Goal: Task Accomplishment & Management: Complete application form

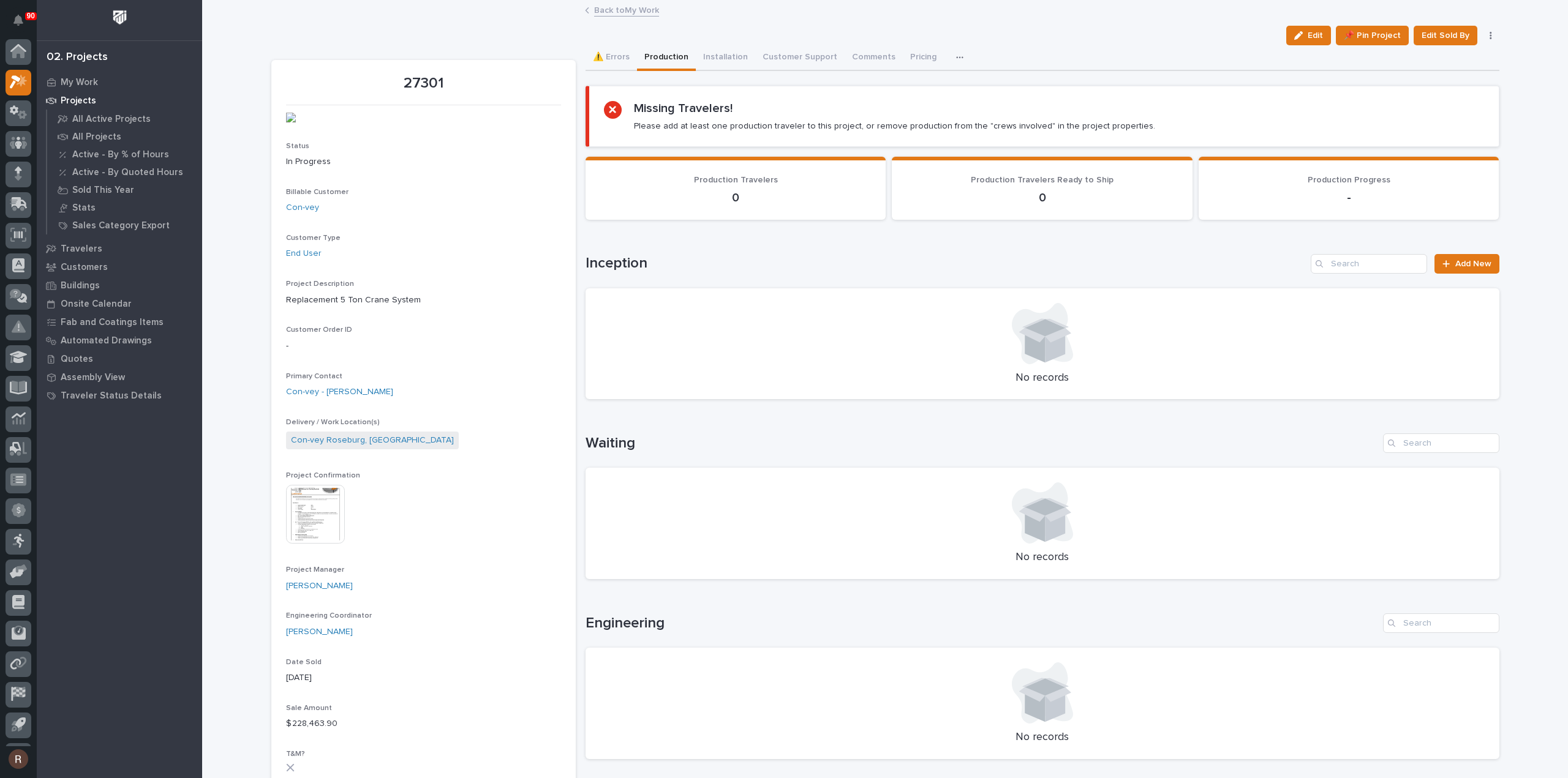
scroll to position [27, 0]
click at [20, 50] on icon at bounding box center [18, 55] width 18 height 14
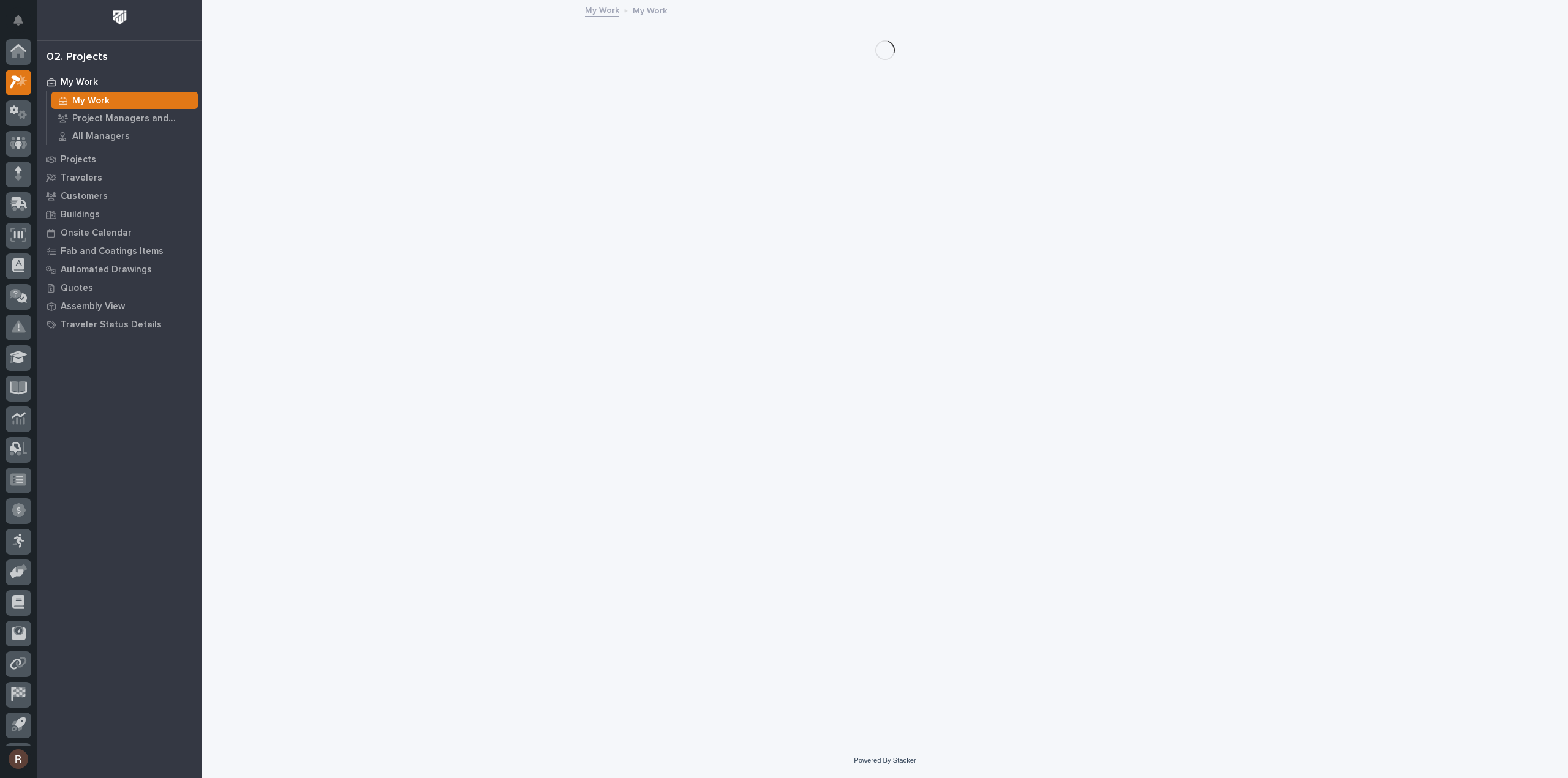
scroll to position [27, 0]
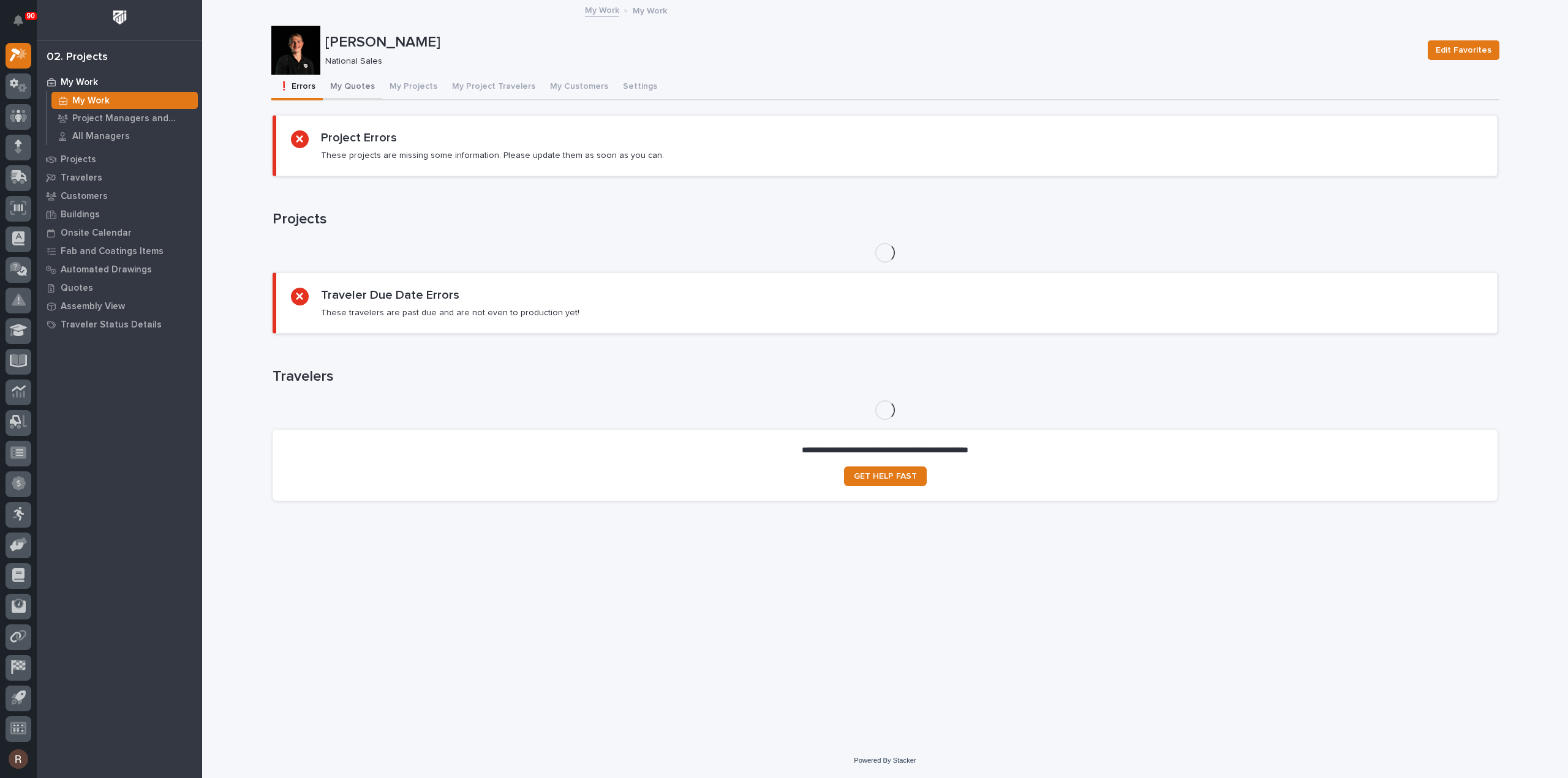
click at [363, 84] on button "My Quotes" at bounding box center [352, 88] width 59 height 26
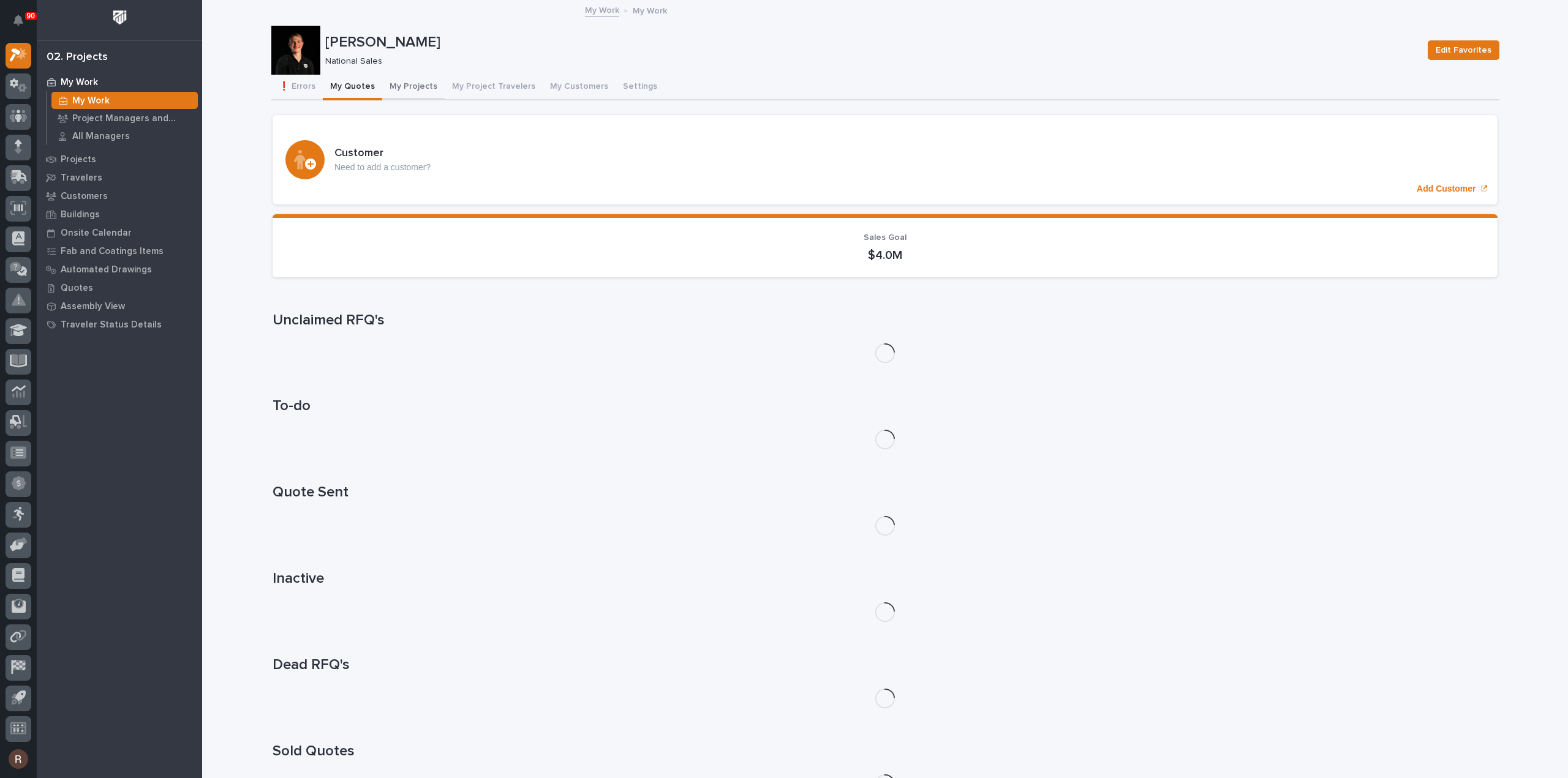
click at [398, 85] on button "My Projects" at bounding box center [414, 88] width 62 height 26
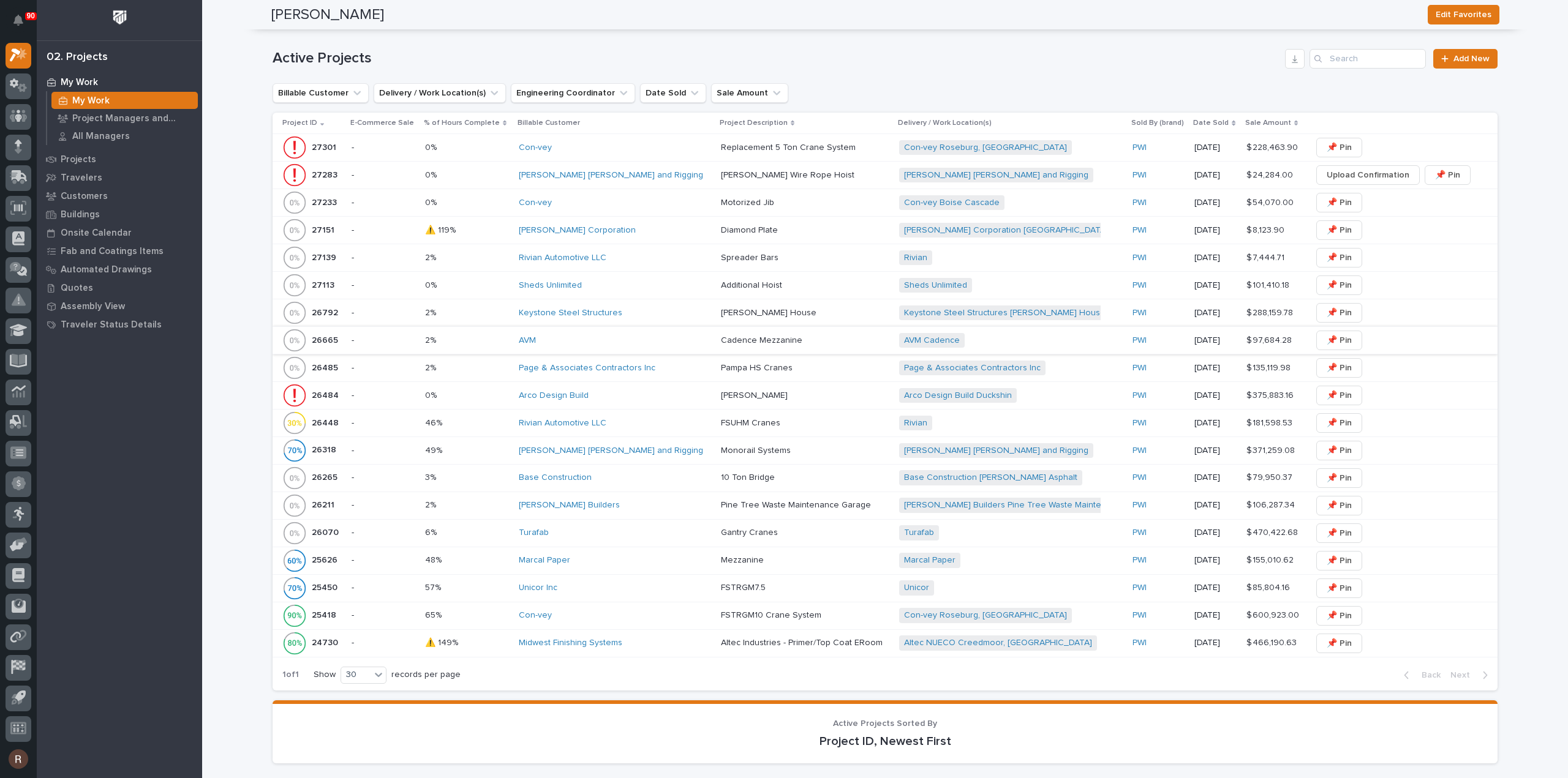
scroll to position [612, 0]
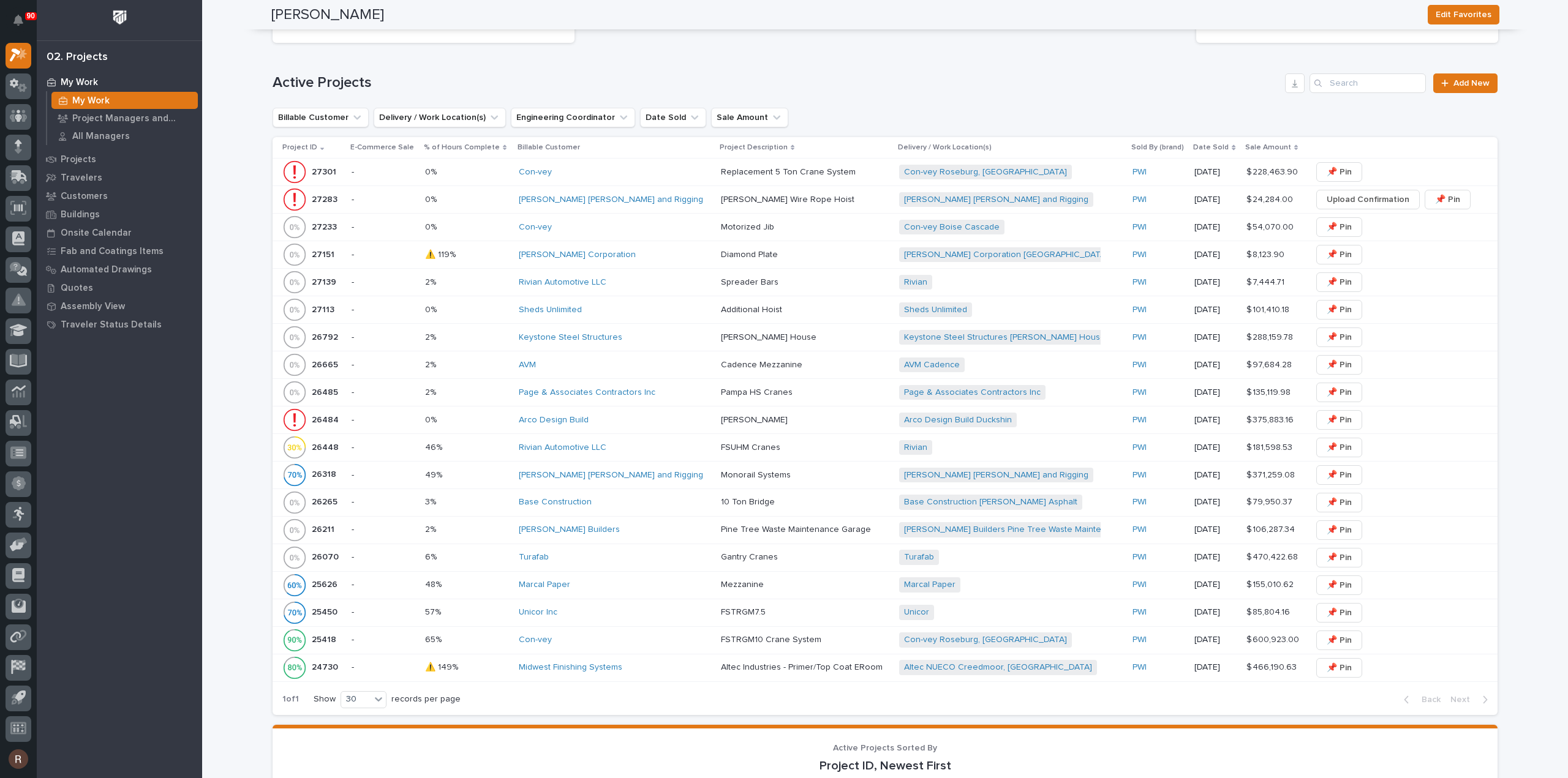
click at [600, 360] on div "AVM" at bounding box center [615, 365] width 192 height 10
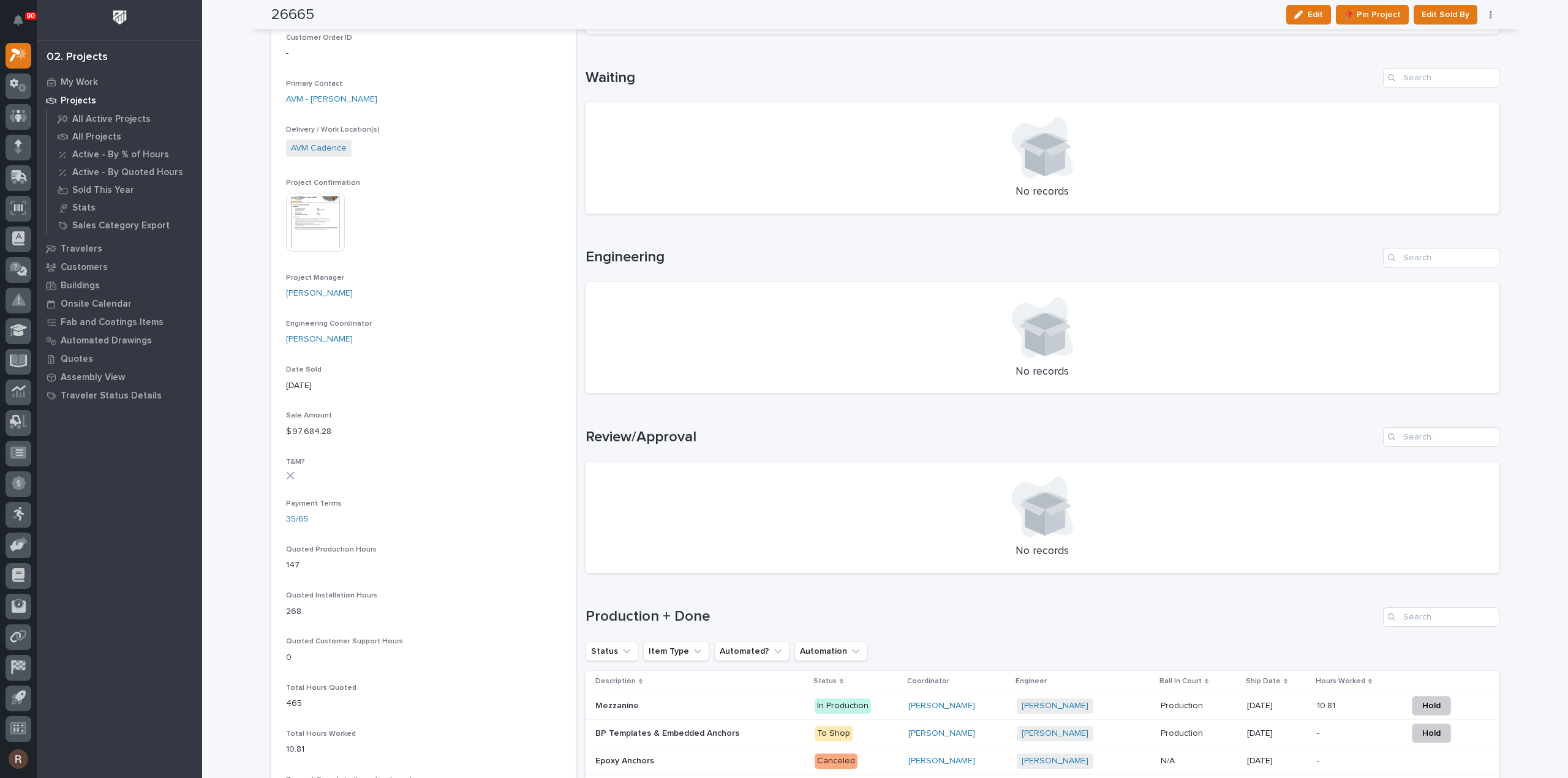
scroll to position [551, 0]
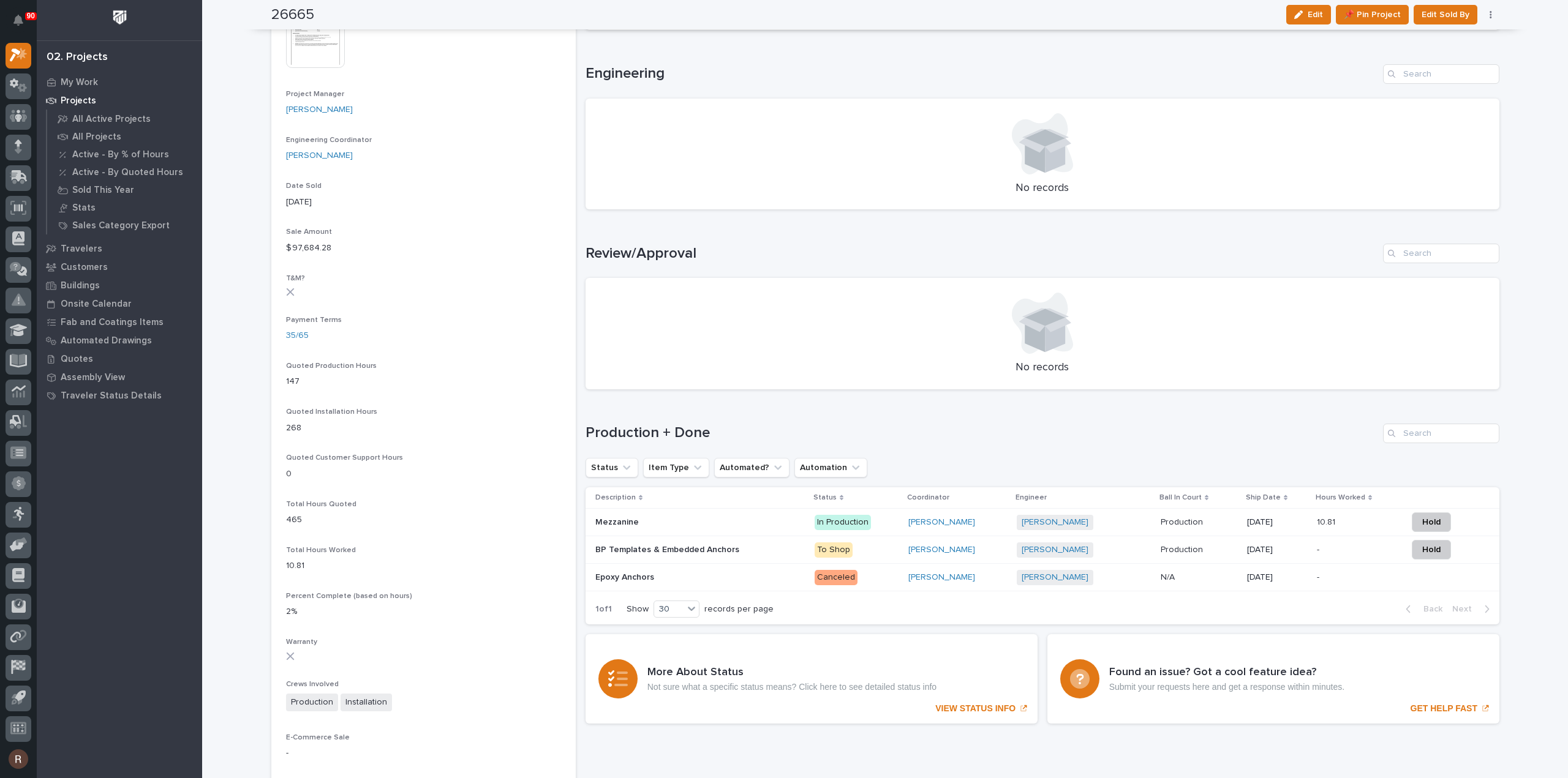
click at [763, 555] on div "BP Templates & Embedded Anchors BP Templates & Embedded Anchors" at bounding box center [700, 550] width 210 height 20
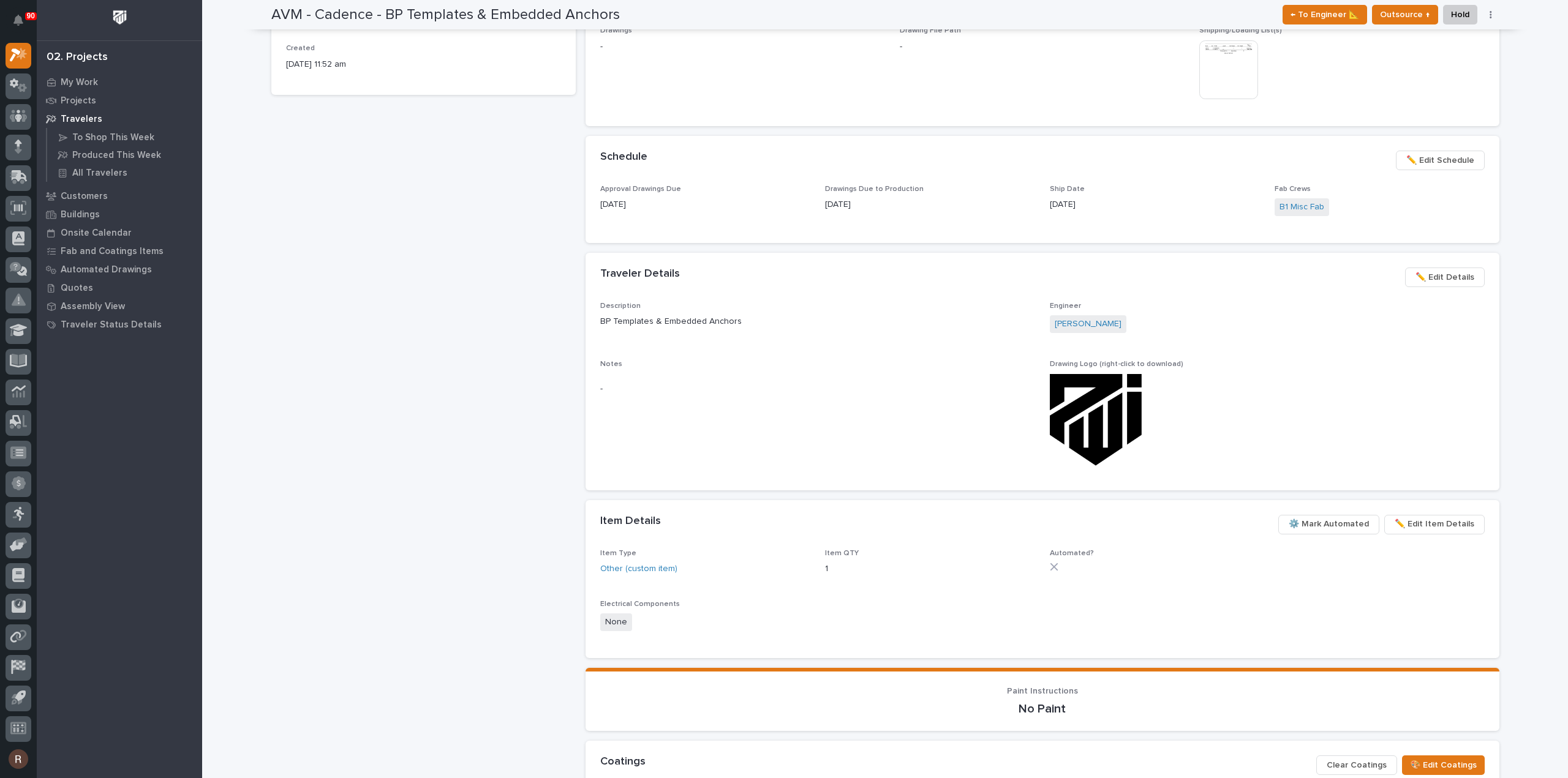
scroll to position [368, 0]
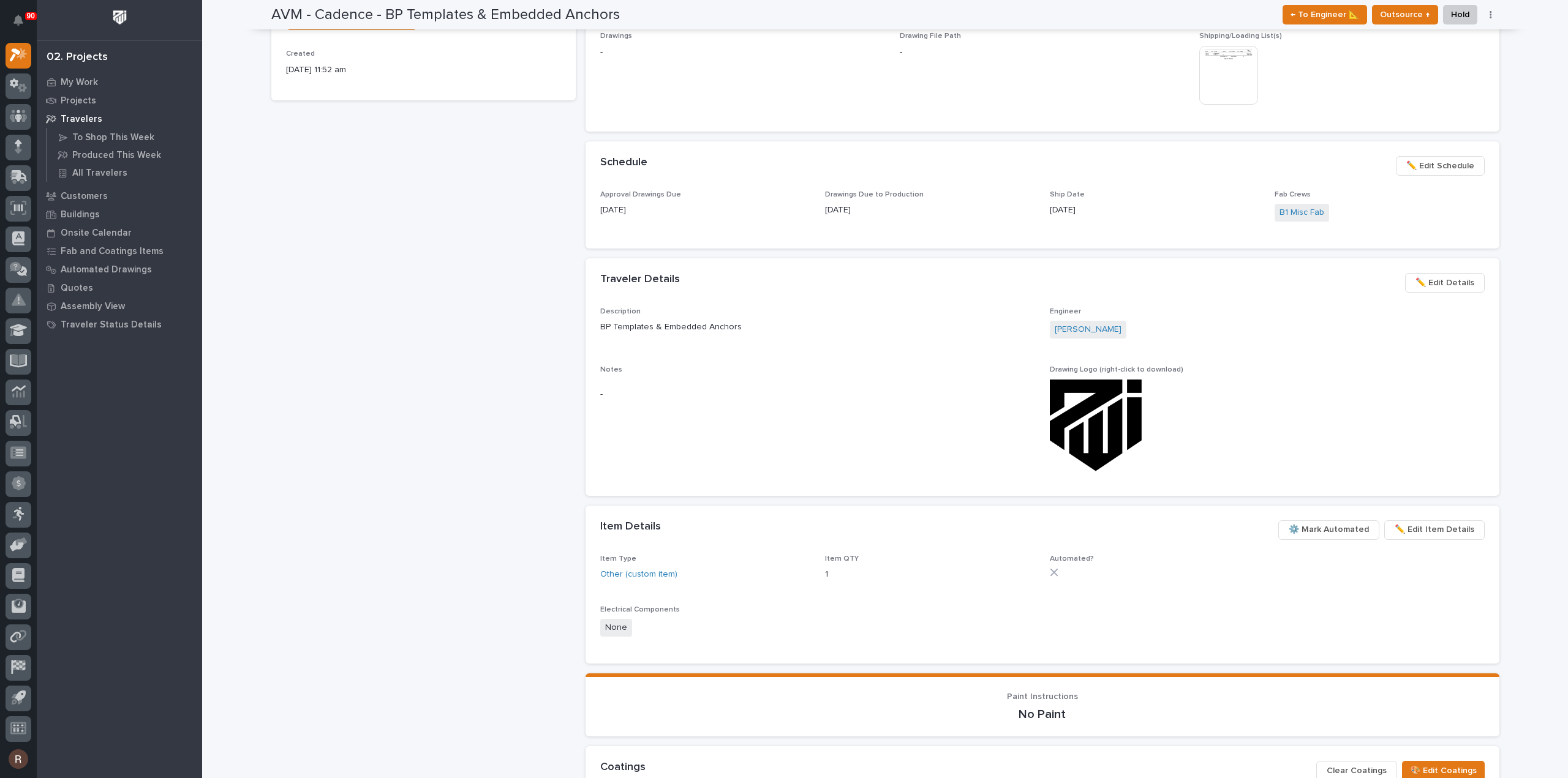
click at [1436, 165] on span "✏️ Edit Schedule" at bounding box center [1440, 166] width 68 height 15
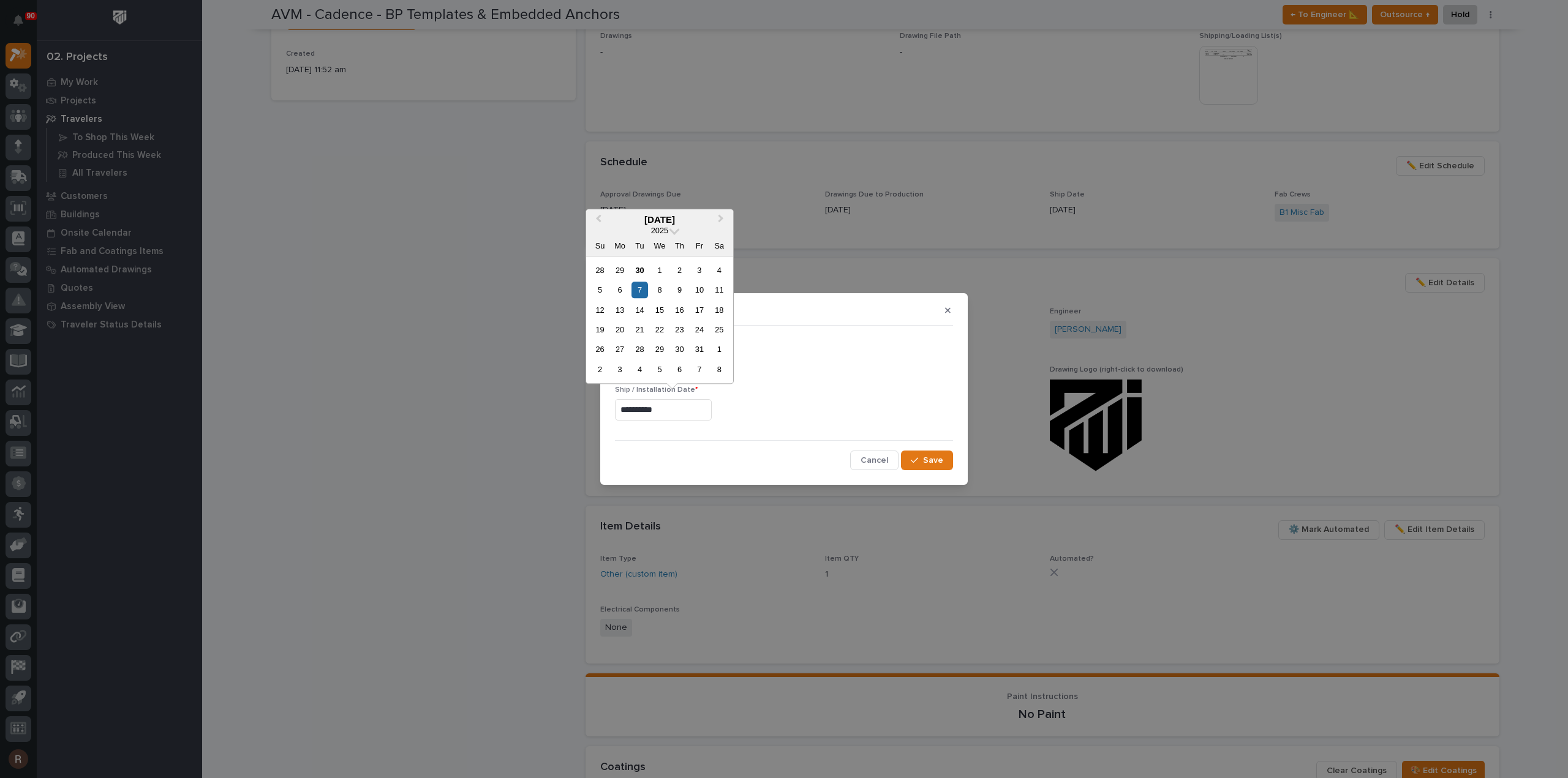
click at [670, 408] on input "**********" at bounding box center [663, 410] width 97 height 21
click at [697, 266] on div "3" at bounding box center [699, 270] width 17 height 17
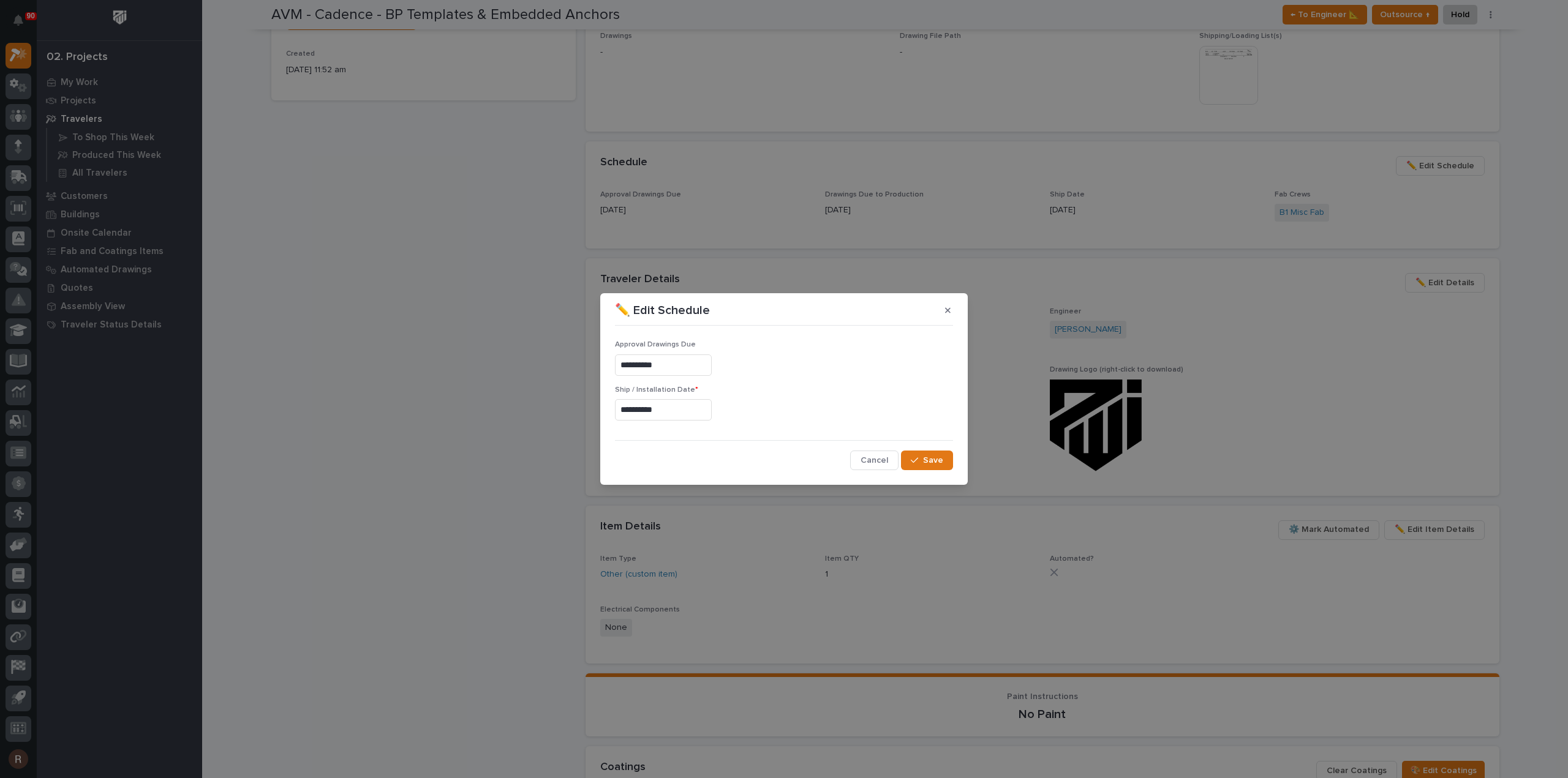
click at [691, 411] on input "**********" at bounding box center [663, 410] width 97 height 21
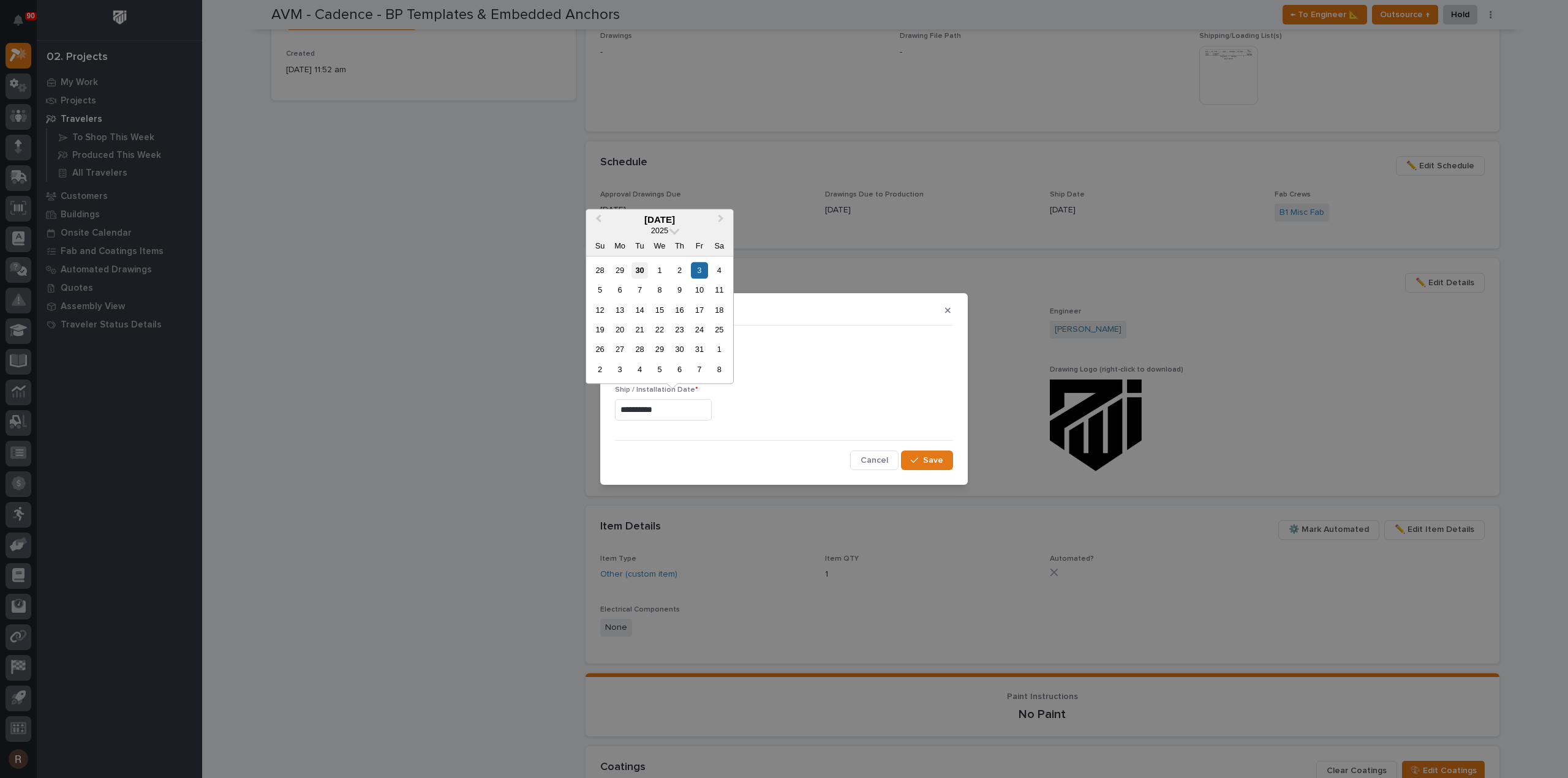
click at [644, 271] on div "30" at bounding box center [639, 270] width 17 height 17
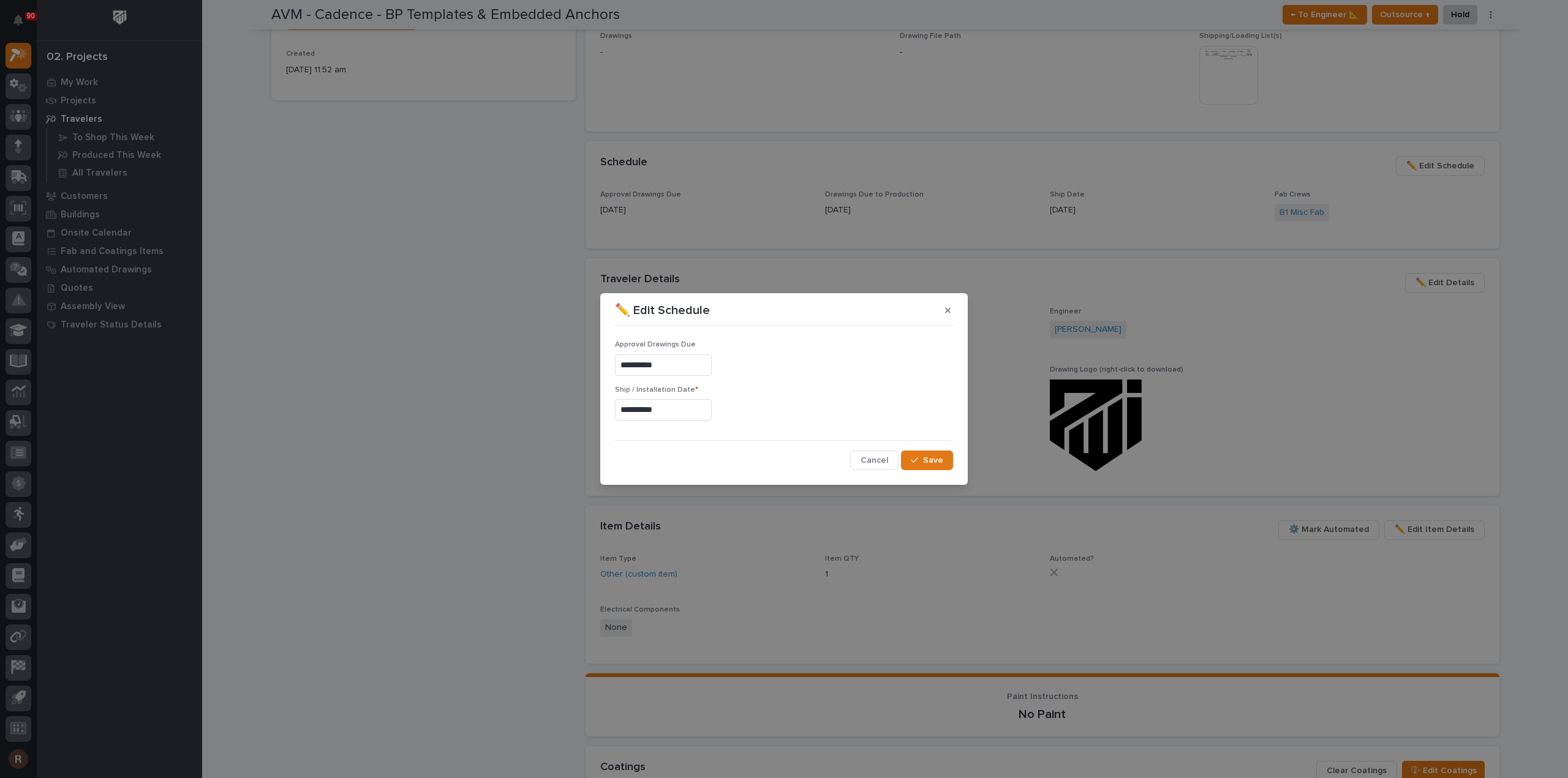
type input "**********"
click at [930, 451] on button "Save" at bounding box center [926, 461] width 52 height 20
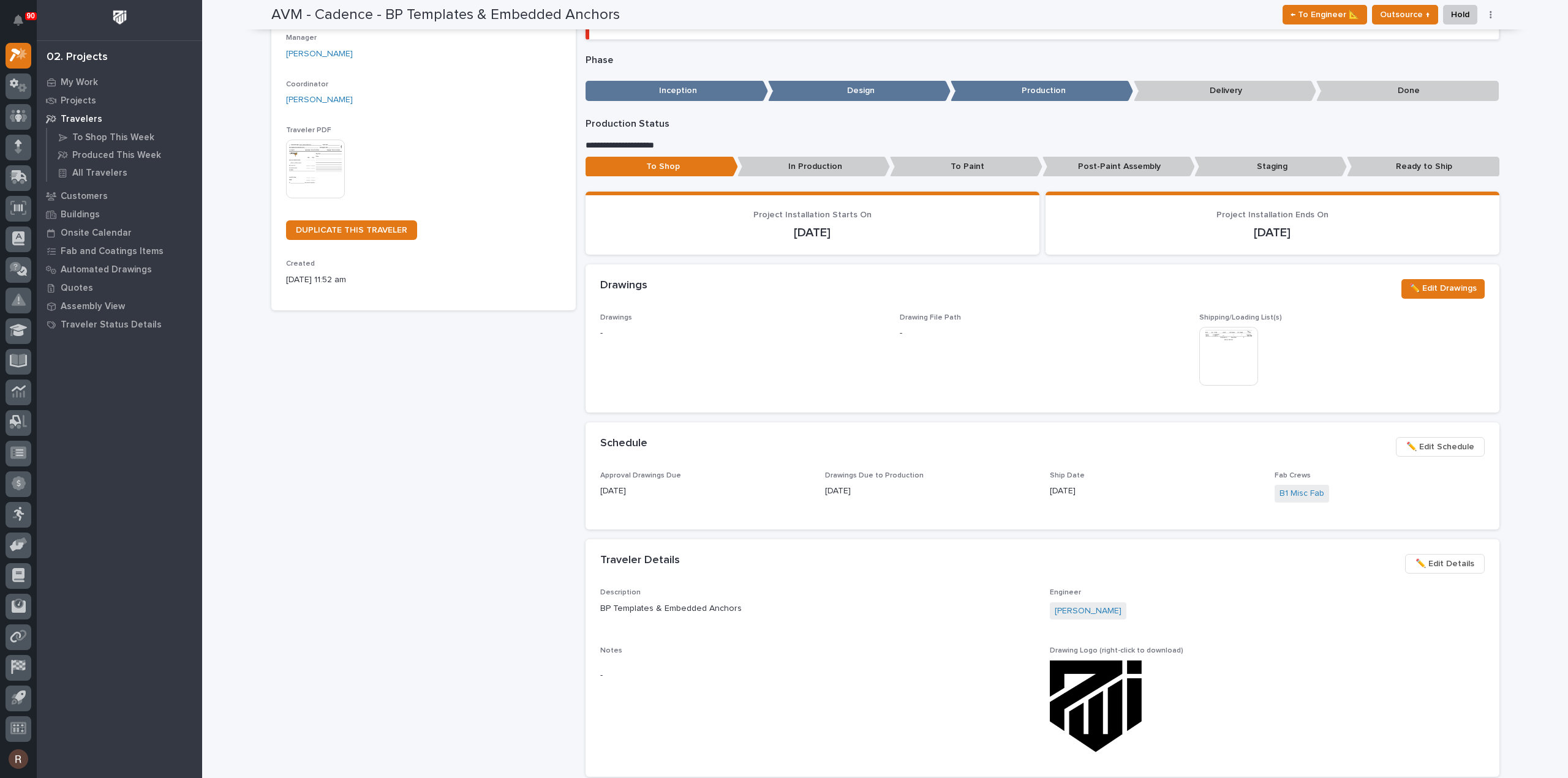
scroll to position [96, 0]
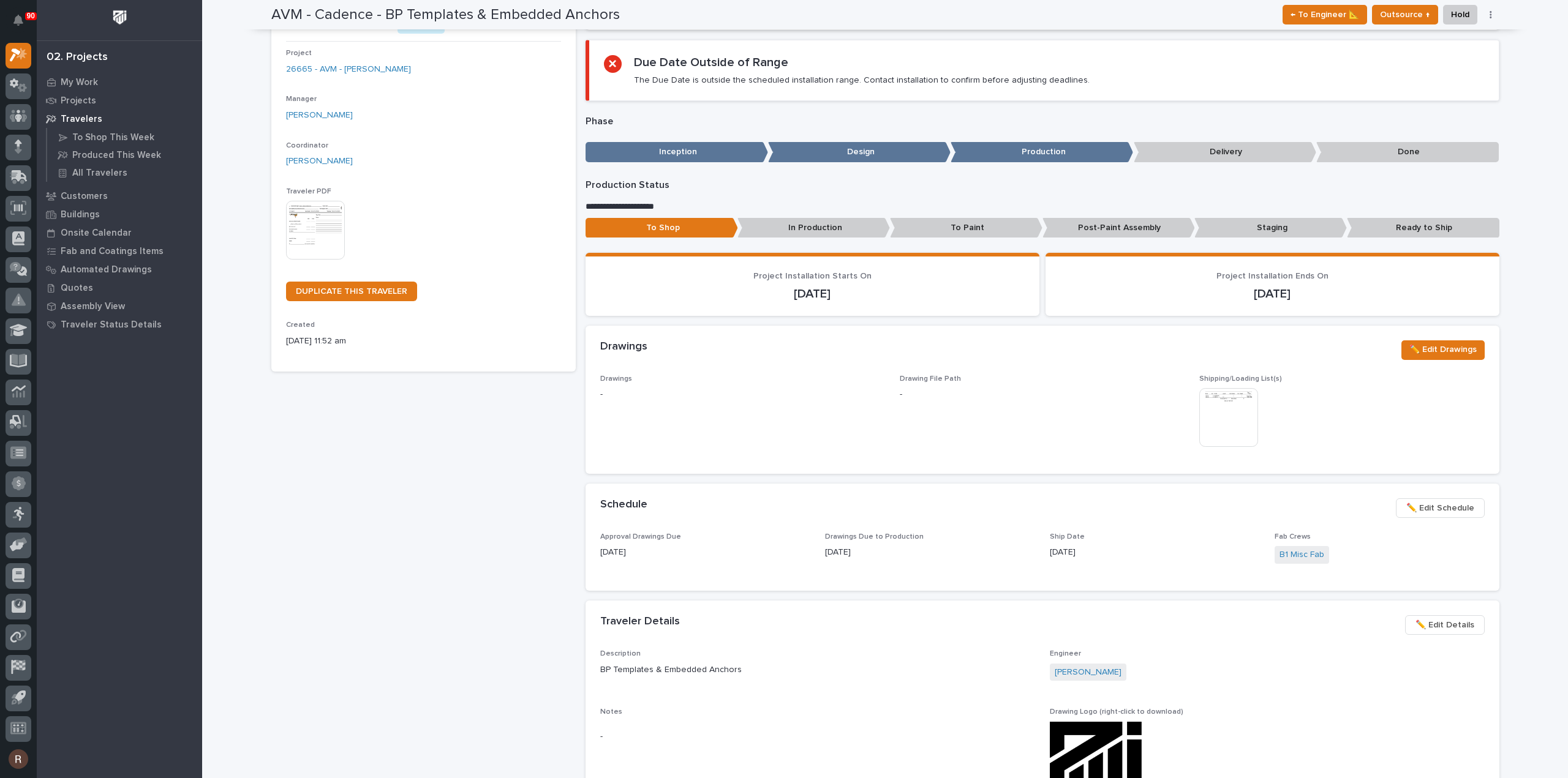
click at [1236, 410] on img at bounding box center [1229, 418] width 59 height 59
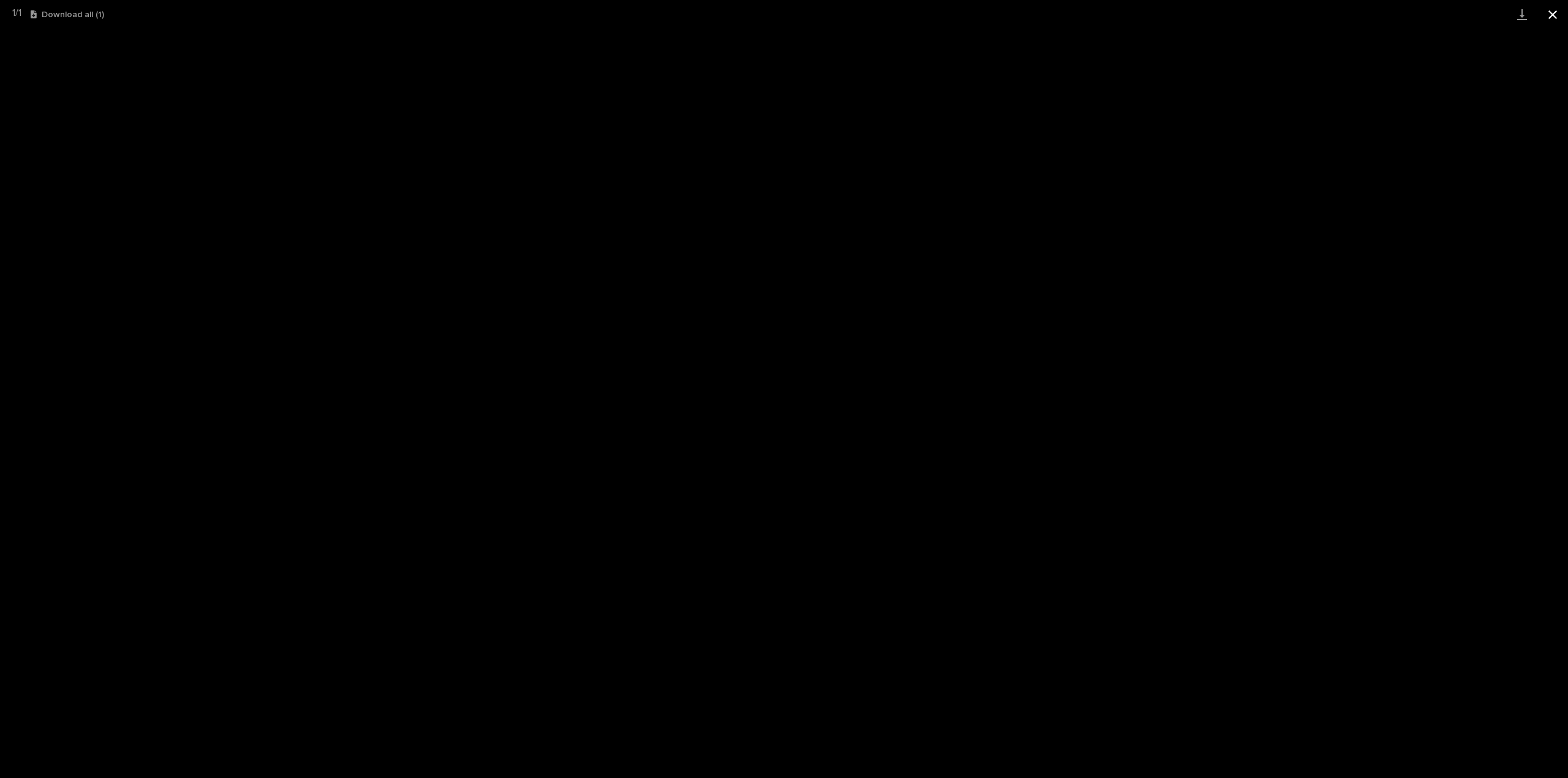
click at [1550, 12] on button "Close gallery" at bounding box center [1553, 14] width 31 height 29
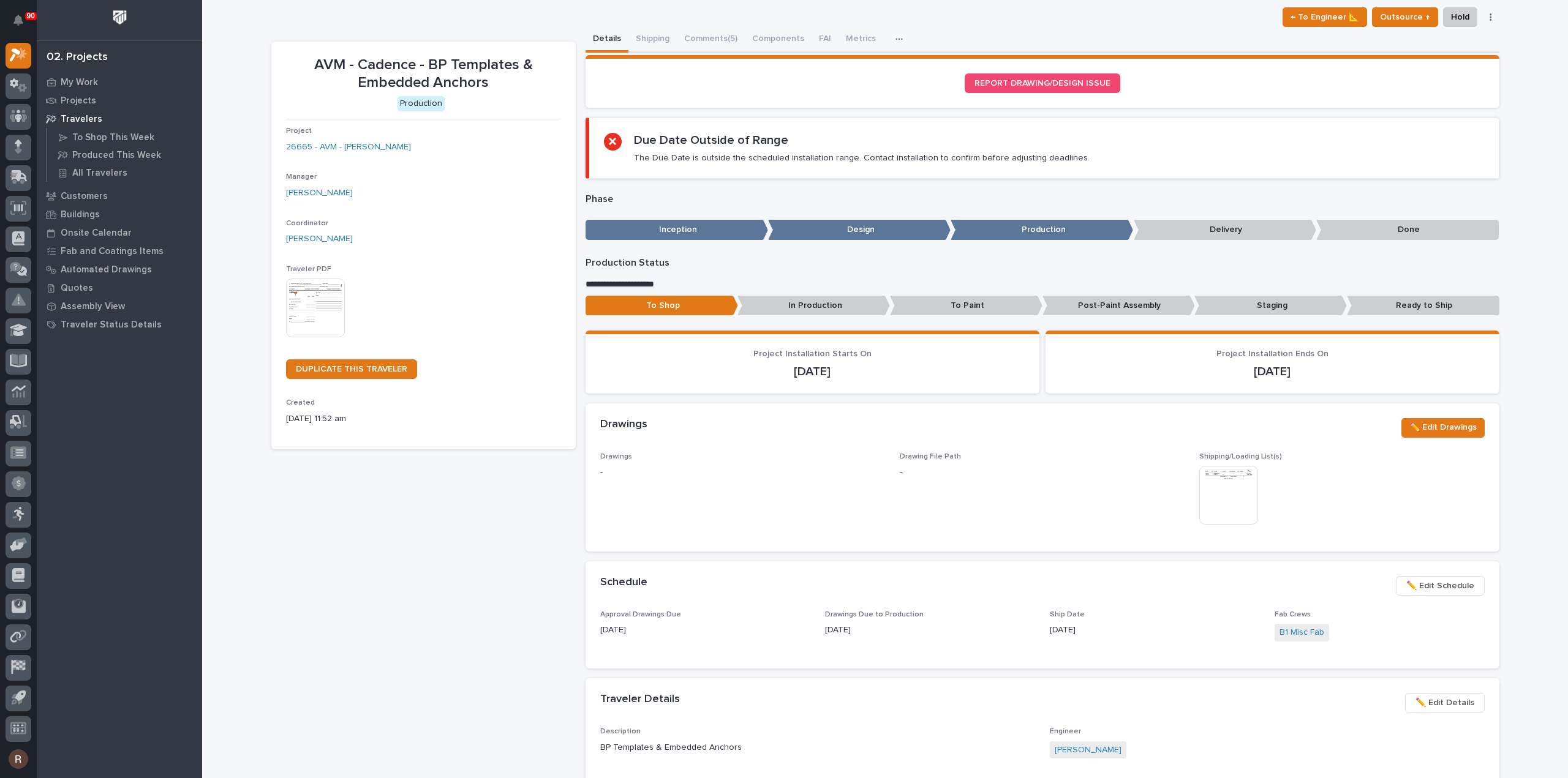
scroll to position [0, 0]
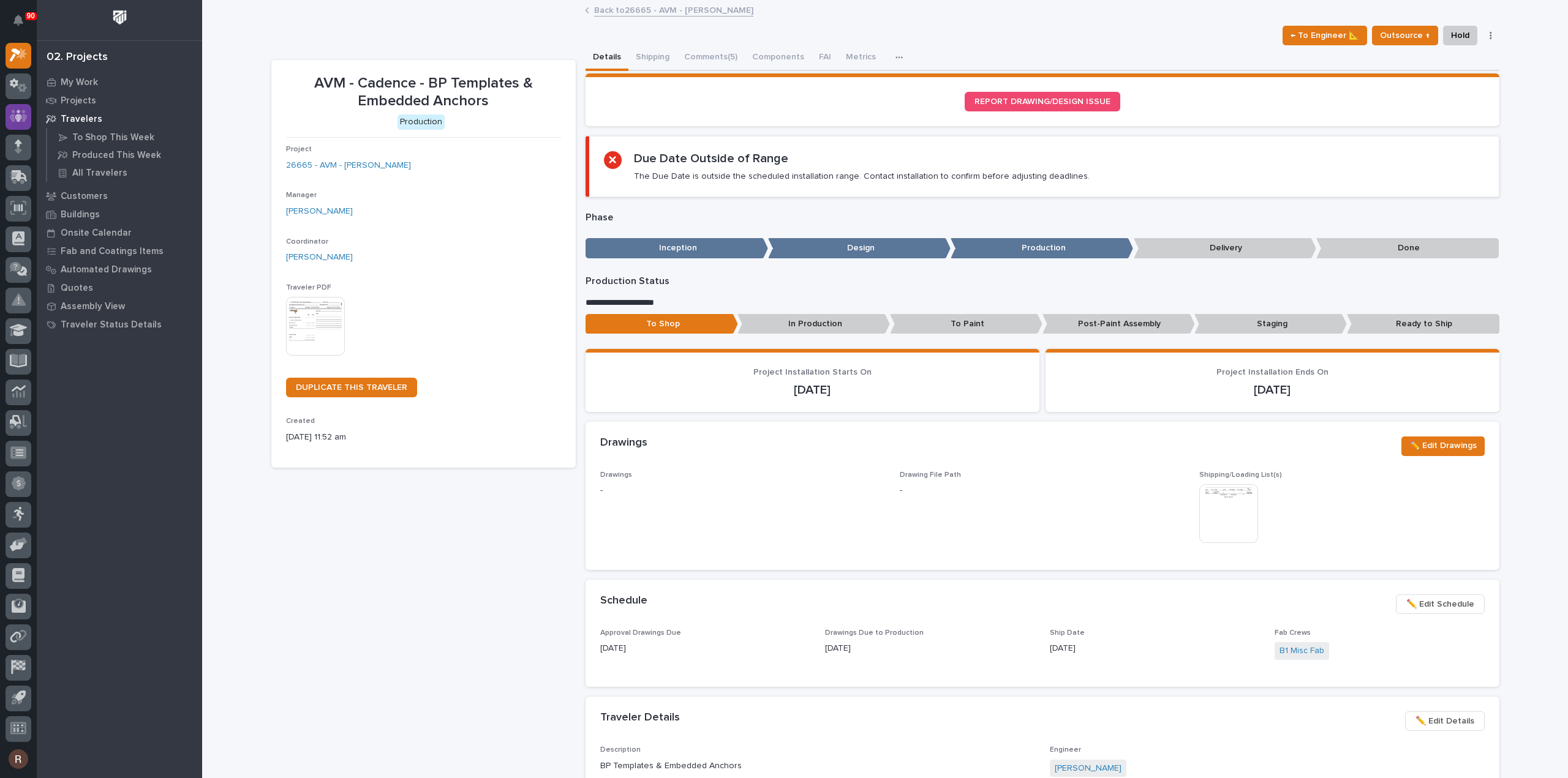
click at [20, 117] on icon at bounding box center [18, 116] width 7 height 12
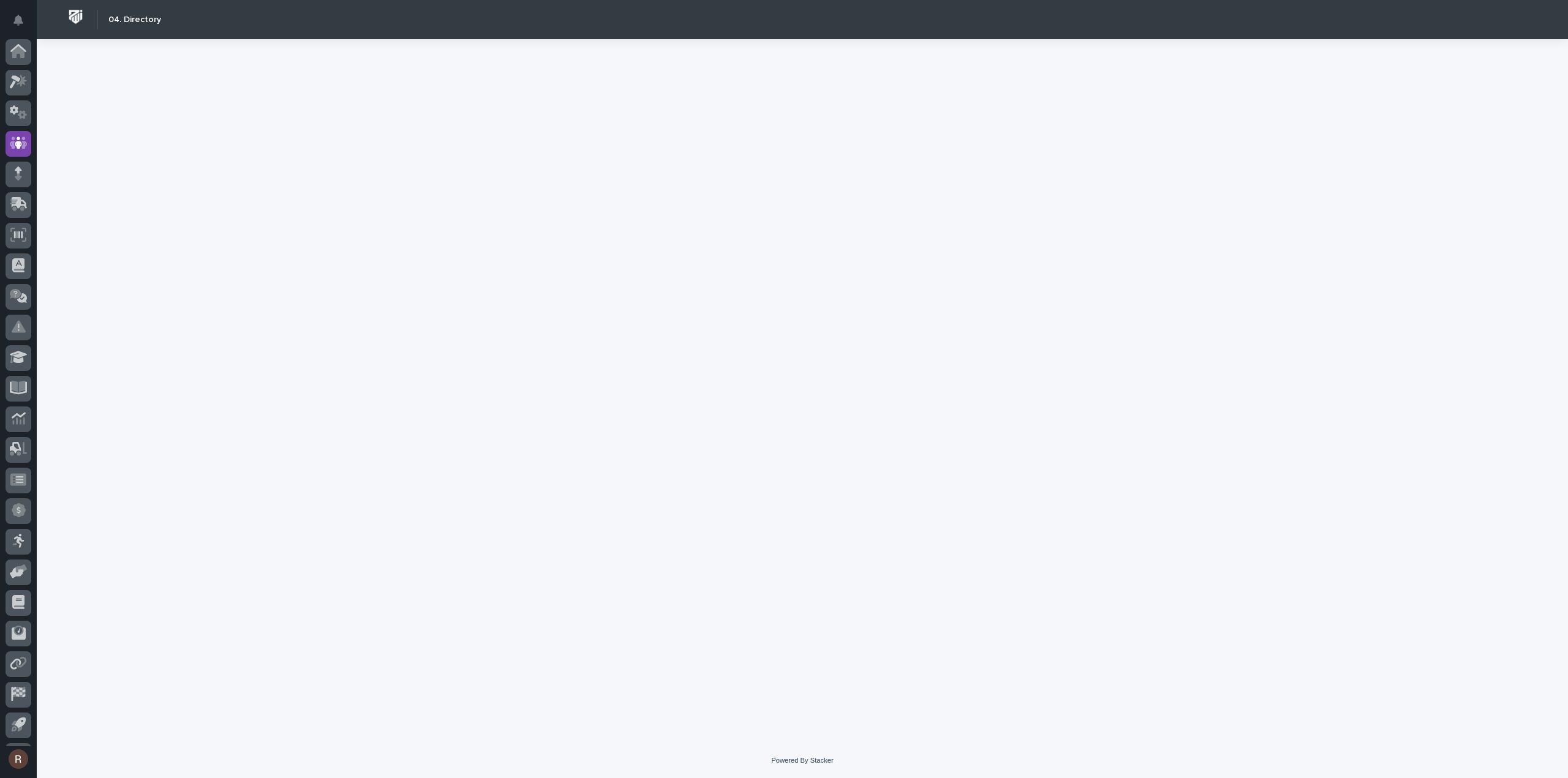
scroll to position [27, 0]
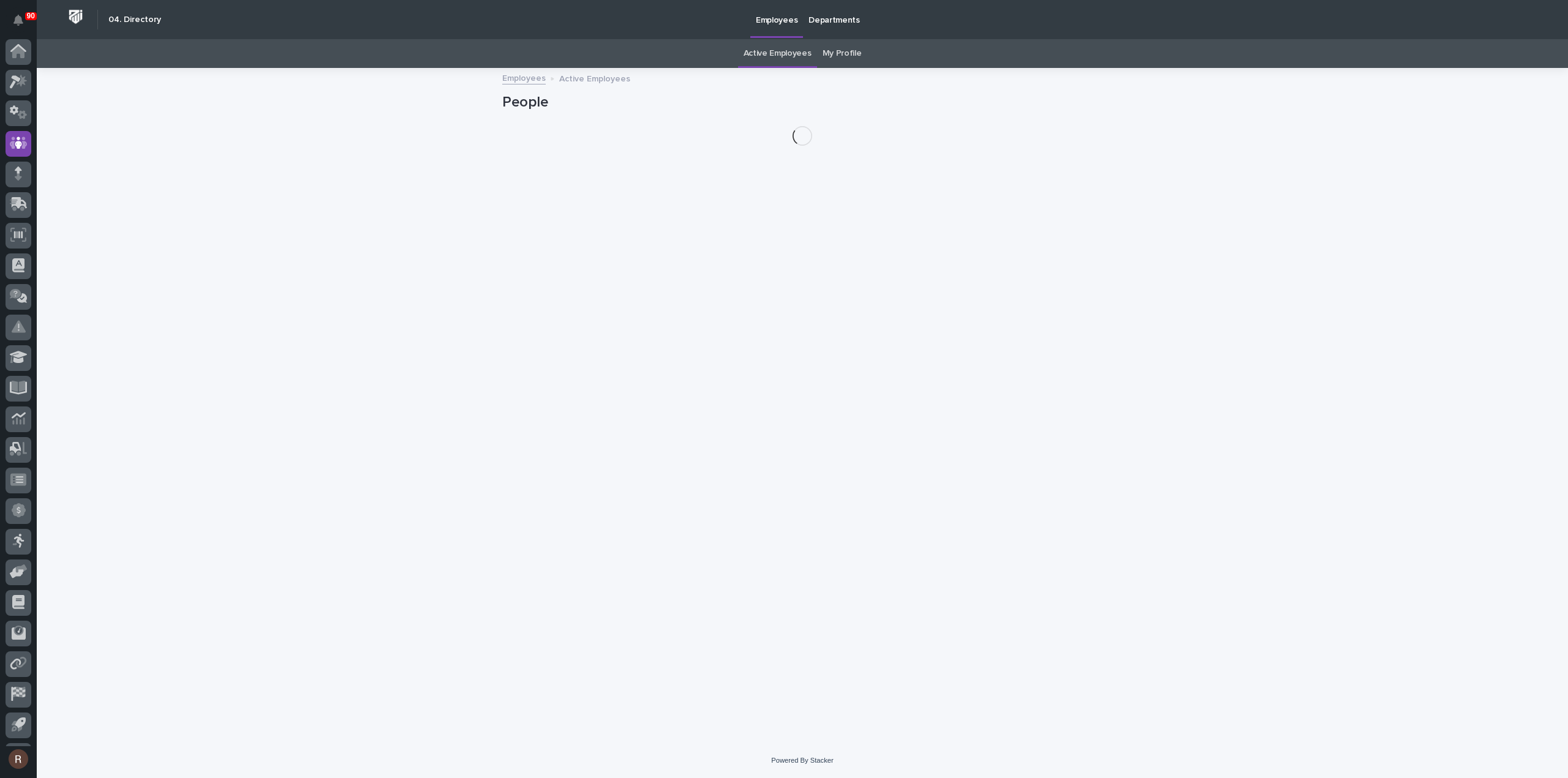
scroll to position [27, 0]
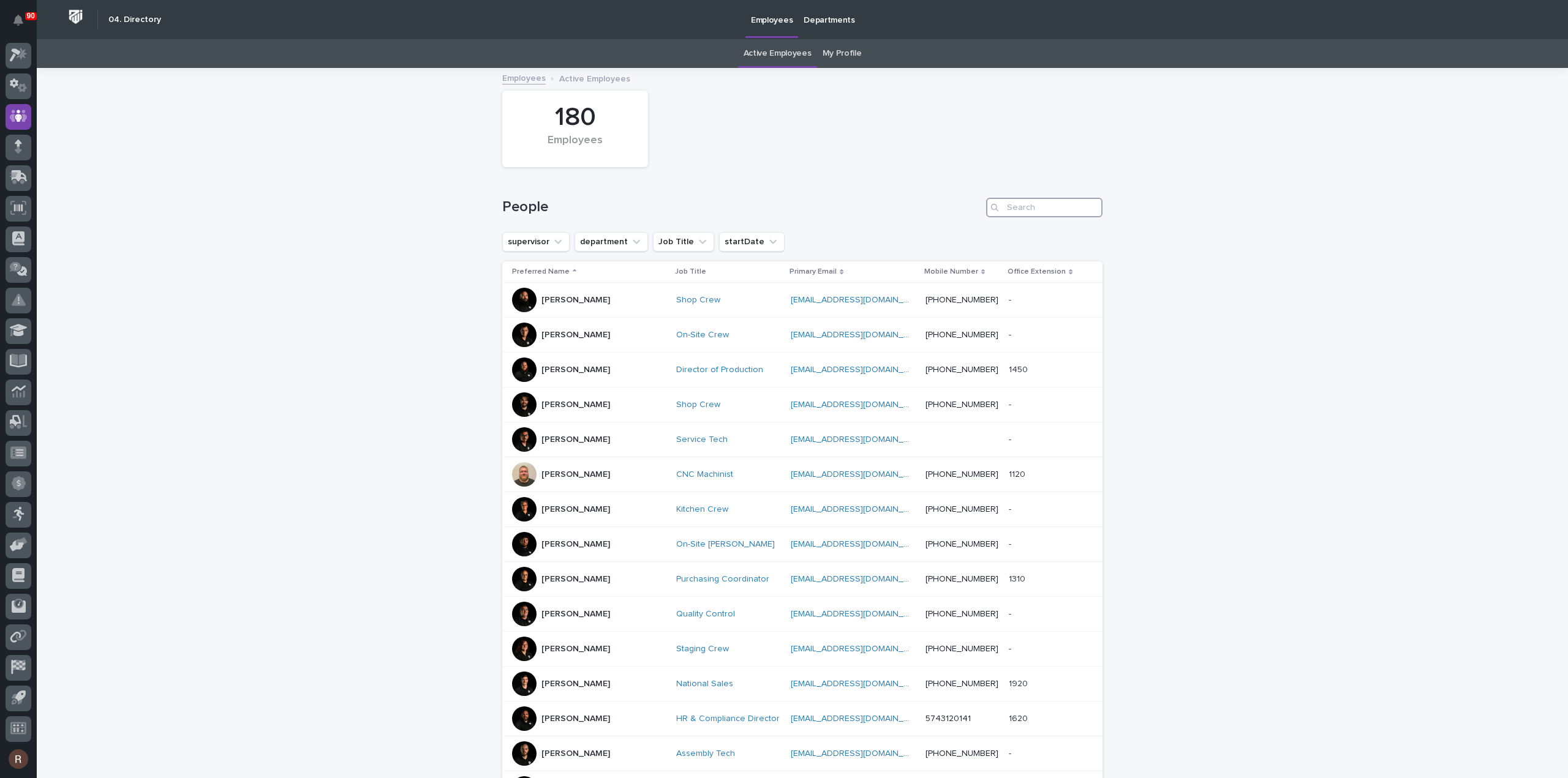
click at [1015, 211] on input "Search" at bounding box center [1044, 208] width 116 height 20
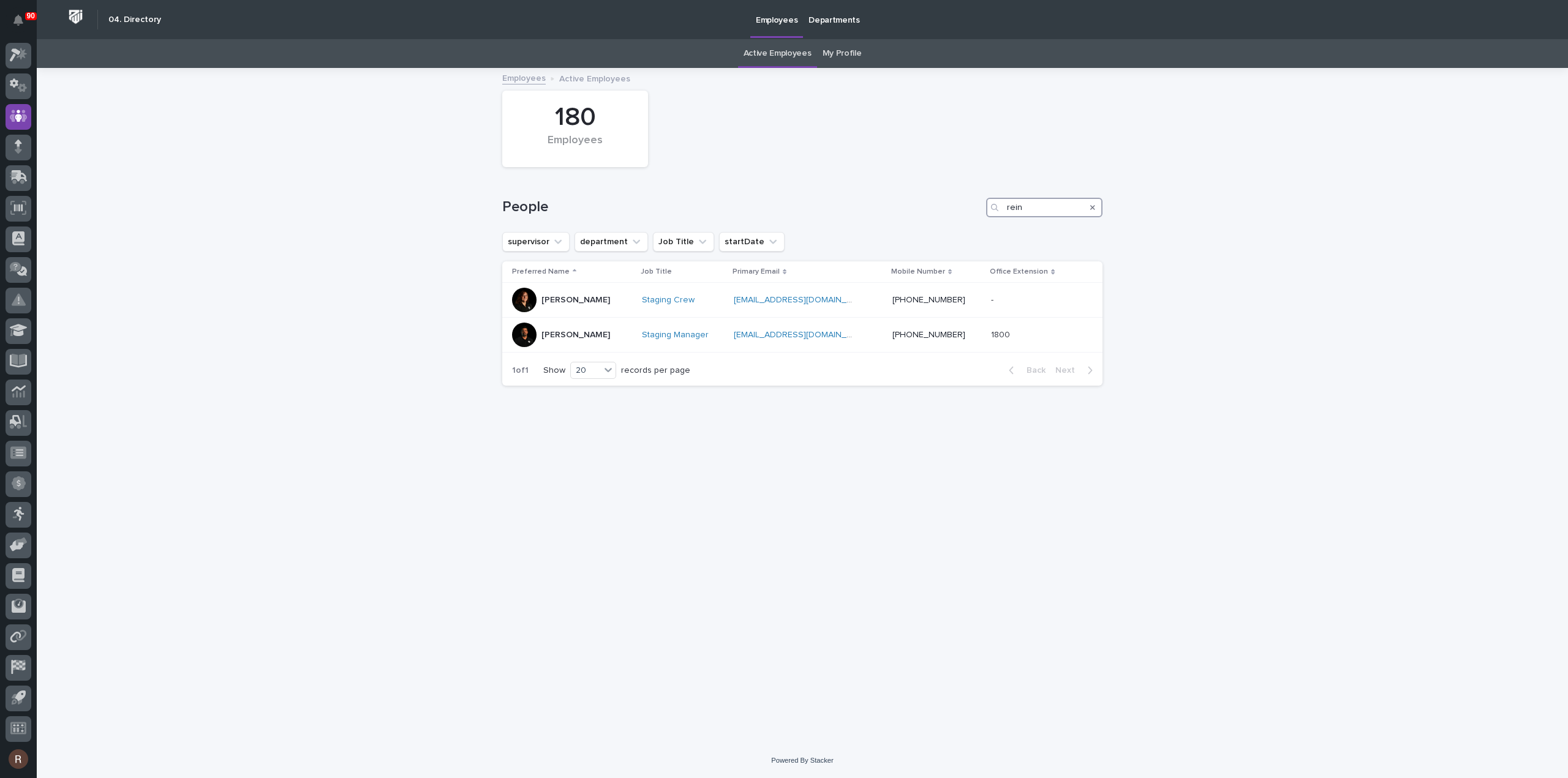
type input "rein"
click at [1093, 204] on icon "Search" at bounding box center [1093, 208] width 5 height 7
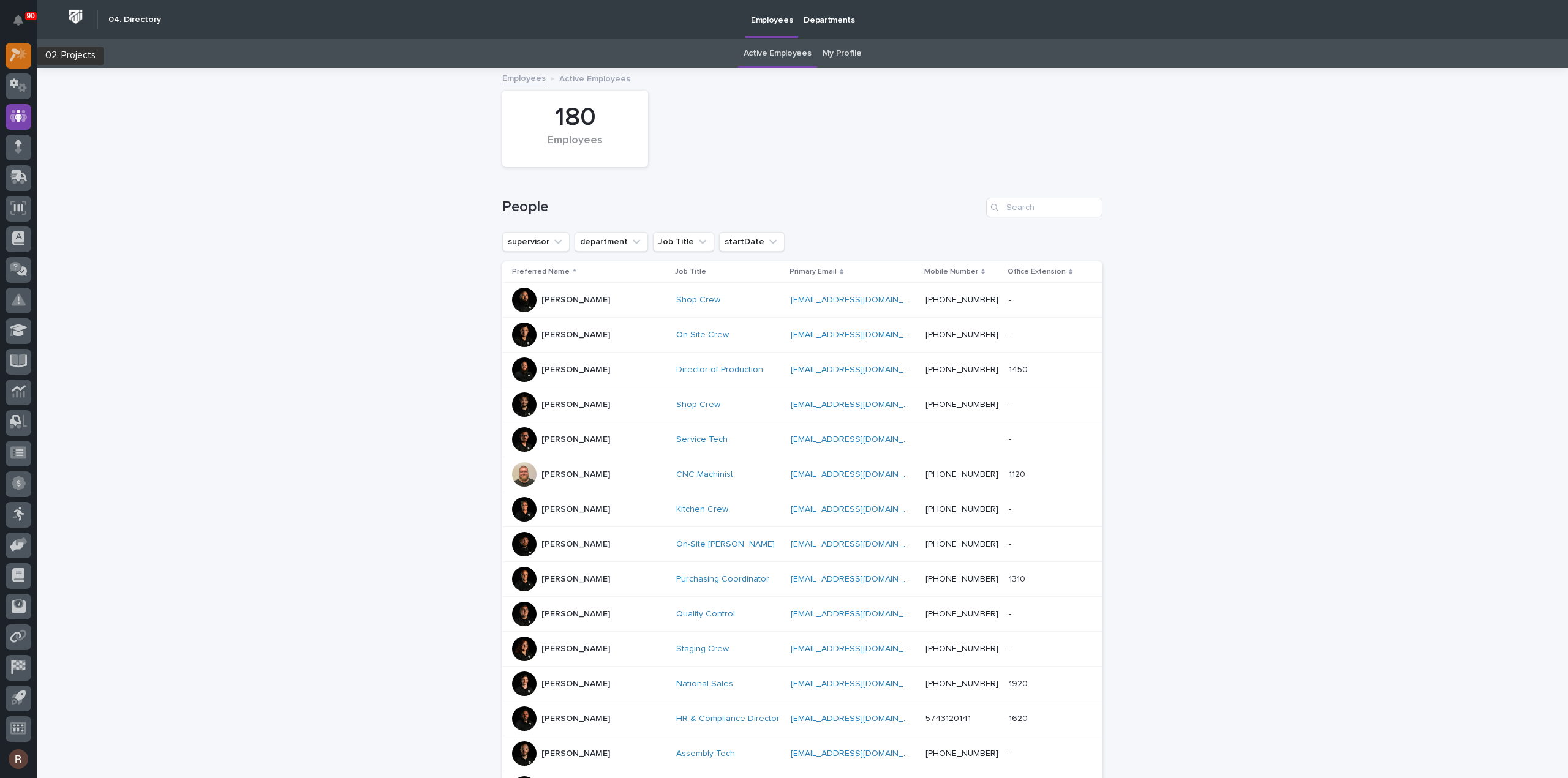
click at [17, 54] on icon at bounding box center [15, 56] width 11 height 13
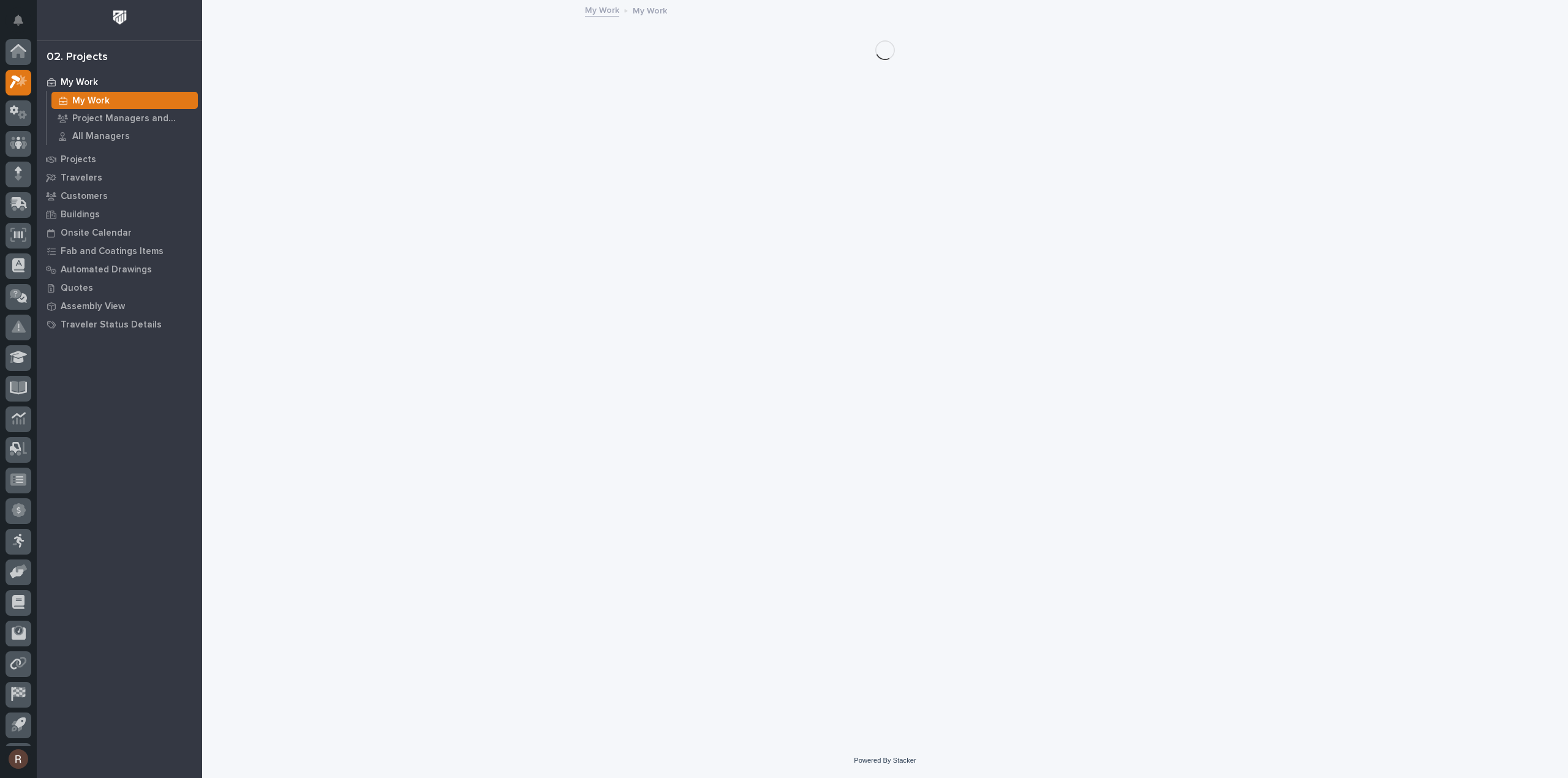
scroll to position [27, 0]
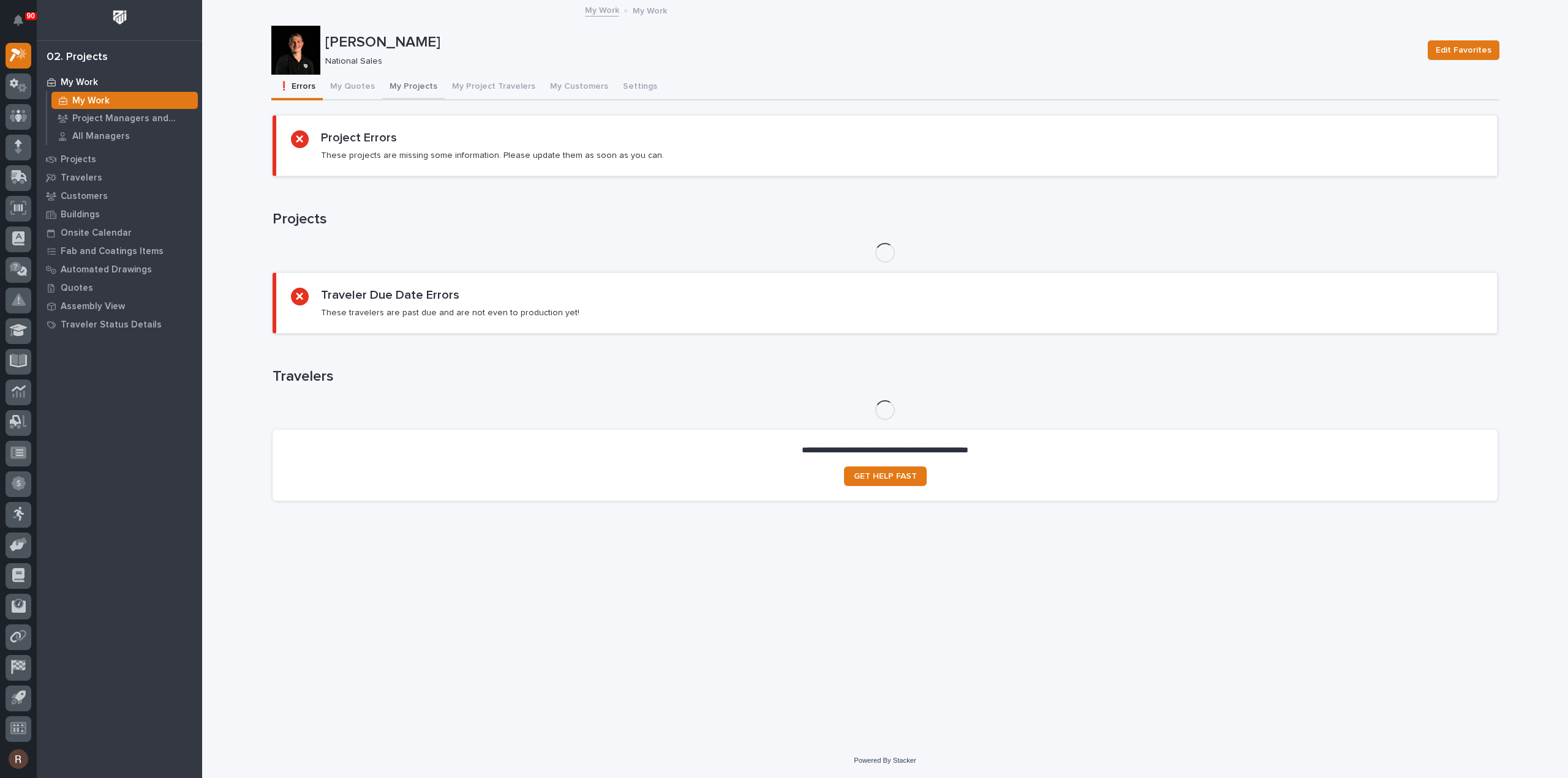
click at [386, 89] on button "My Projects" at bounding box center [414, 88] width 62 height 26
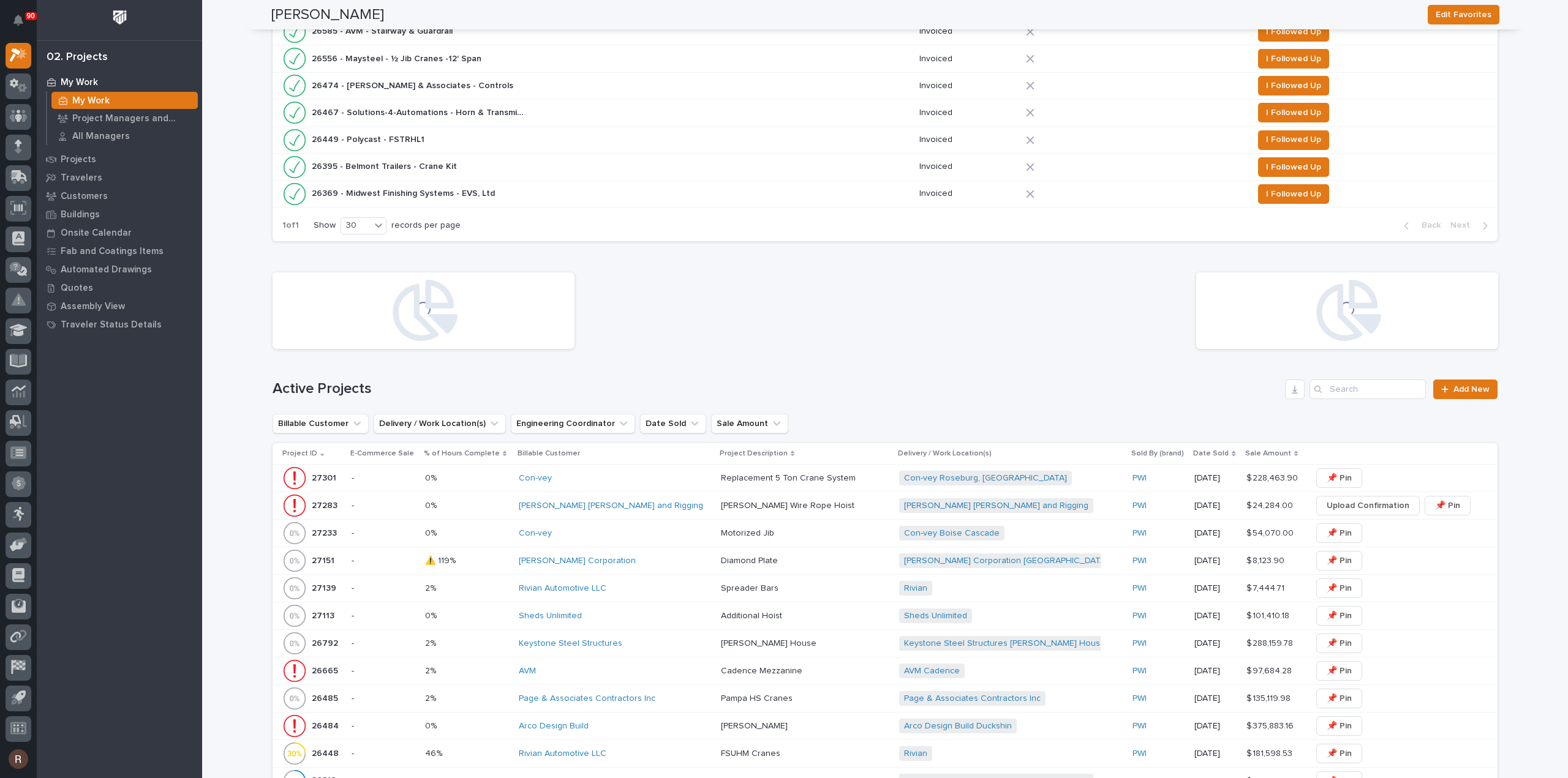
scroll to position [368, 0]
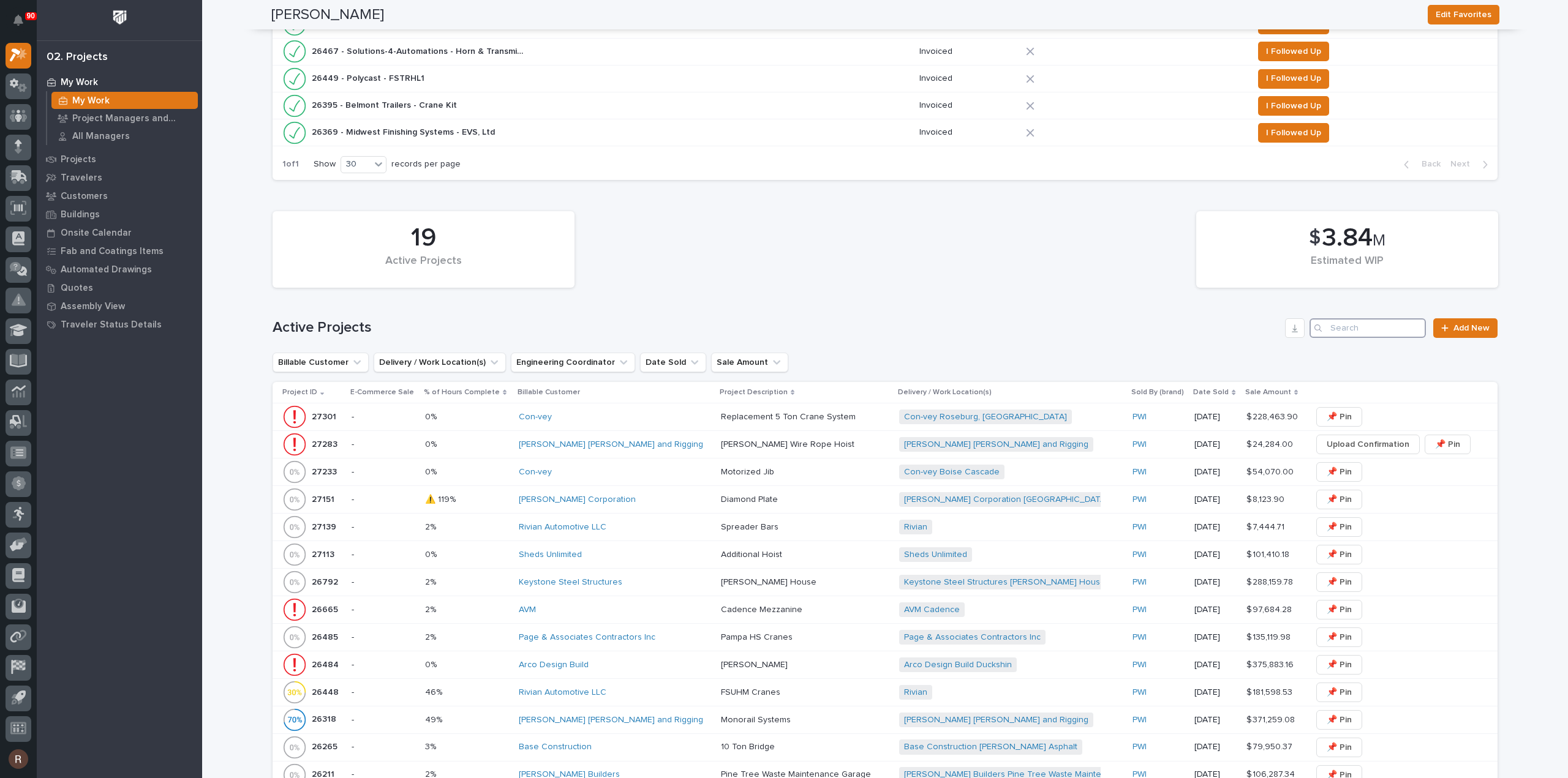
click at [1394, 327] on input "Search" at bounding box center [1368, 328] width 116 height 20
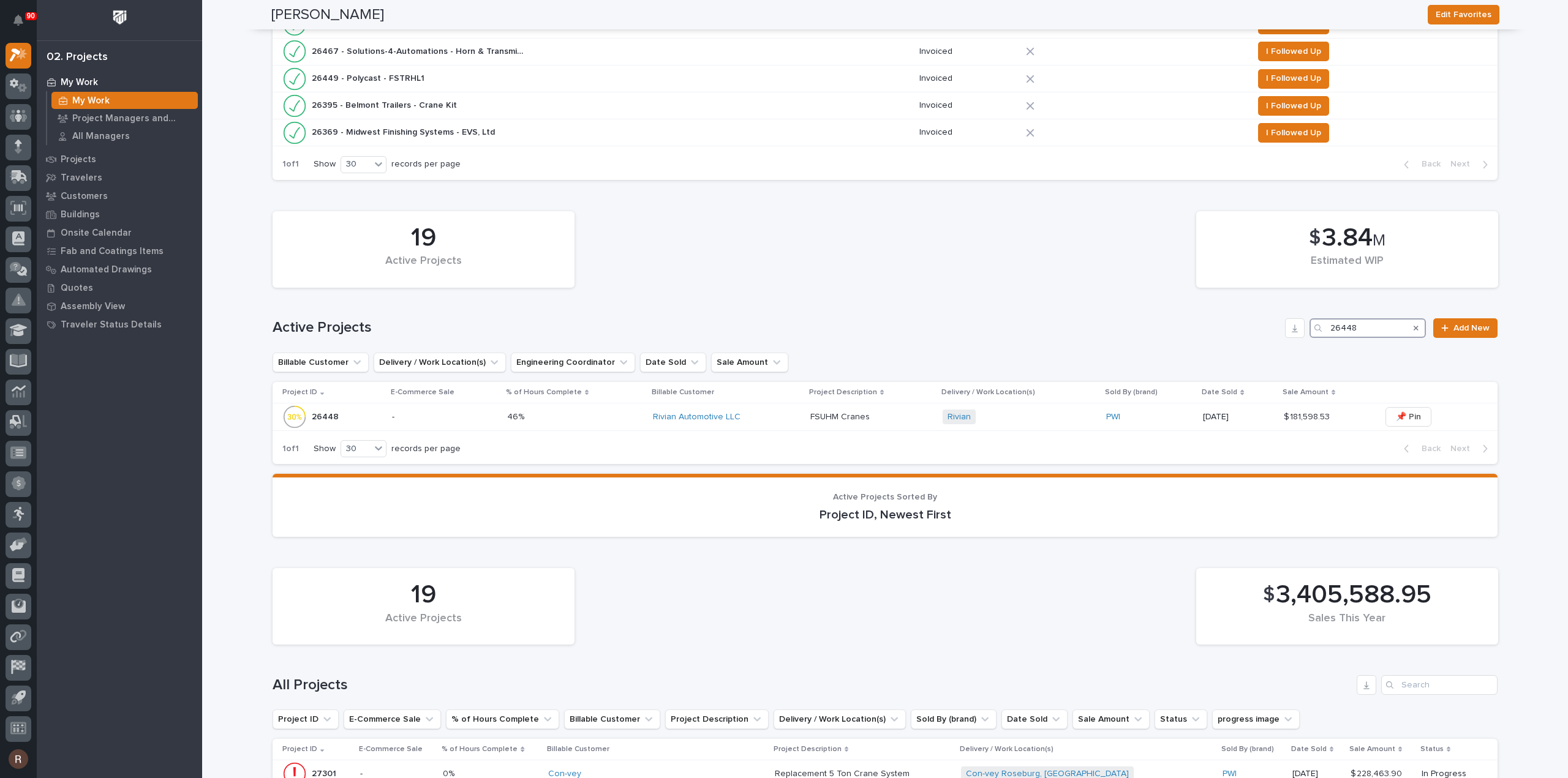
type input "26448"
click at [1414, 327] on icon "Search" at bounding box center [1416, 328] width 5 height 7
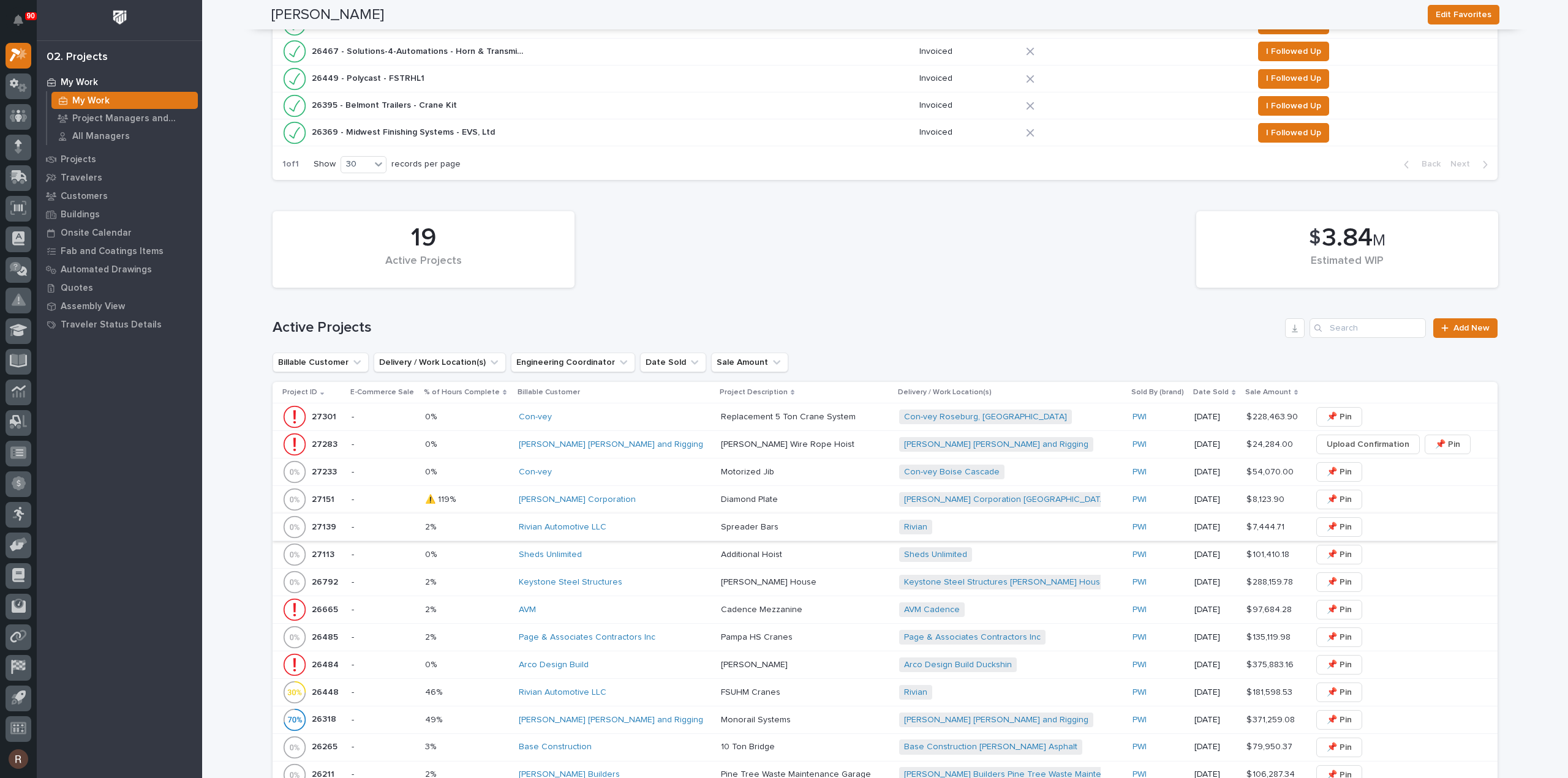
scroll to position [613, 0]
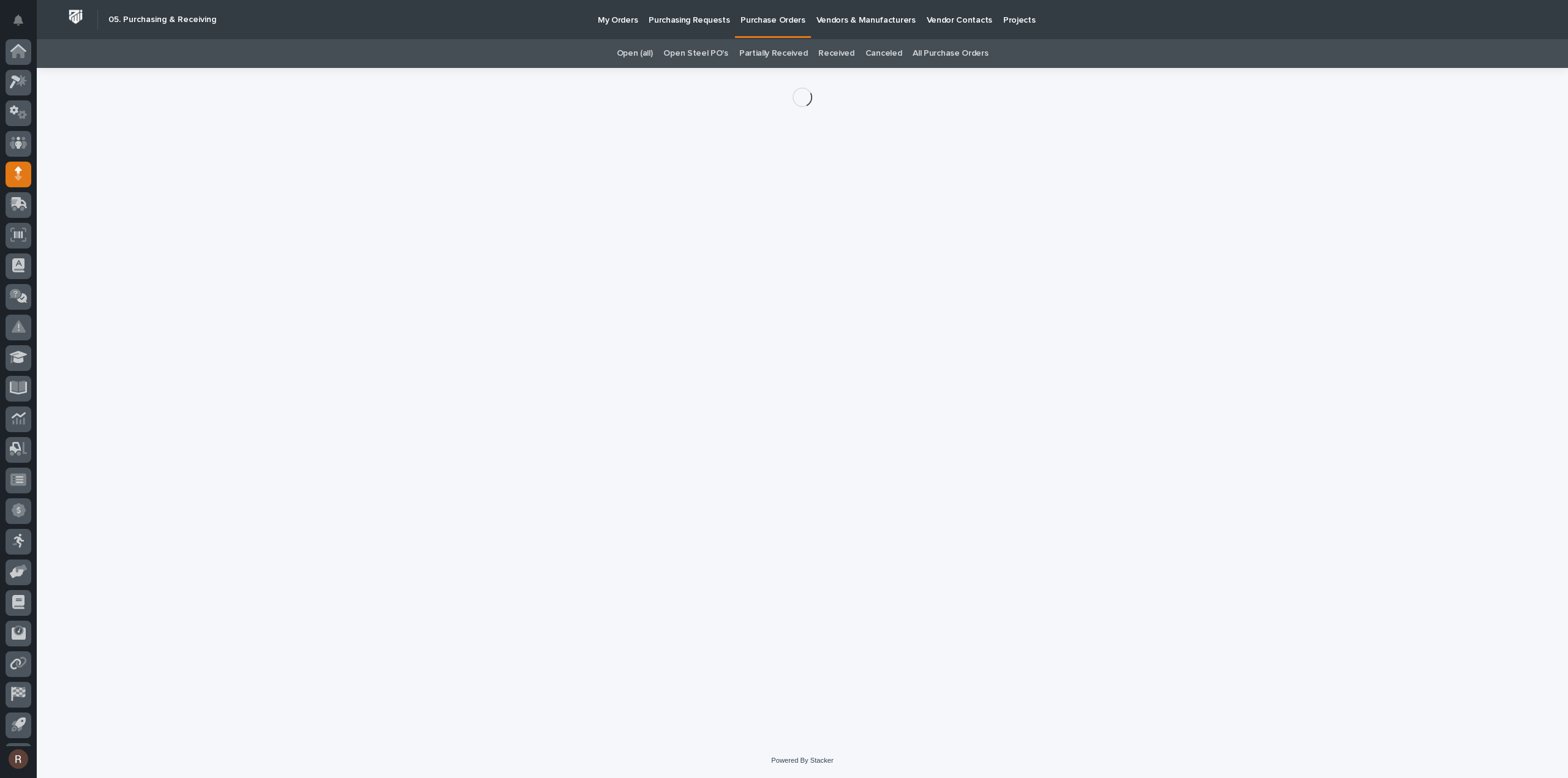
scroll to position [27, 0]
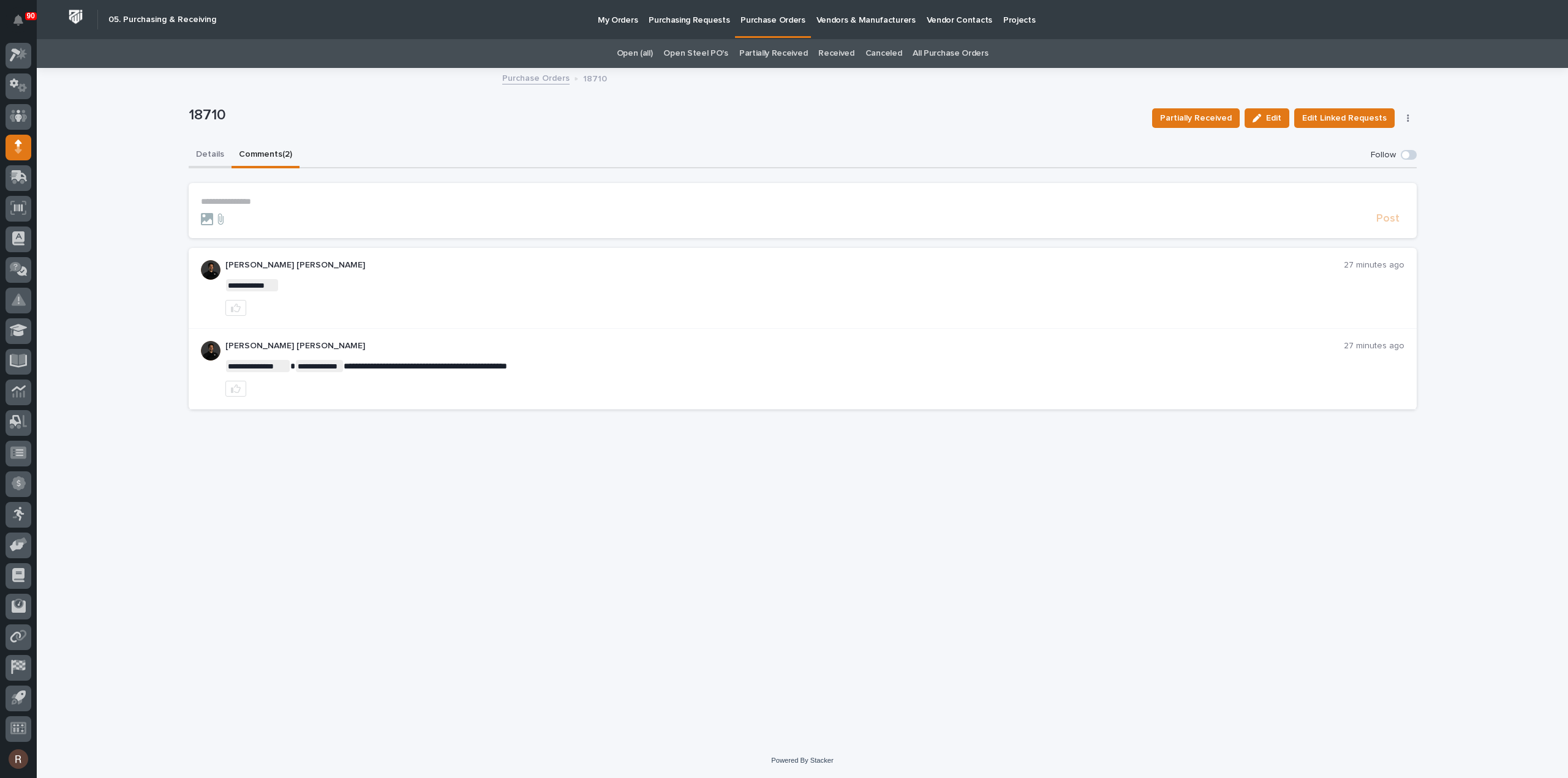
click at [207, 157] on button "Details" at bounding box center [210, 156] width 43 height 26
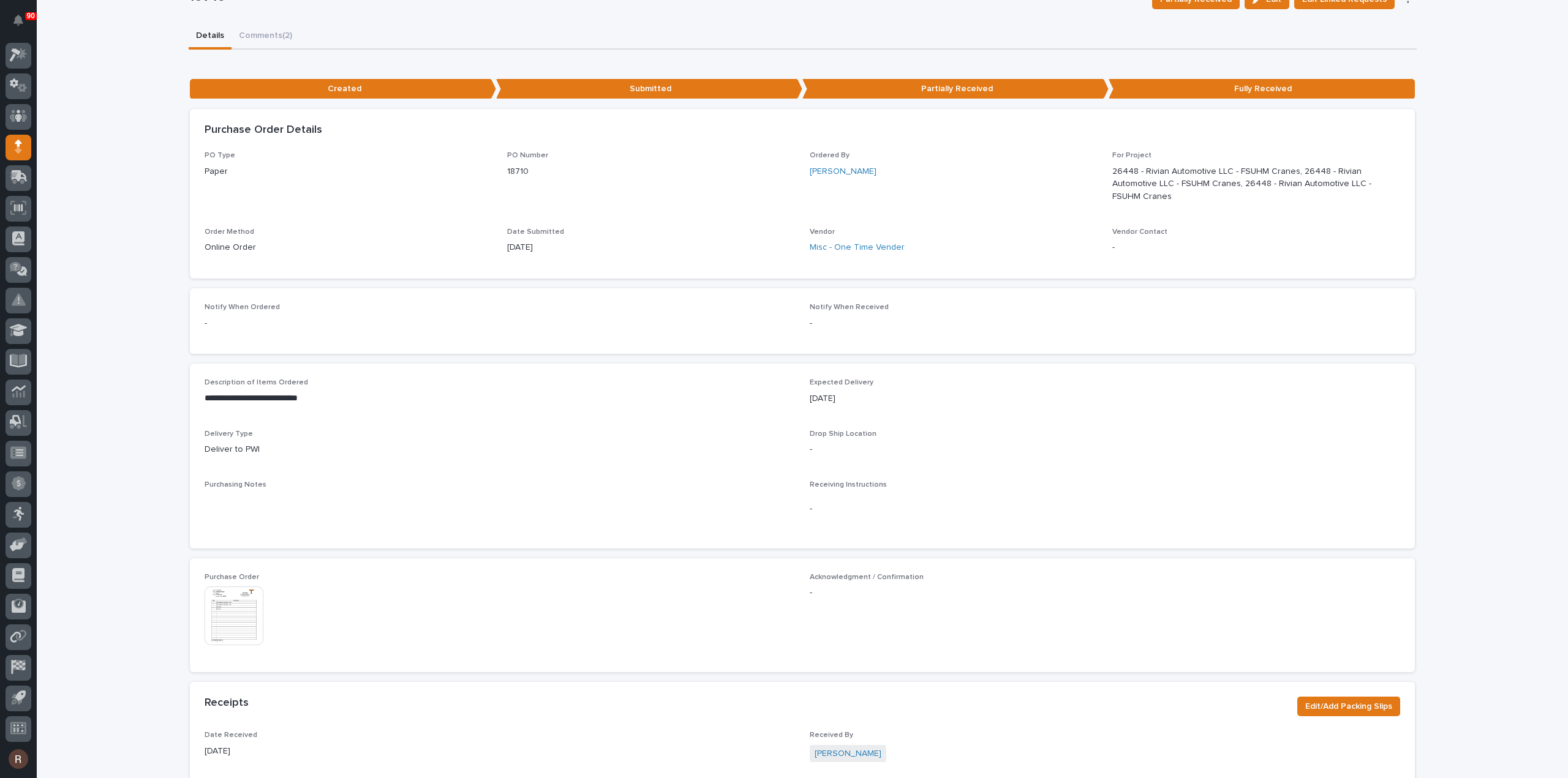
scroll to position [123, 0]
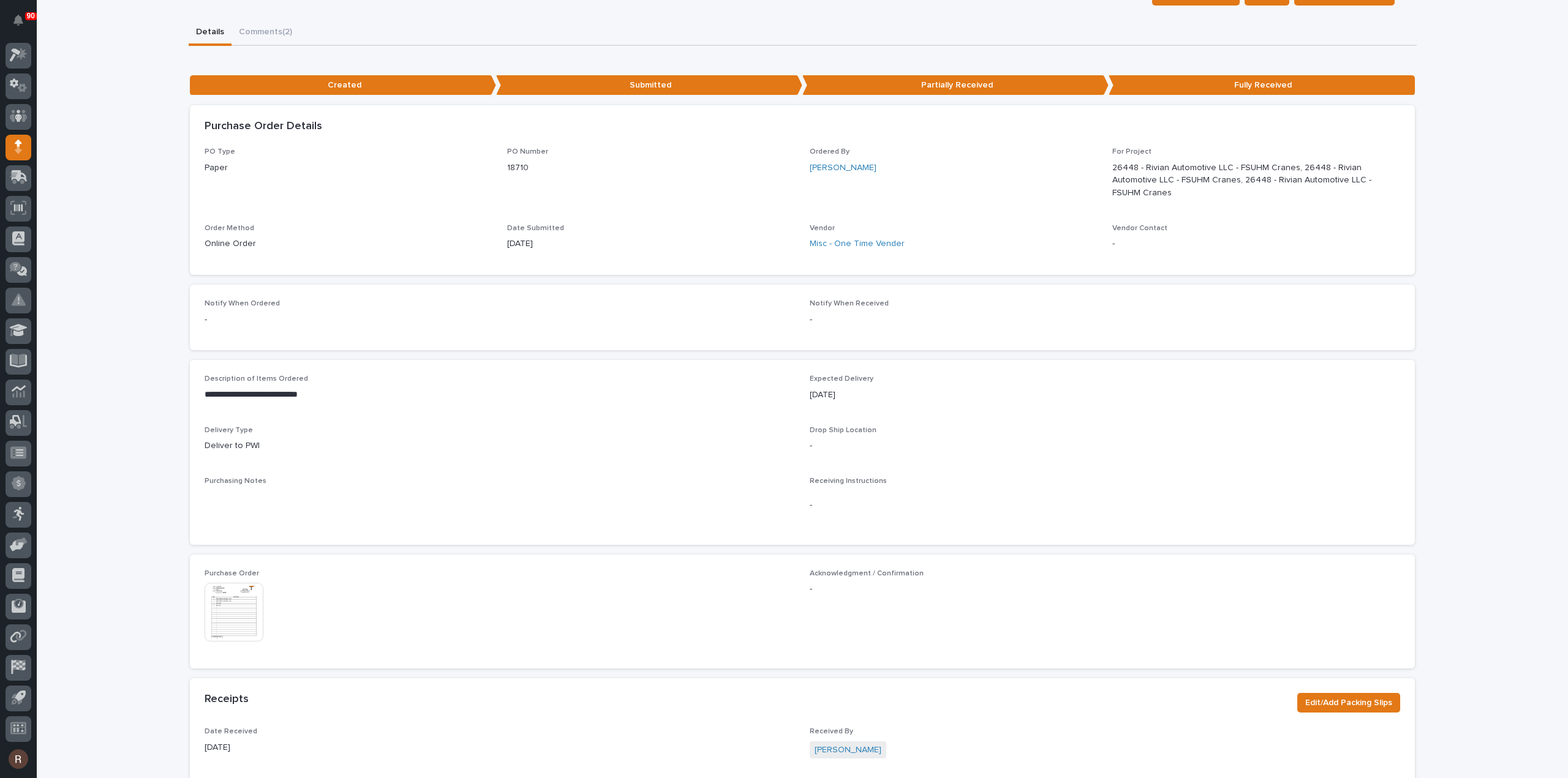
click at [221, 591] on img at bounding box center [234, 612] width 59 height 59
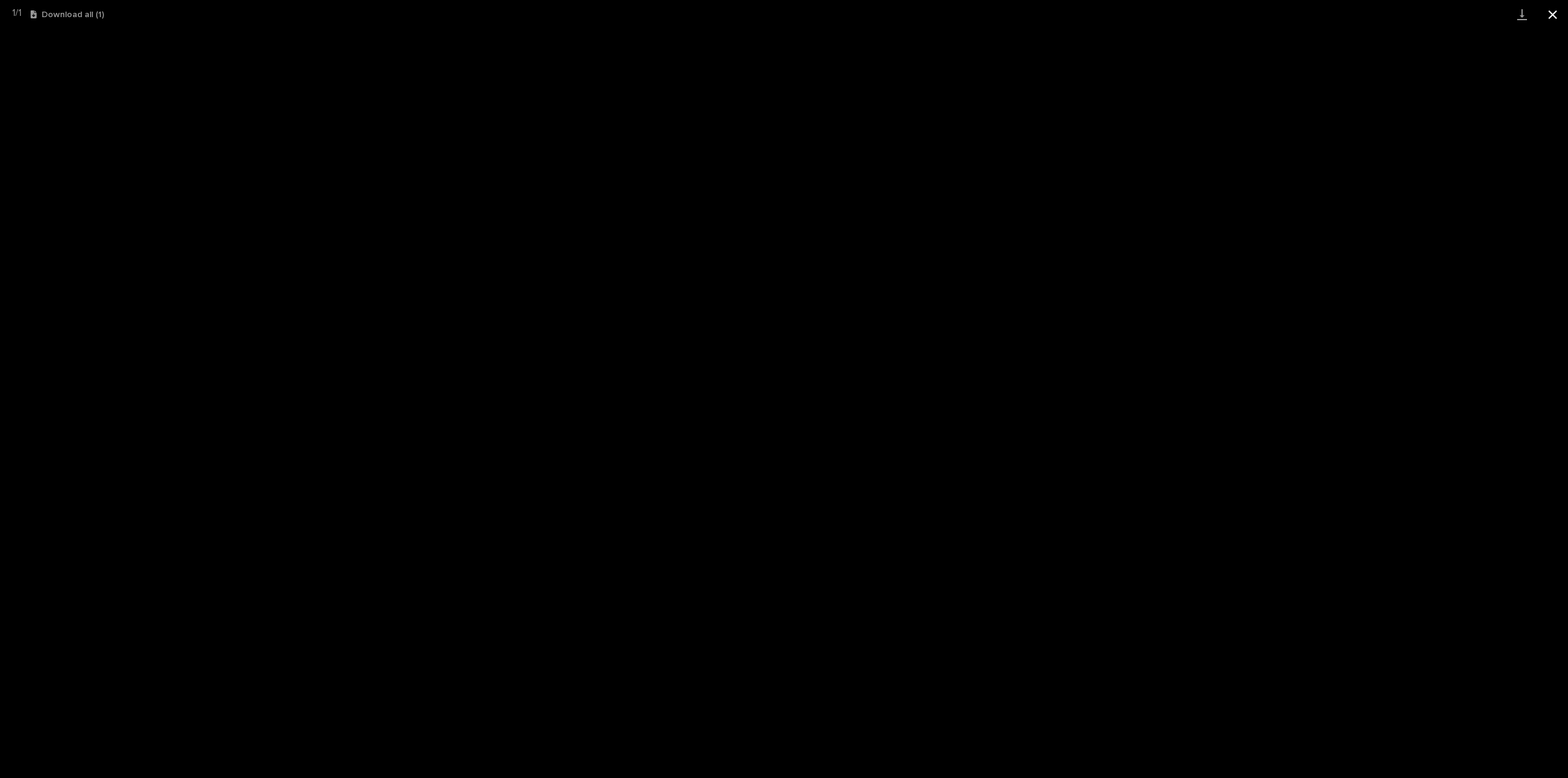
click at [1550, 19] on button "Close gallery" at bounding box center [1553, 14] width 31 height 29
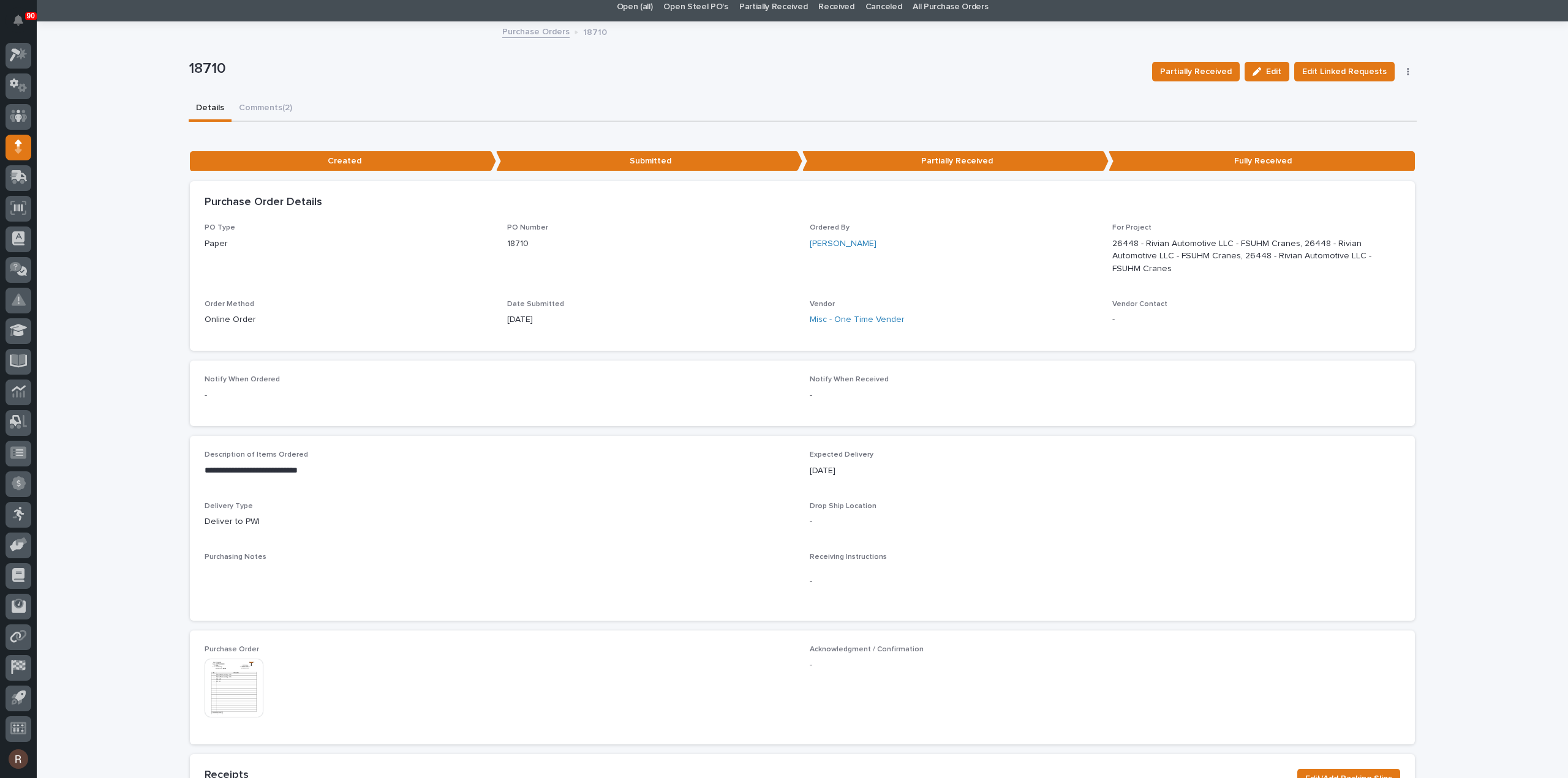
scroll to position [0, 0]
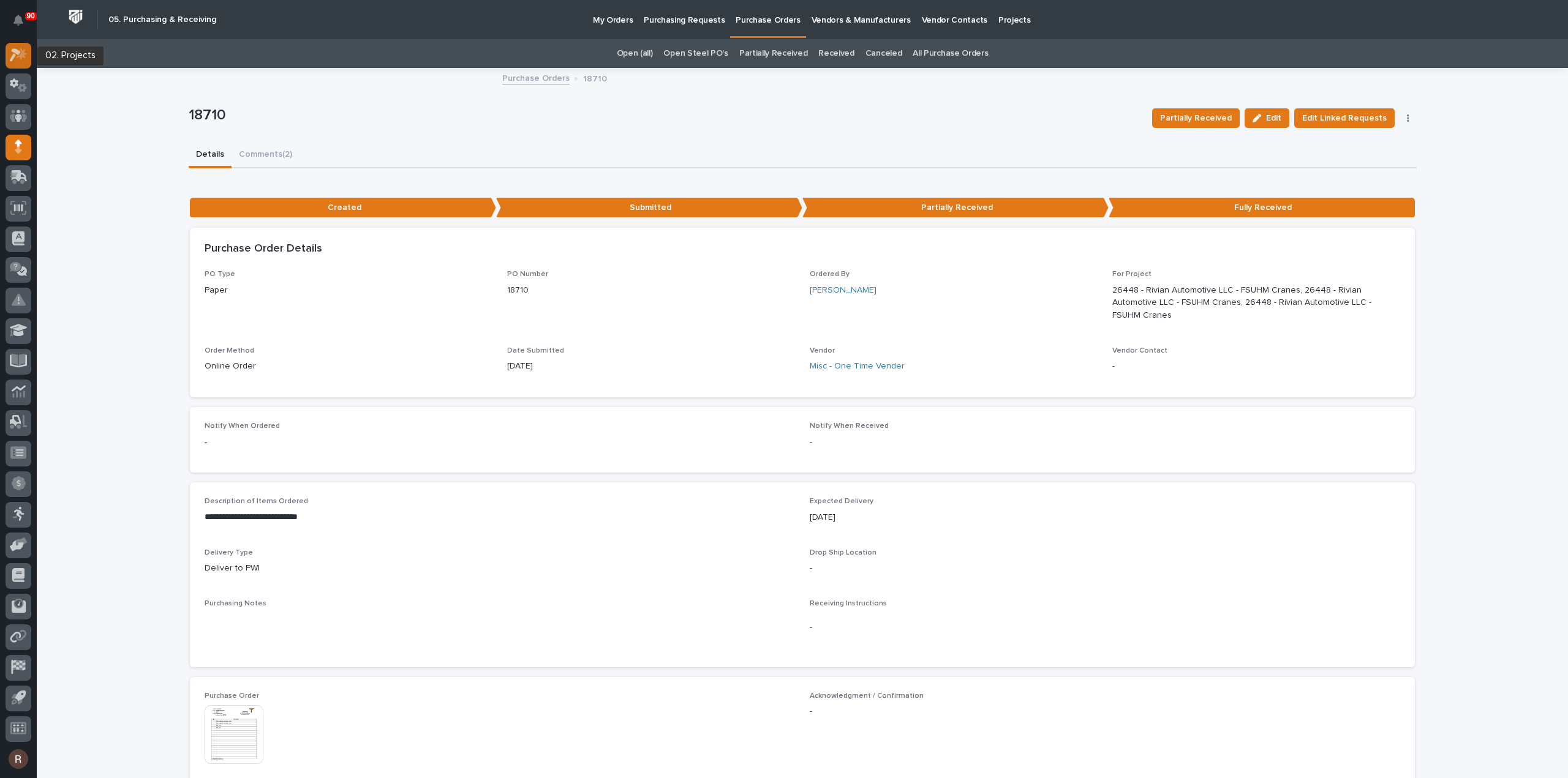
click at [9, 46] on div at bounding box center [18, 56] width 26 height 26
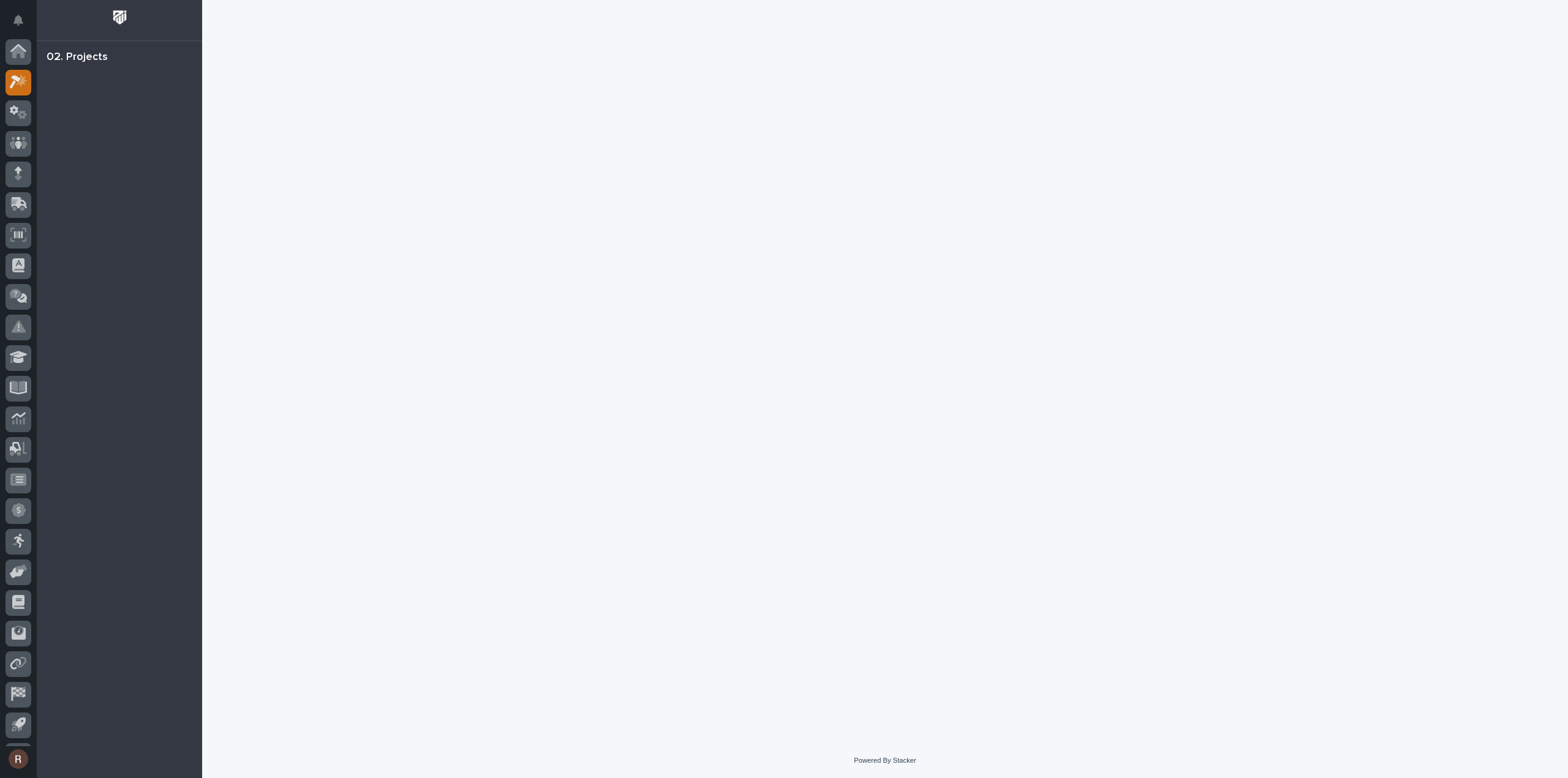
scroll to position [27, 0]
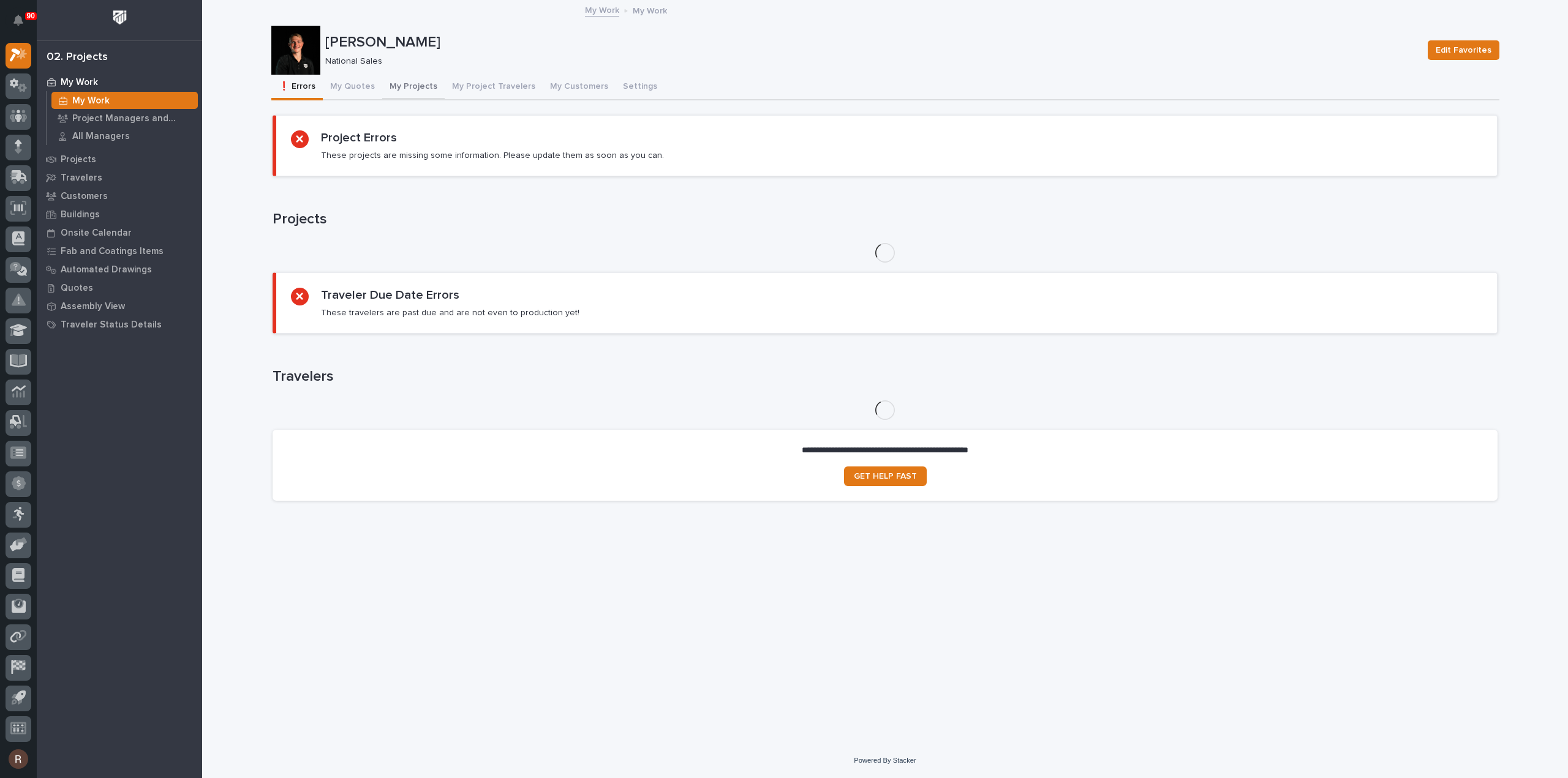
click at [391, 81] on button "My Projects" at bounding box center [414, 88] width 62 height 26
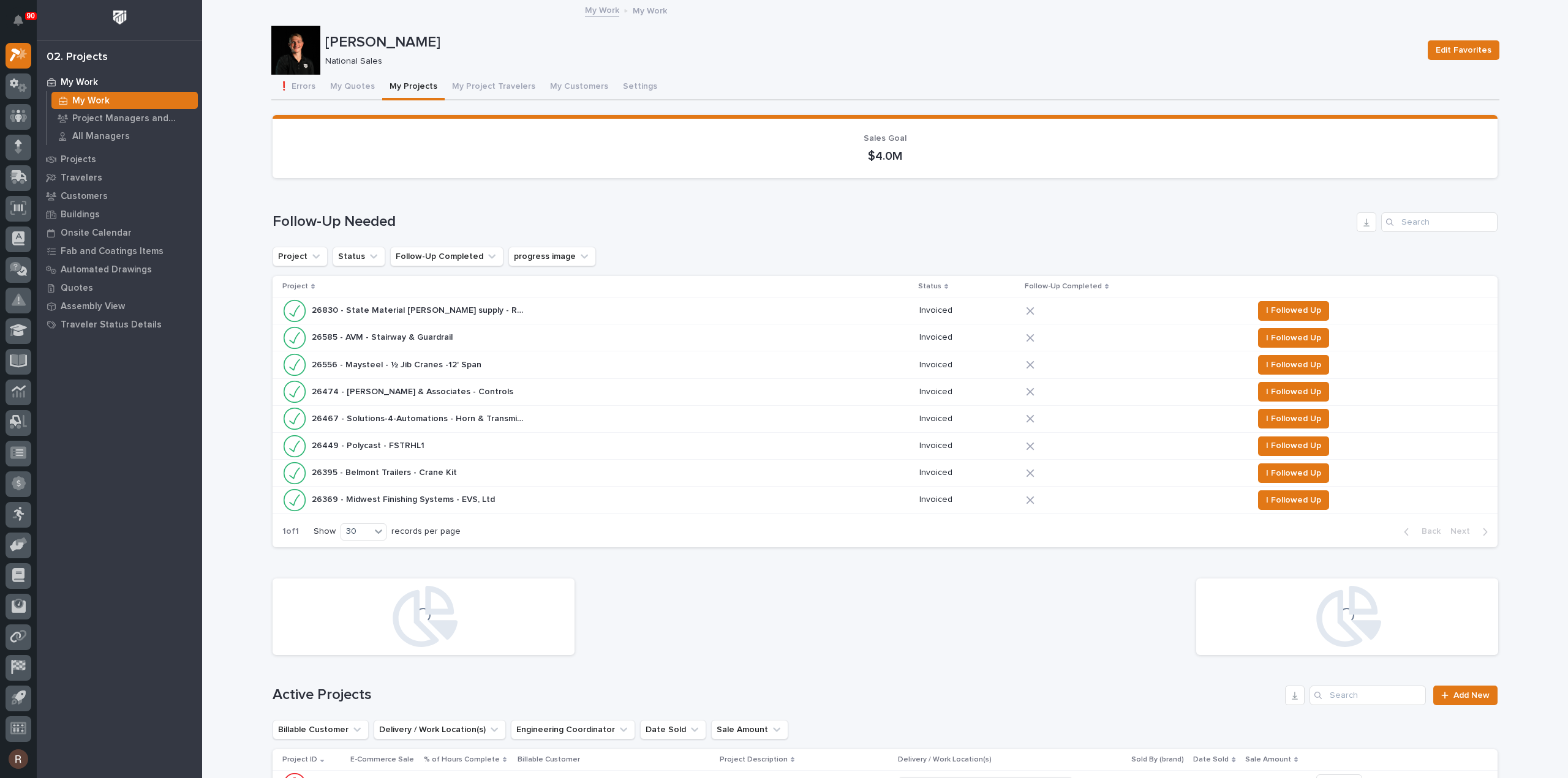
scroll to position [612, 0]
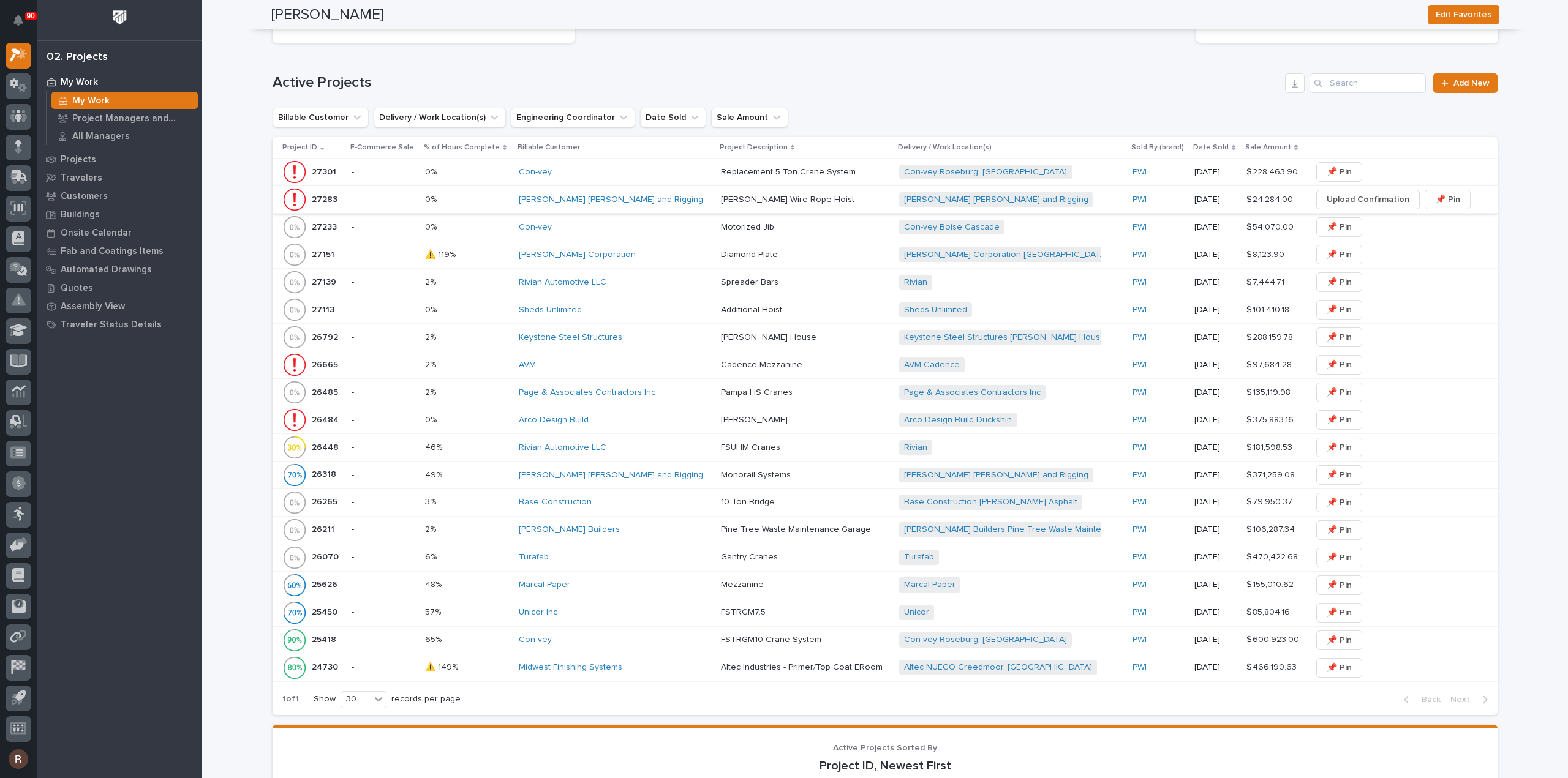
click at [494, 273] on div "2% 2%" at bounding box center [467, 282] width 84 height 20
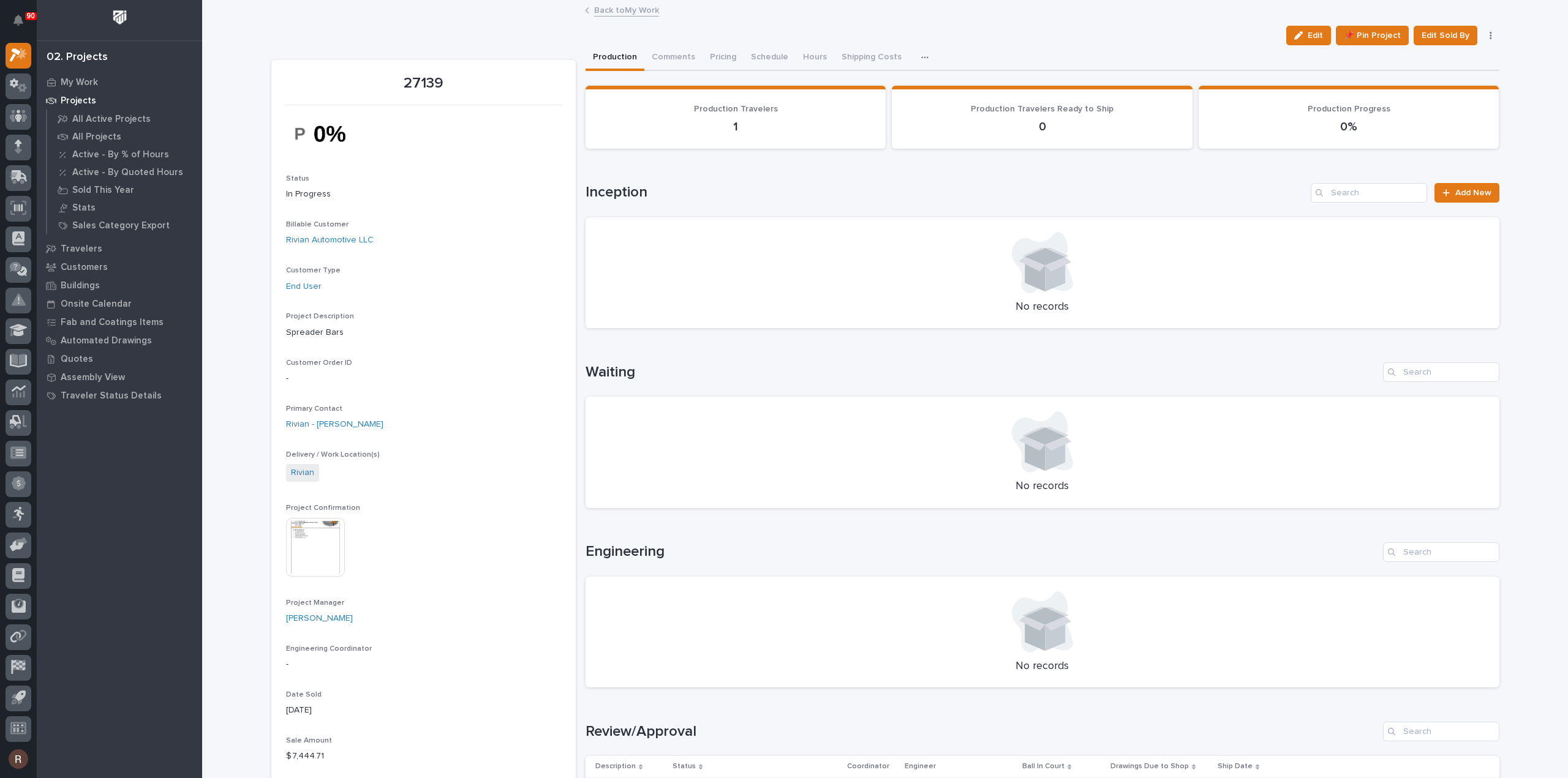
scroll to position [306, 0]
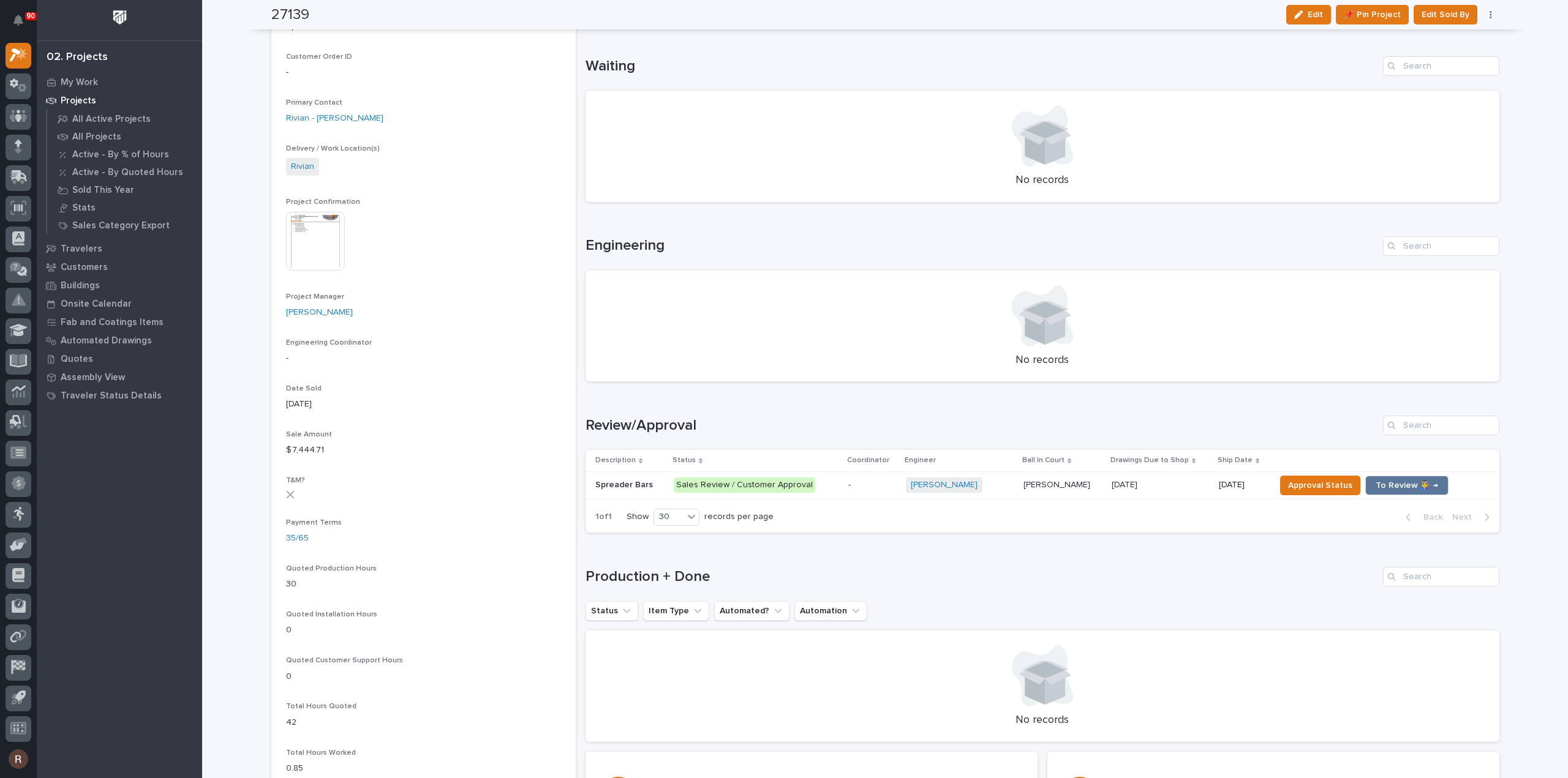
click at [1148, 486] on p at bounding box center [1160, 485] width 97 height 10
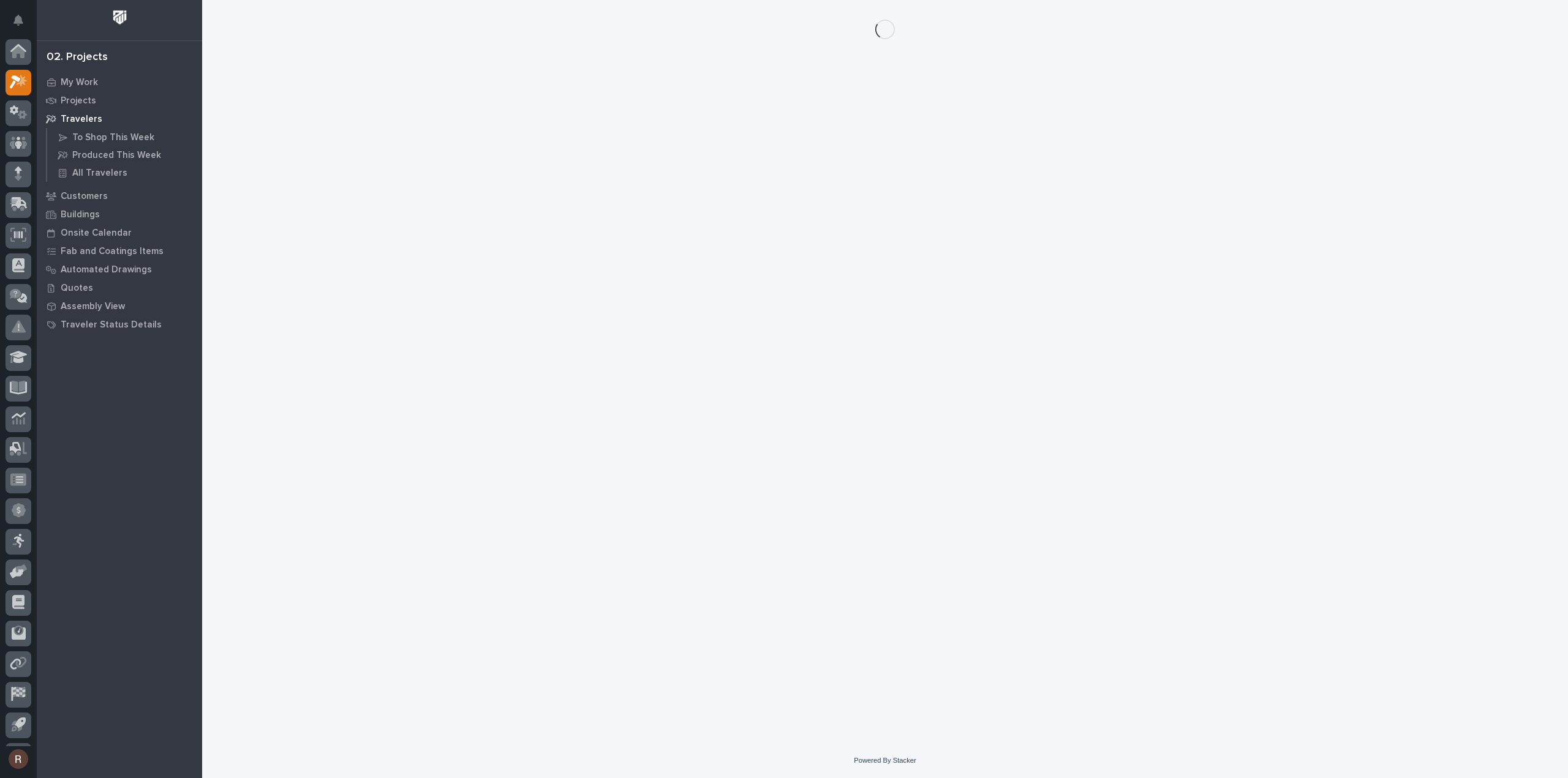
scroll to position [27, 0]
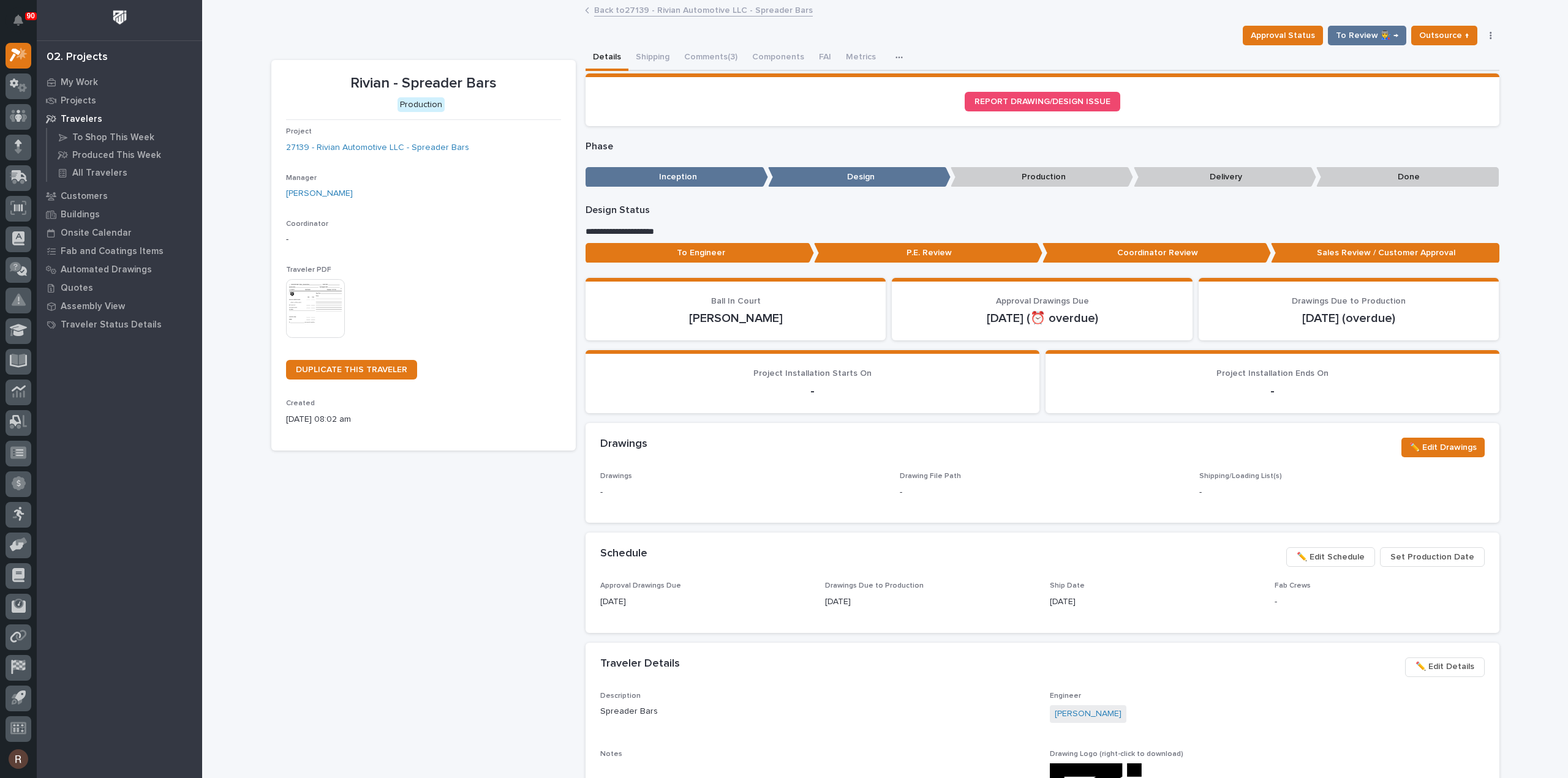
click at [1347, 554] on span "✏️ Edit Schedule" at bounding box center [1330, 557] width 68 height 15
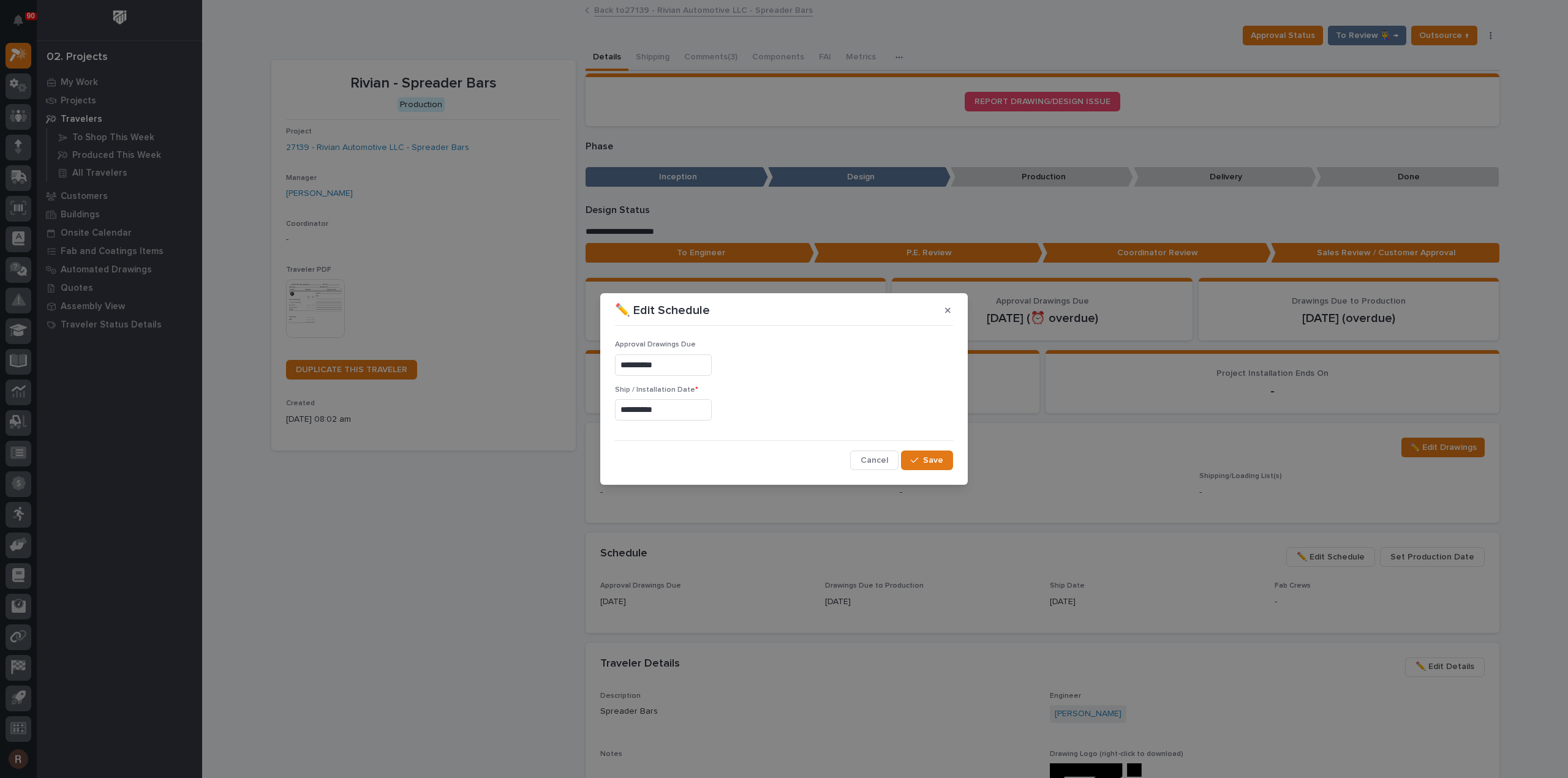
click at [680, 409] on input "**********" at bounding box center [663, 410] width 97 height 21
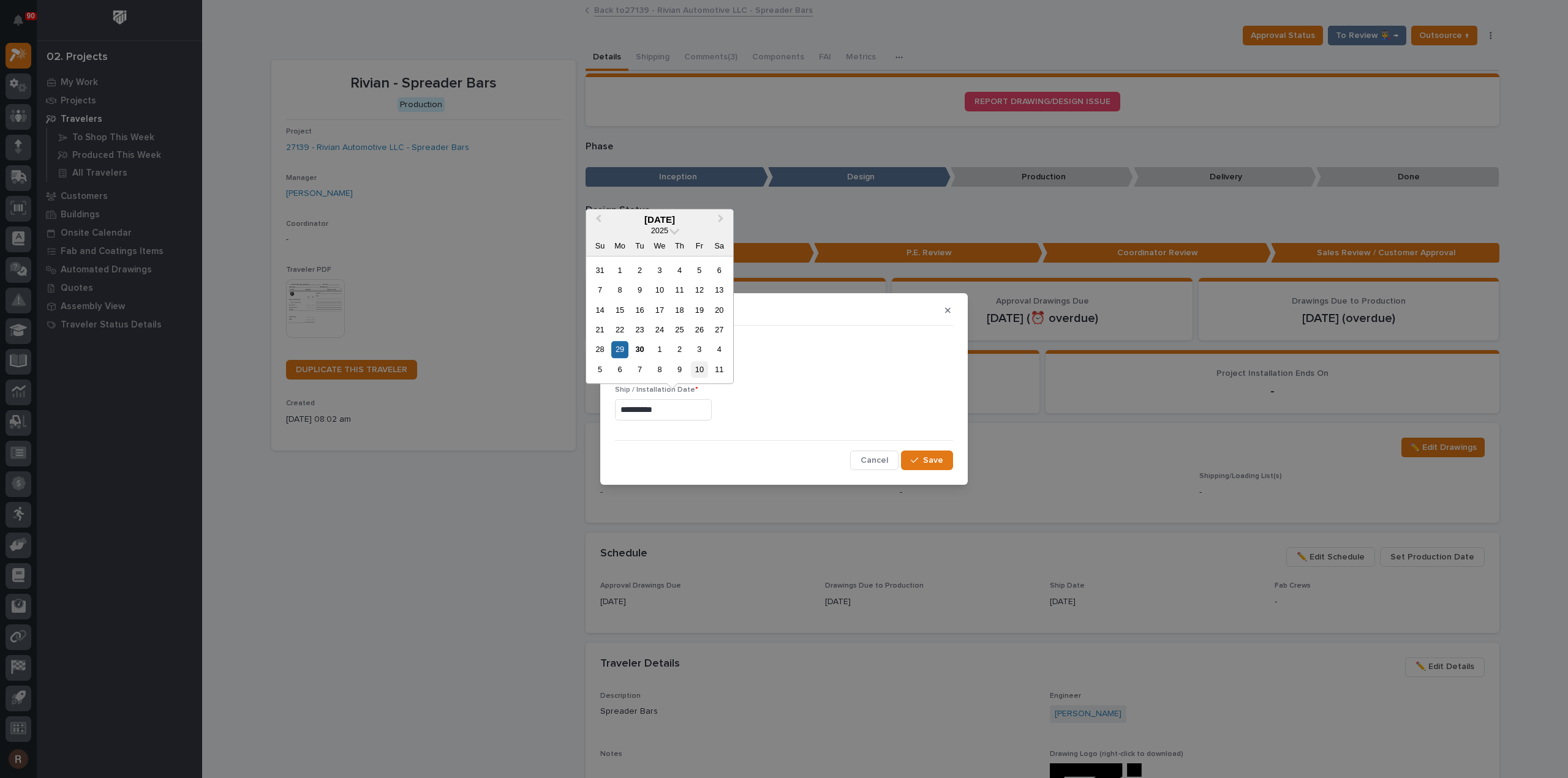
click at [697, 373] on div "10" at bounding box center [699, 369] width 17 height 17
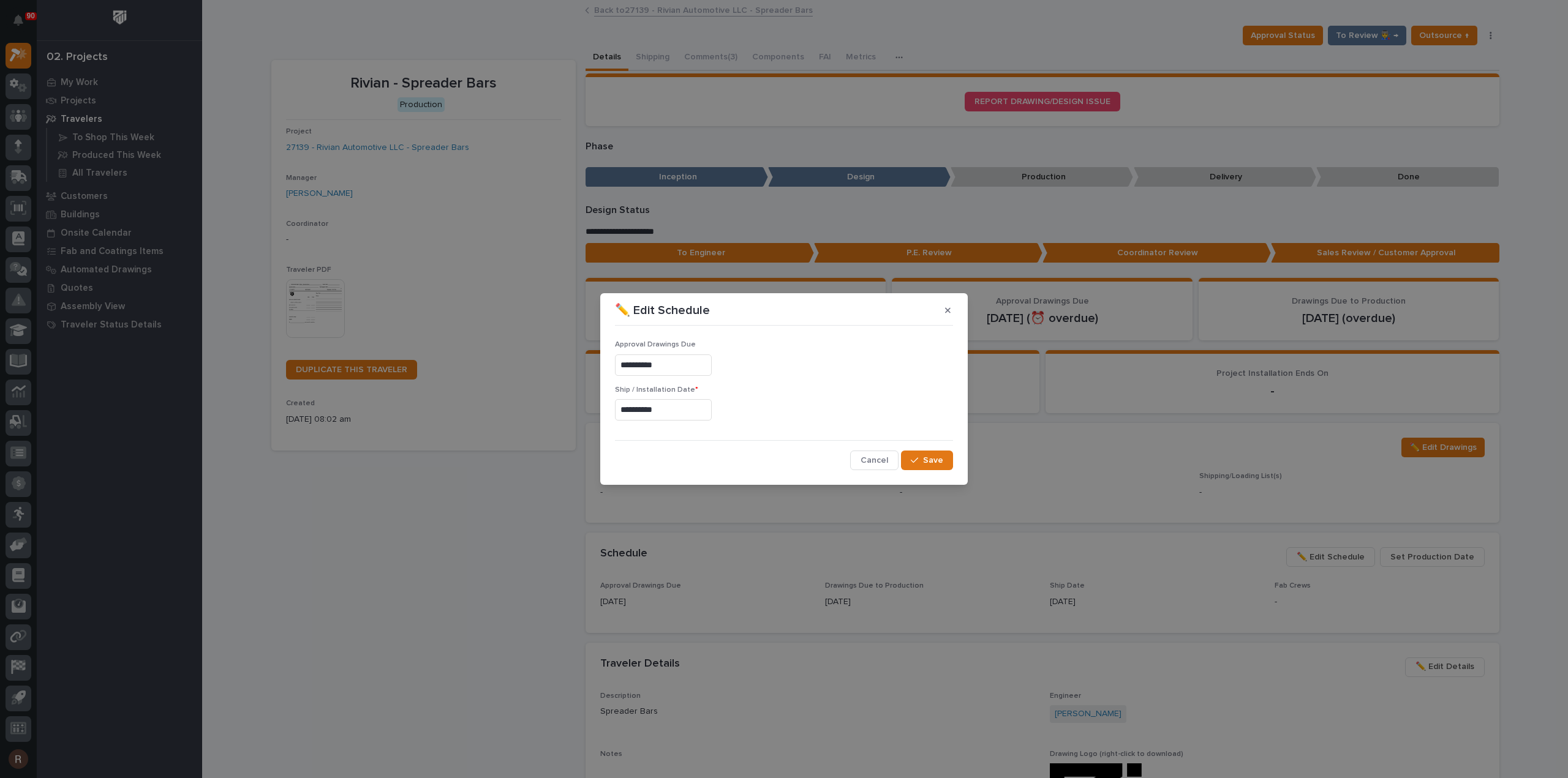
type input "**********"
click at [922, 461] on div "button" at bounding box center [917, 461] width 12 height 9
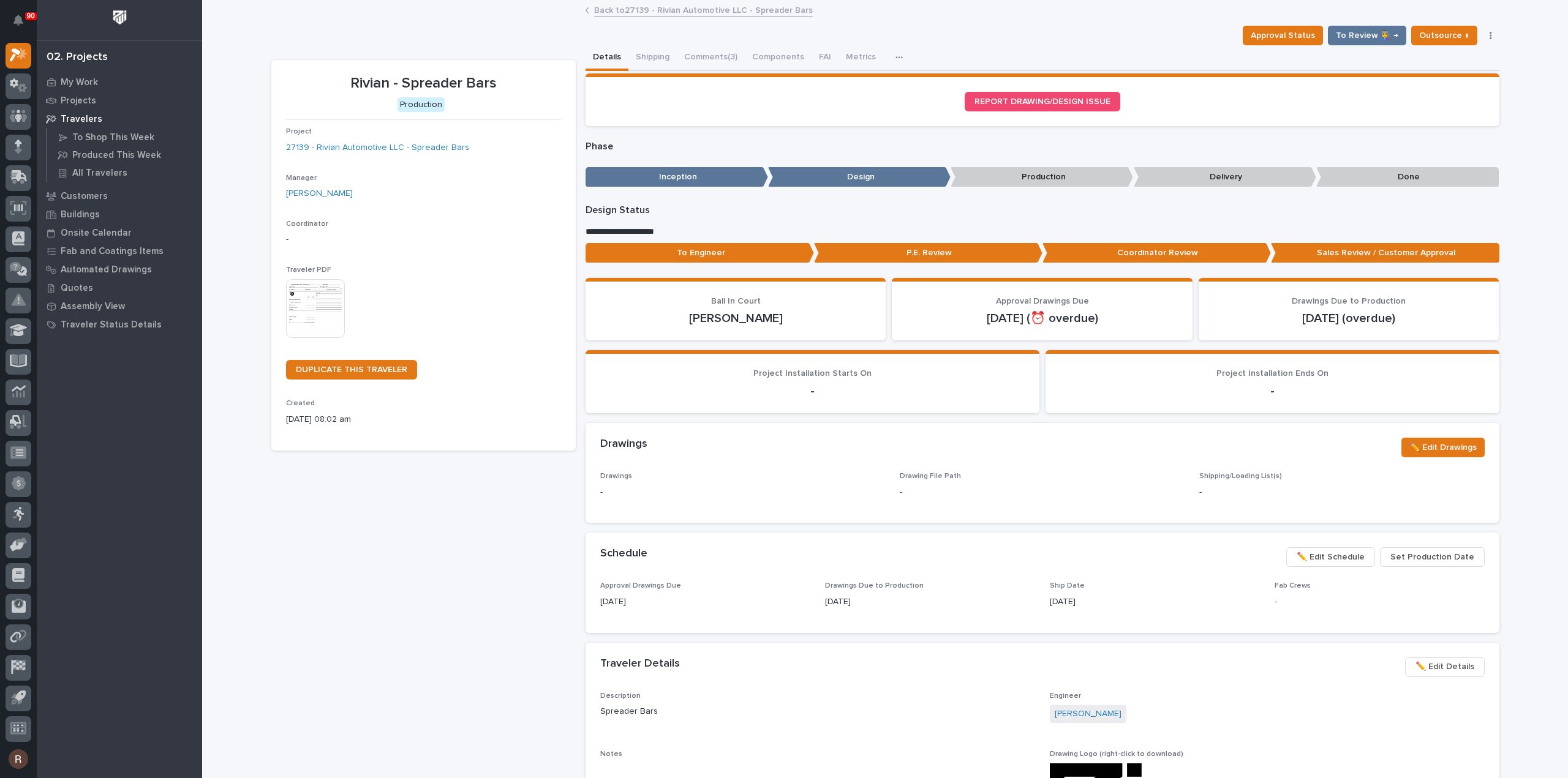
click at [605, 12] on link "Back to 27139 - Rivian Automotive LLC - Spreader Bars" at bounding box center [703, 9] width 219 height 14
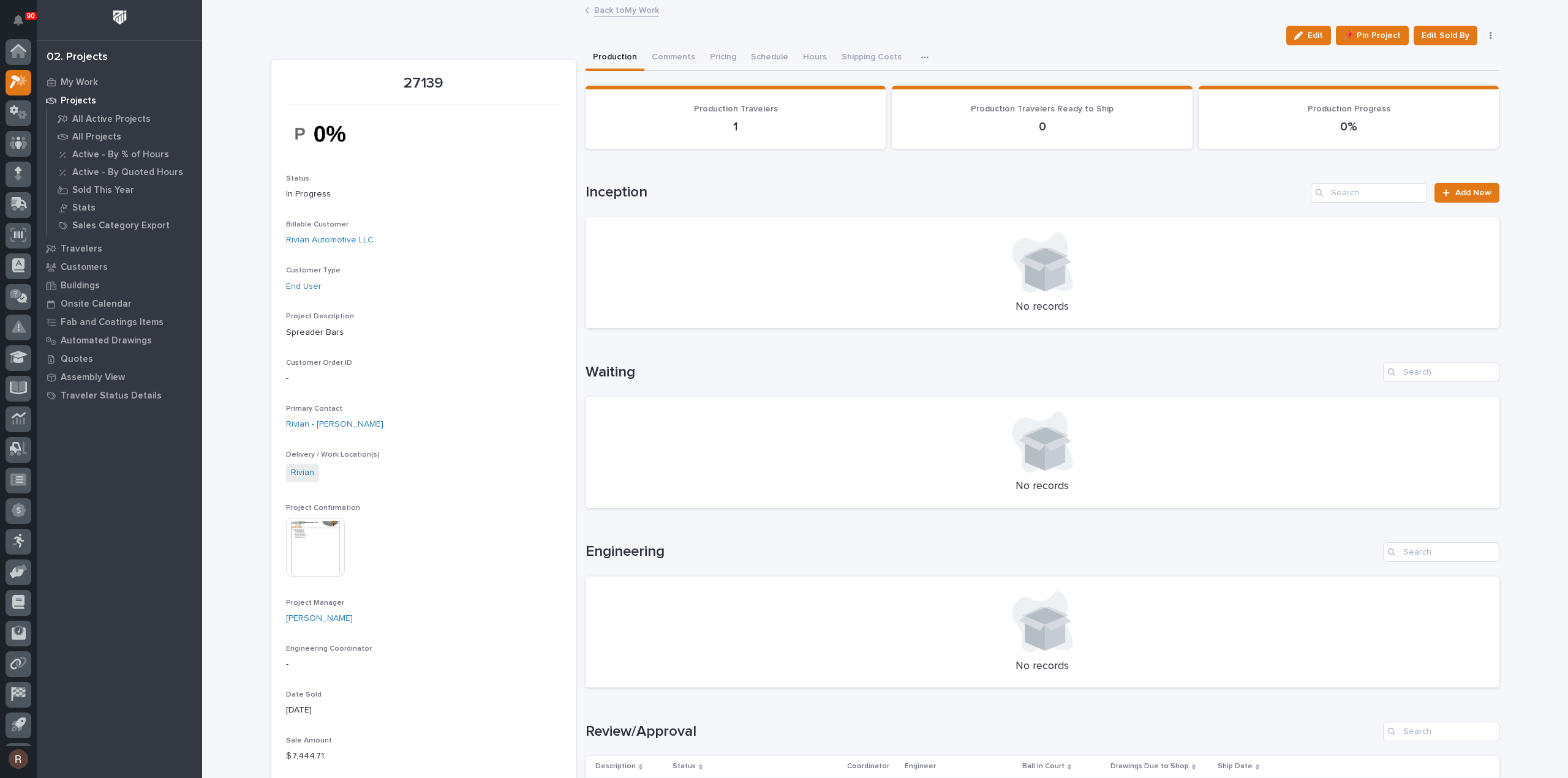
scroll to position [27, 0]
click at [23, 83] on icon at bounding box center [18, 85] width 18 height 14
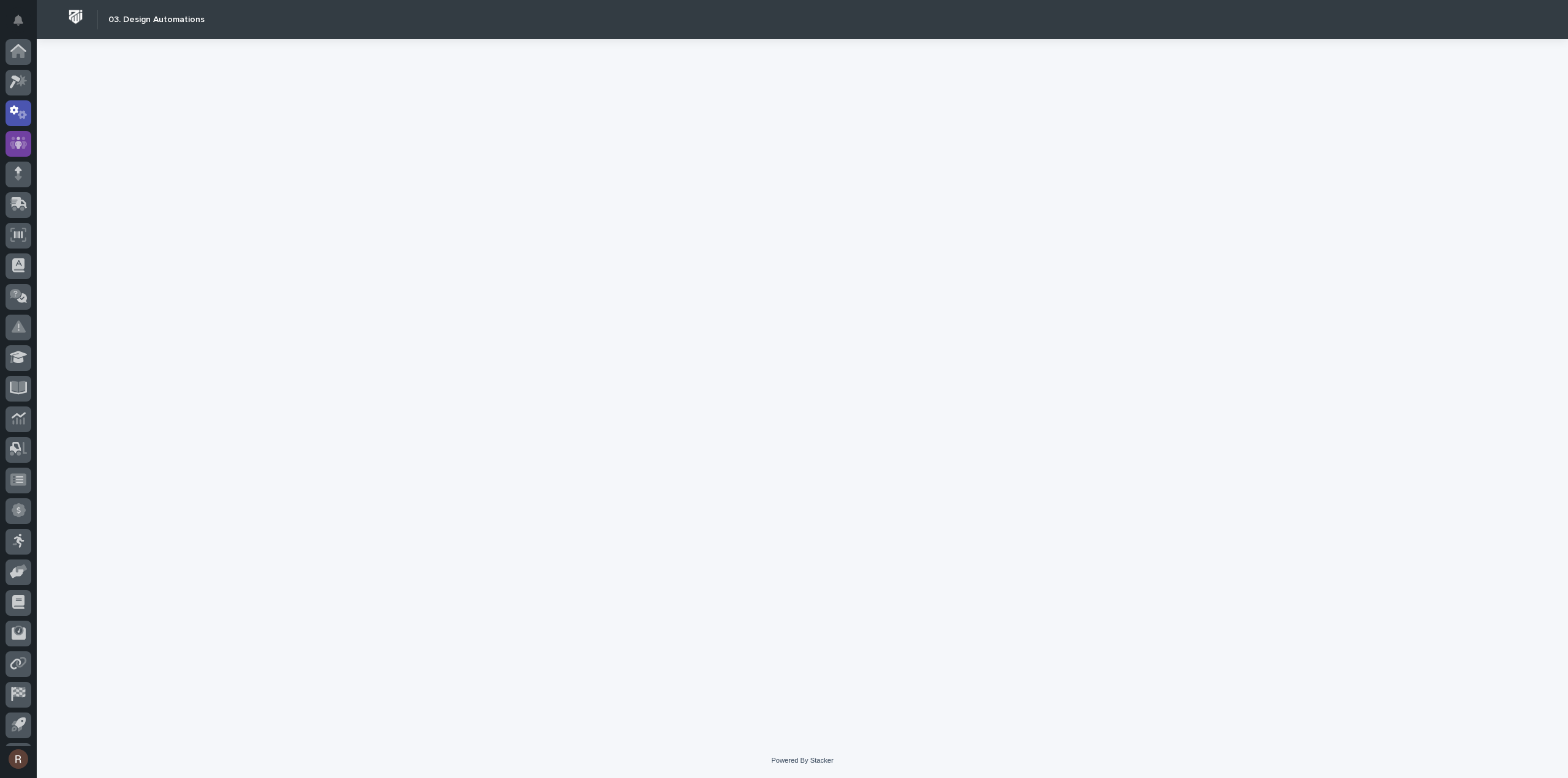
scroll to position [27, 0]
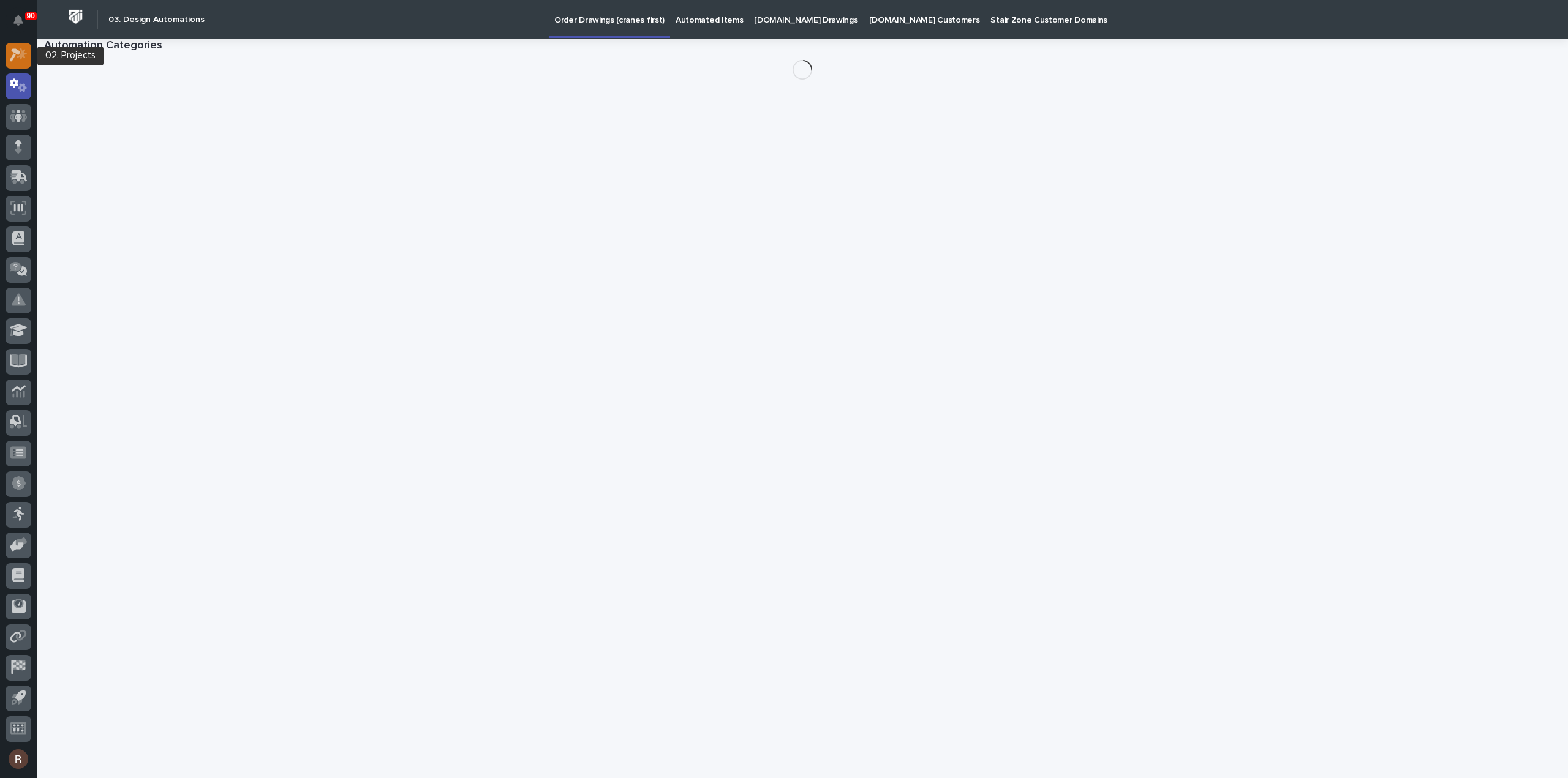
click at [27, 61] on icon at bounding box center [18, 55] width 18 height 14
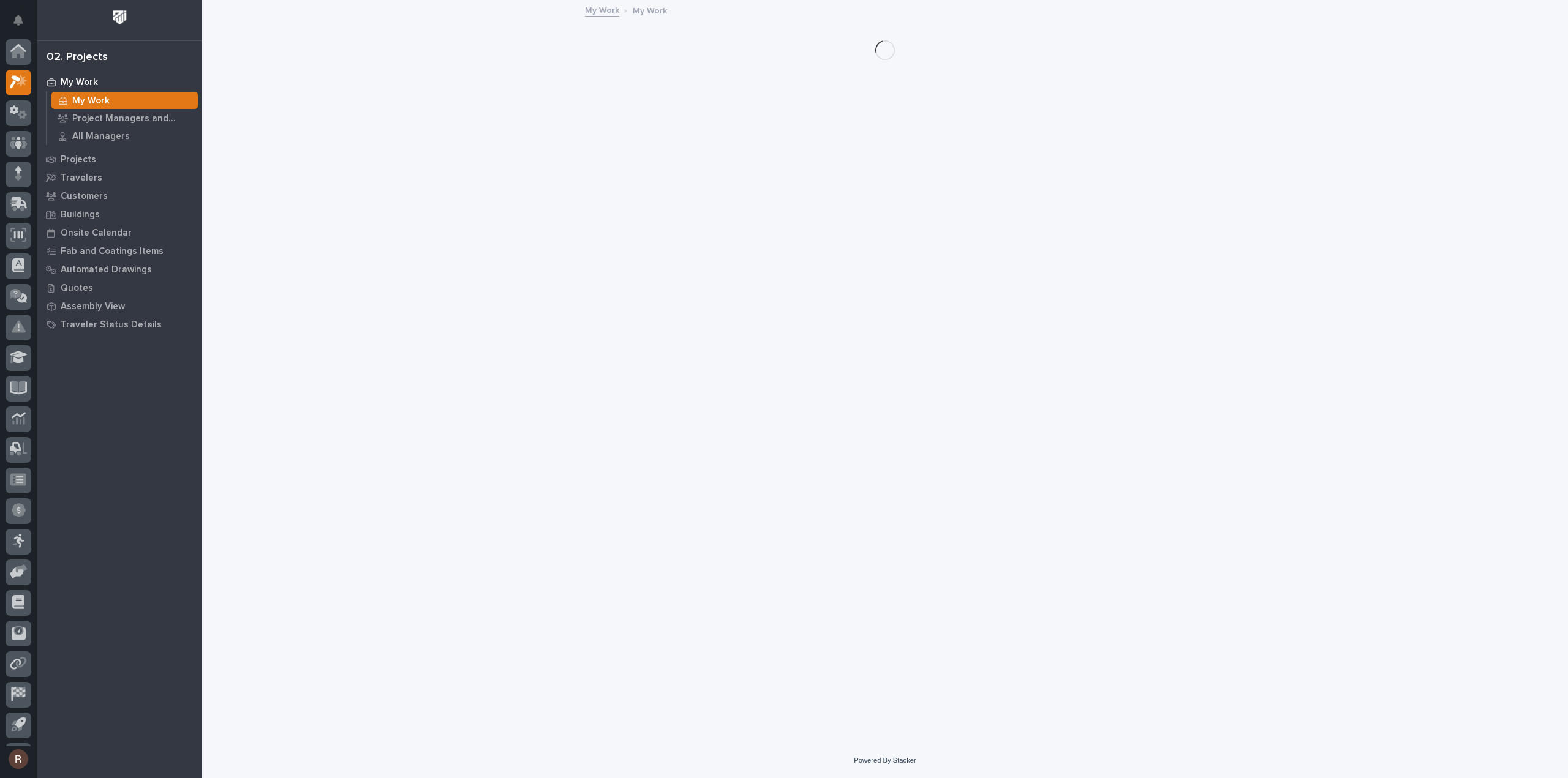
scroll to position [27, 0]
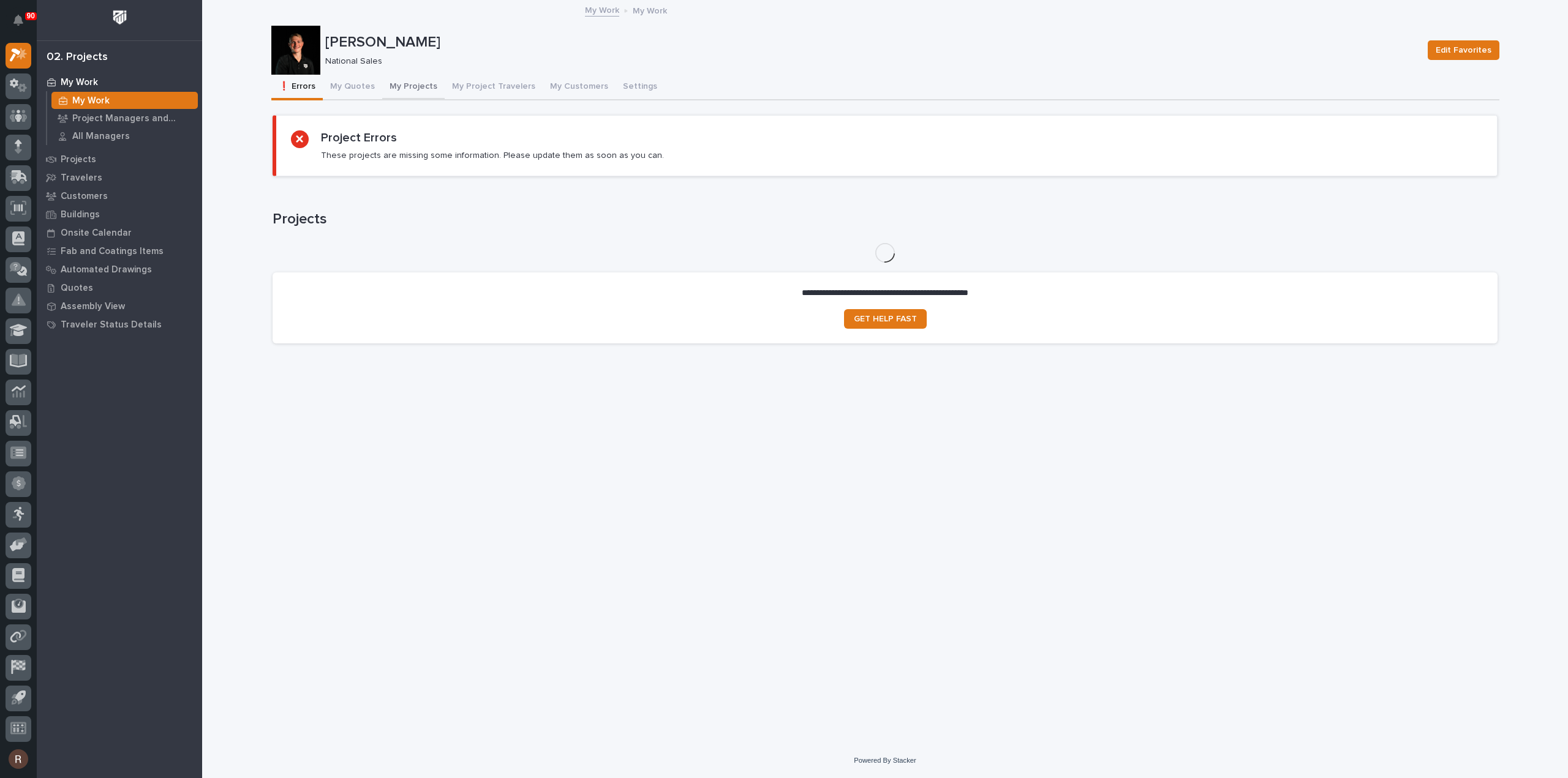
click at [398, 90] on button "My Projects" at bounding box center [414, 88] width 62 height 26
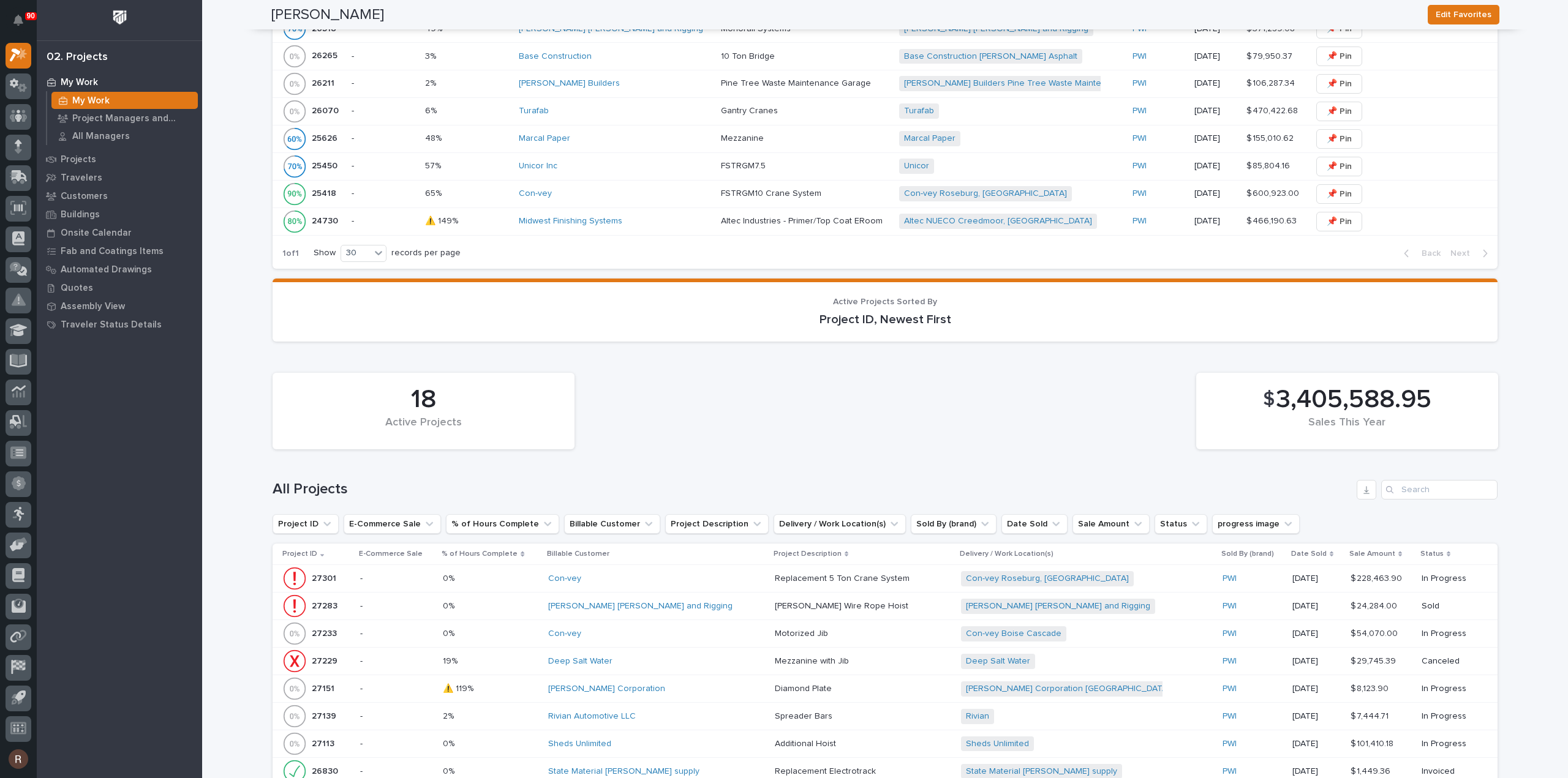
scroll to position [1215, 0]
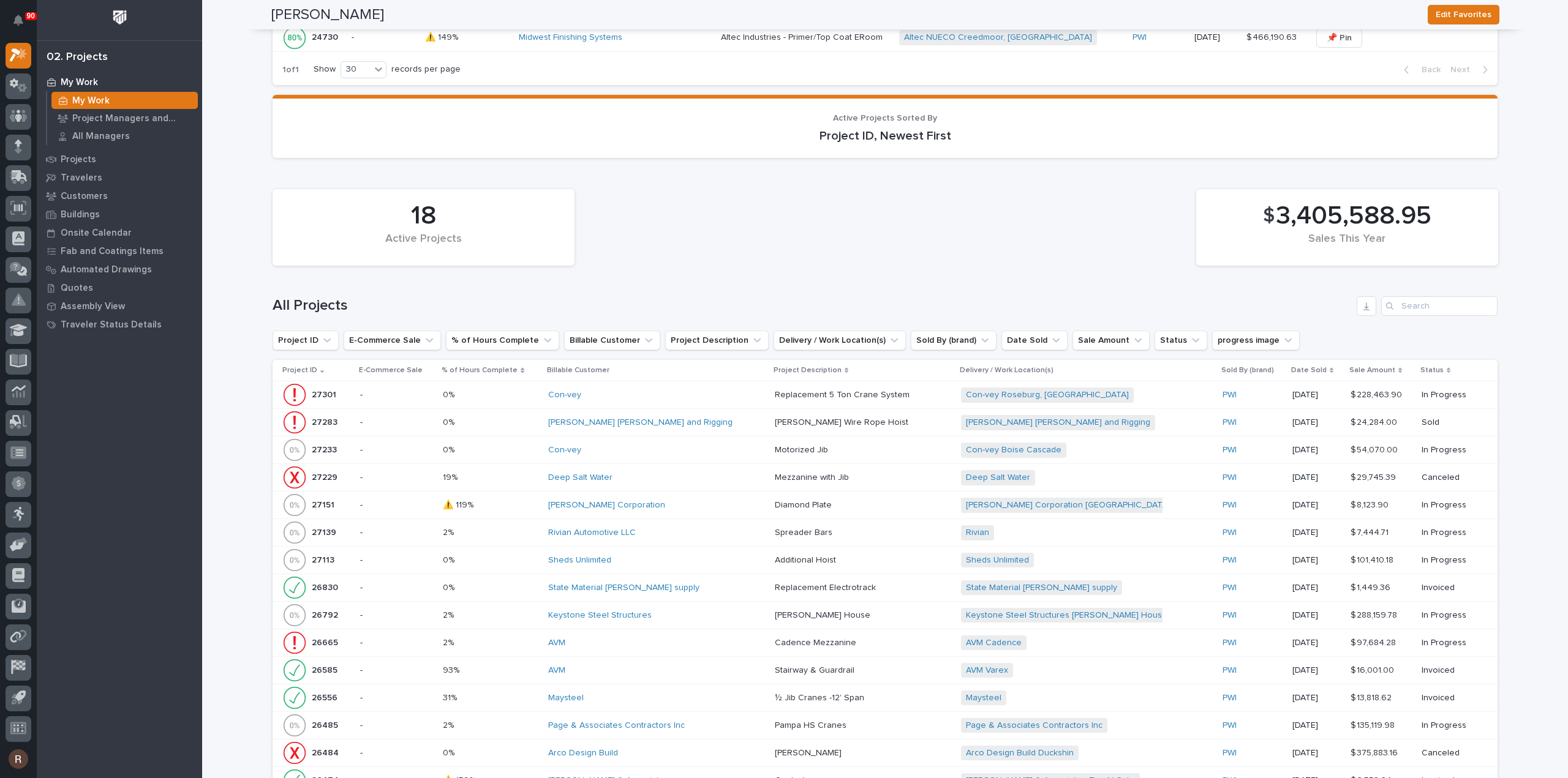
click at [656, 390] on div "Con-vey" at bounding box center [655, 395] width 214 height 10
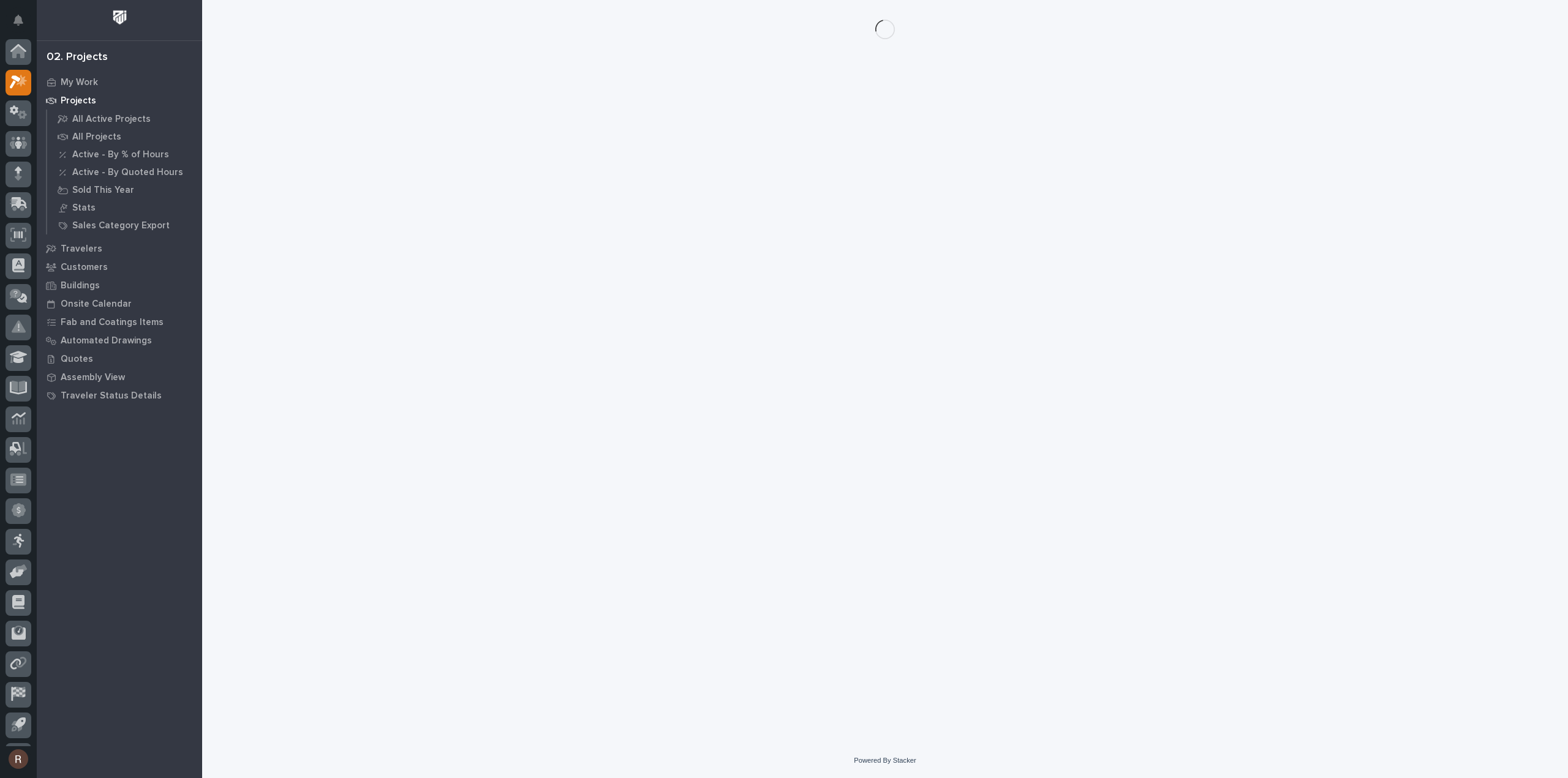
scroll to position [27, 0]
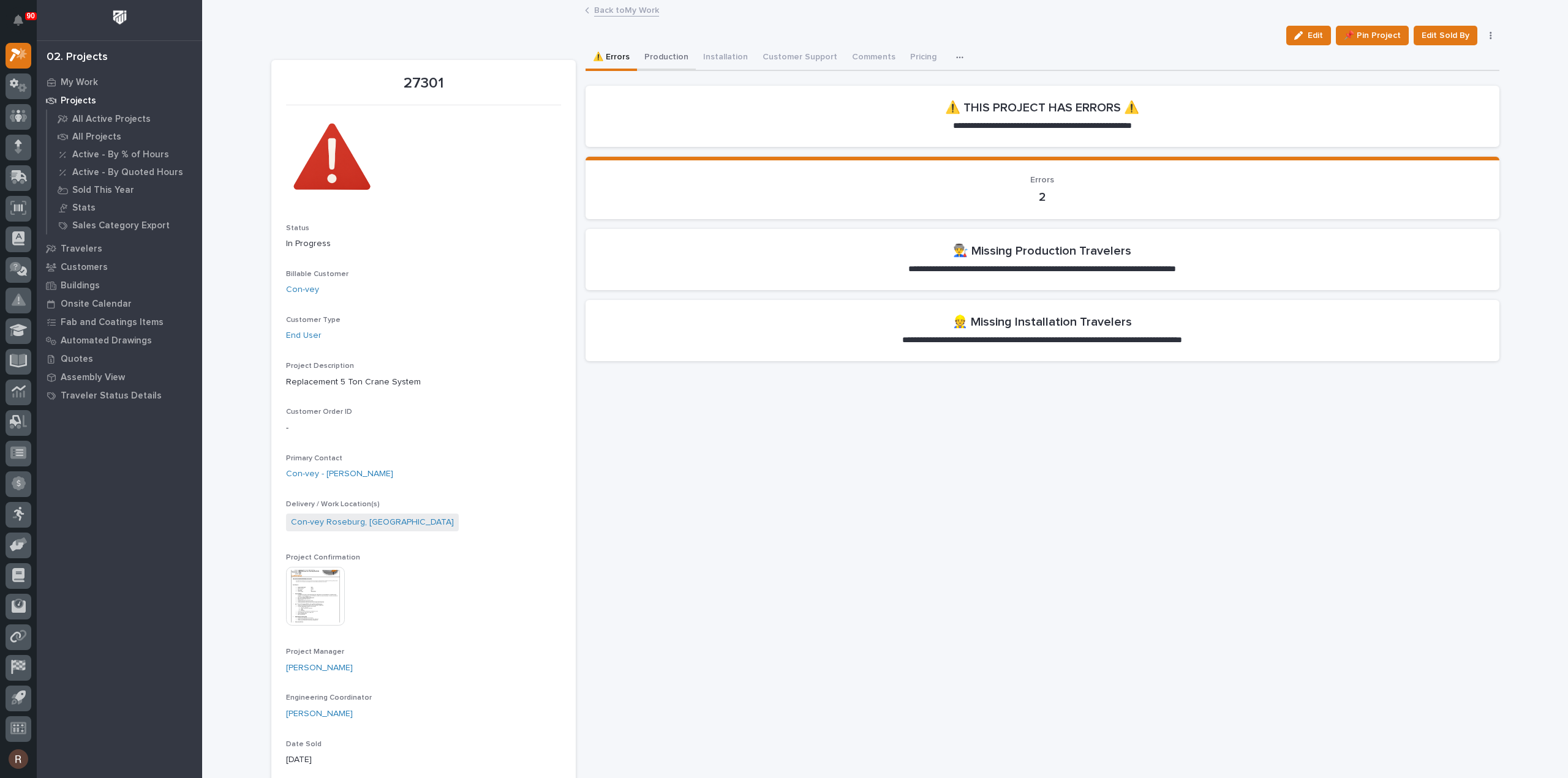
click at [649, 56] on button "Production" at bounding box center [666, 58] width 59 height 26
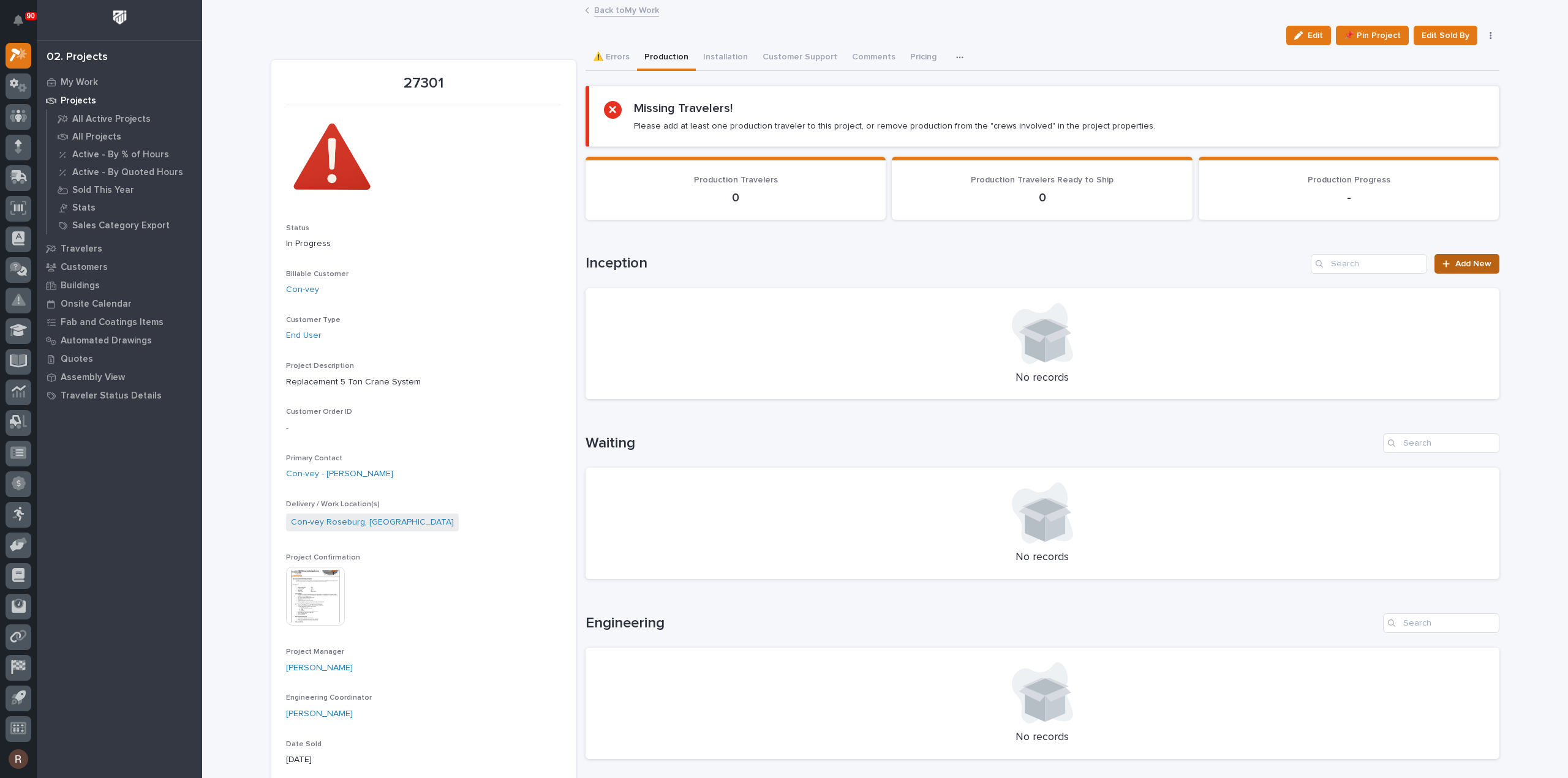
click at [1443, 257] on link "Add New" at bounding box center [1466, 264] width 64 height 20
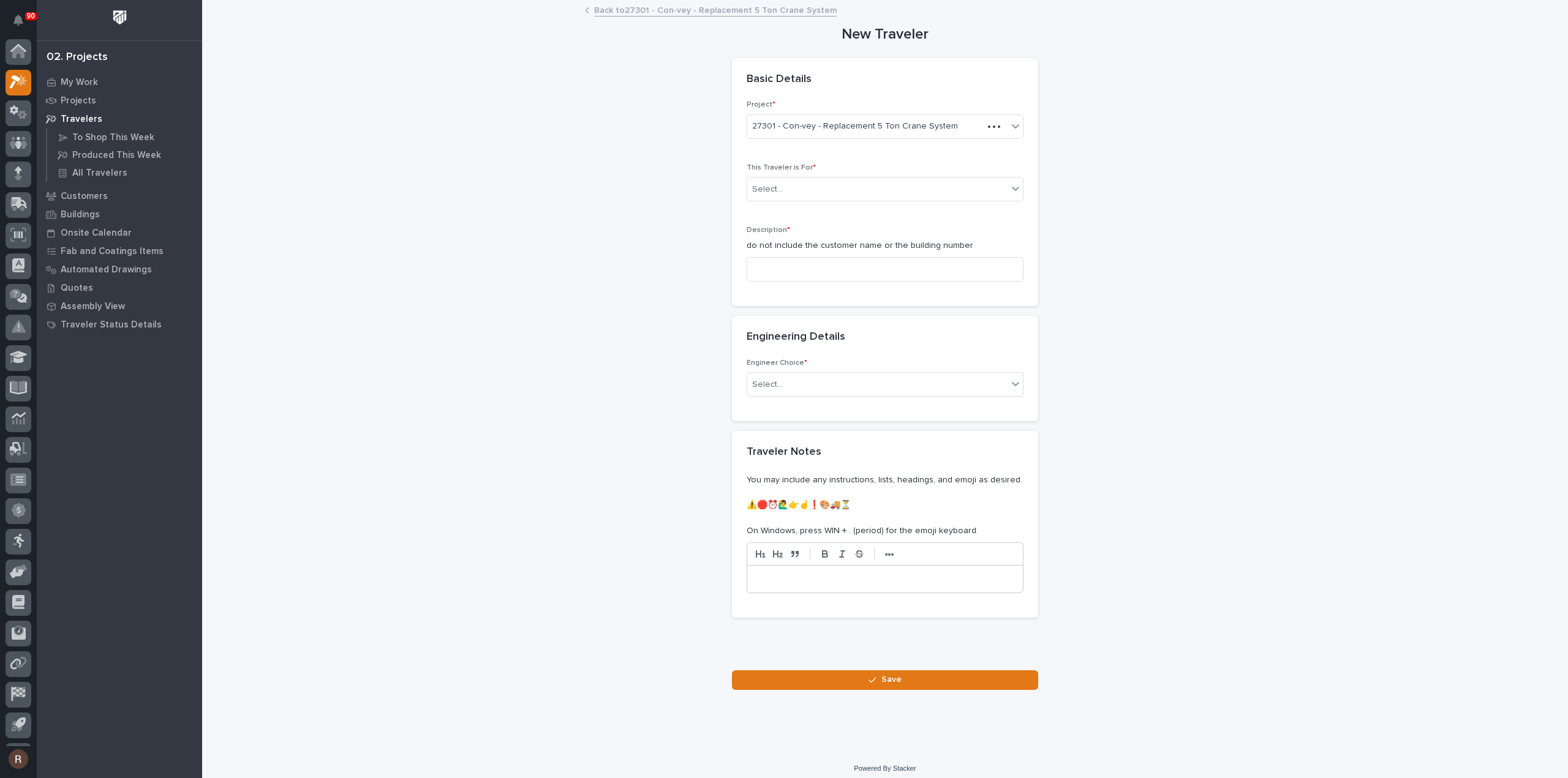
scroll to position [27, 0]
click at [809, 197] on div "Select..." at bounding box center [877, 189] width 260 height 20
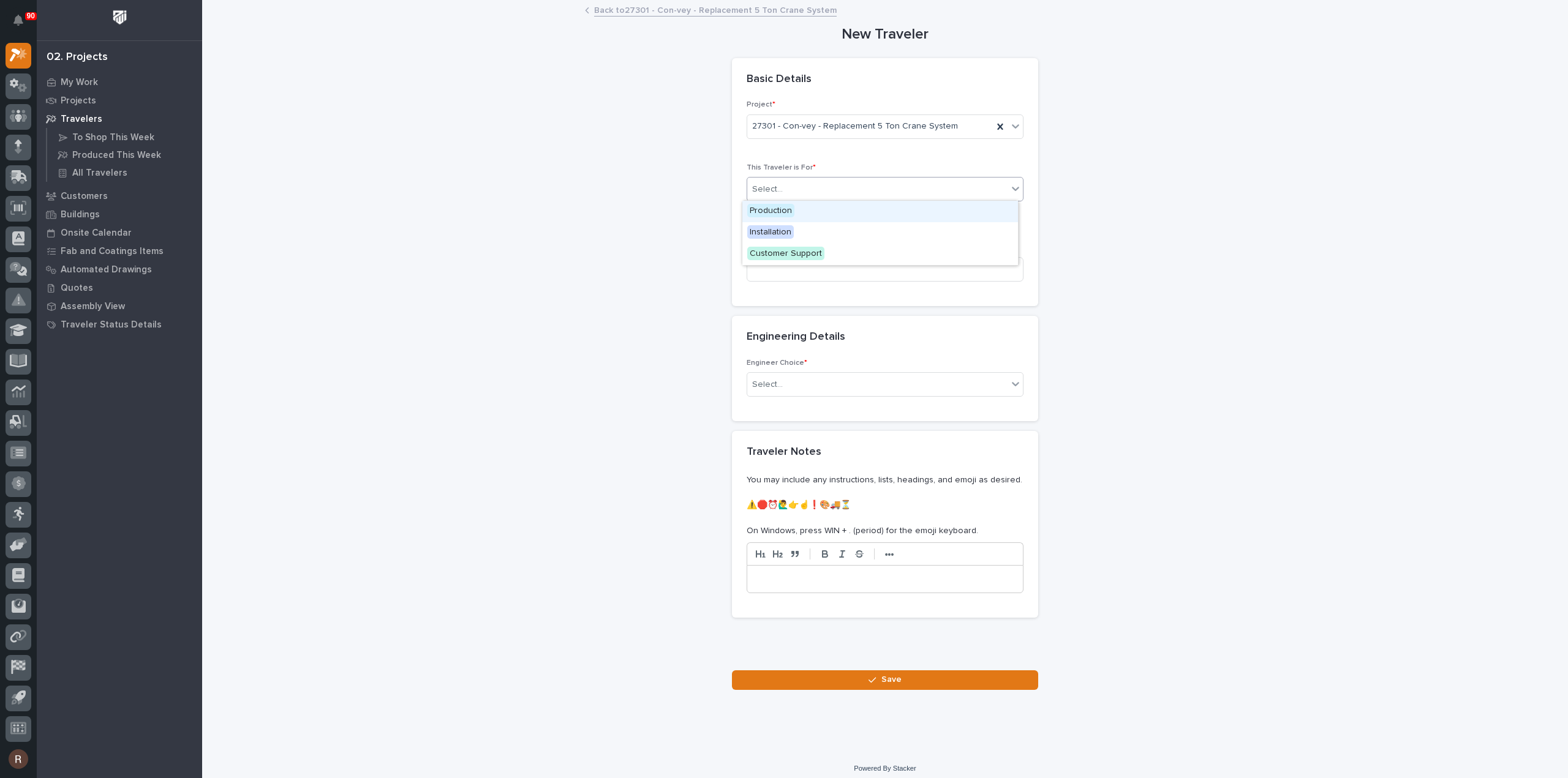
click at [776, 211] on span "Production" at bounding box center [770, 211] width 47 height 13
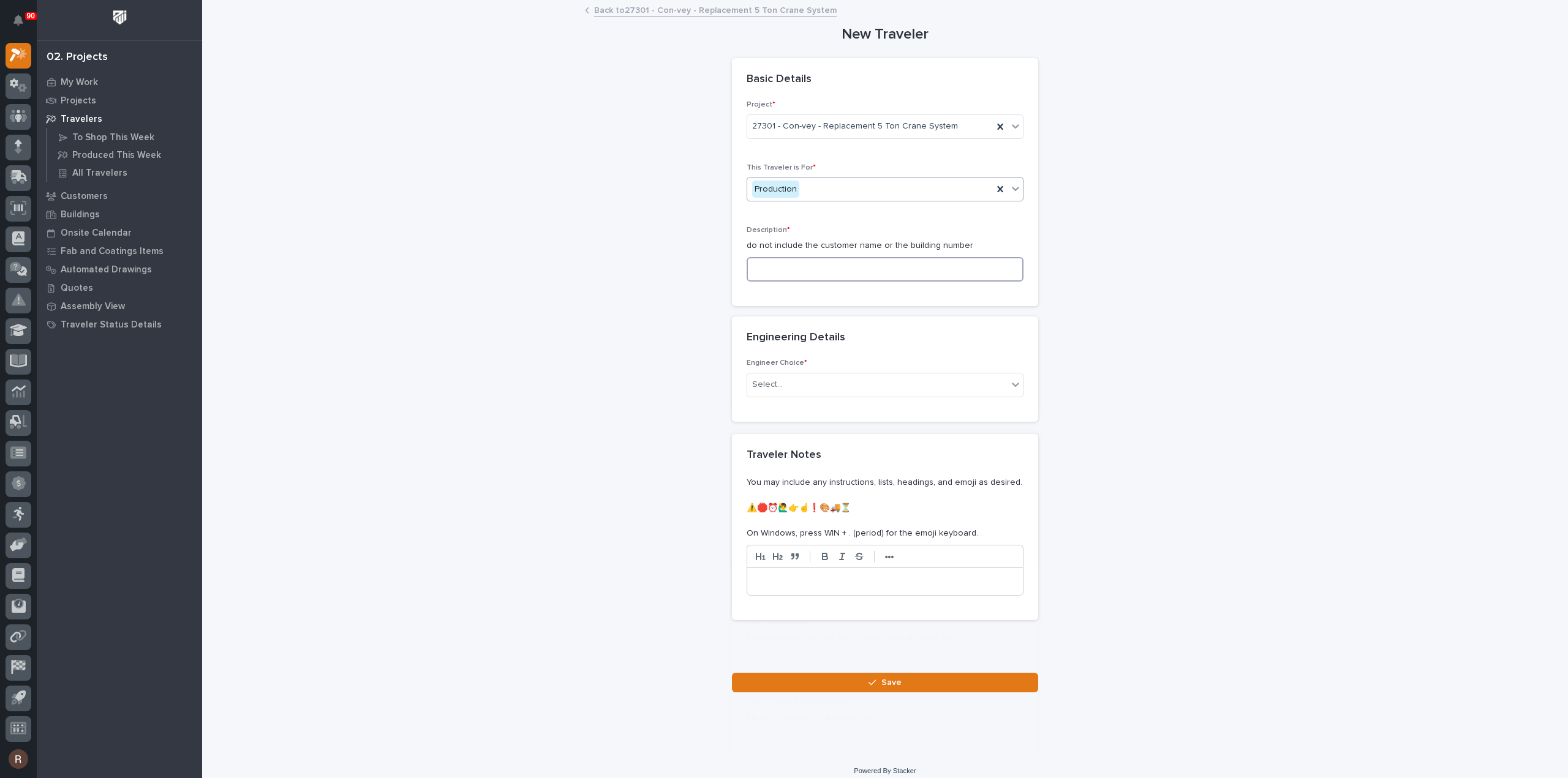
click at [780, 270] on input at bounding box center [885, 270] width 277 height 25
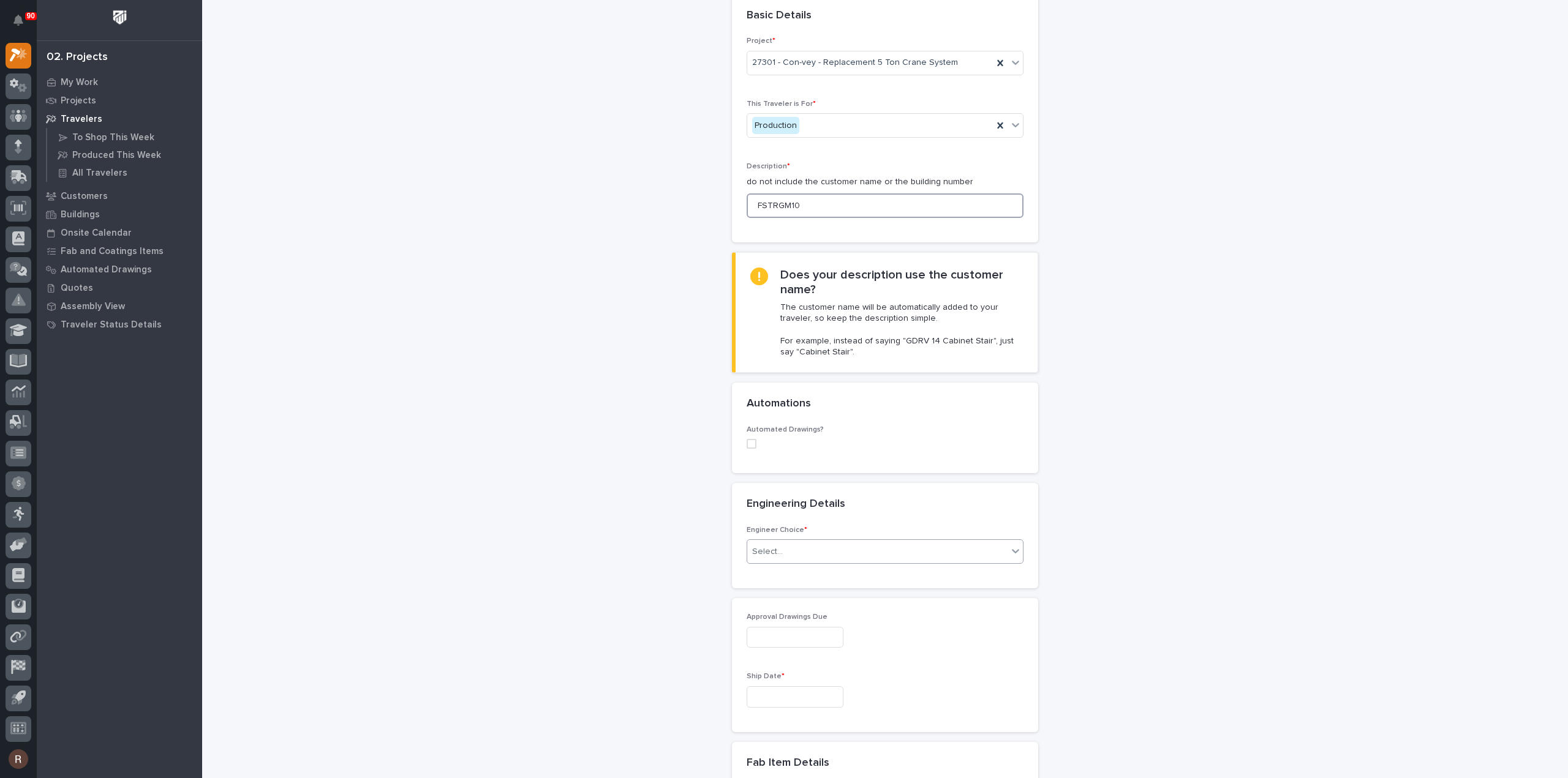
scroll to position [123, 0]
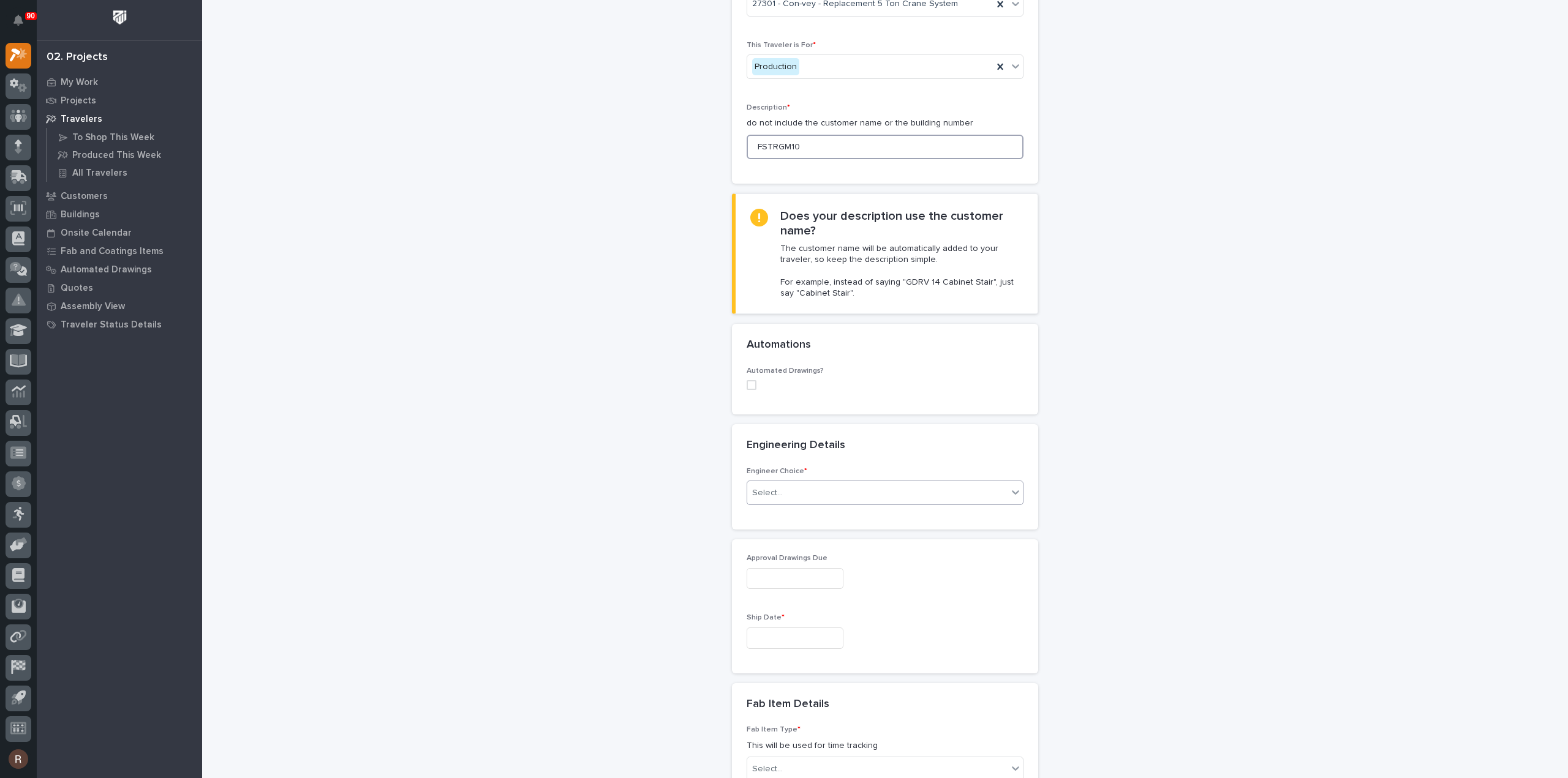
type input "FSTRGM10"
click at [772, 497] on div "Select..." at bounding box center [767, 493] width 31 height 13
click at [784, 542] on div "I want my coordinator to choose an engineer" at bounding box center [880, 535] width 276 height 21
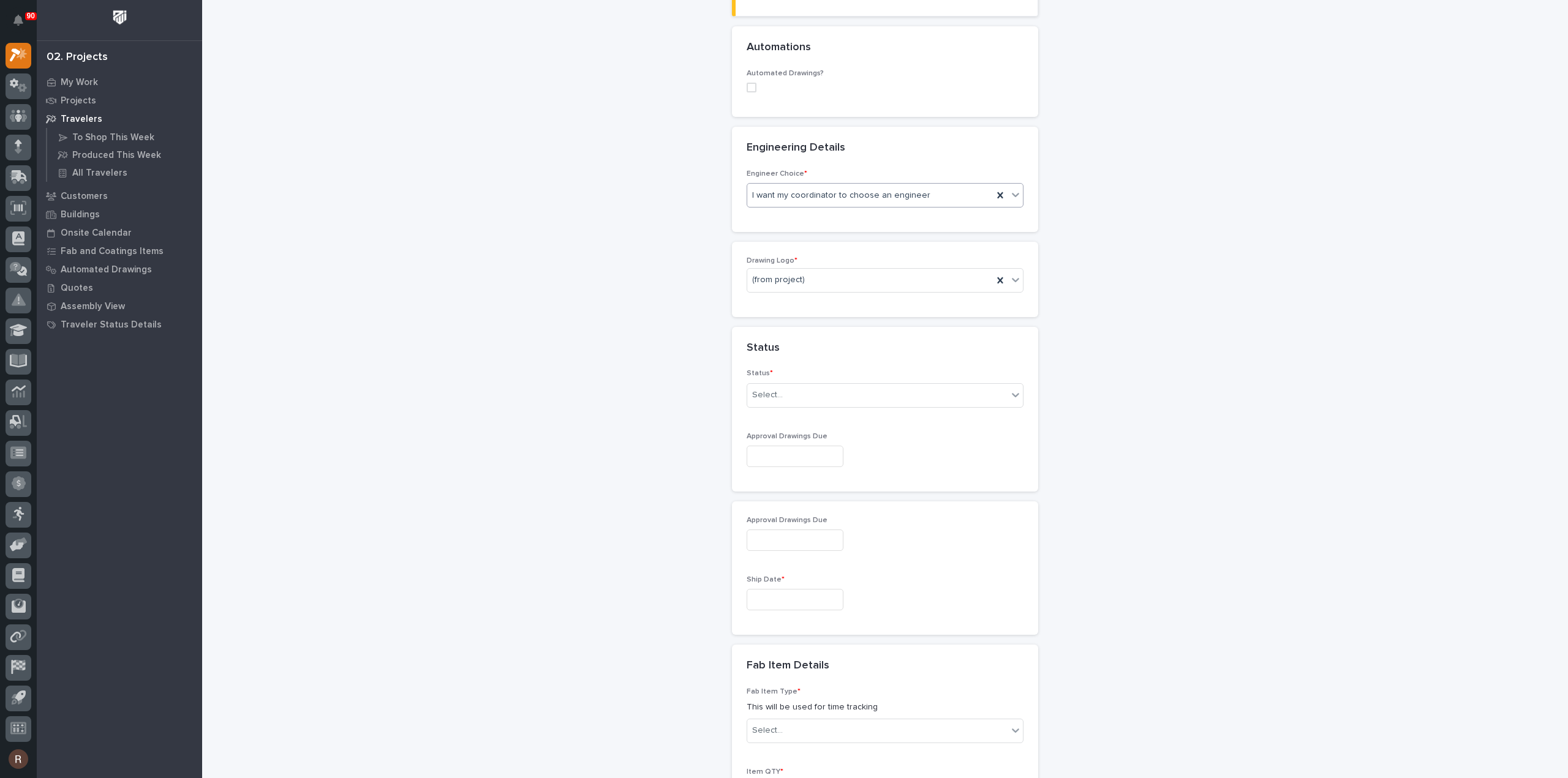
scroll to position [435, 0]
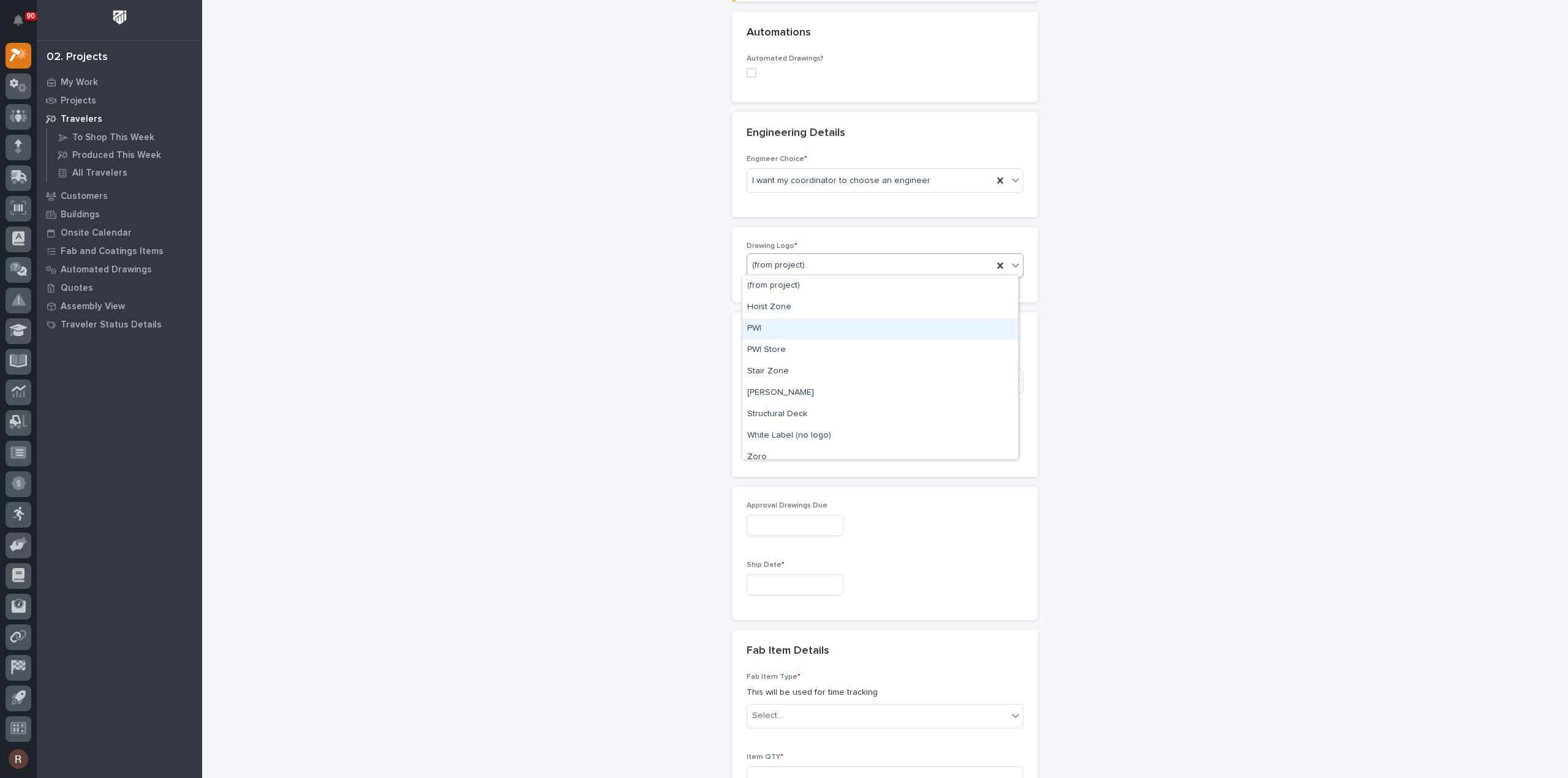
click at [773, 329] on div "PWI" at bounding box center [880, 329] width 276 height 21
click at [785, 399] on div "Status * Select..." at bounding box center [885, 379] width 277 height 48
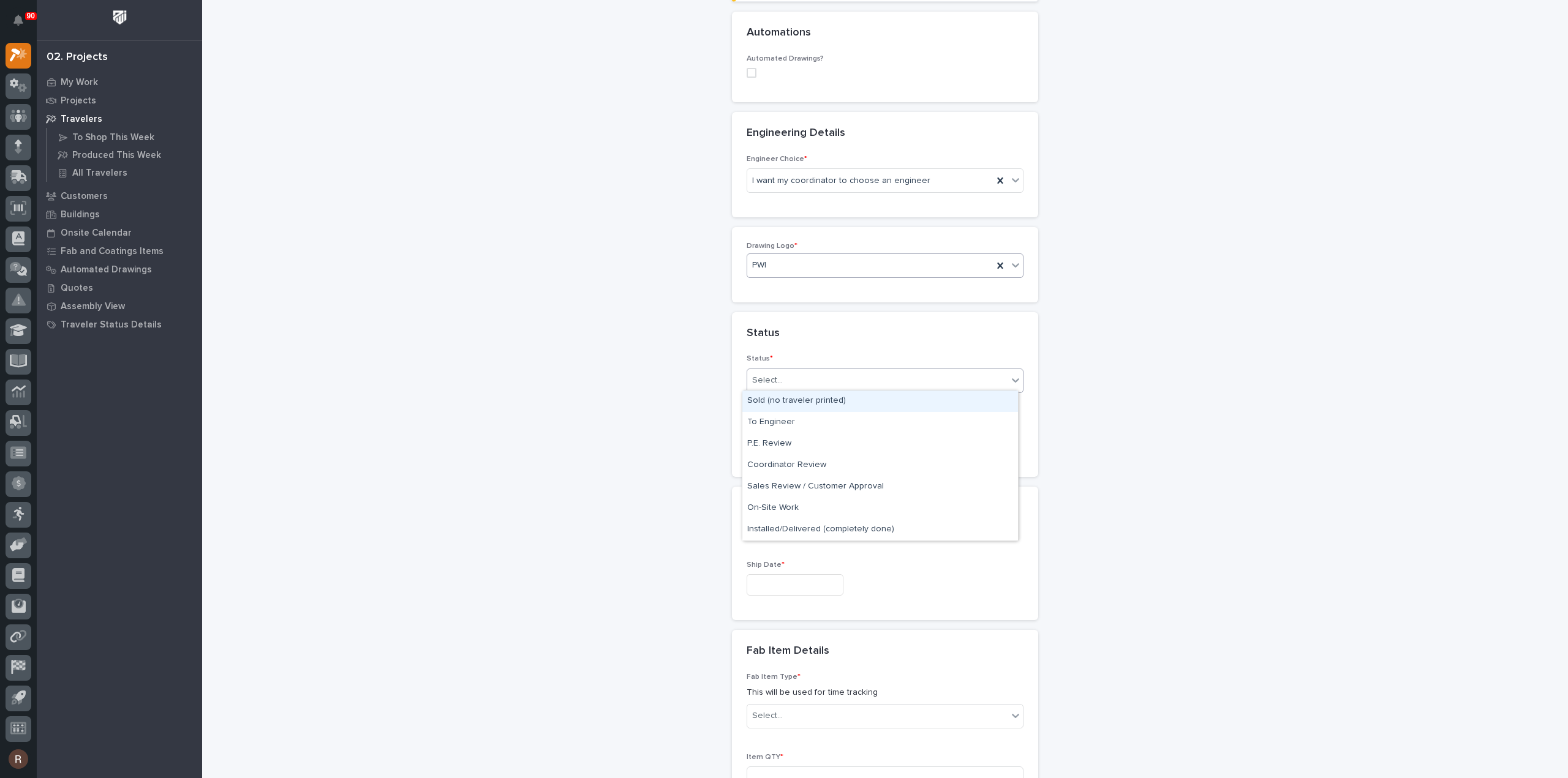
click at [783, 382] on div "Select..." at bounding box center [877, 380] width 260 height 20
click at [776, 419] on div "To Engineer" at bounding box center [880, 423] width 276 height 21
click at [789, 374] on span "To Engineer" at bounding box center [776, 380] width 48 height 13
click at [808, 403] on div "Sold (no traveler printed)" at bounding box center [880, 401] width 276 height 21
click at [786, 440] on input "text" at bounding box center [795, 442] width 97 height 21
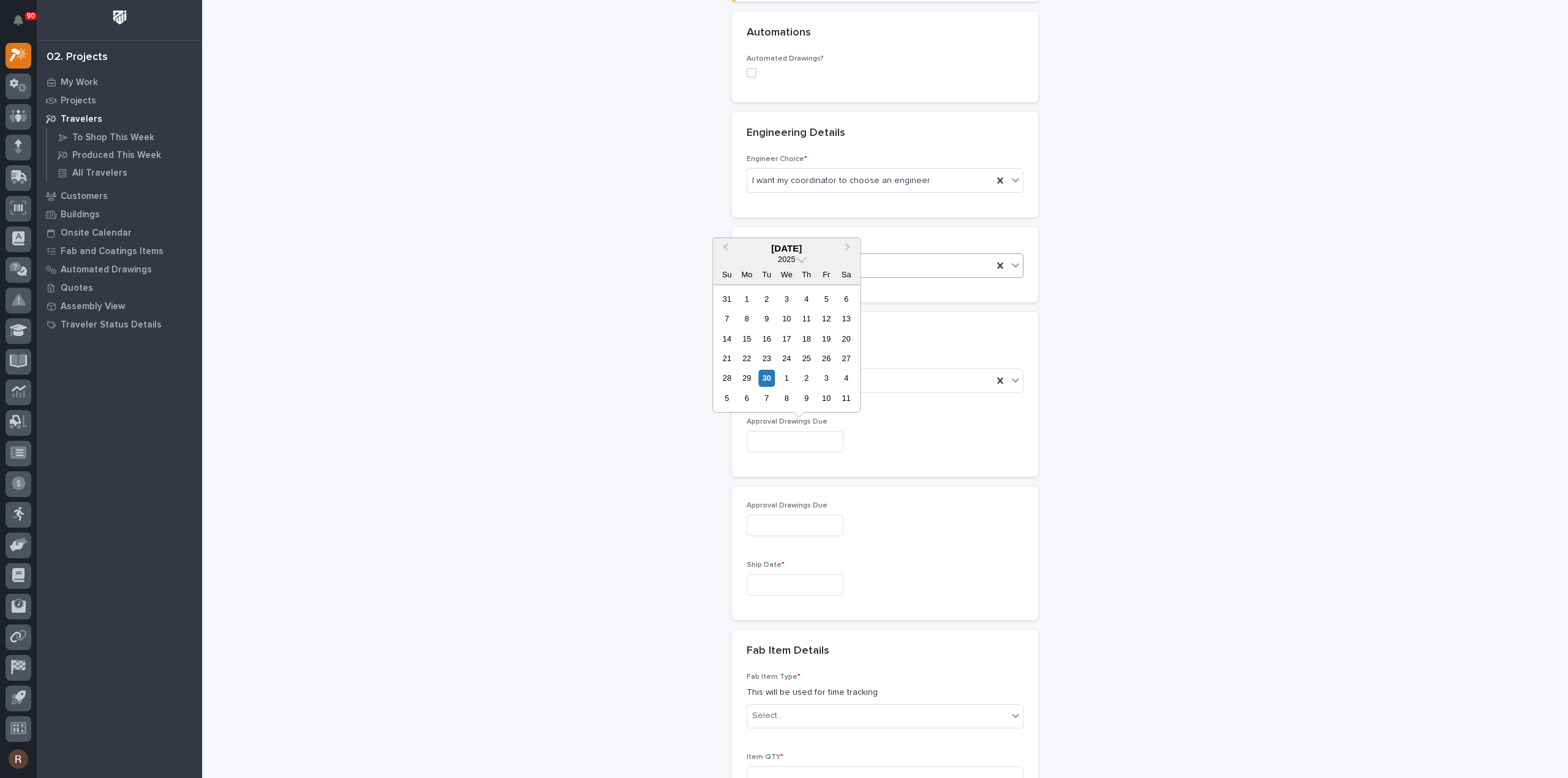
click at [825, 401] on div "10" at bounding box center [826, 398] width 17 height 17
type input "**********"
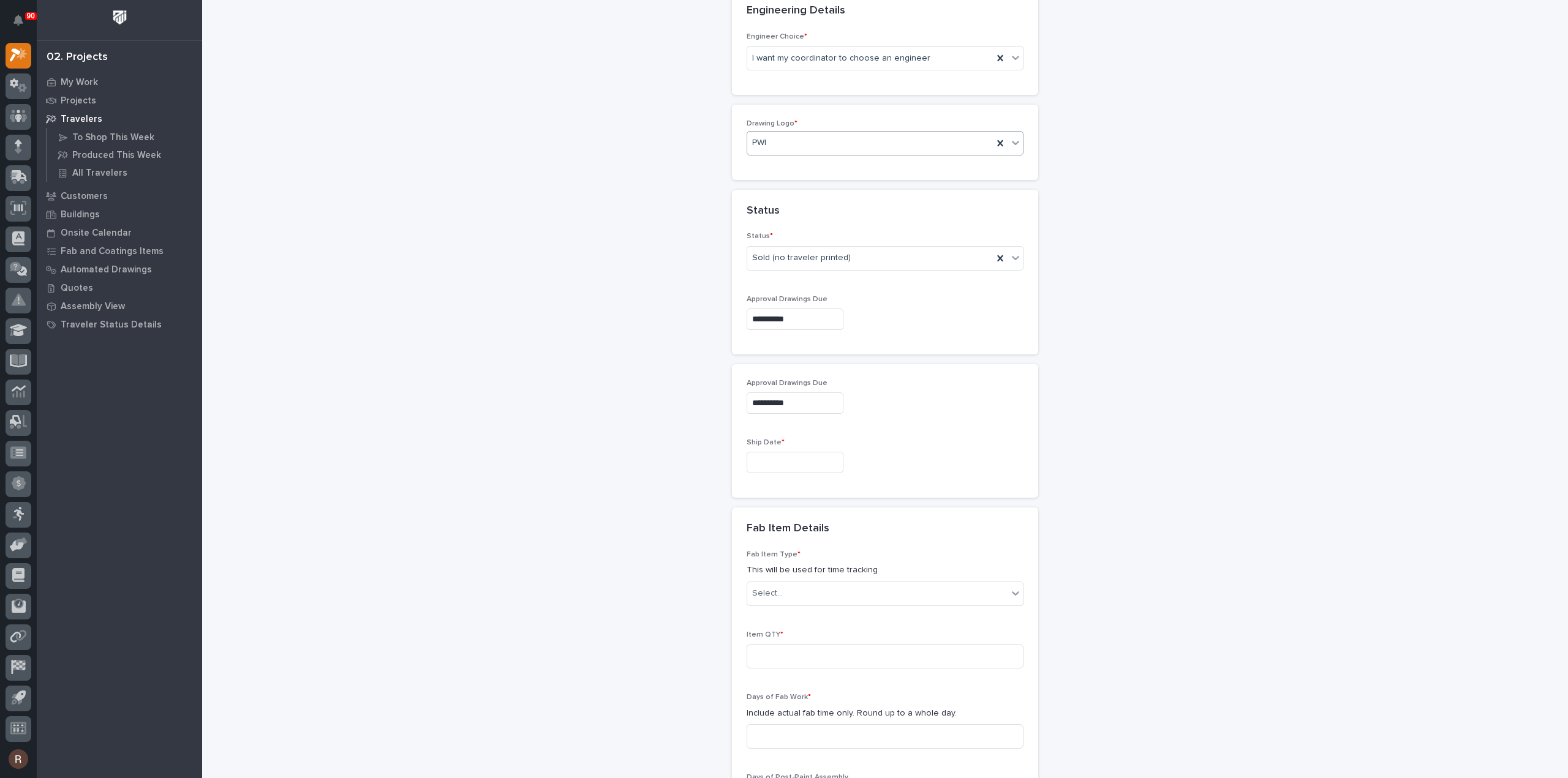
click at [784, 458] on input "text" at bounding box center [795, 463] width 97 height 21
click at [852, 268] on button "Next Month" at bounding box center [849, 269] width 20 height 20
click at [847, 261] on button "Next Month" at bounding box center [849, 269] width 20 height 20
click at [825, 415] on div "9" at bounding box center [826, 418] width 17 height 17
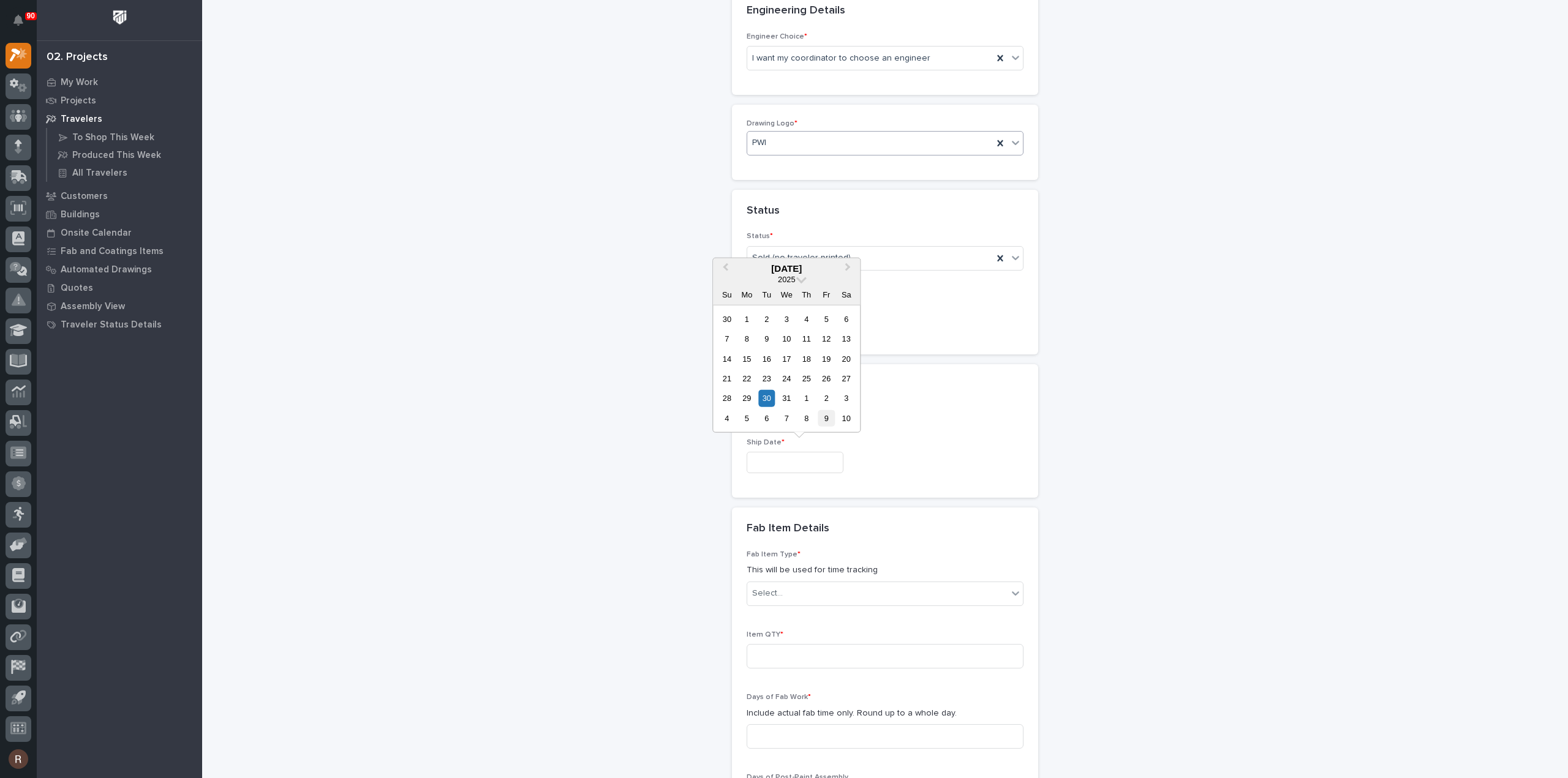
type input "**********"
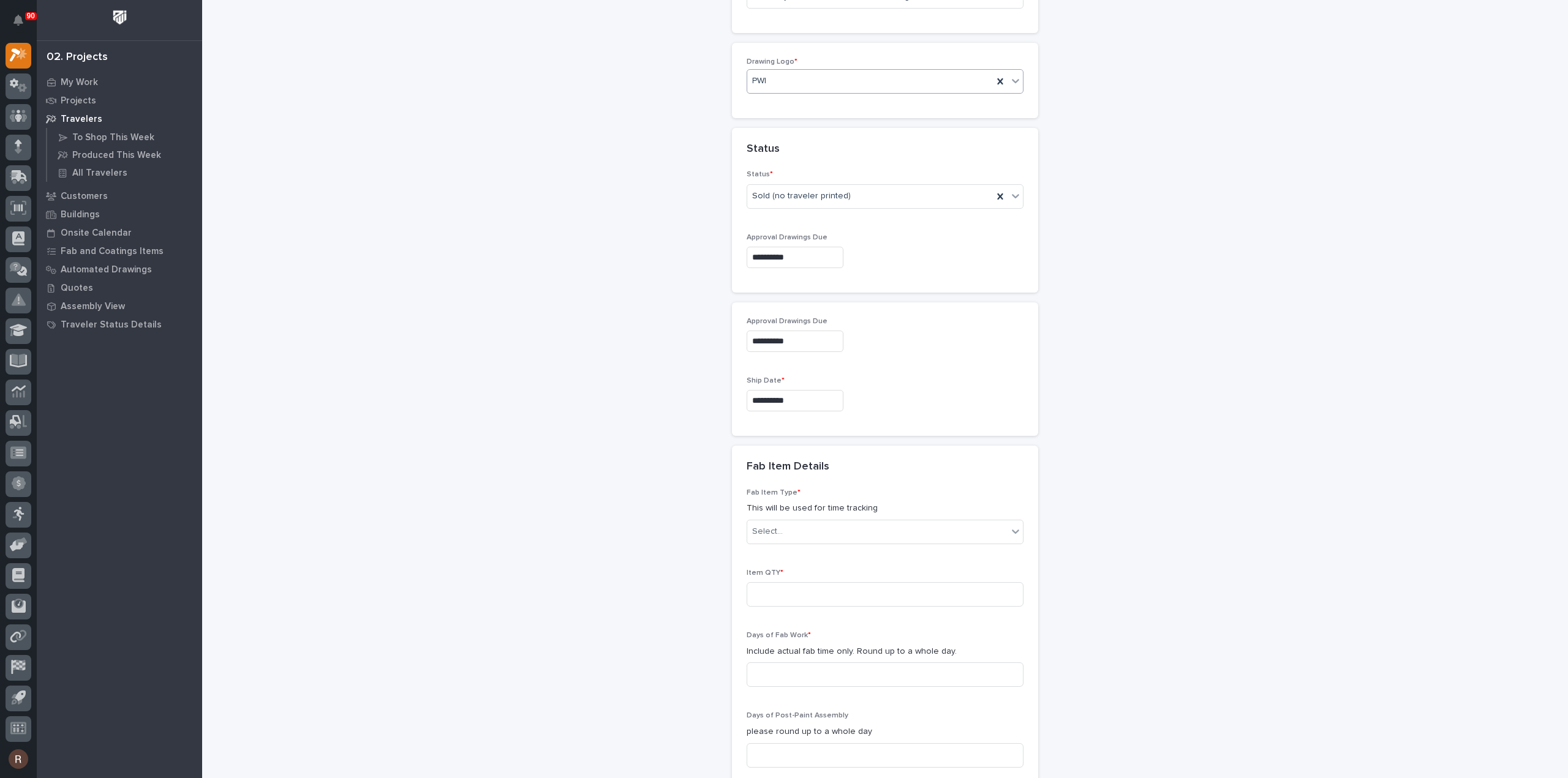
scroll to position [679, 0]
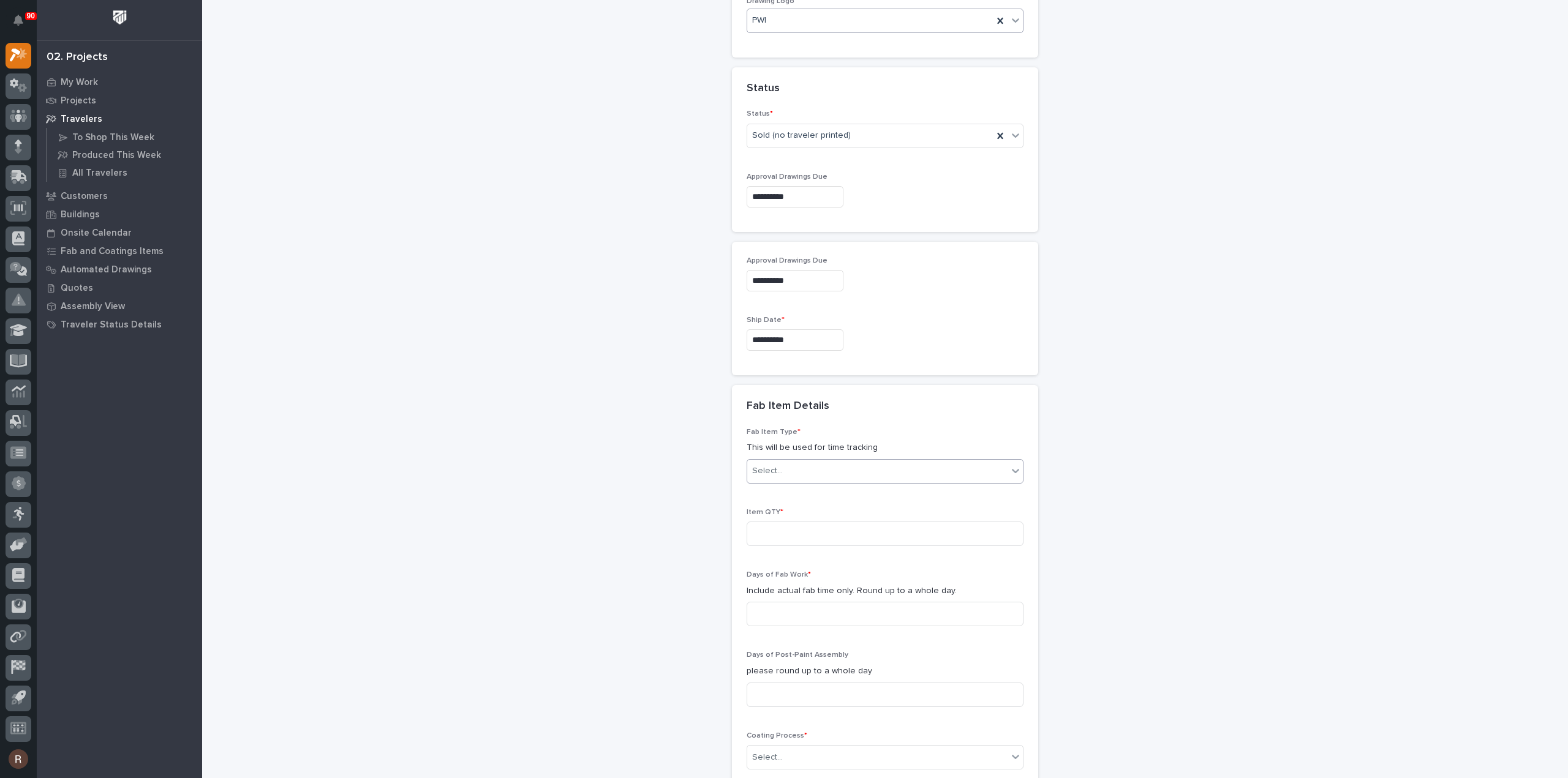
click at [800, 469] on div "Select..." at bounding box center [877, 471] width 260 height 20
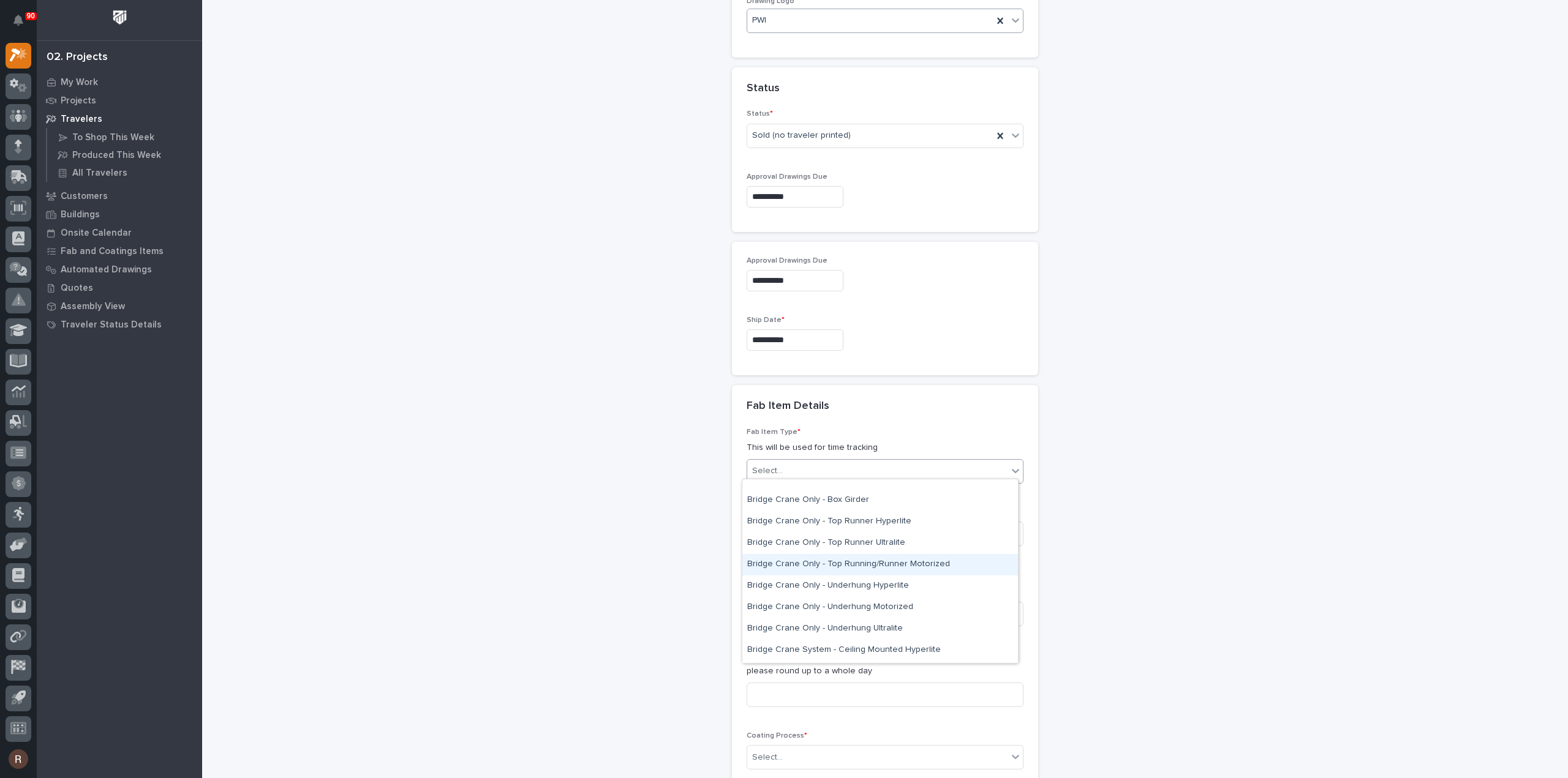
scroll to position [123, 0]
click at [846, 625] on div "Bridge Crane System - Freestanding Motorized" at bounding box center [880, 624] width 276 height 21
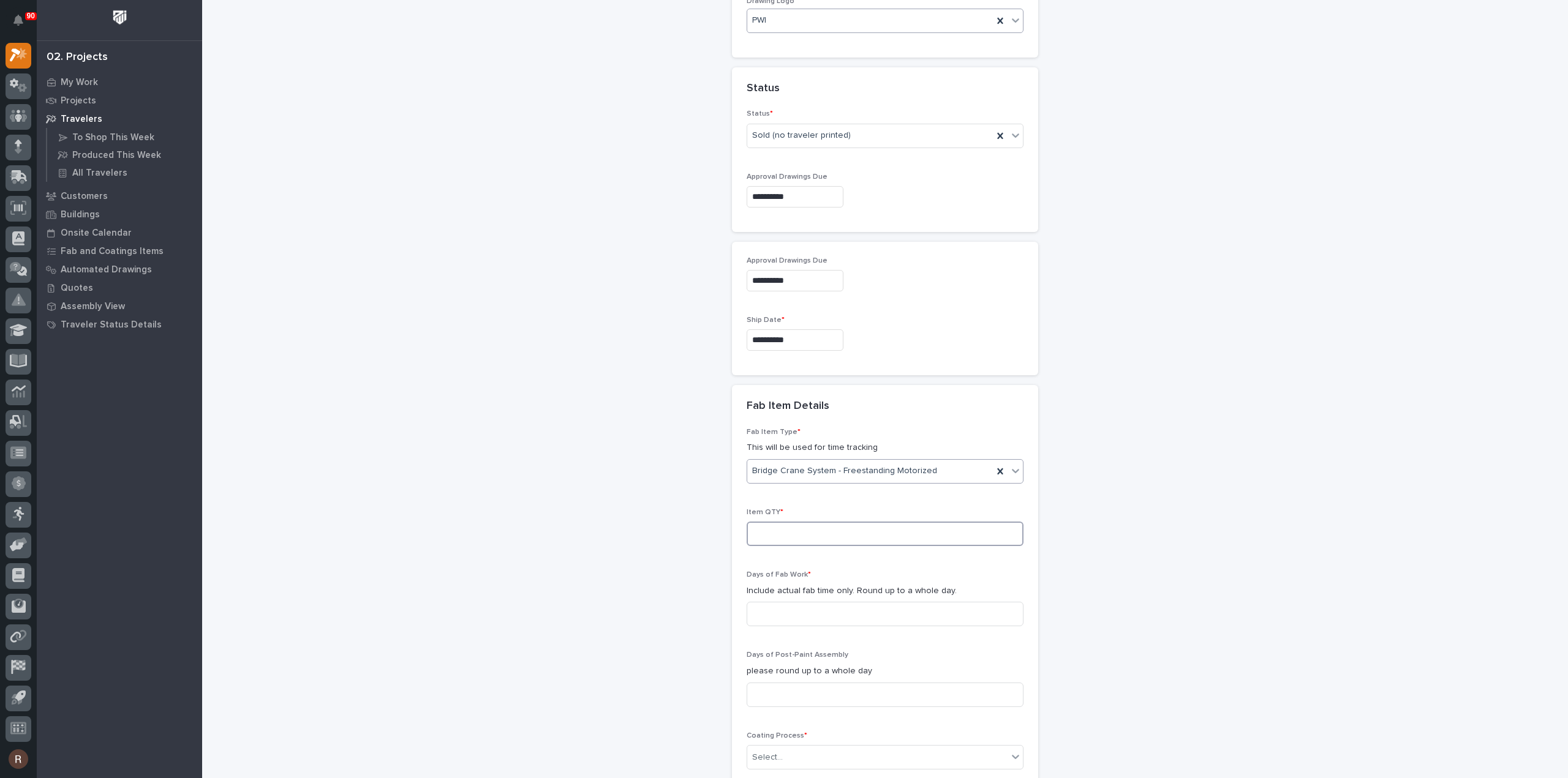
click at [801, 534] on input at bounding box center [885, 534] width 277 height 25
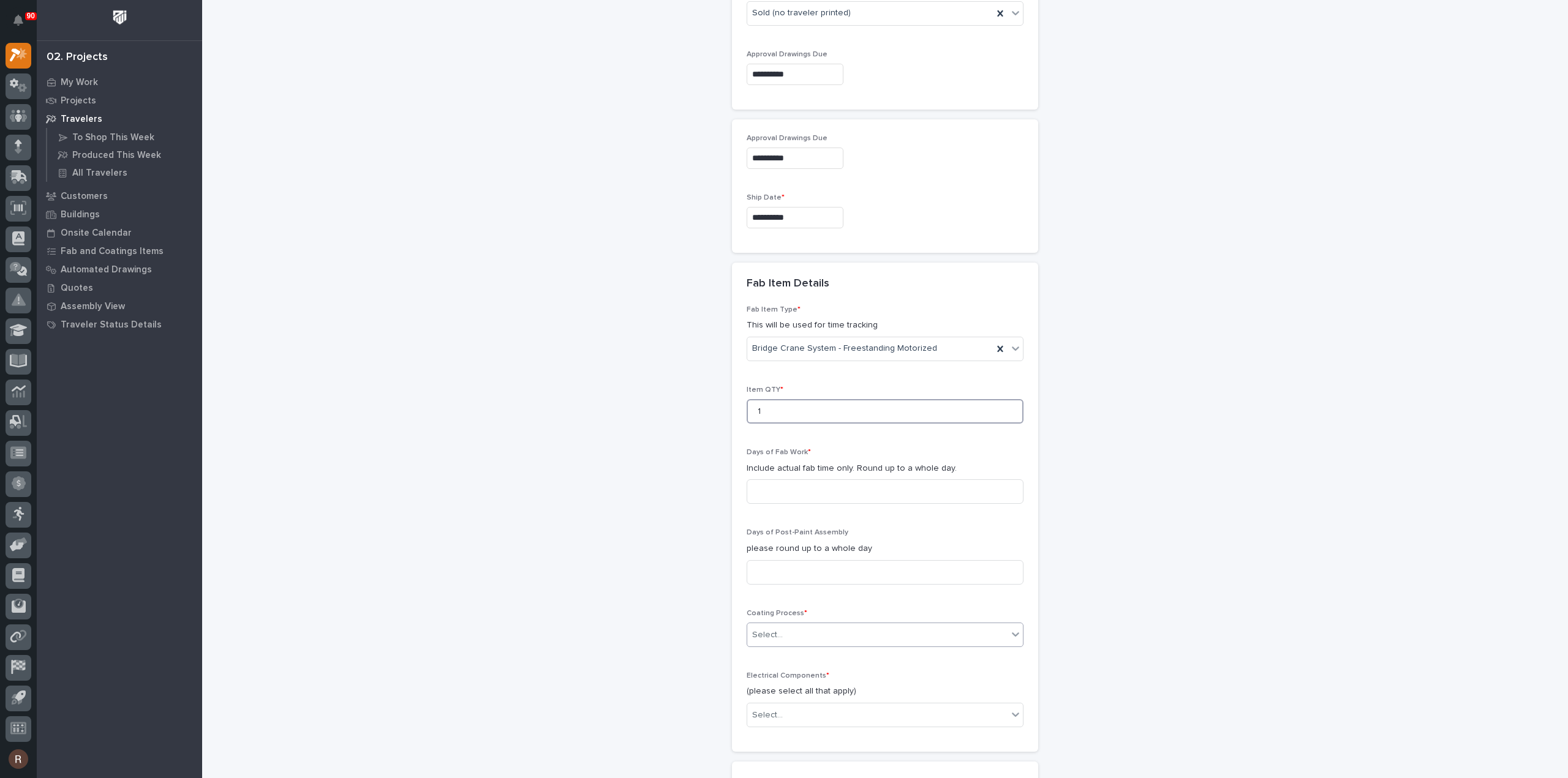
type input "1"
click at [780, 636] on div "Select..." at bounding box center [877, 635] width 260 height 20
click at [777, 676] on div "In-House Paint/Powder" at bounding box center [880, 674] width 276 height 21
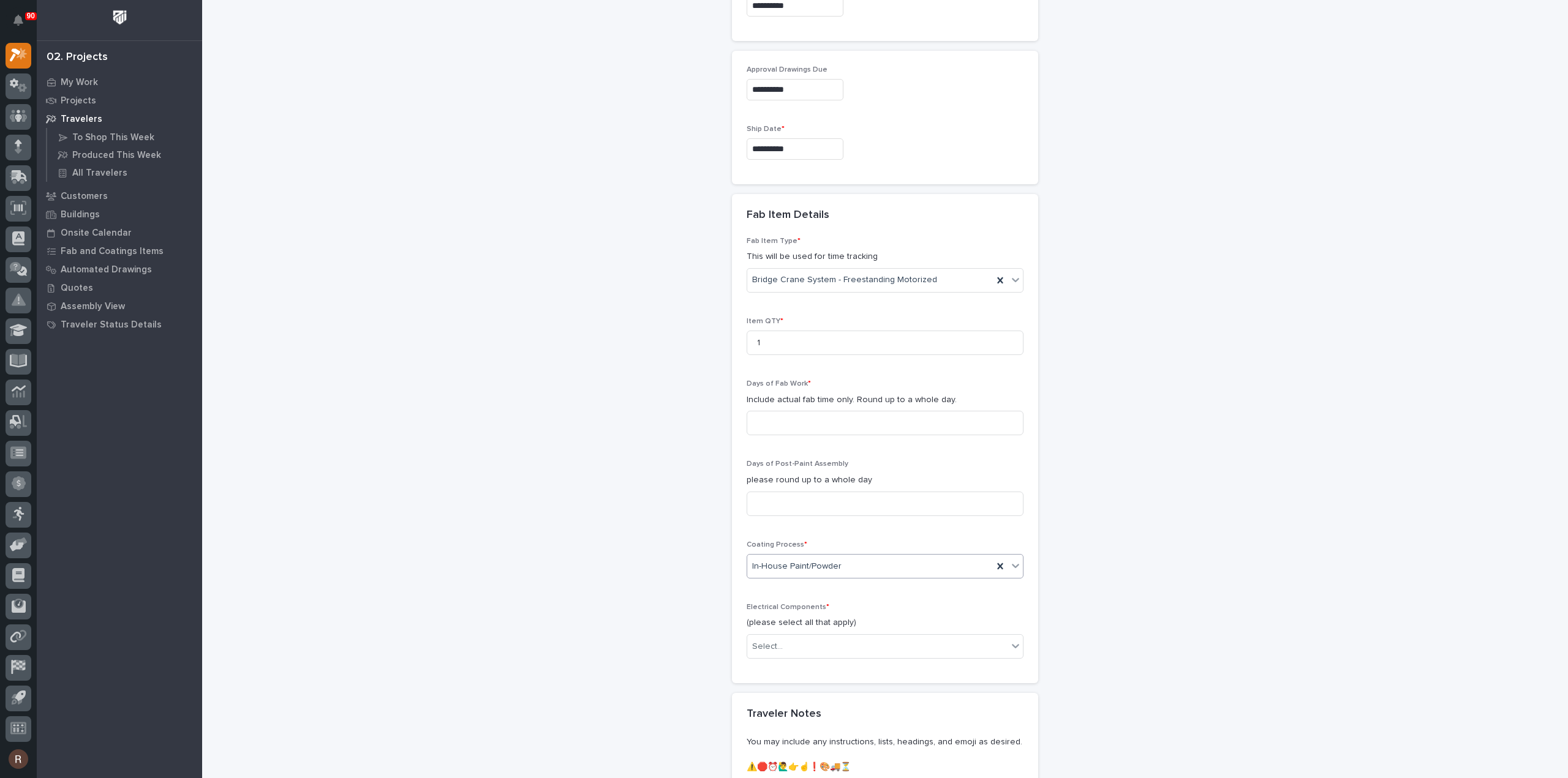
scroll to position [863, 0]
click at [803, 654] on div "Select..." at bounding box center [877, 654] width 260 height 20
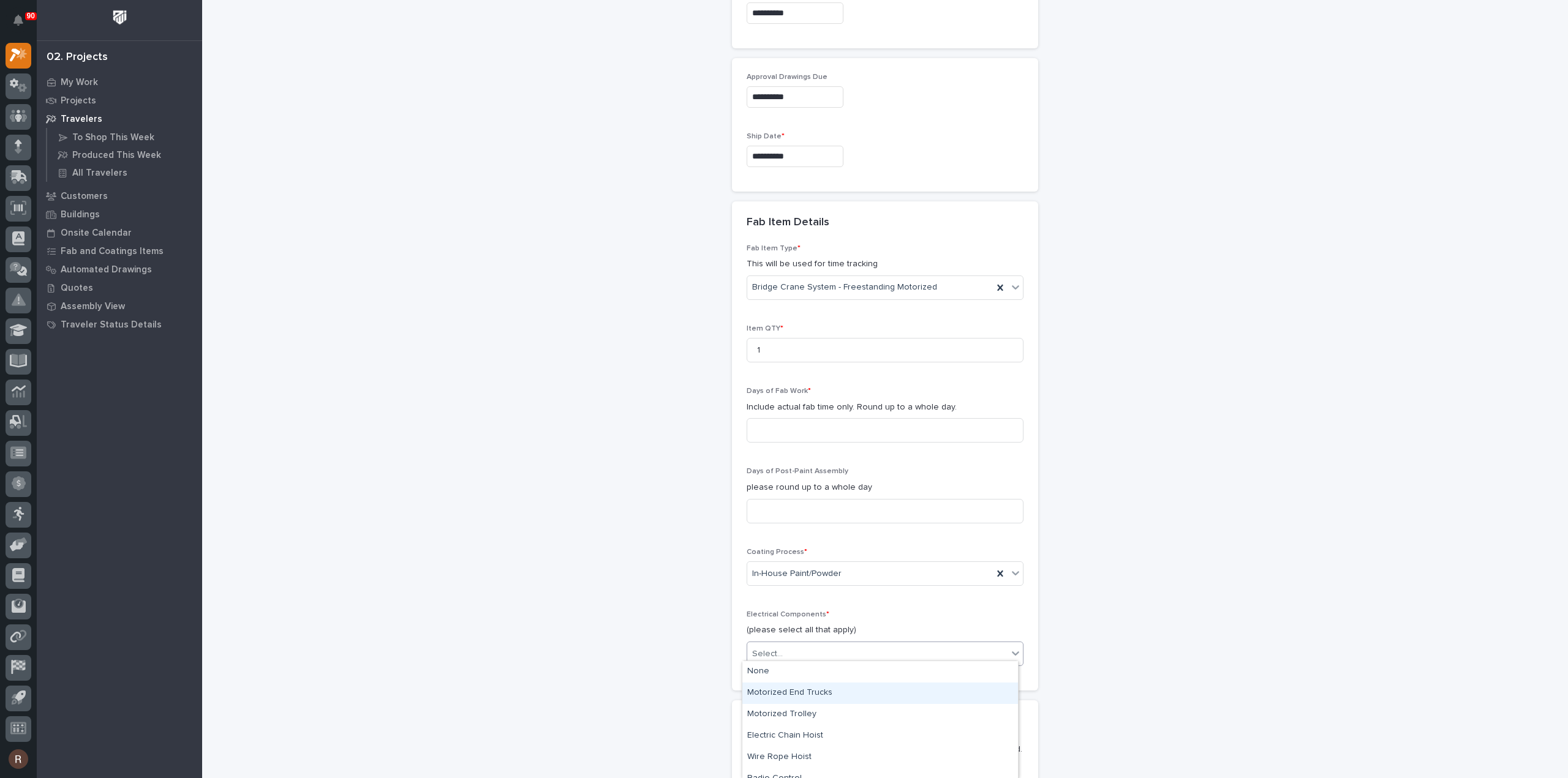
click at [805, 692] on div "Motorized End Trucks" at bounding box center [880, 693] width 276 height 21
click at [914, 657] on div "Motorized End Trucks" at bounding box center [869, 654] width 246 height 21
click at [809, 736] on div "Wire Rope Hoist" at bounding box center [880, 736] width 276 height 21
click at [938, 654] on div "Motorized End Trucks Wire Rope Hoist" at bounding box center [869, 654] width 246 height 21
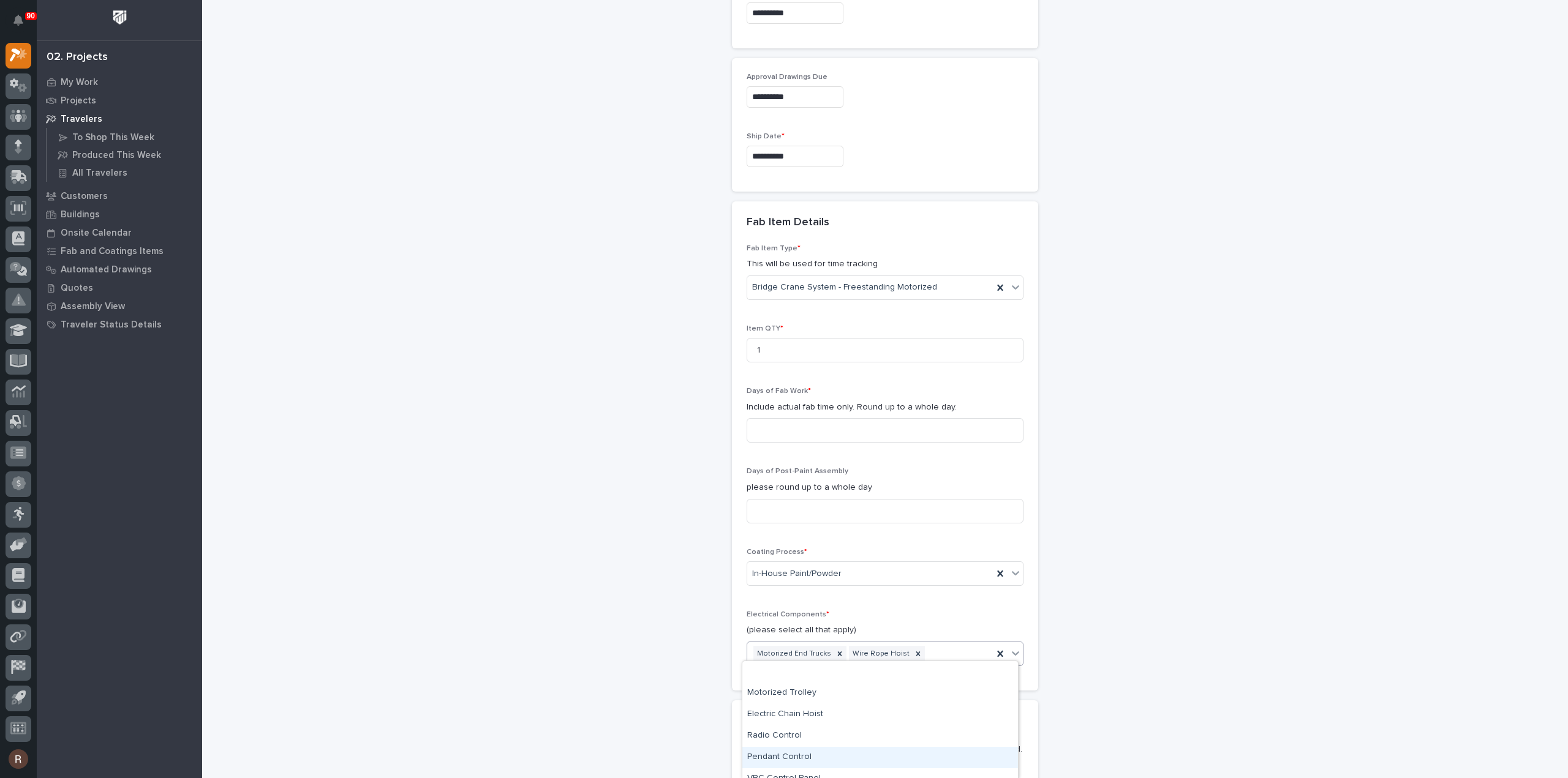
scroll to position [54, 0]
click at [807, 682] on div "Radio Control" at bounding box center [880, 682] width 276 height 21
click at [981, 656] on div "Motorized End Trucks Wire Rope Hoist Radio Control" at bounding box center [869, 662] width 246 height 40
click at [787, 429] on input at bounding box center [885, 431] width 277 height 25
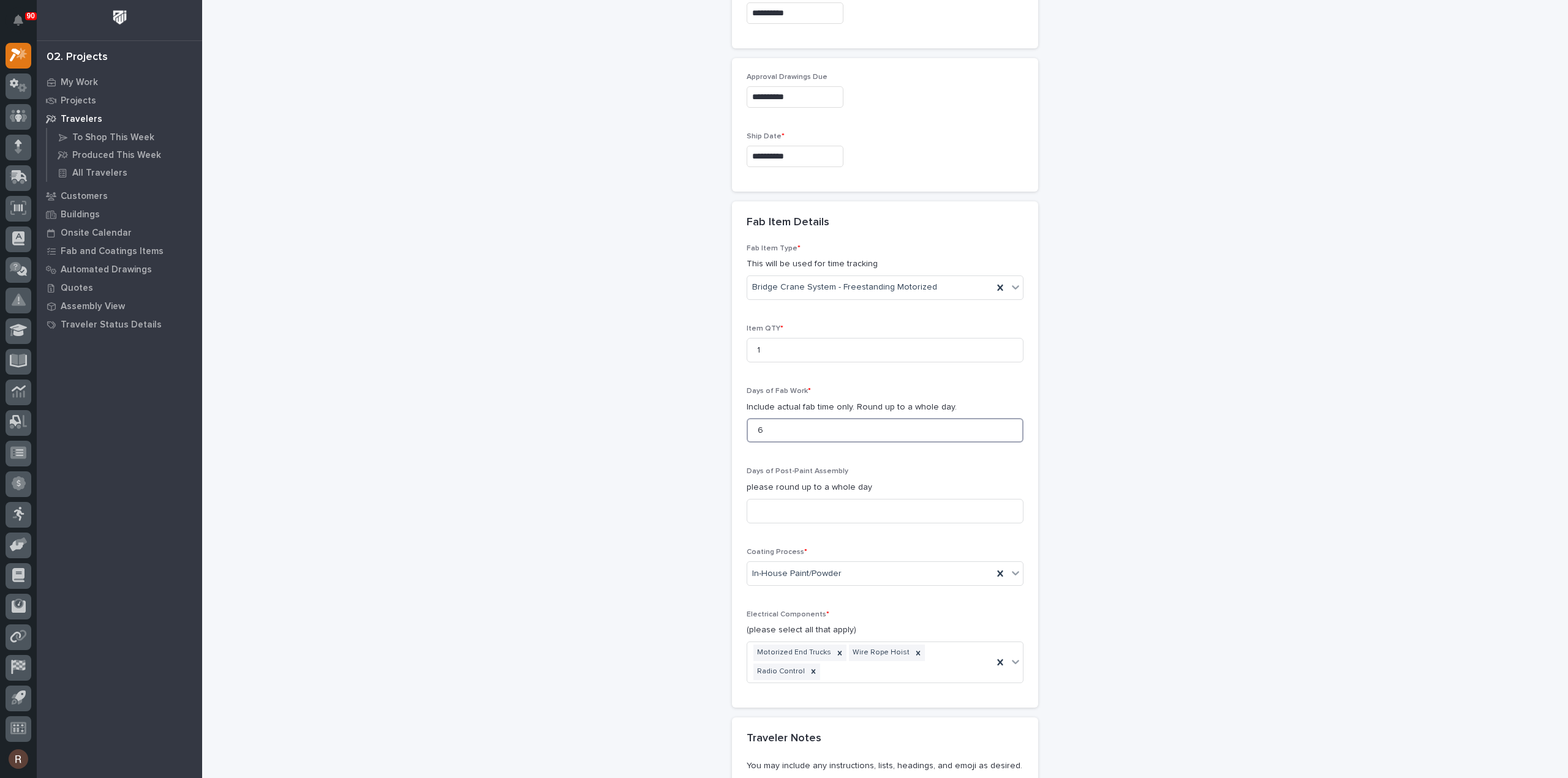
type input "6"
type input "2"
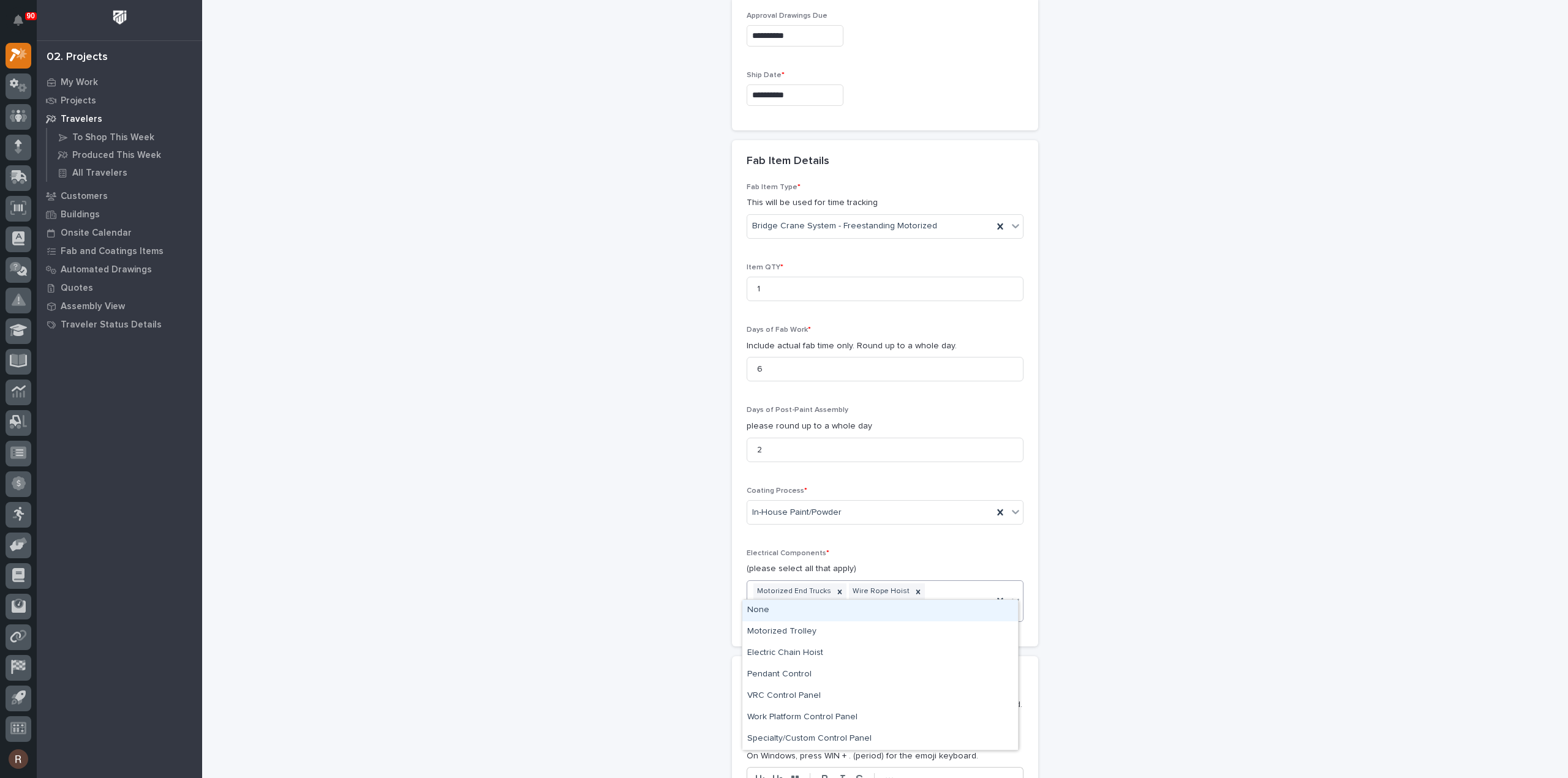
click at [985, 594] on div "Motorized End Trucks Wire Rope Hoist Radio Control" at bounding box center [869, 601] width 246 height 40
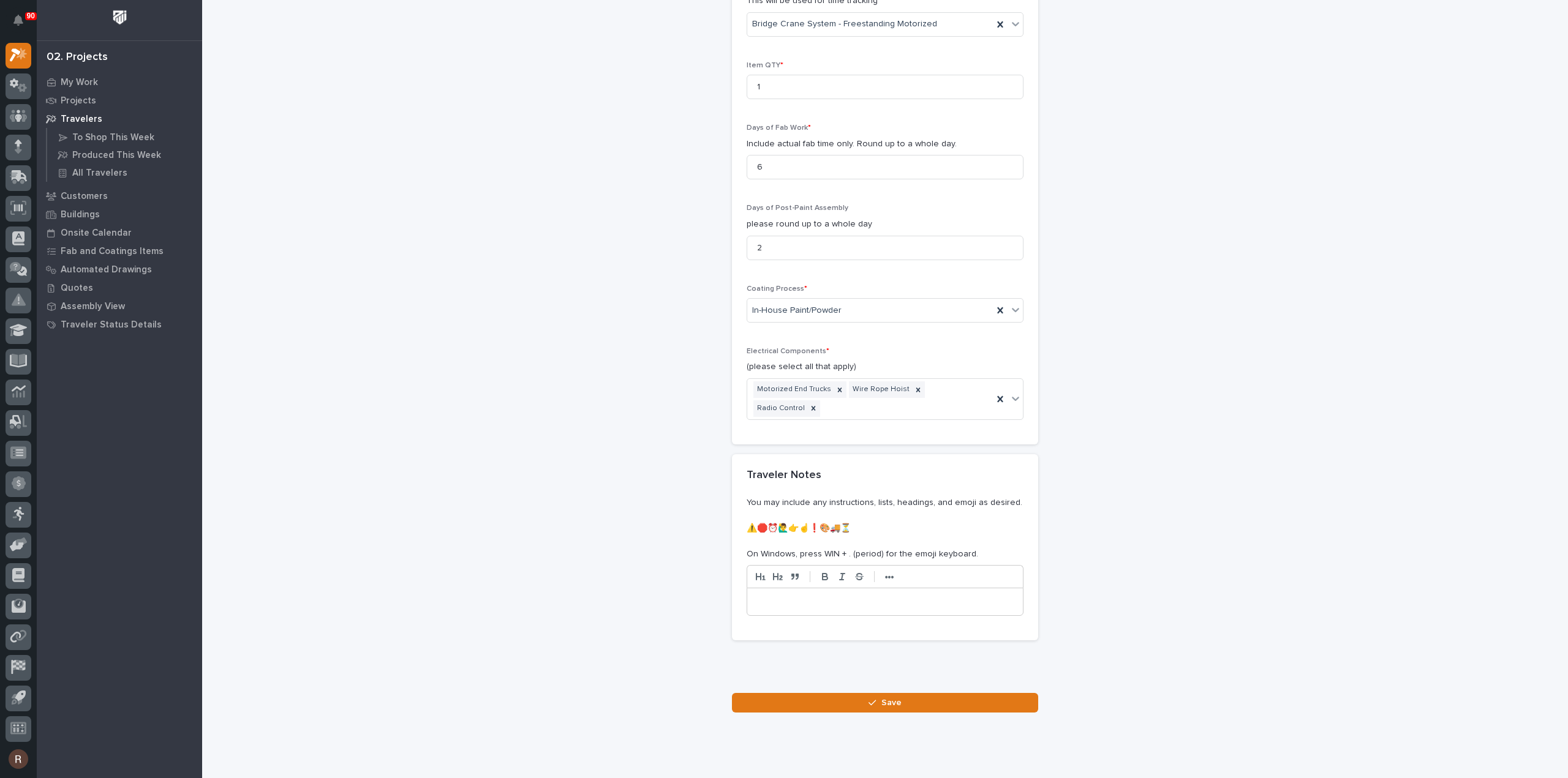
scroll to position [1134, 0]
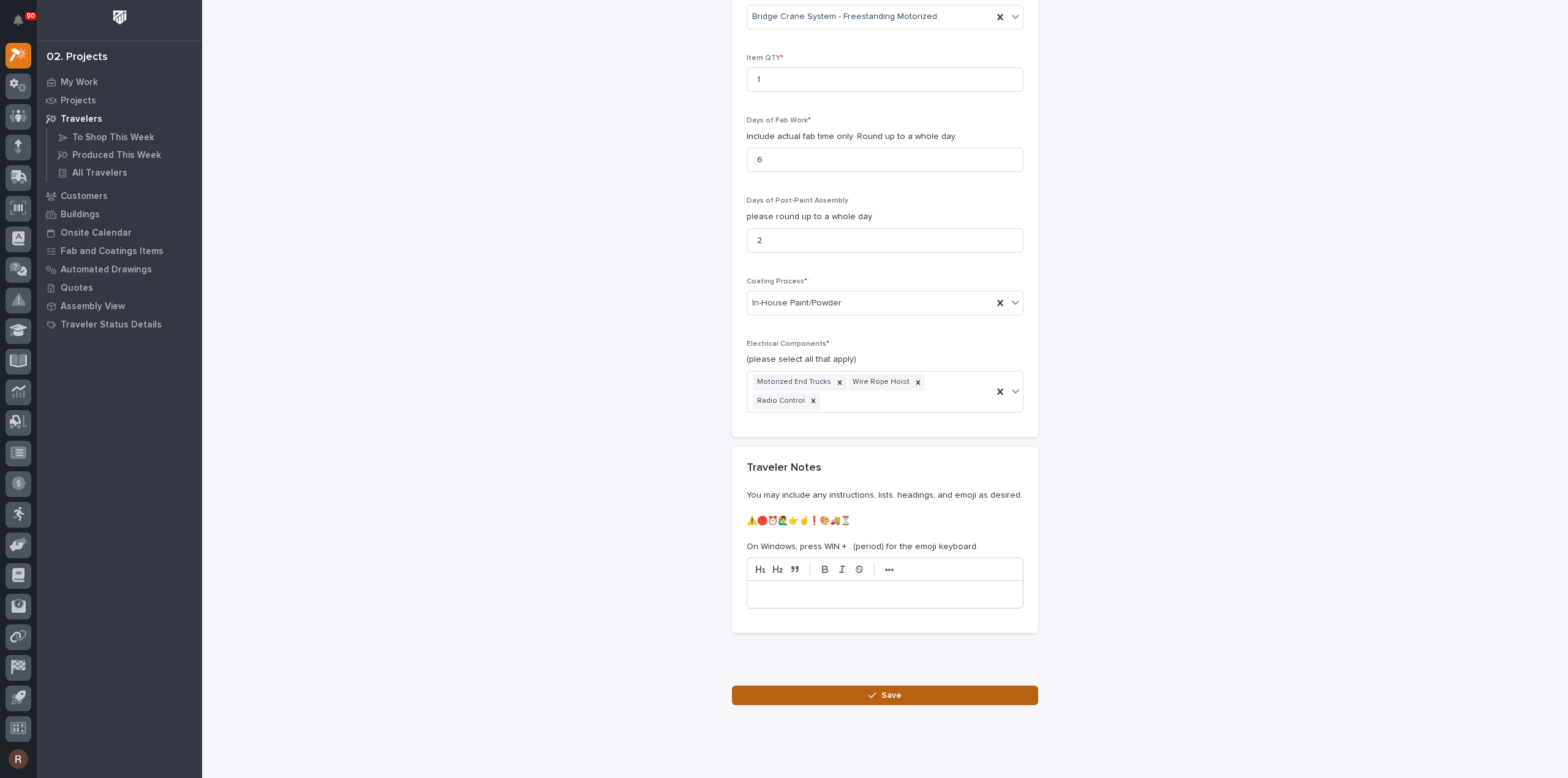
click at [860, 685] on button "Save" at bounding box center [885, 695] width 306 height 20
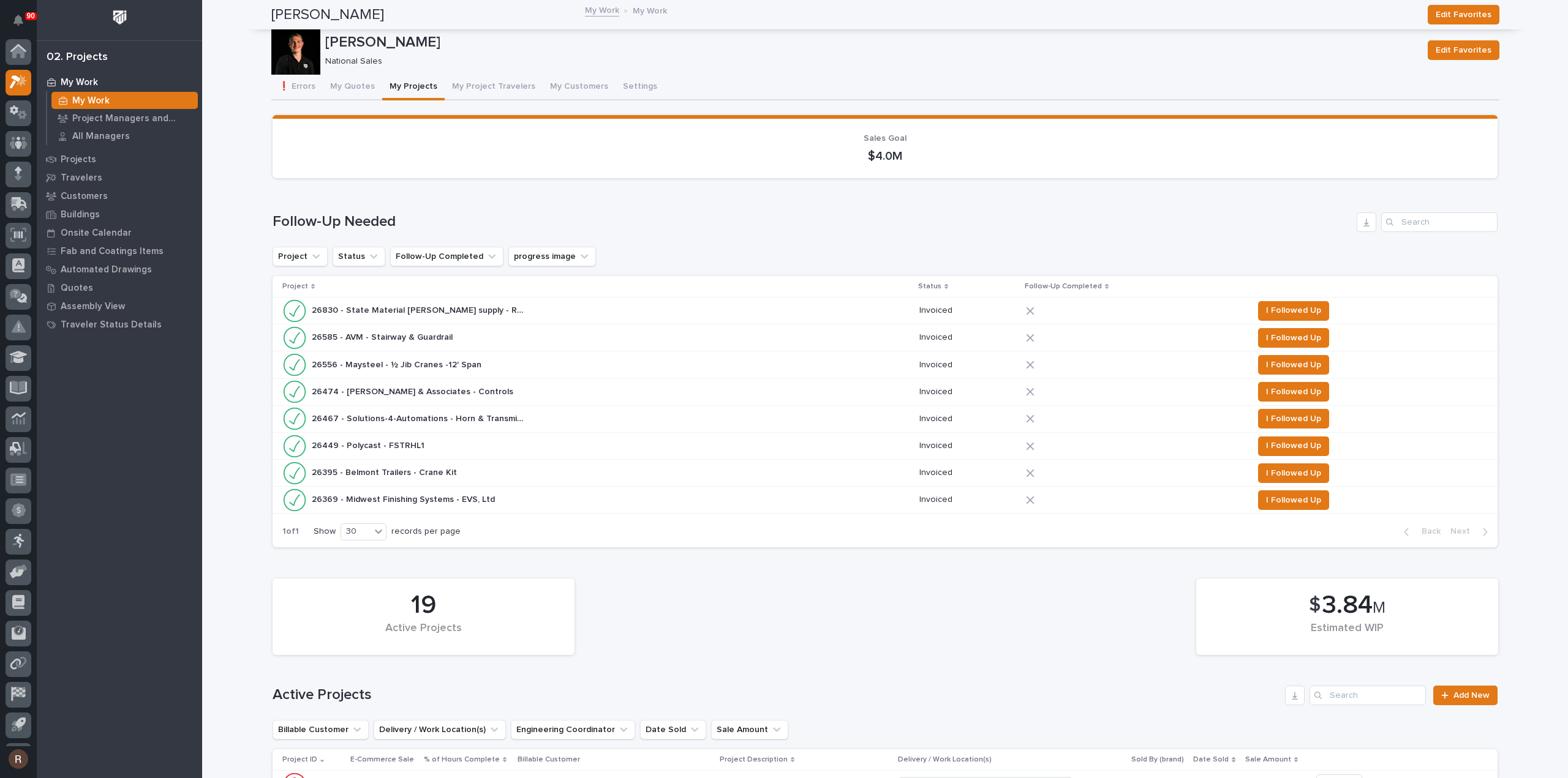
scroll to position [27, 0]
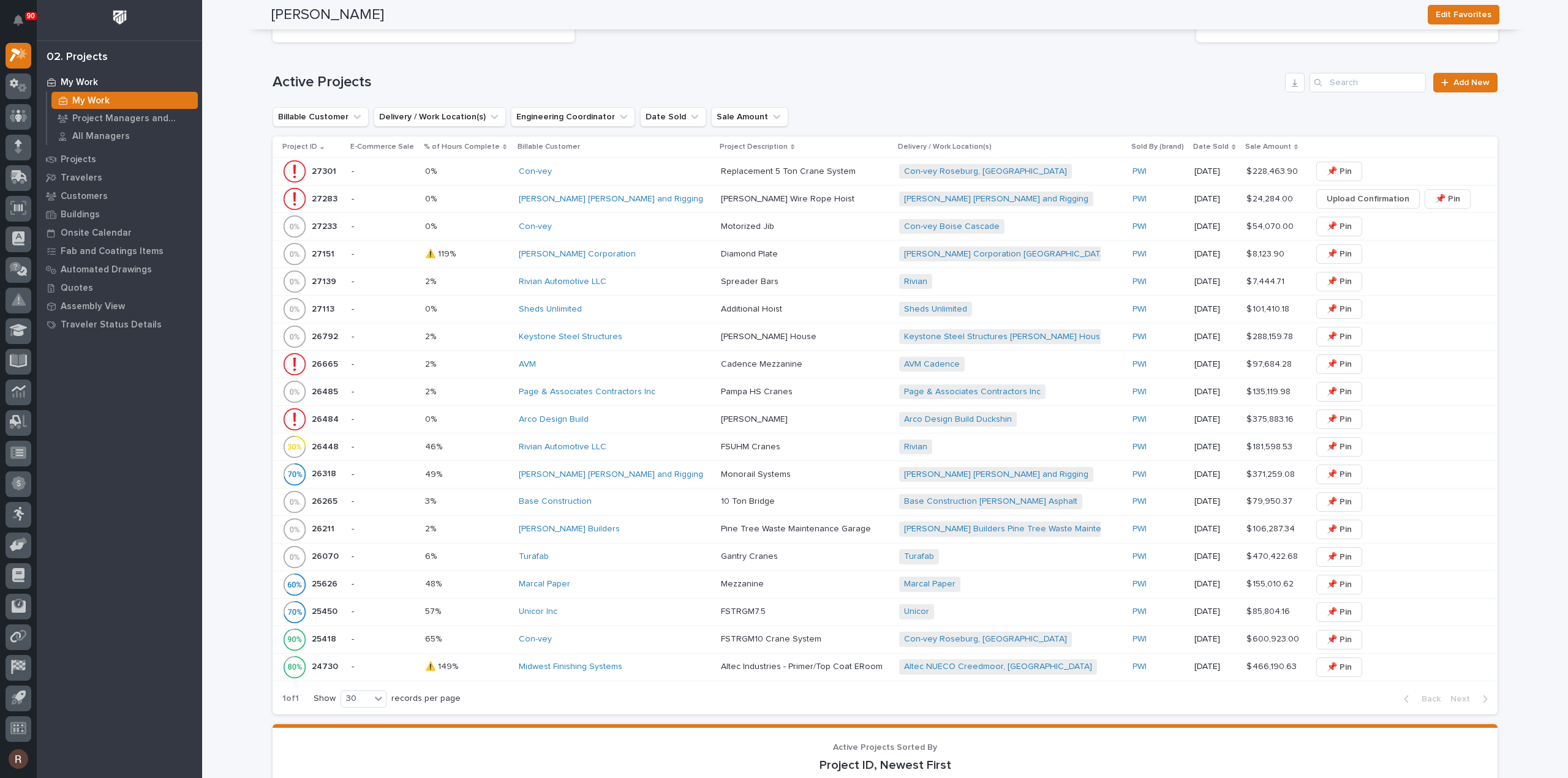
click at [651, 410] on div "Arco Design Build" at bounding box center [615, 420] width 192 height 20
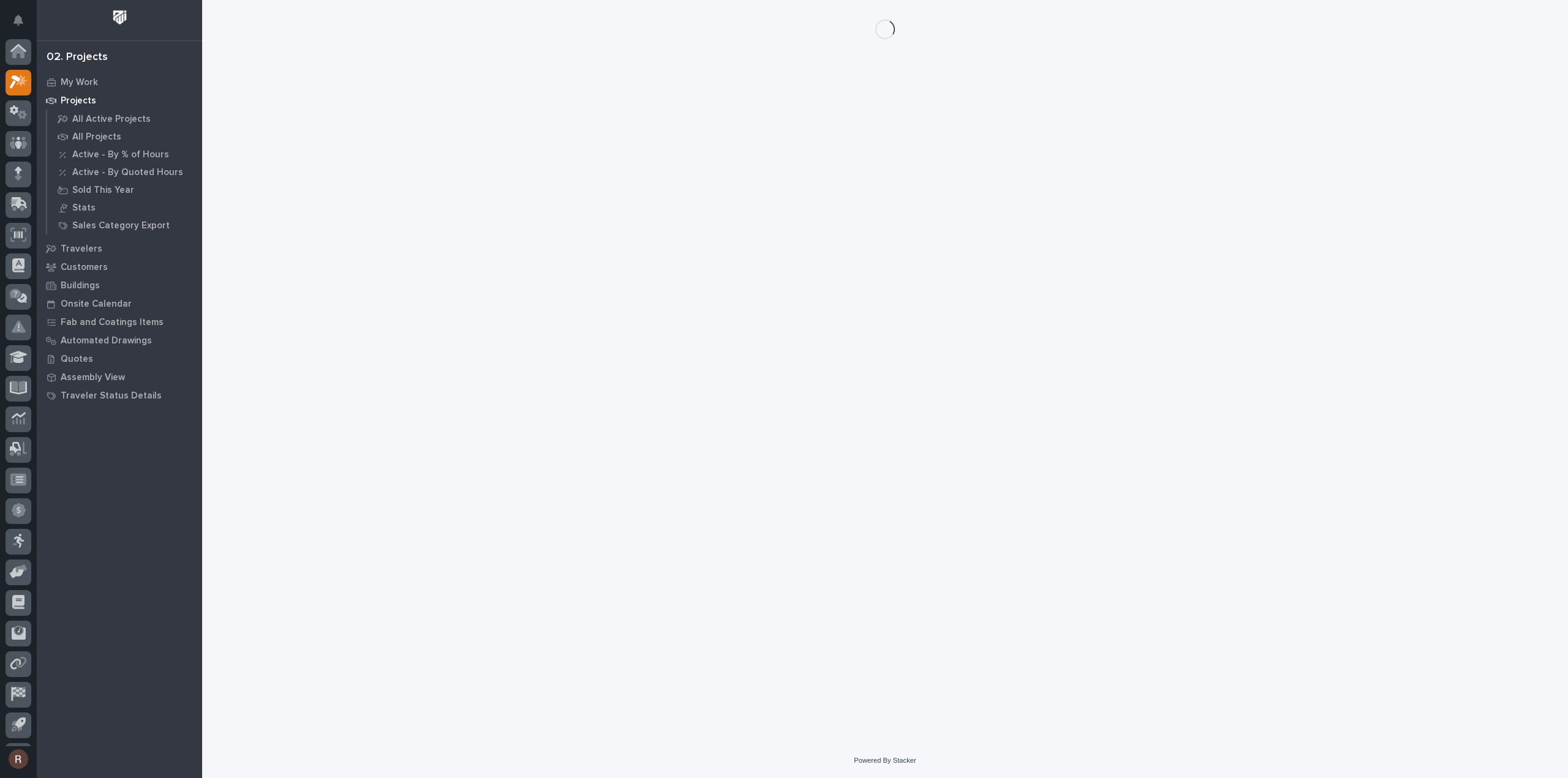
scroll to position [27, 0]
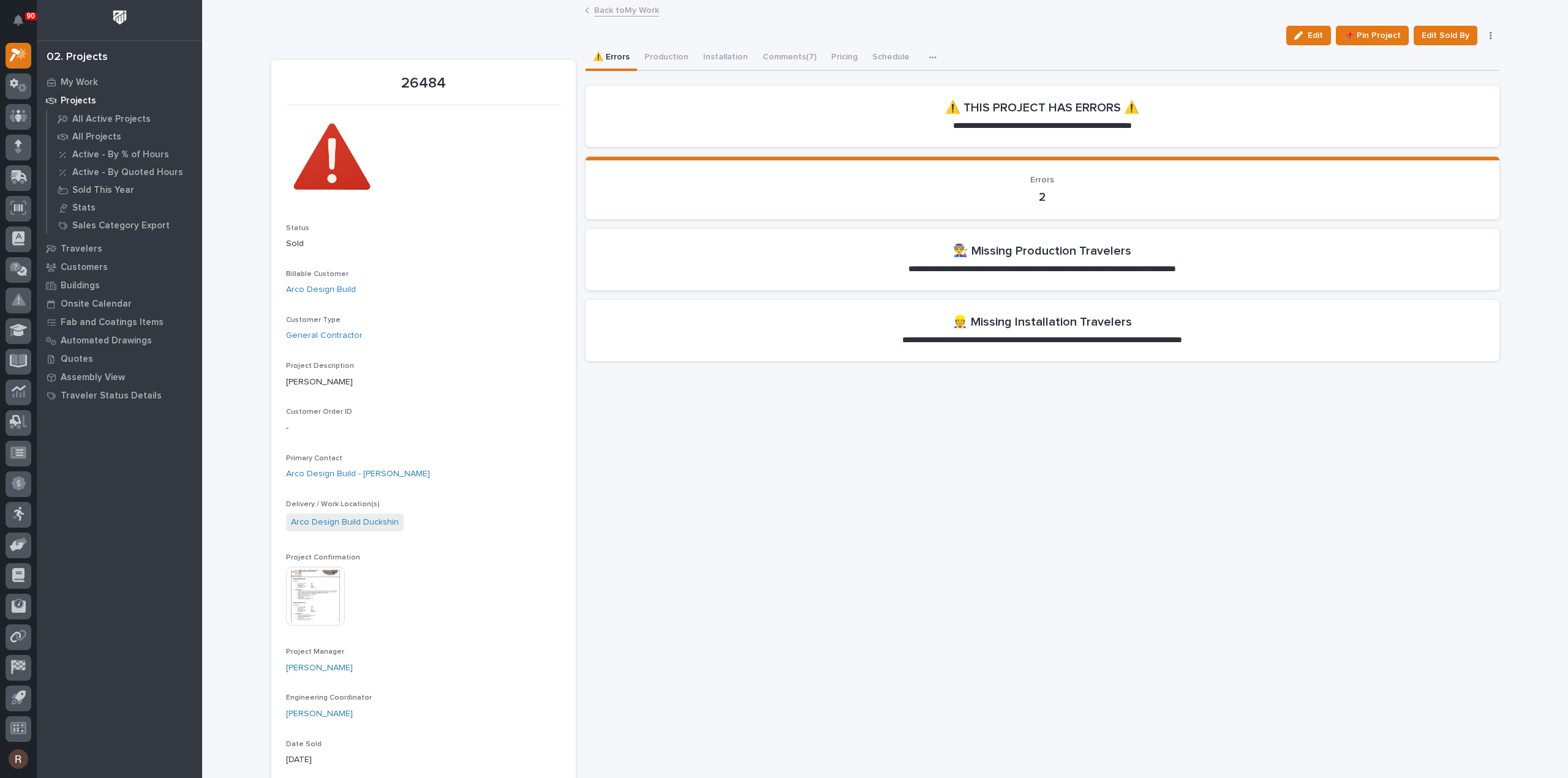
click at [1490, 34] on icon "button" at bounding box center [1491, 36] width 2 height 9
click at [1438, 58] on span "Cancel" at bounding box center [1434, 60] width 28 height 15
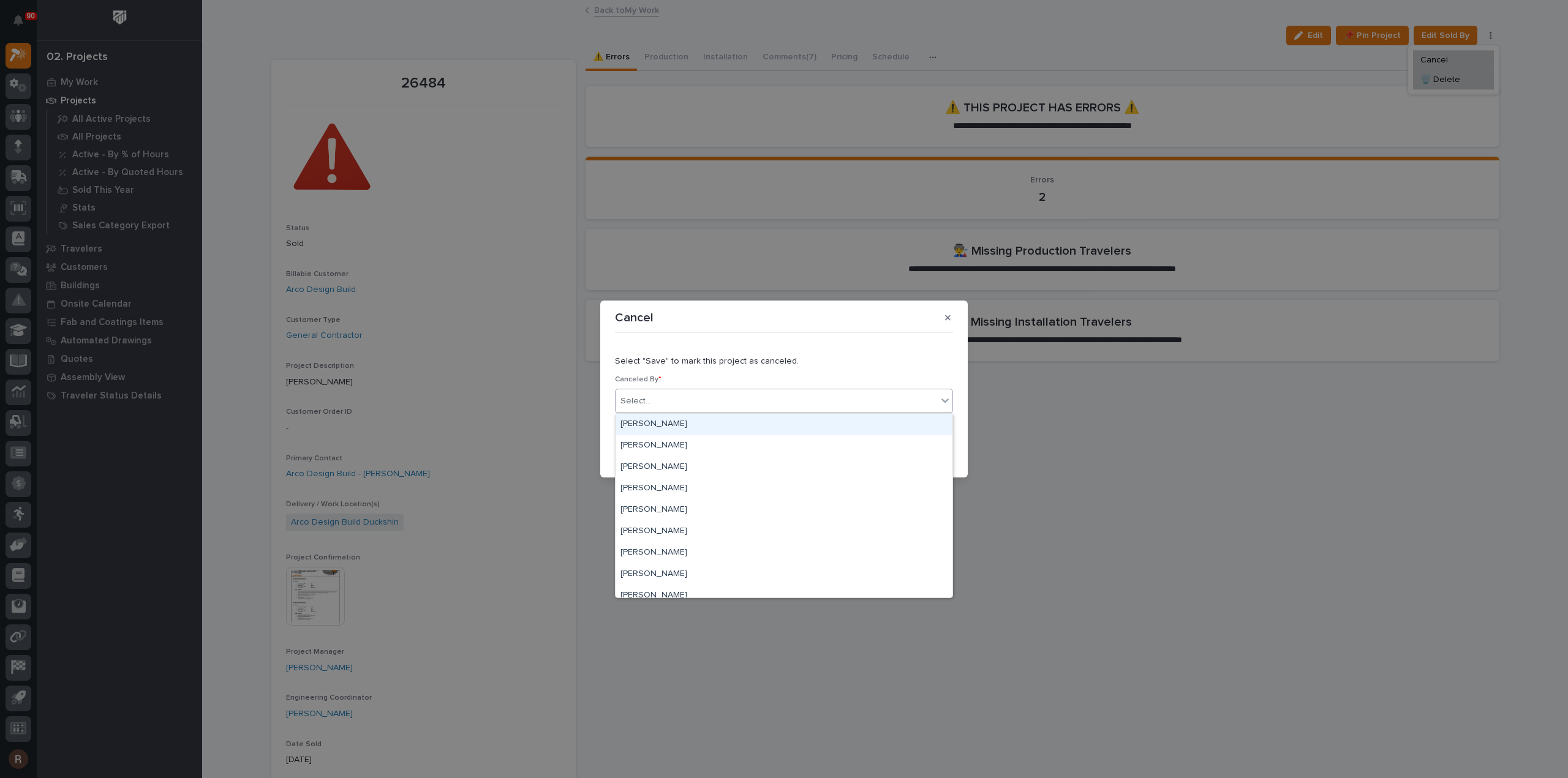
click at [784, 405] on div "Select..." at bounding box center [776, 401] width 322 height 20
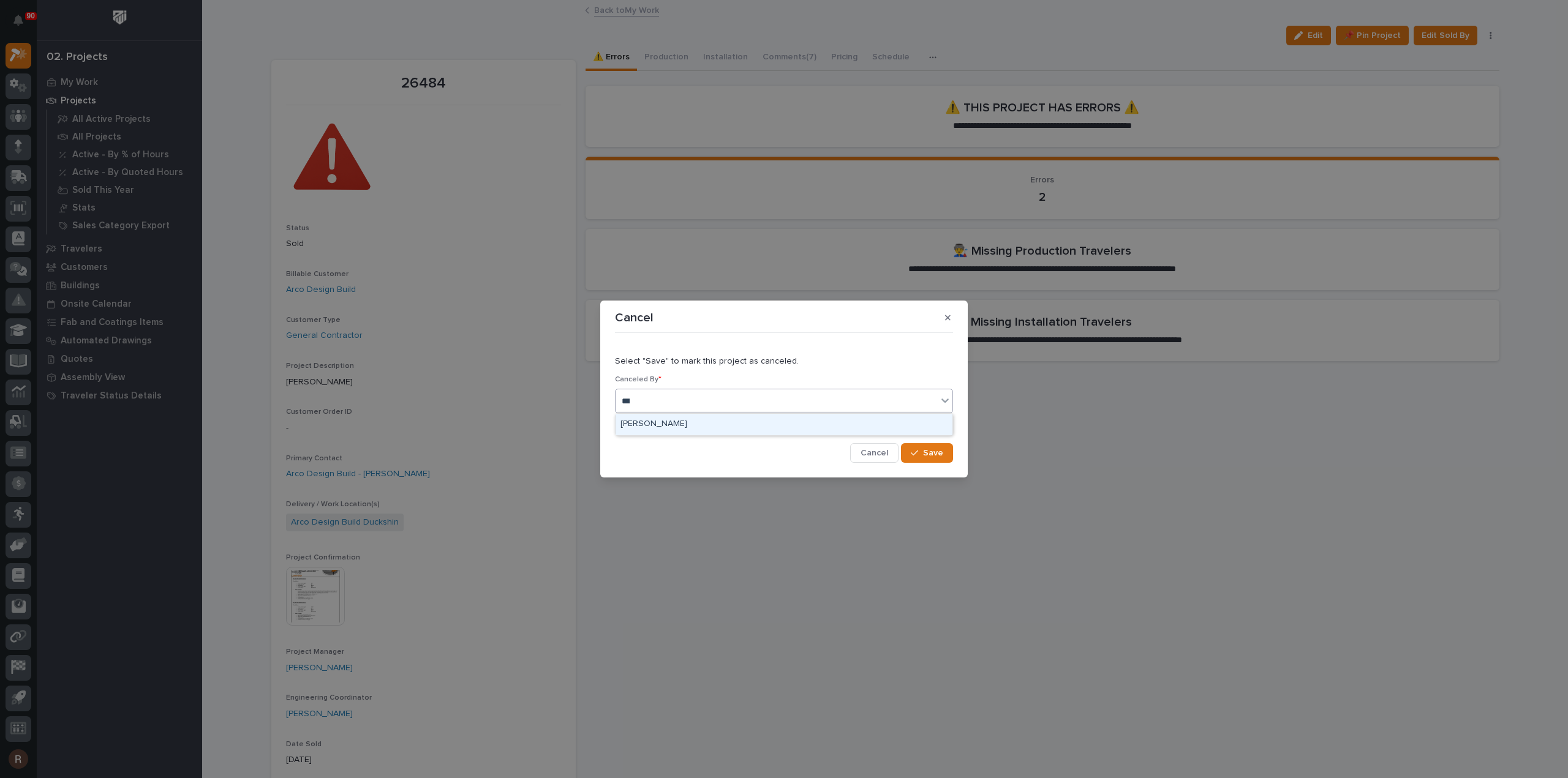
type input "****"
click at [653, 429] on div "[PERSON_NAME]" at bounding box center [784, 425] width 337 height 21
click at [927, 460] on button "Save" at bounding box center [926, 453] width 52 height 20
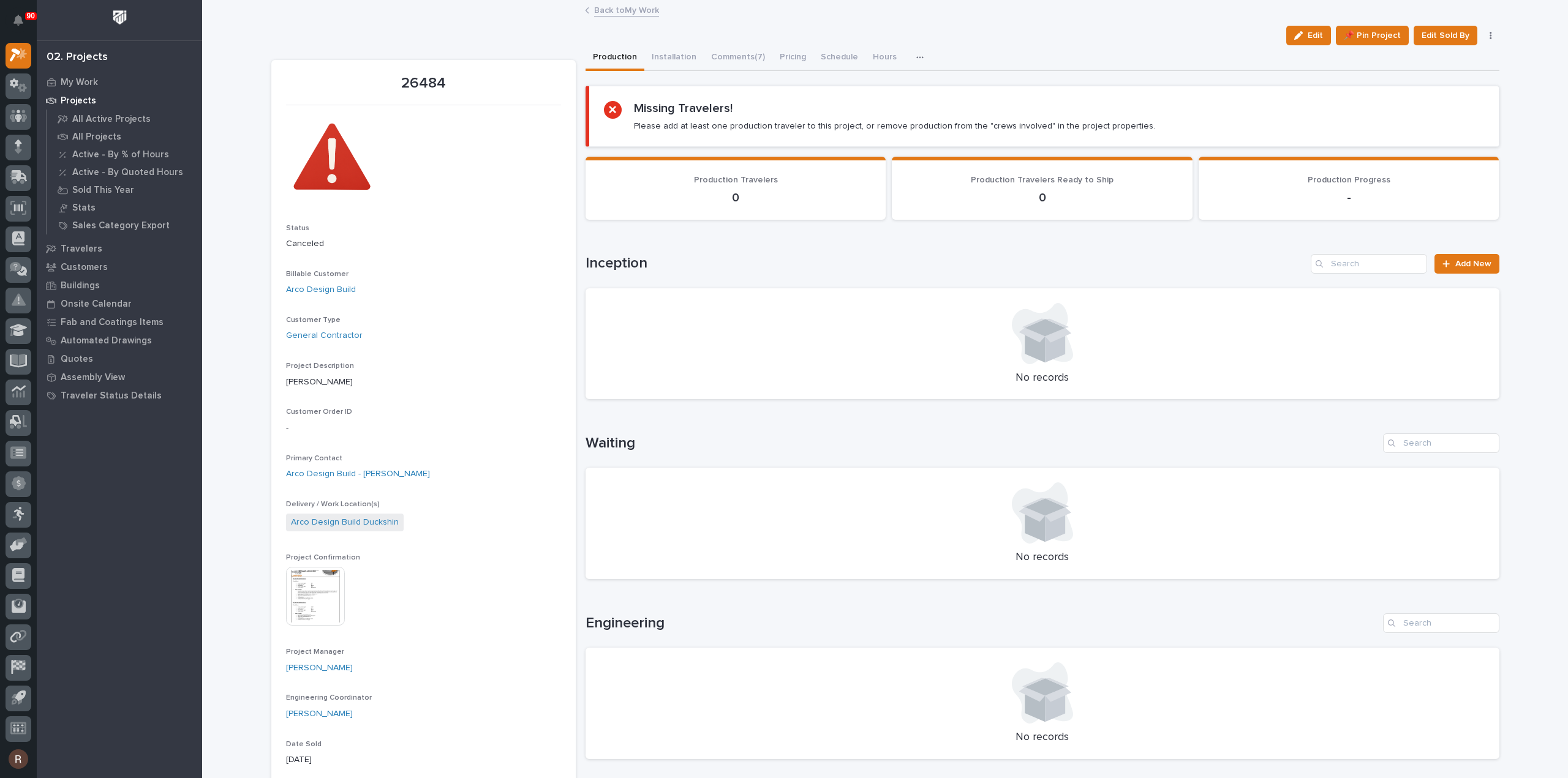
click at [624, 10] on link "Back to My Work" at bounding box center [626, 9] width 65 height 14
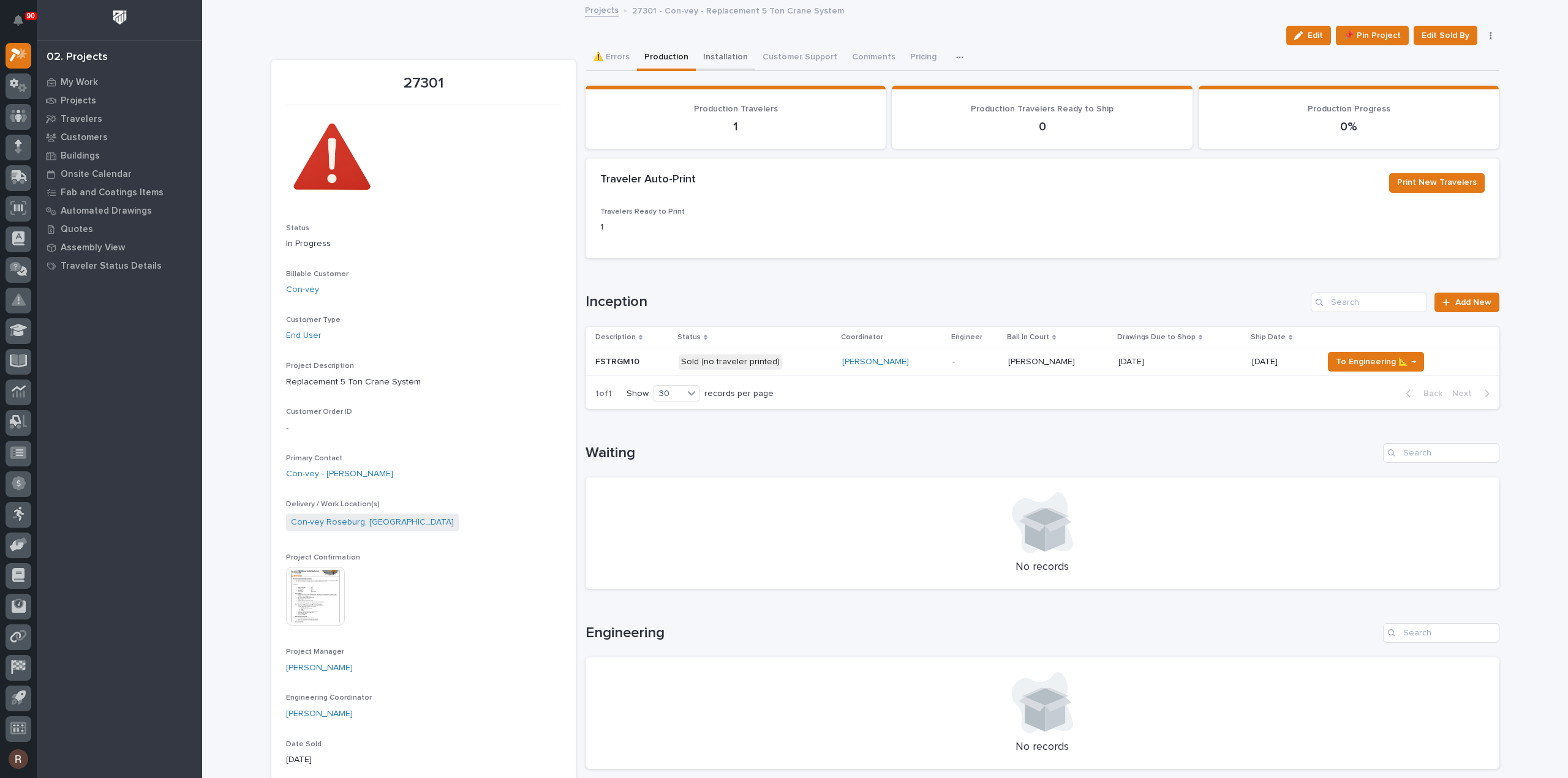
click at [738, 58] on button "Installation" at bounding box center [725, 58] width 59 height 26
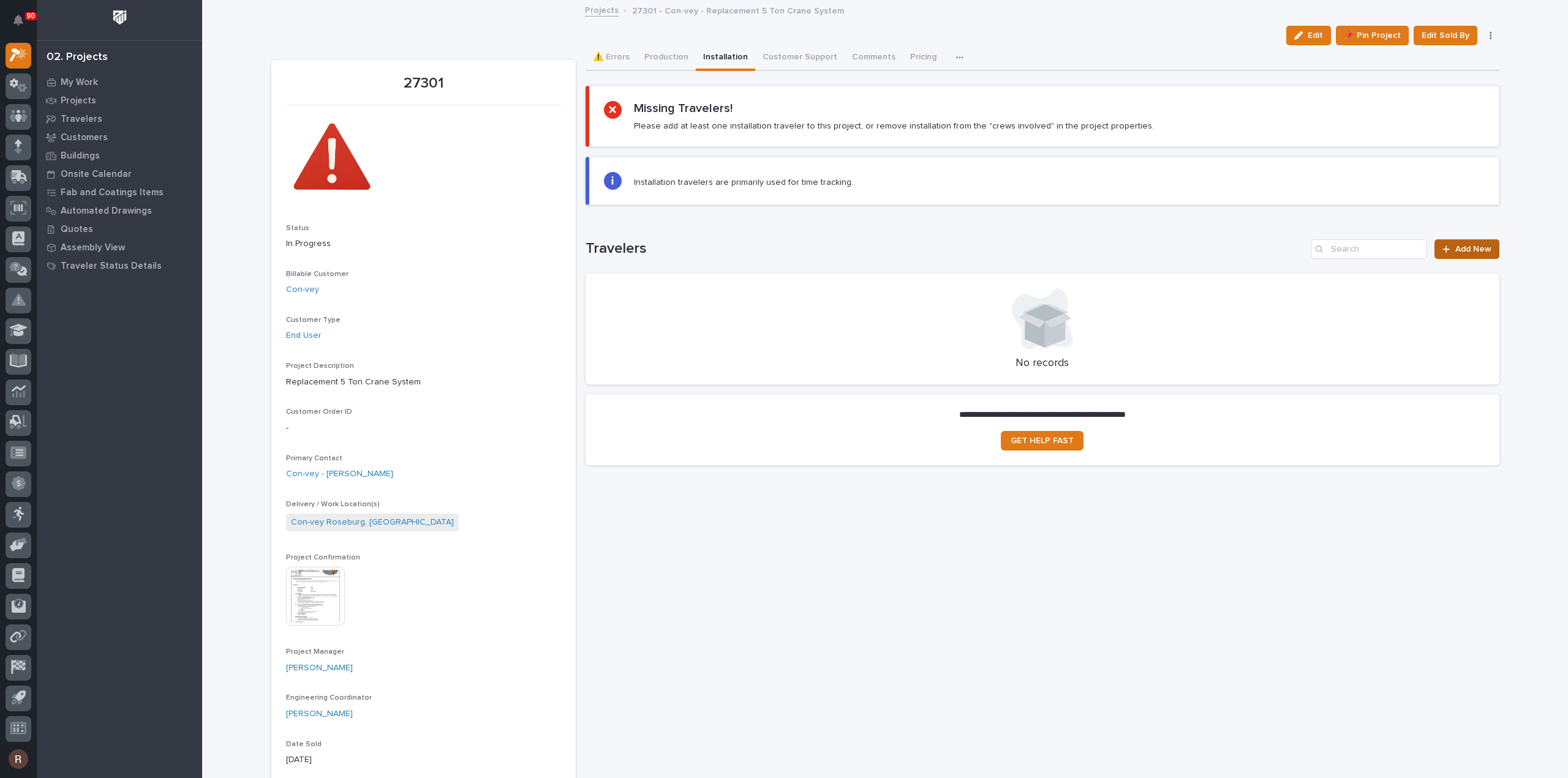
click at [1469, 246] on span "Add New" at bounding box center [1473, 249] width 36 height 9
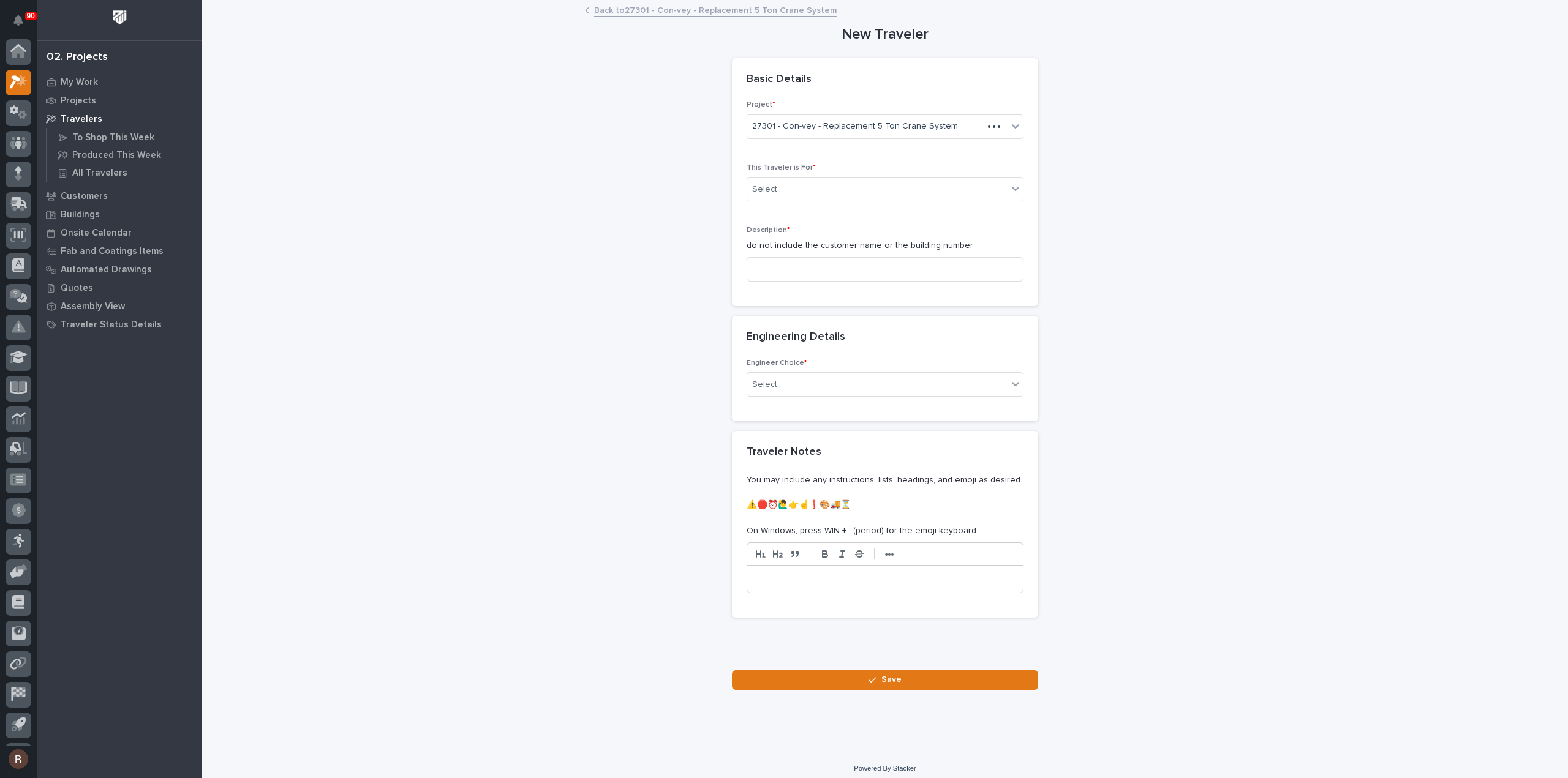
scroll to position [27, 0]
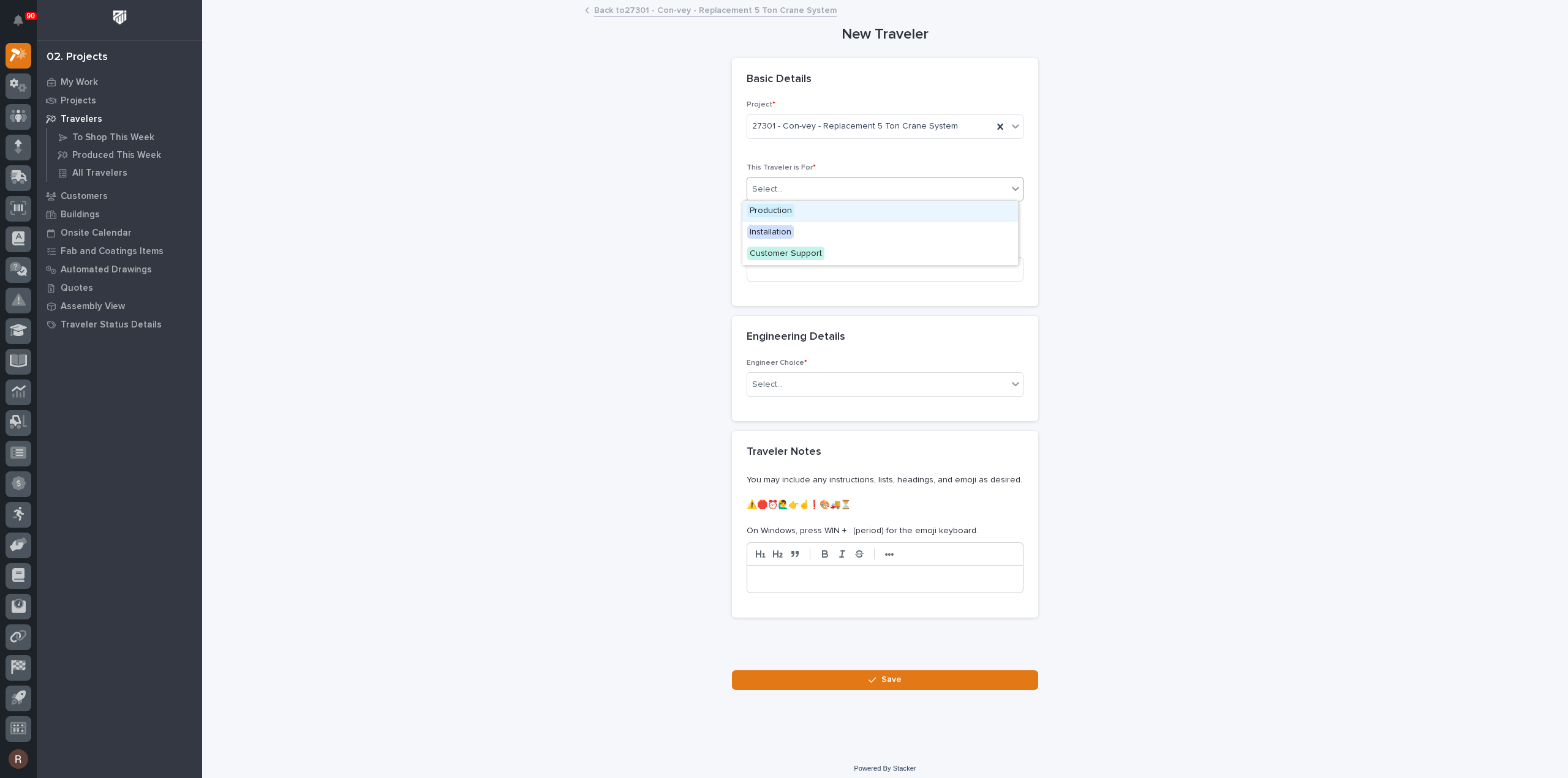
click at [810, 185] on div "Select..." at bounding box center [877, 189] width 260 height 20
click at [774, 235] on span "Installation" at bounding box center [770, 232] width 47 height 13
click at [782, 263] on input at bounding box center [885, 270] width 277 height 25
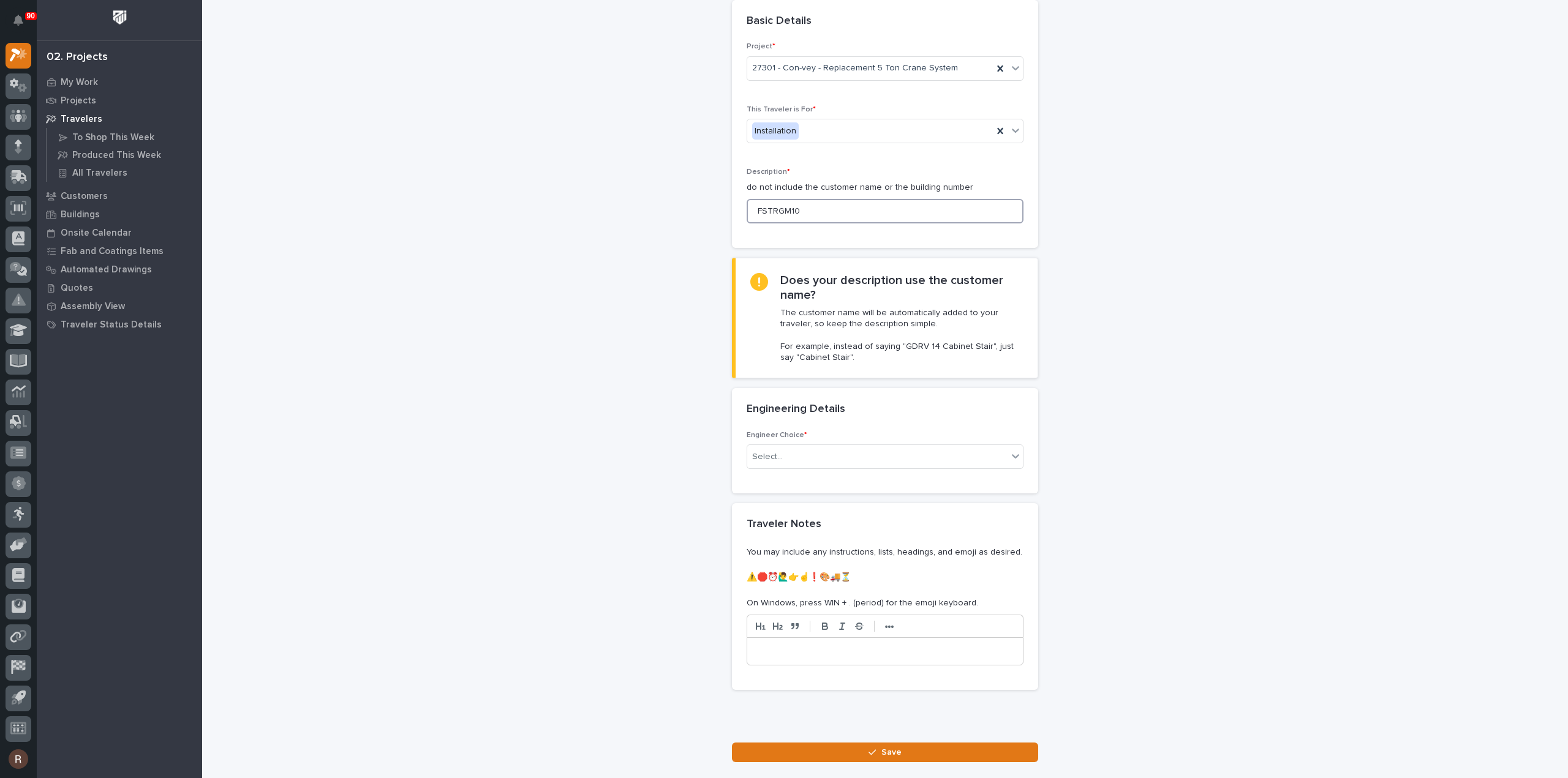
scroll to position [135, 0]
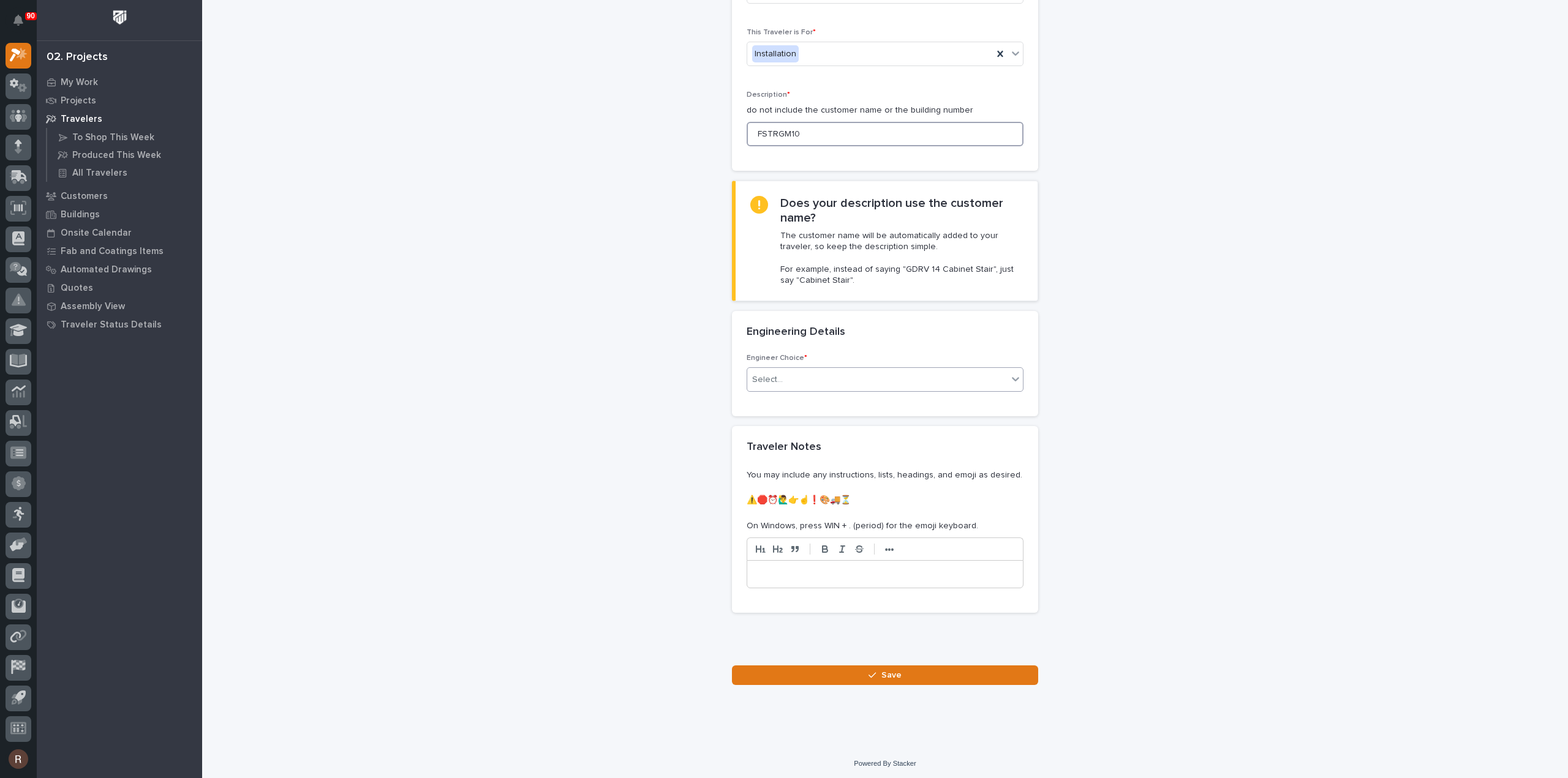
type input "FSTRGM10"
click at [790, 372] on div "Select..." at bounding box center [877, 380] width 260 height 20
click at [781, 428] on div "I want my coordinator to choose an engineer" at bounding box center [880, 423] width 276 height 21
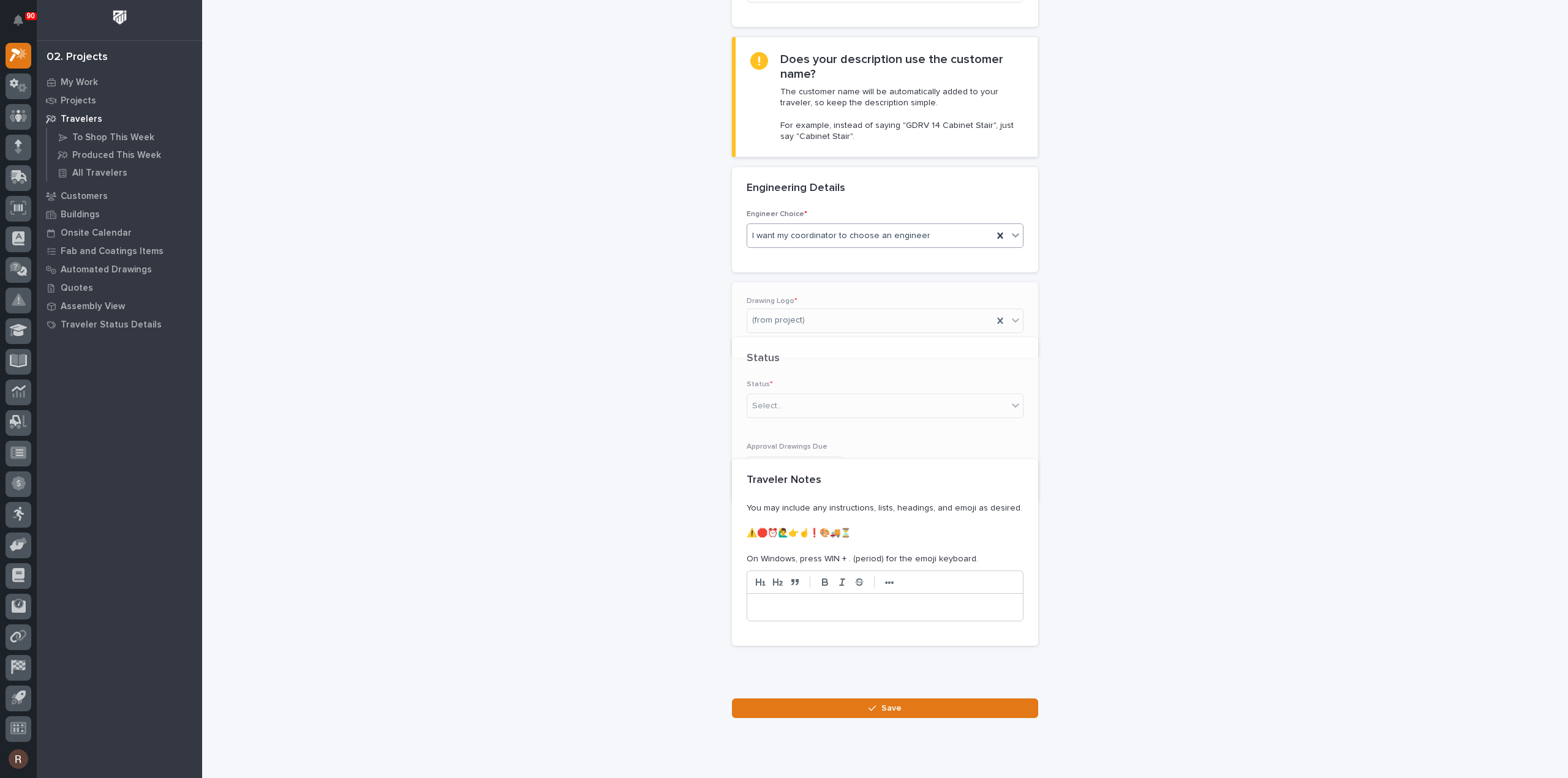
scroll to position [298, 0]
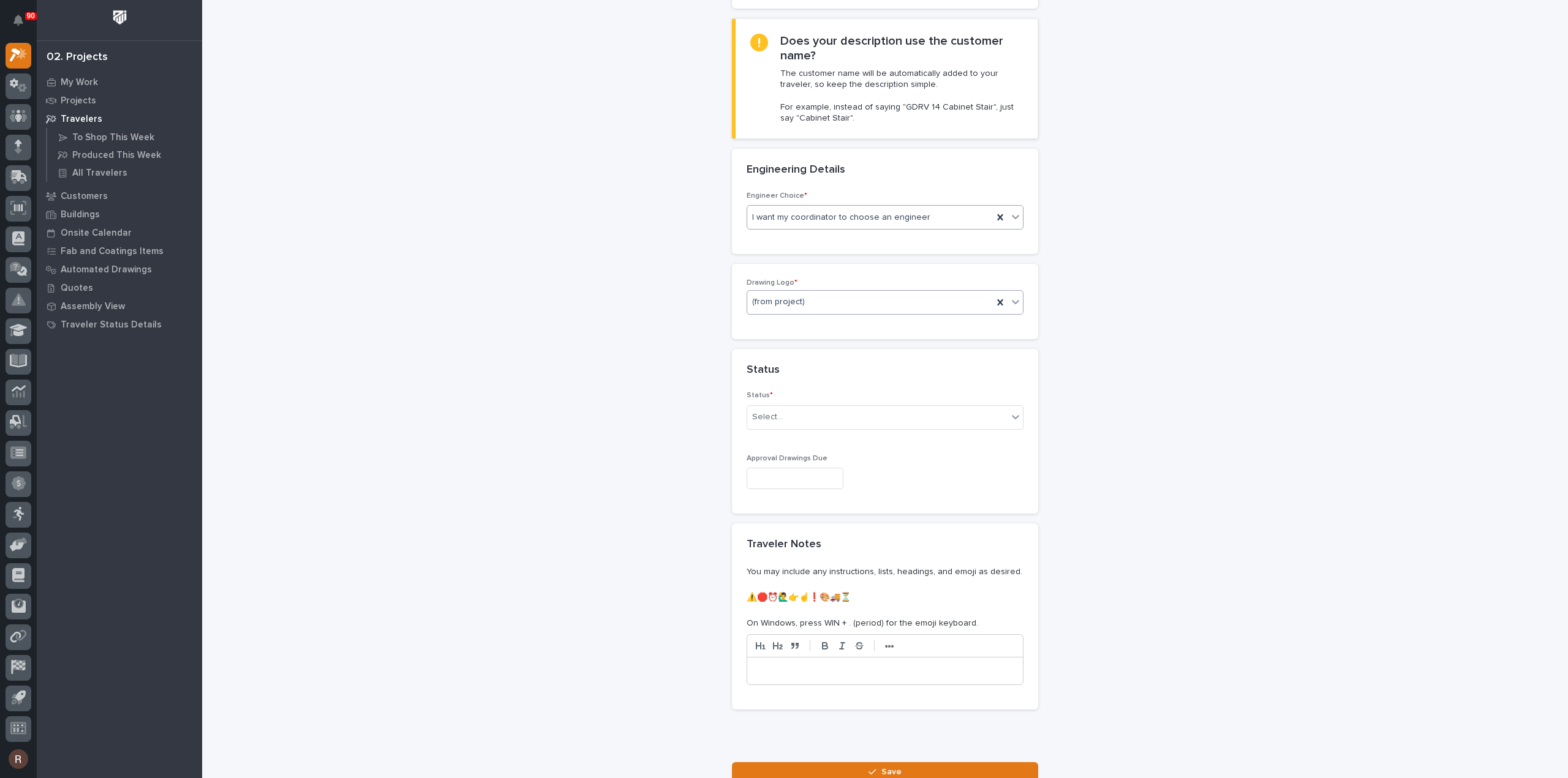
click at [784, 311] on div "(from project)" at bounding box center [885, 303] width 277 height 25
click at [769, 370] on div "PWI" at bounding box center [880, 366] width 276 height 21
click at [774, 420] on div "Select..." at bounding box center [767, 417] width 31 height 13
click at [771, 443] on div "Sold (no traveler printed)" at bounding box center [880, 438] width 276 height 21
click at [798, 481] on input "text" at bounding box center [795, 478] width 97 height 21
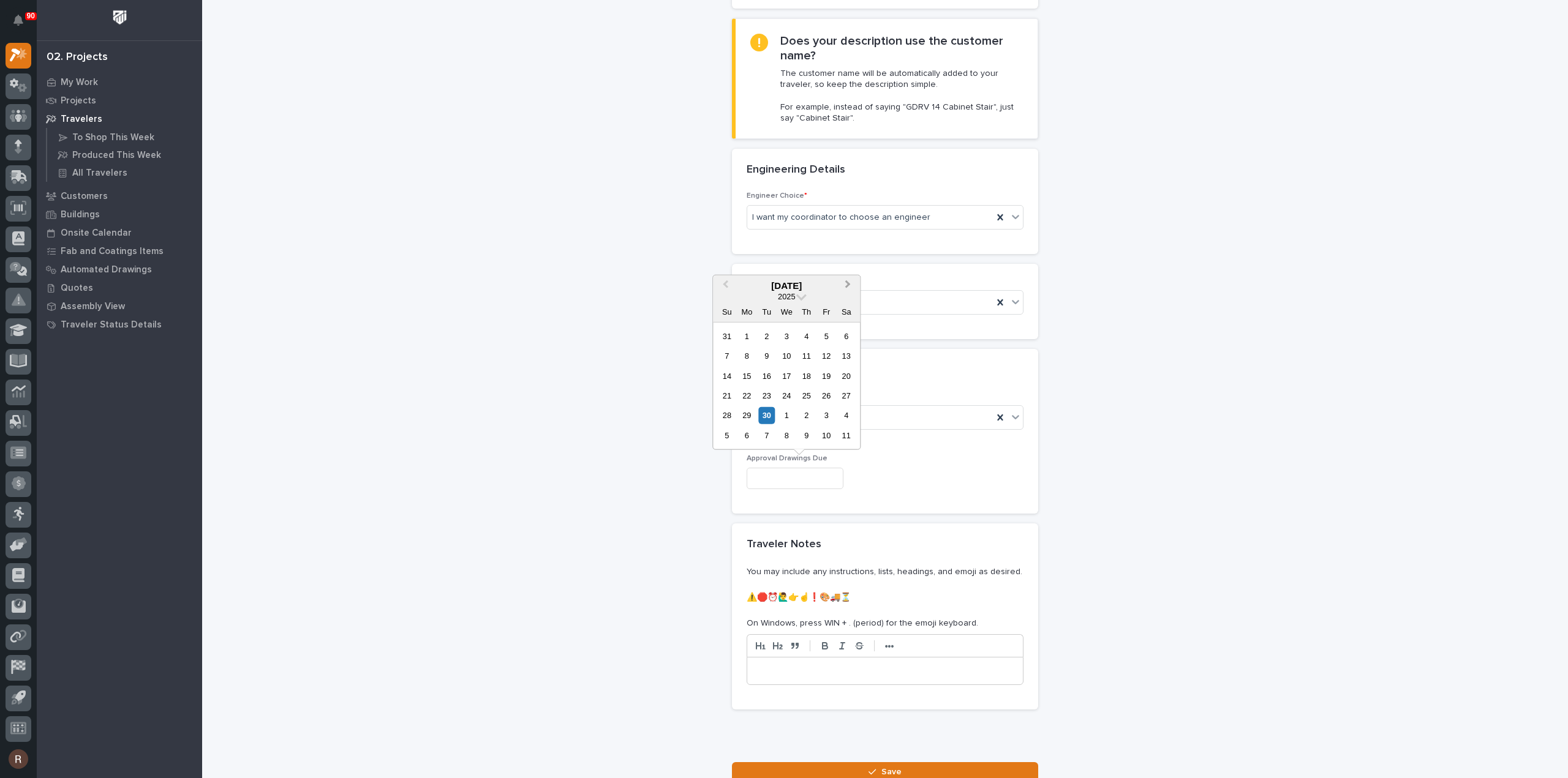
click at [847, 289] on button "Next Month" at bounding box center [849, 286] width 20 height 20
click at [847, 288] on button "Next Month" at bounding box center [849, 286] width 20 height 20
click at [841, 286] on button "Next Month" at bounding box center [849, 286] width 20 height 20
click at [726, 293] on button "Previous Month" at bounding box center [724, 286] width 20 height 20
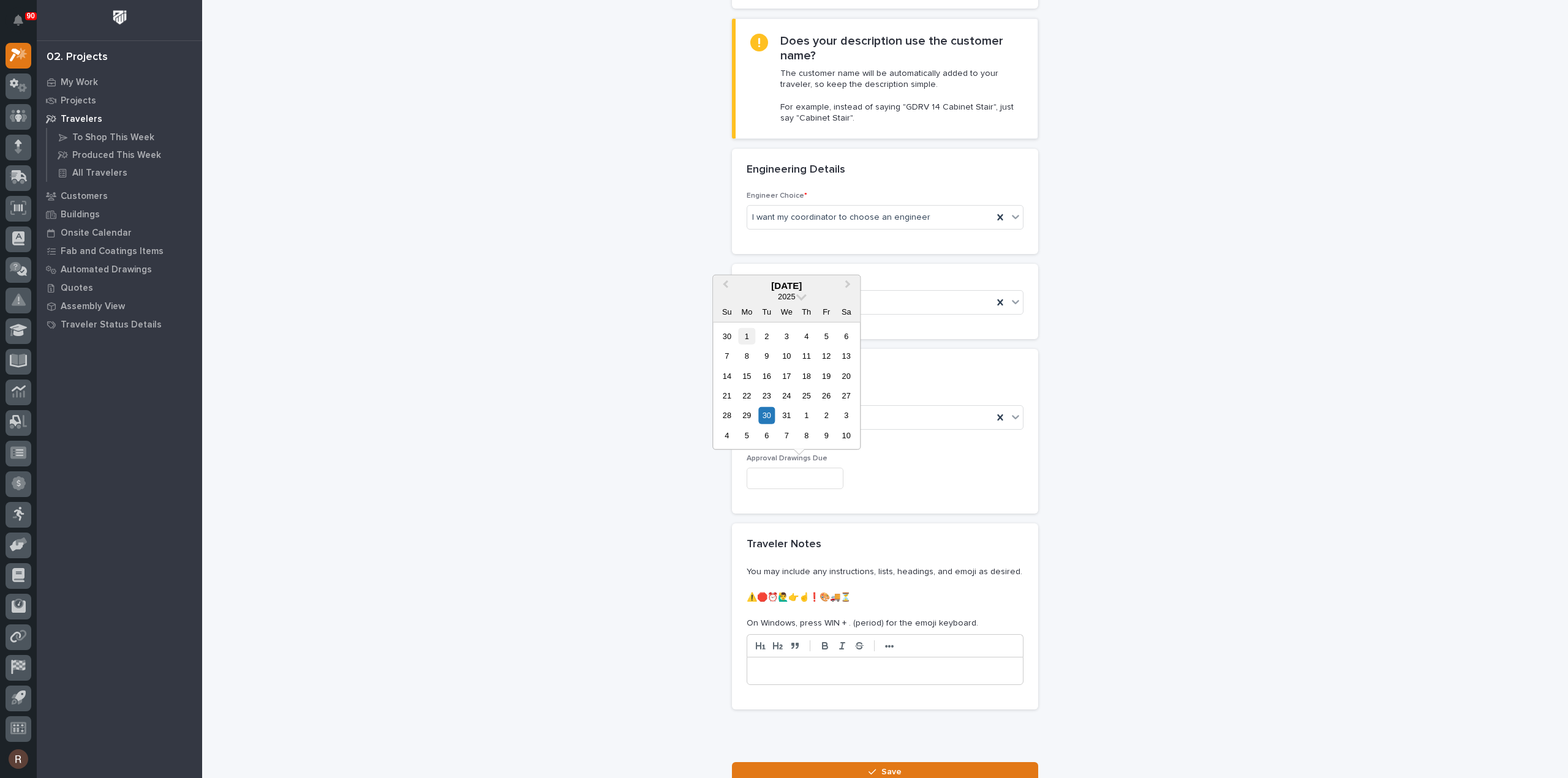
click at [744, 336] on div "1" at bounding box center [746, 336] width 17 height 17
type input "**********"
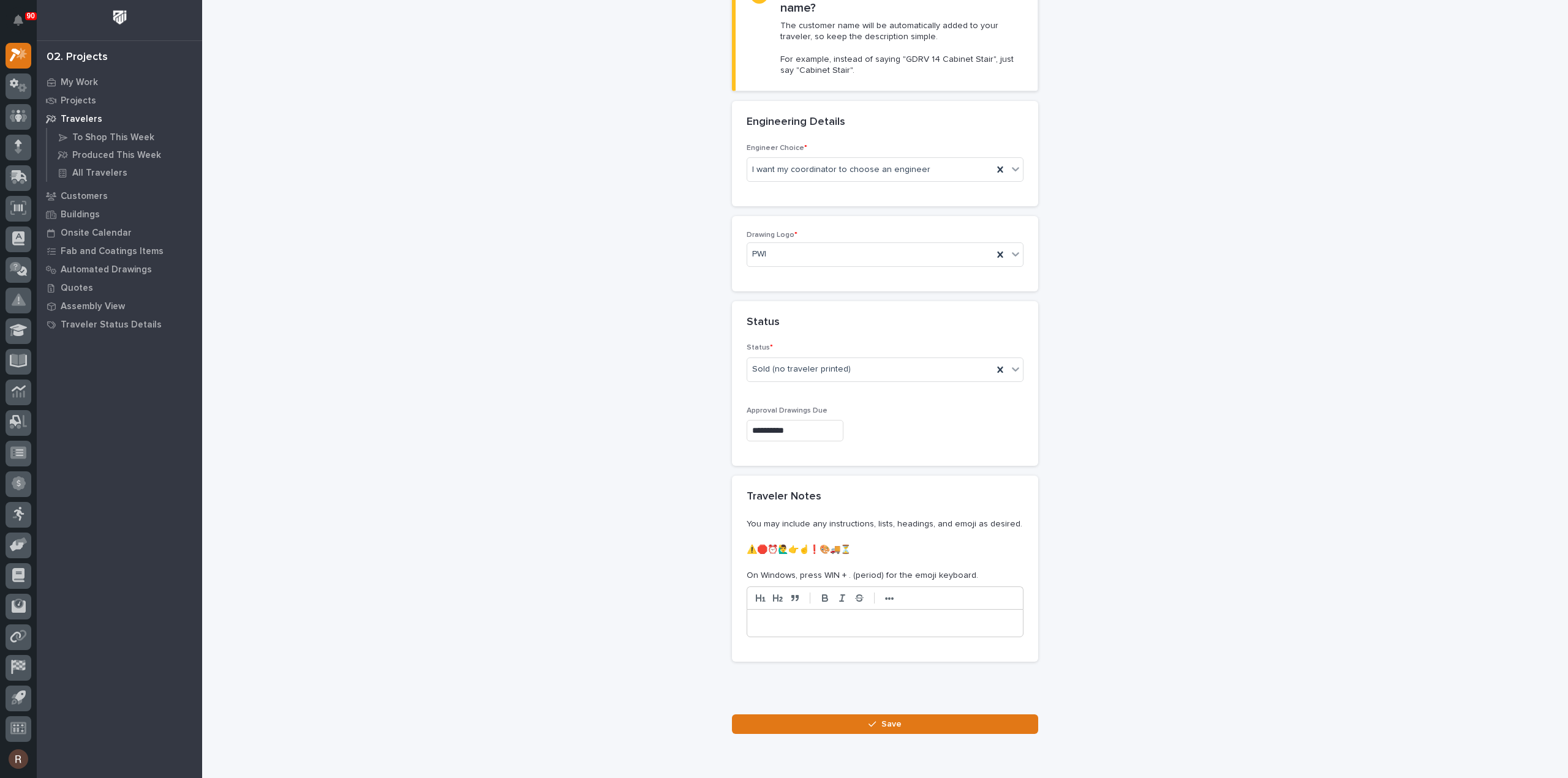
scroll to position [393, 0]
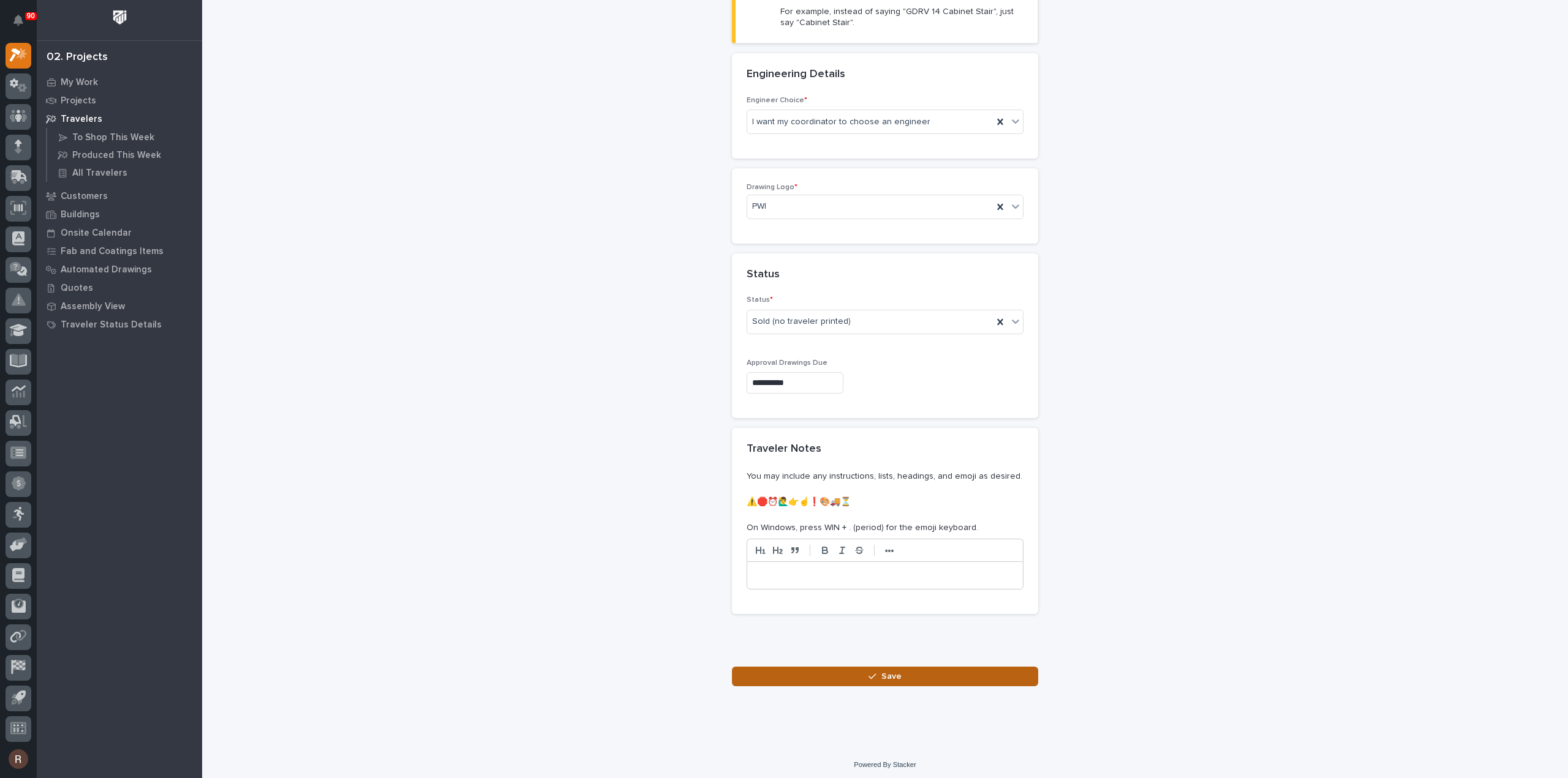
click at [904, 668] on button "Save" at bounding box center [885, 676] width 306 height 20
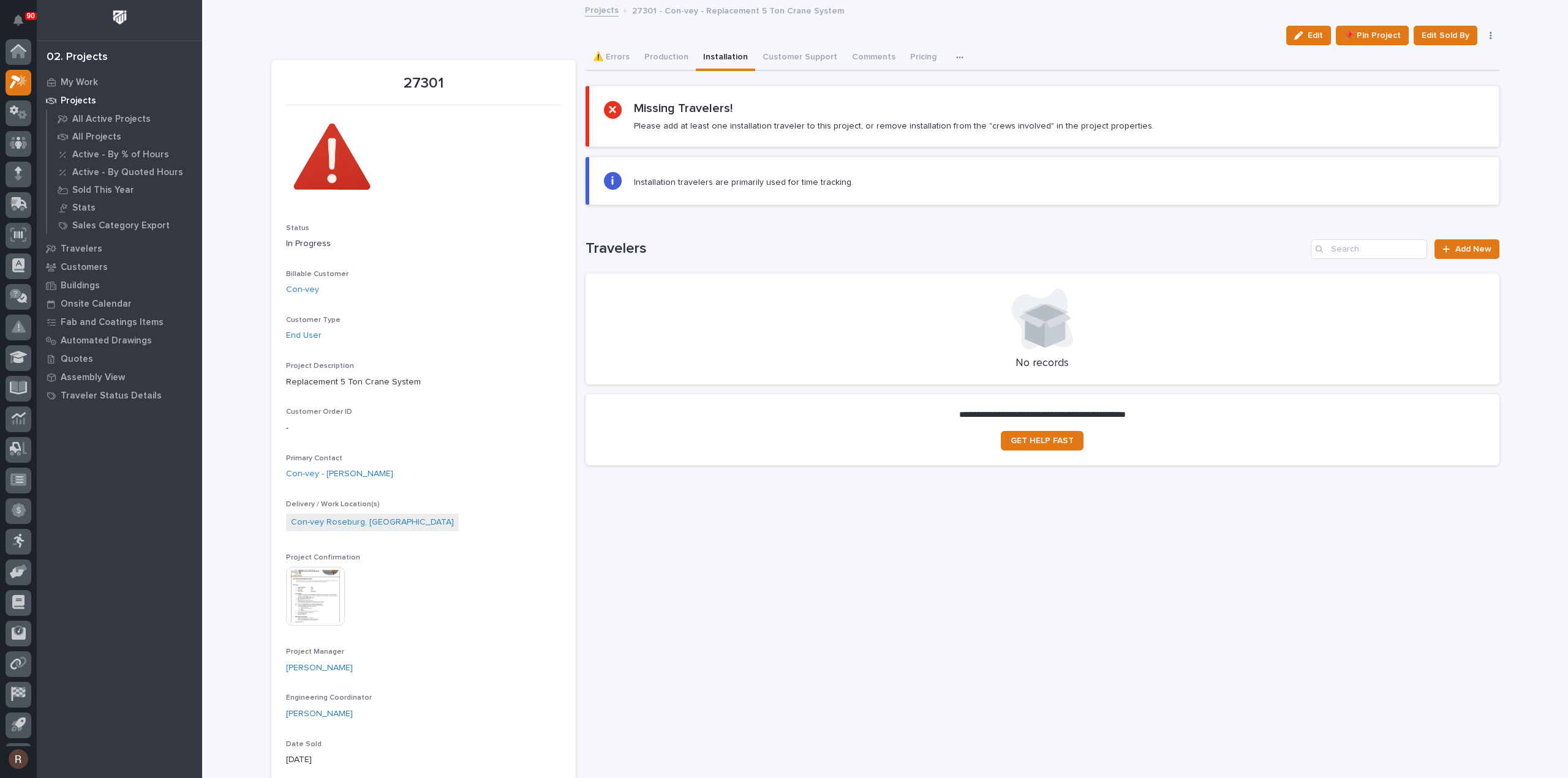
scroll to position [27, 0]
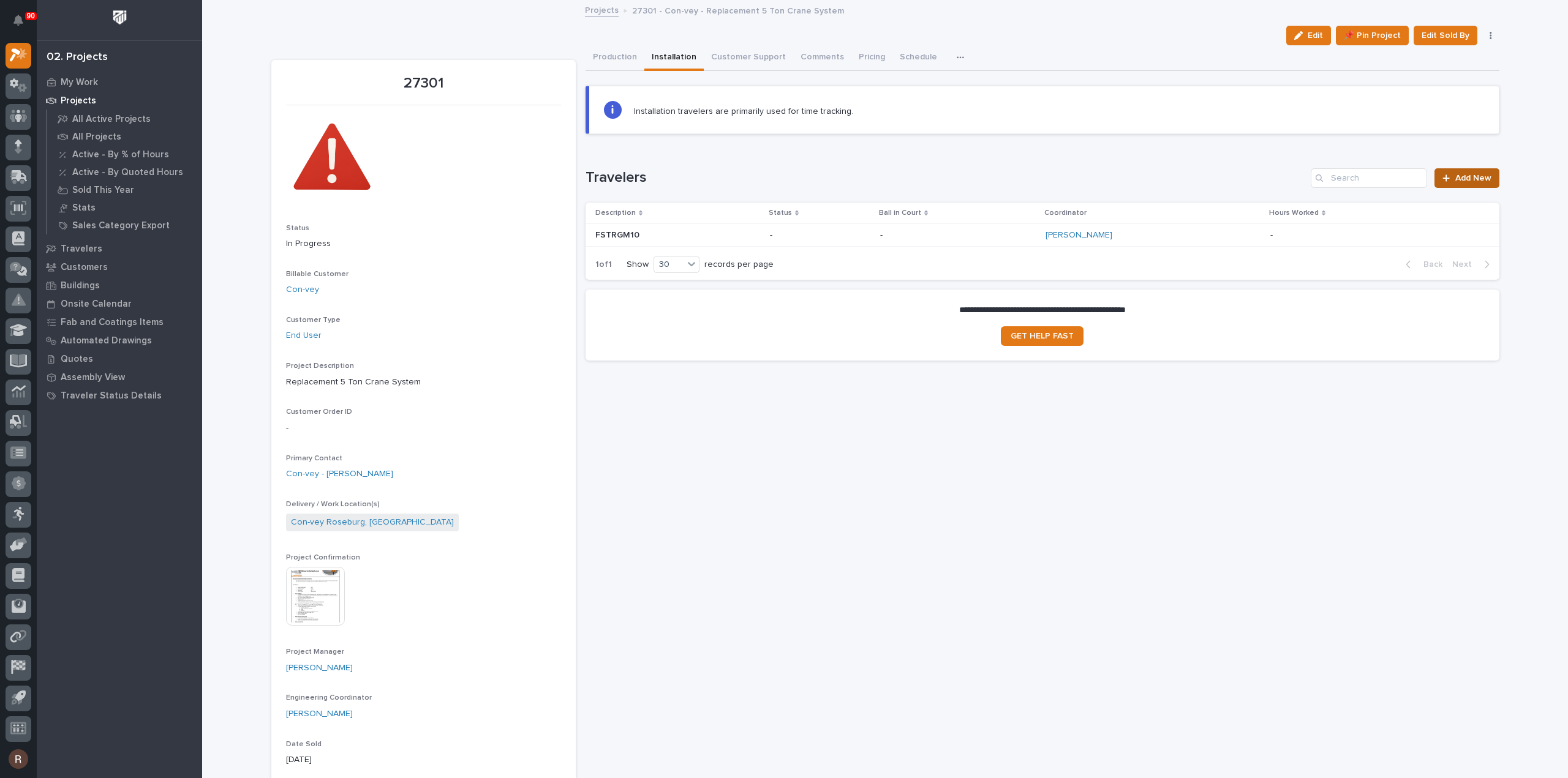
click at [1468, 174] on span "Add New" at bounding box center [1473, 178] width 36 height 9
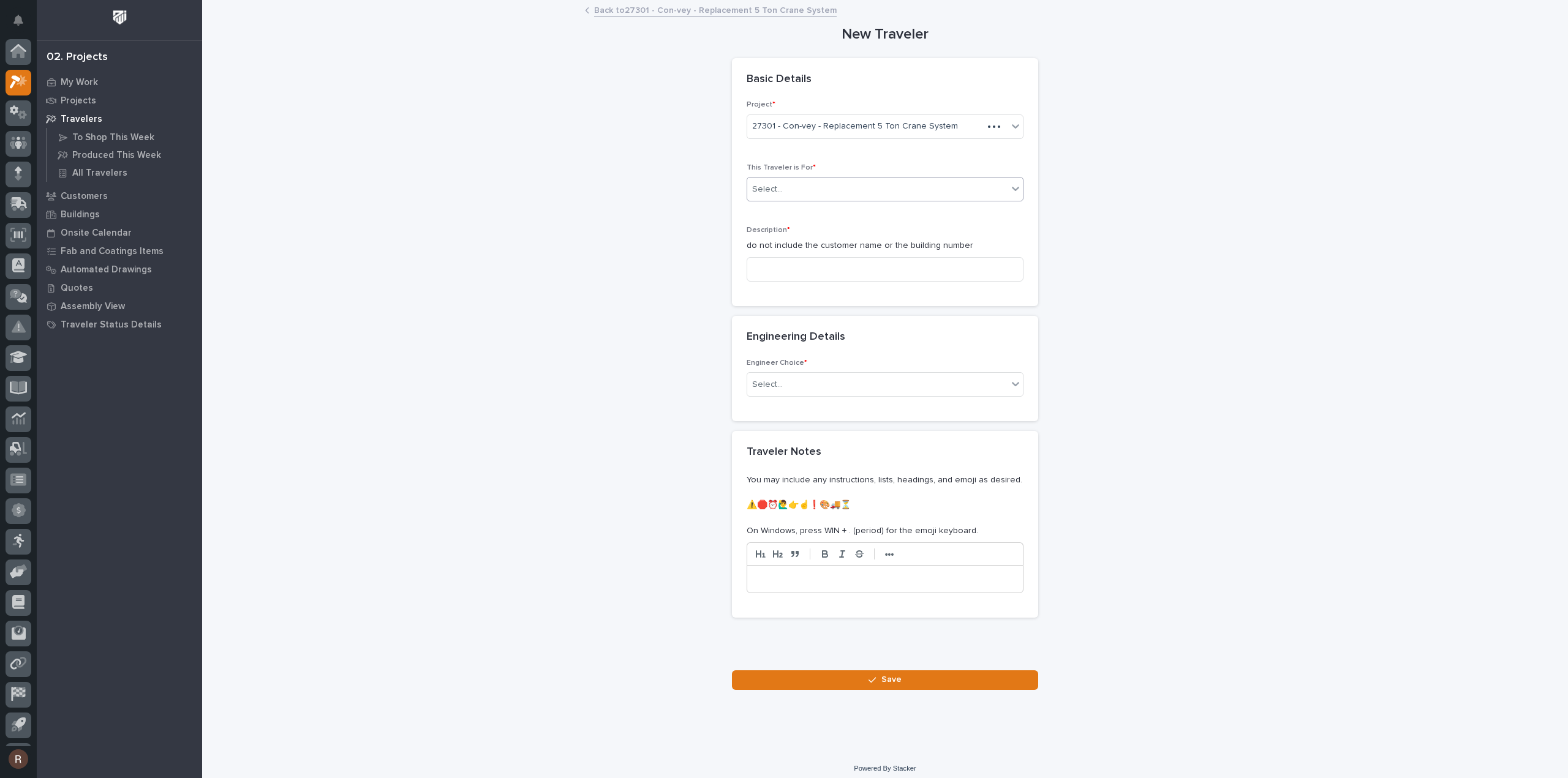
scroll to position [27, 0]
click at [823, 187] on div "Select..." at bounding box center [877, 189] width 260 height 20
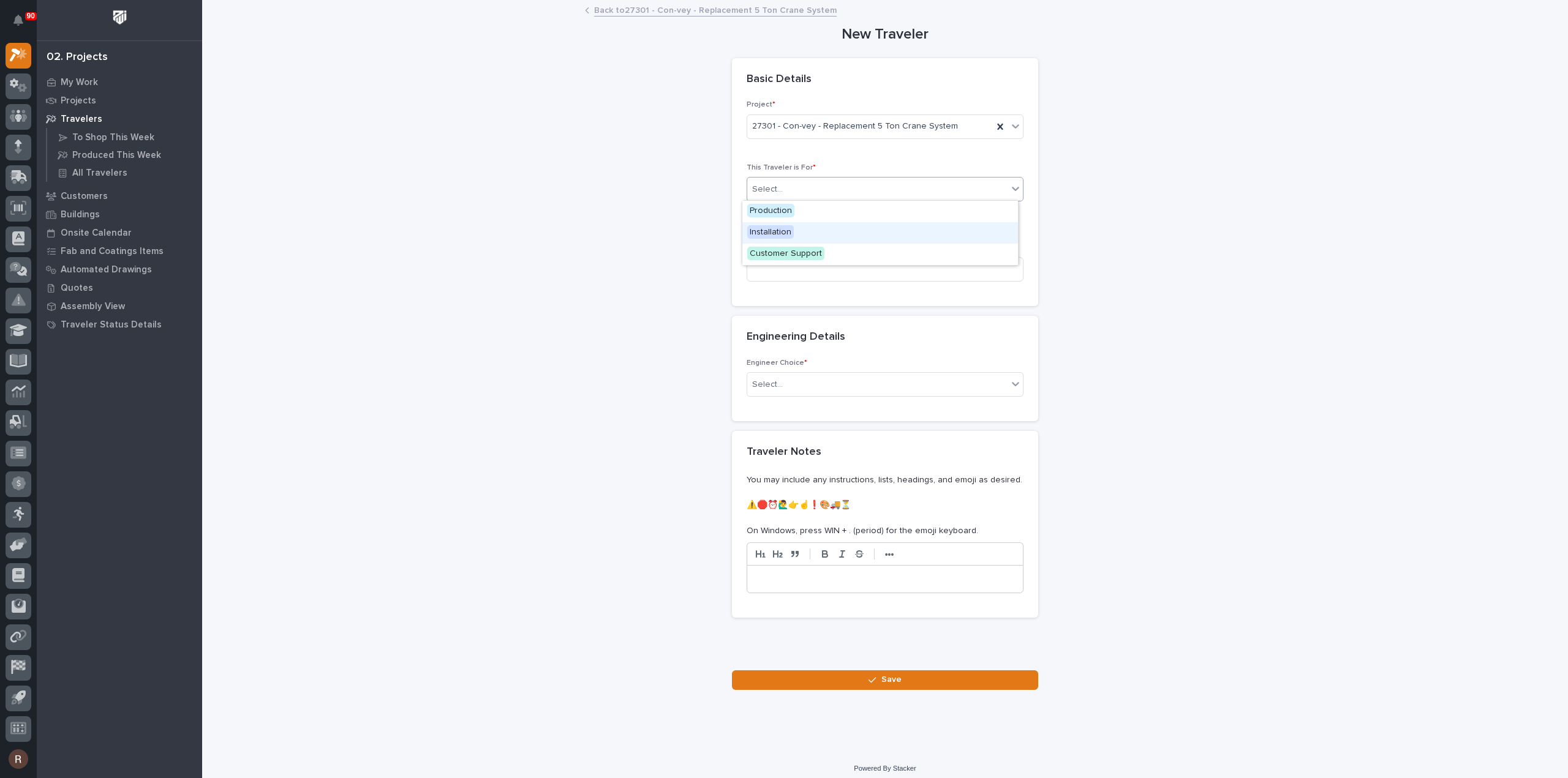
click at [793, 226] on div "Installation" at bounding box center [880, 233] width 276 height 21
click at [800, 259] on input at bounding box center [885, 270] width 277 height 25
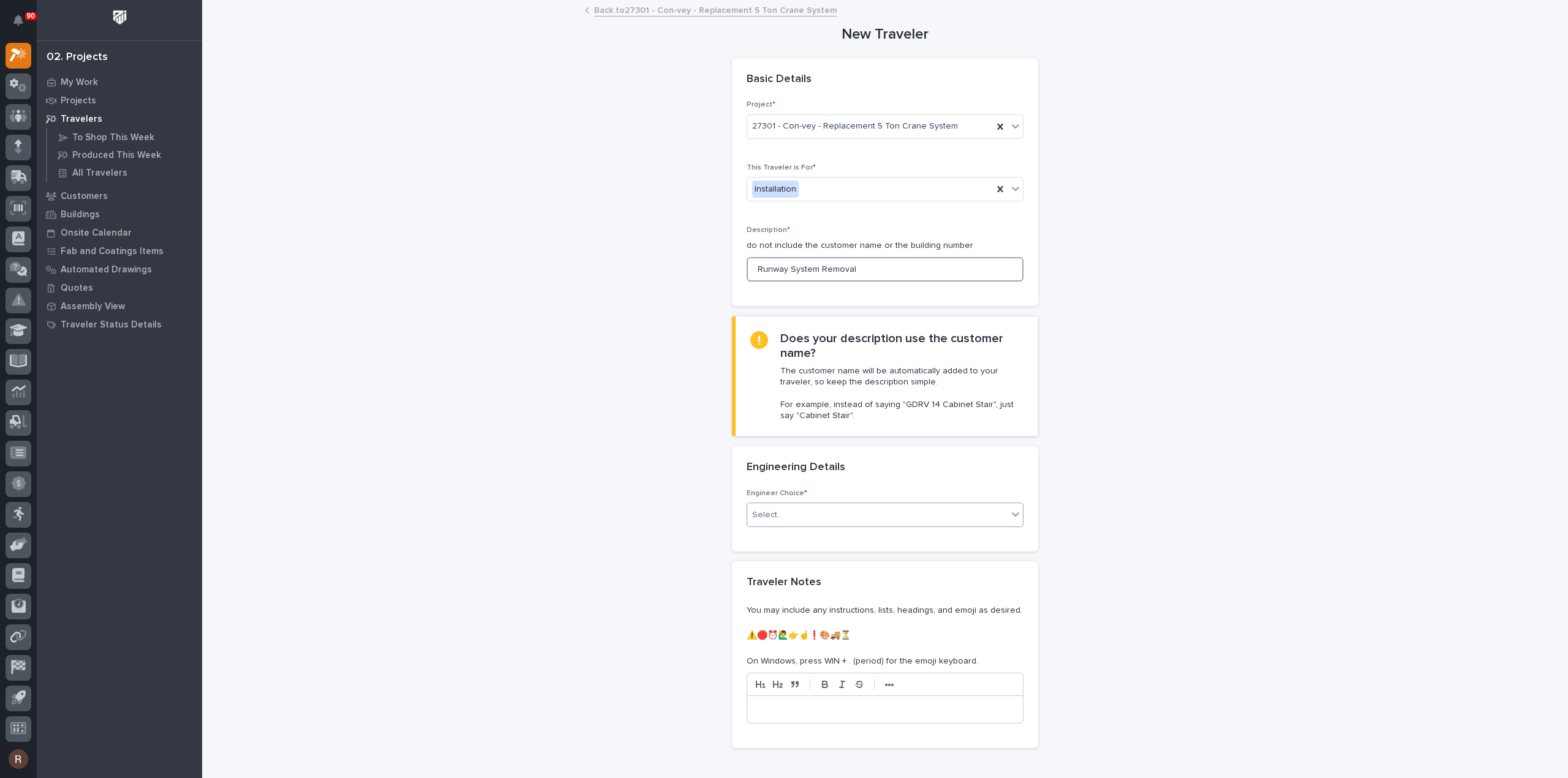
type input "Runway System Removal"
click at [784, 515] on input "text" at bounding box center [784, 515] width 1 height 10
click at [785, 551] on div "I want my coordinator to choose an engineer" at bounding box center [880, 557] width 276 height 21
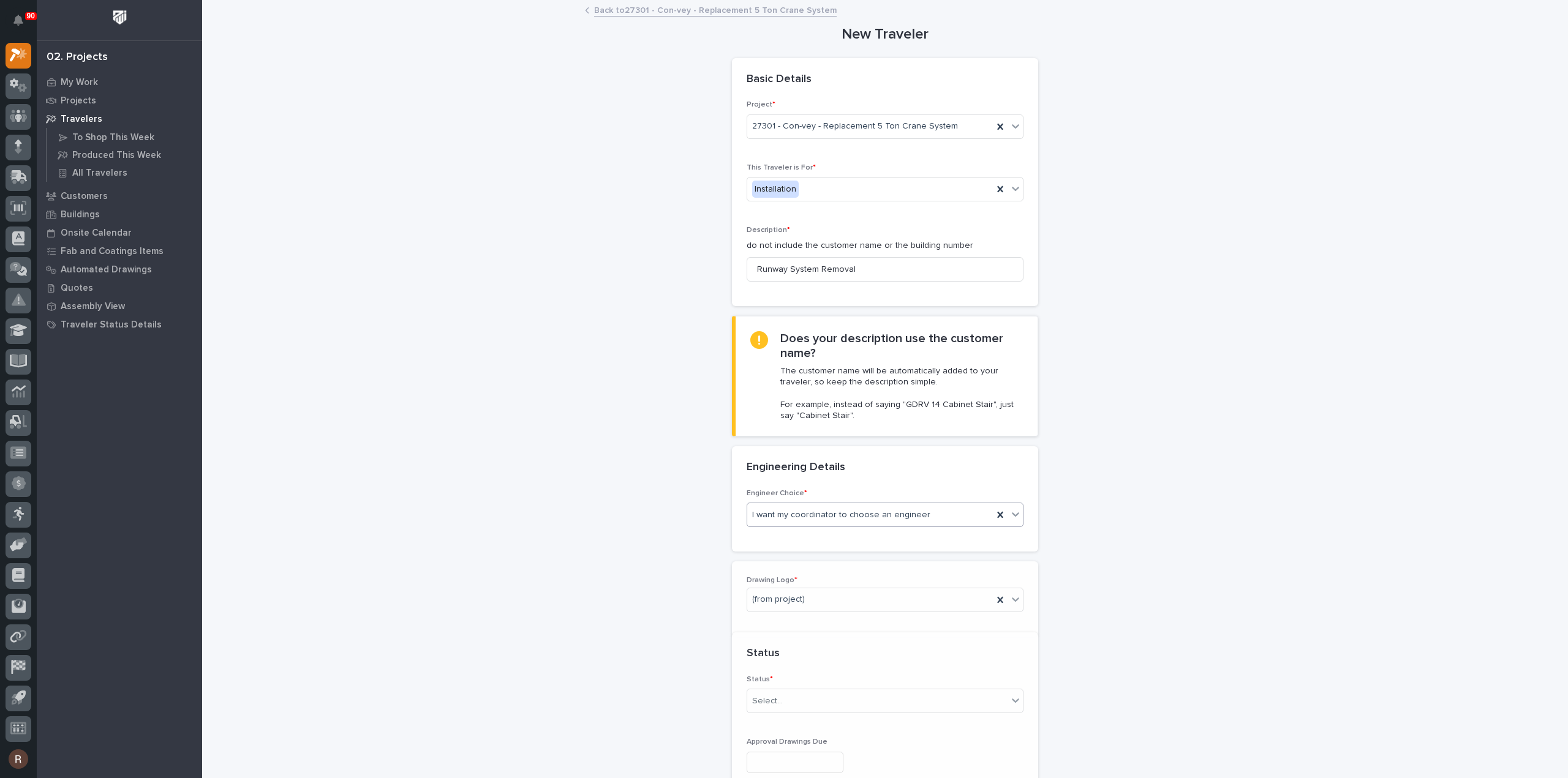
scroll to position [267, 0]
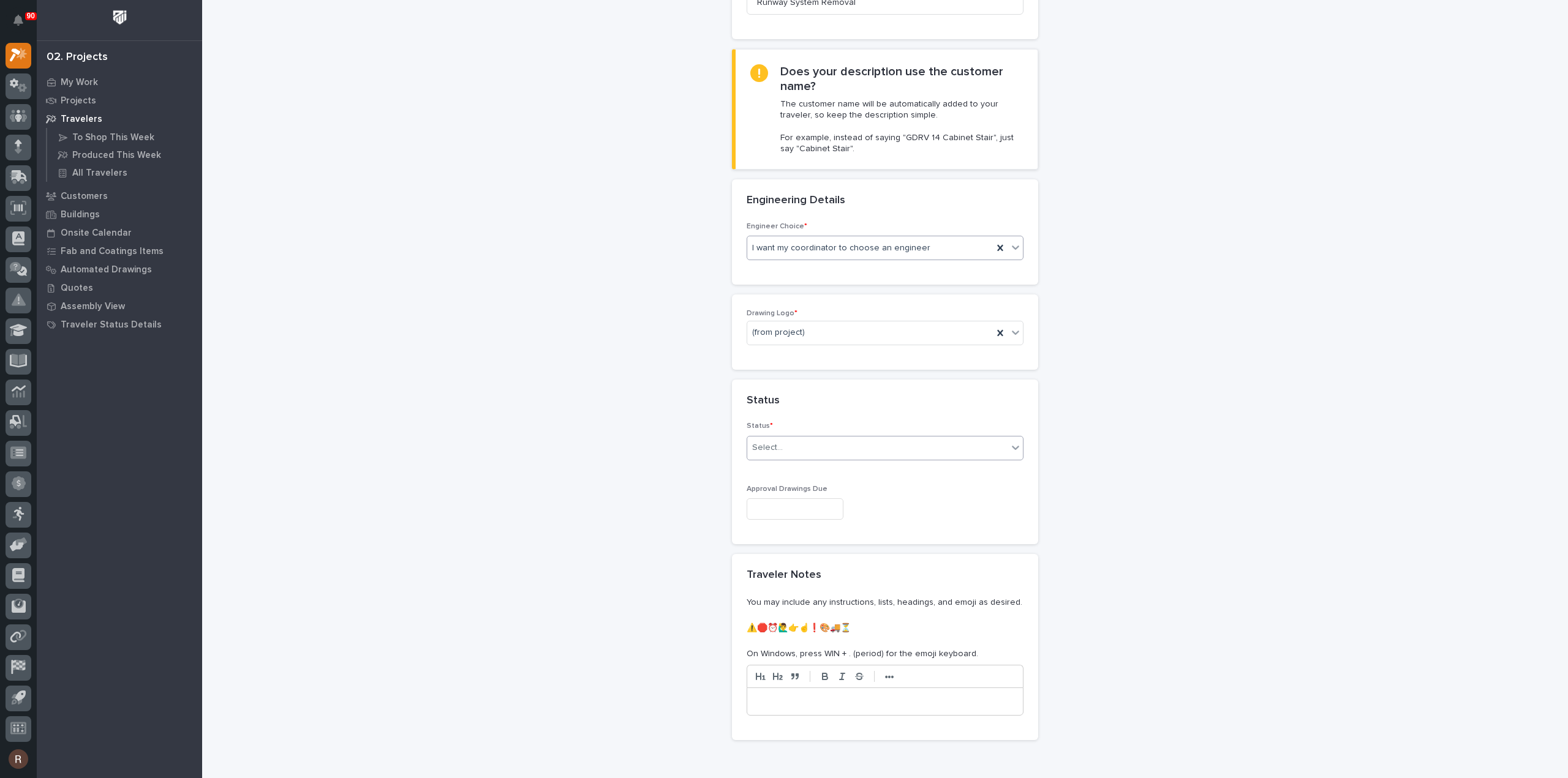
click at [779, 441] on div "Select..." at bounding box center [877, 448] width 260 height 20
click at [785, 461] on div "Sold (no traveler printed)" at bounding box center [880, 469] width 276 height 21
click at [780, 517] on div "Approval Drawings Due" at bounding box center [885, 507] width 277 height 45
click at [782, 505] on input "text" at bounding box center [795, 509] width 97 height 21
click at [784, 504] on input "text" at bounding box center [795, 509] width 97 height 21
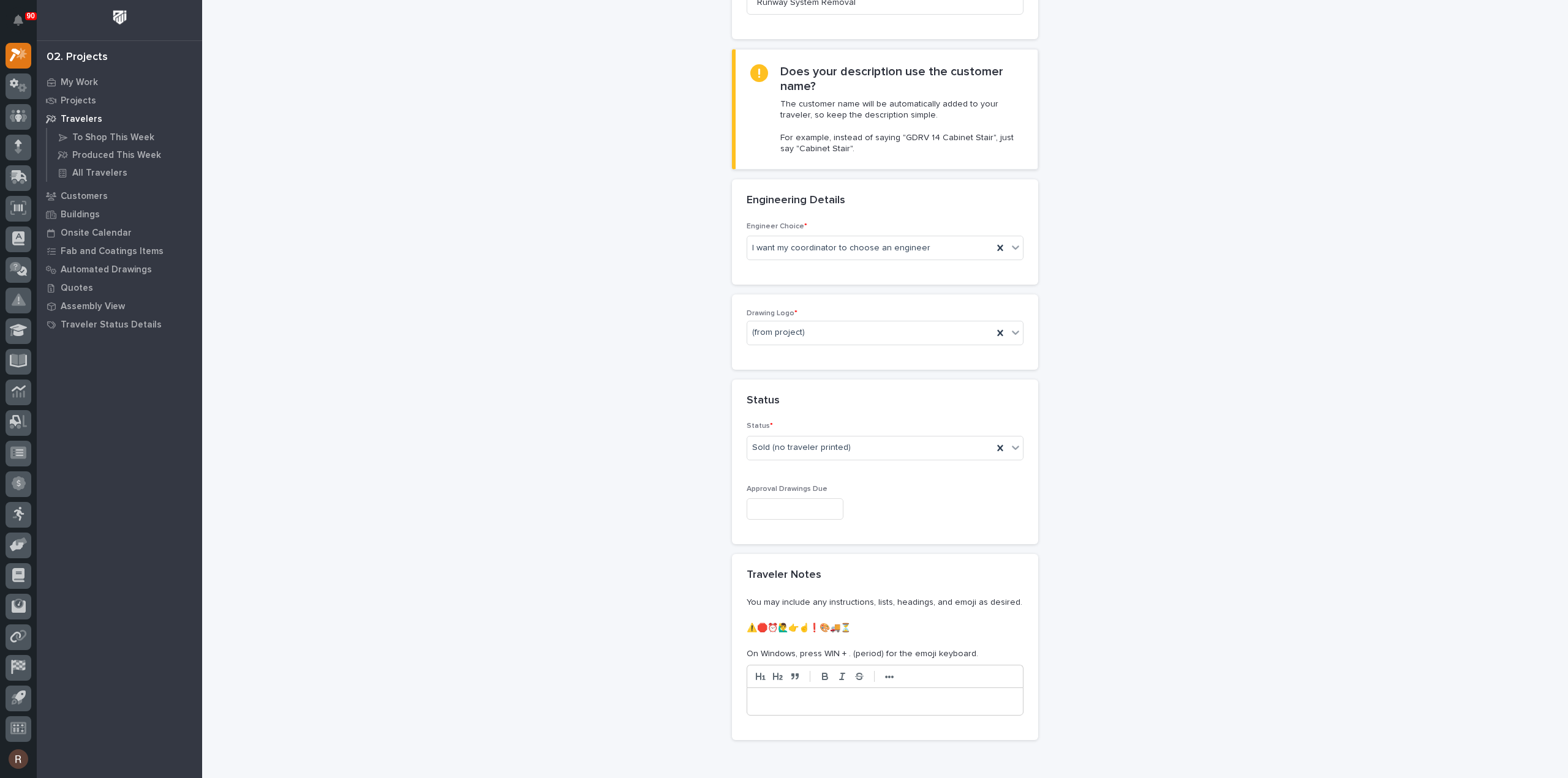
click at [904, 499] on div at bounding box center [885, 509] width 277 height 21
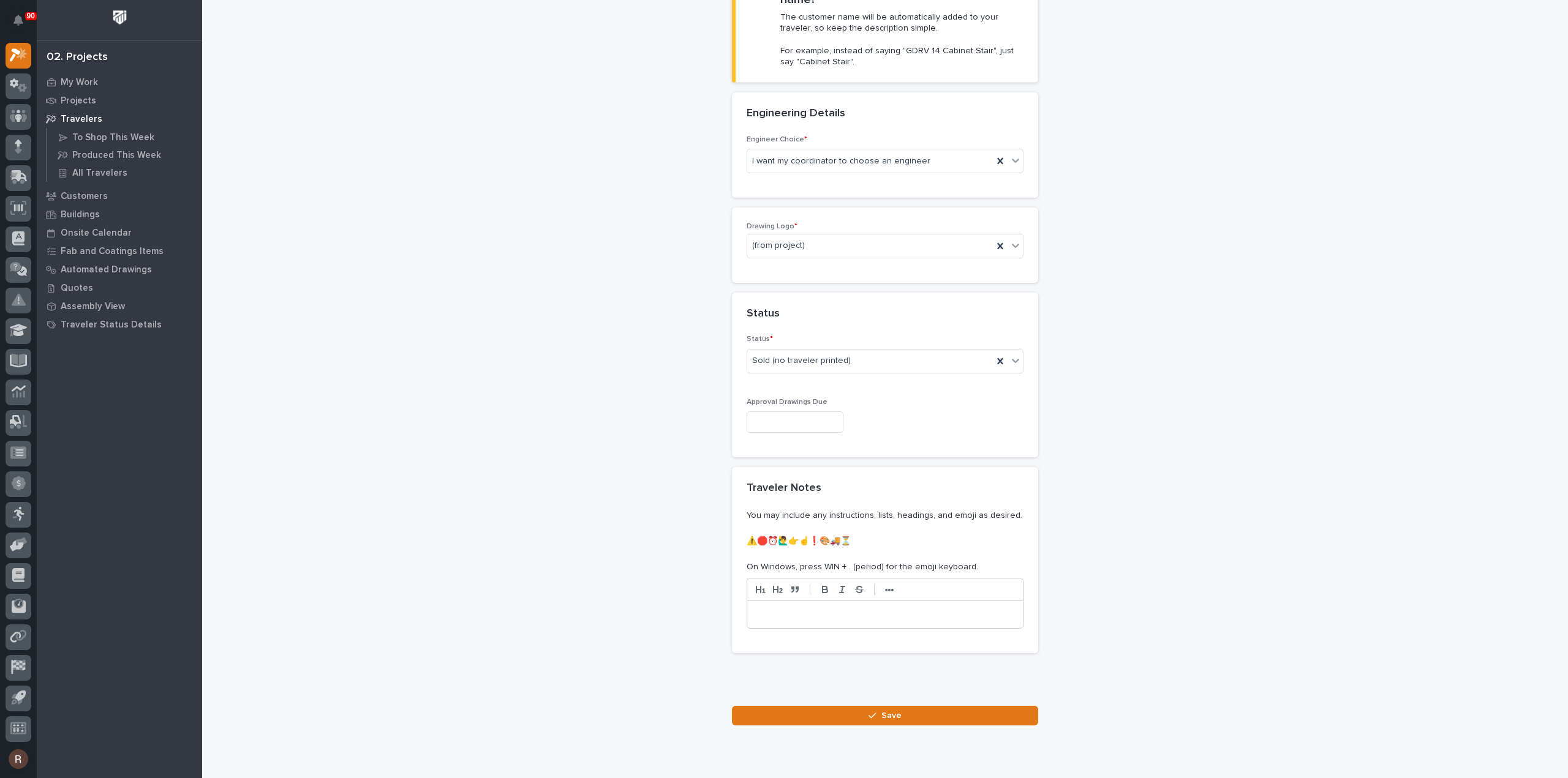
scroll to position [393, 0]
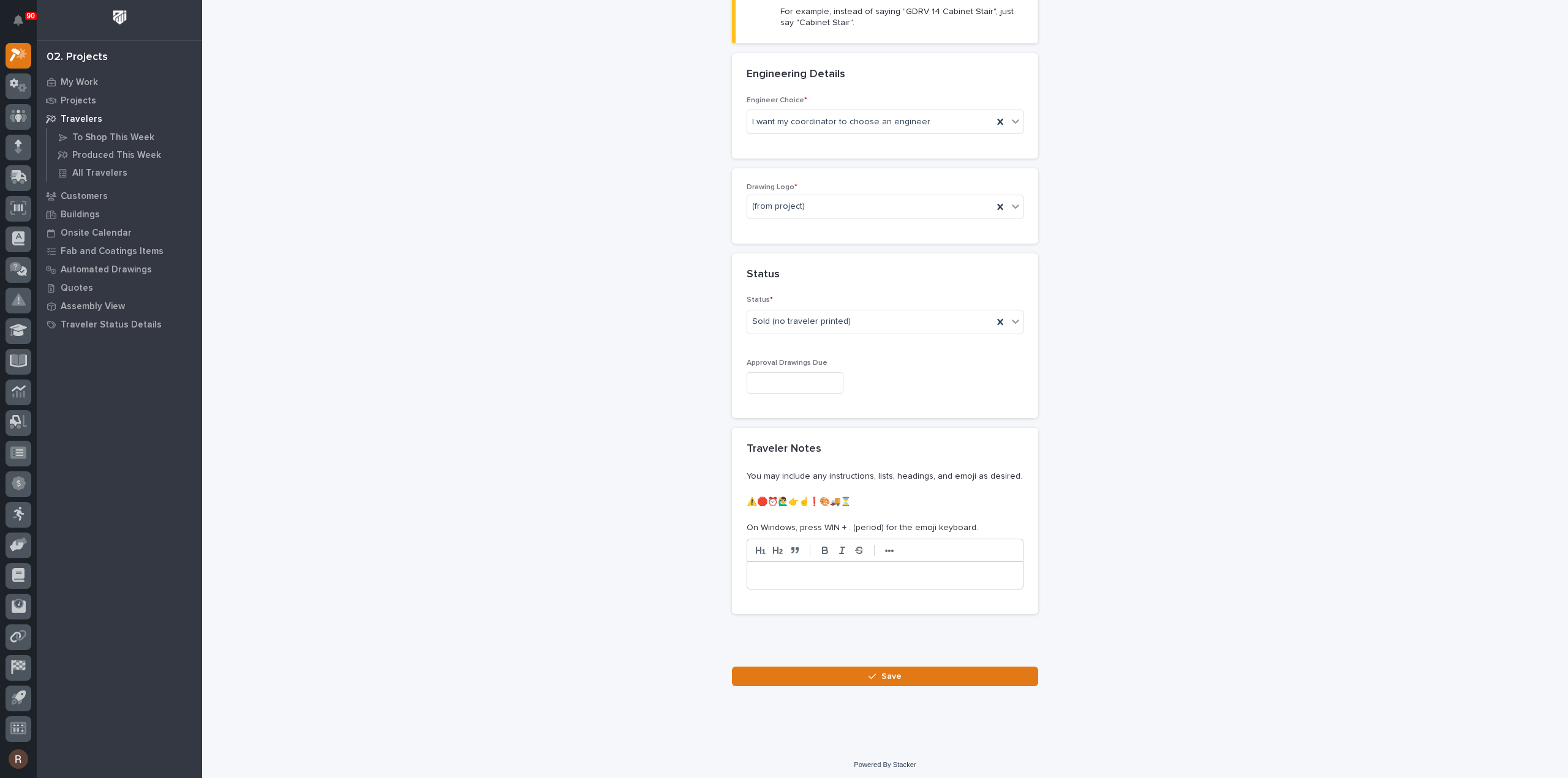
click at [896, 675] on button "Save" at bounding box center [885, 676] width 306 height 20
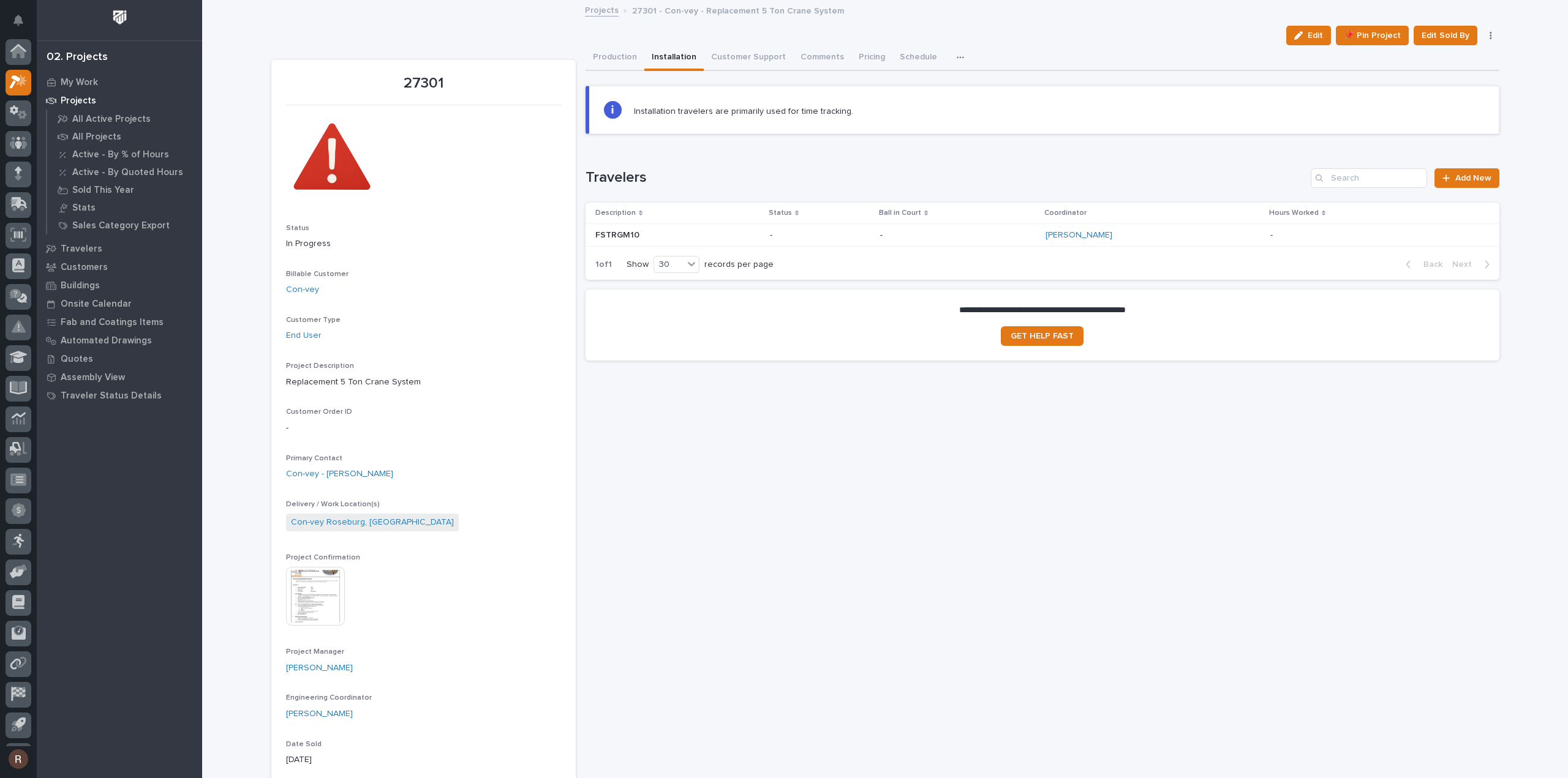
scroll to position [27, 0]
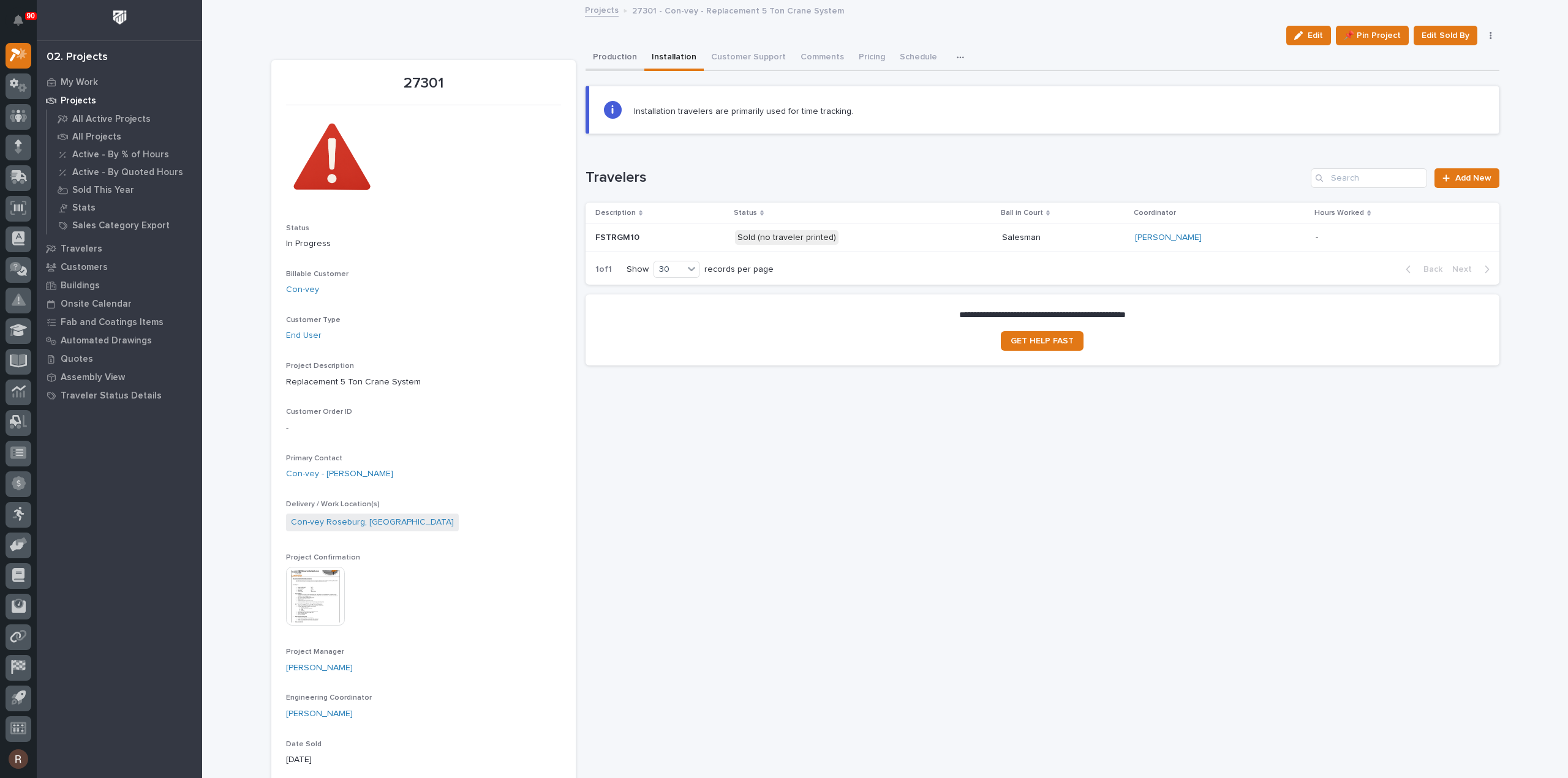
click at [610, 53] on button "Production" at bounding box center [615, 58] width 59 height 26
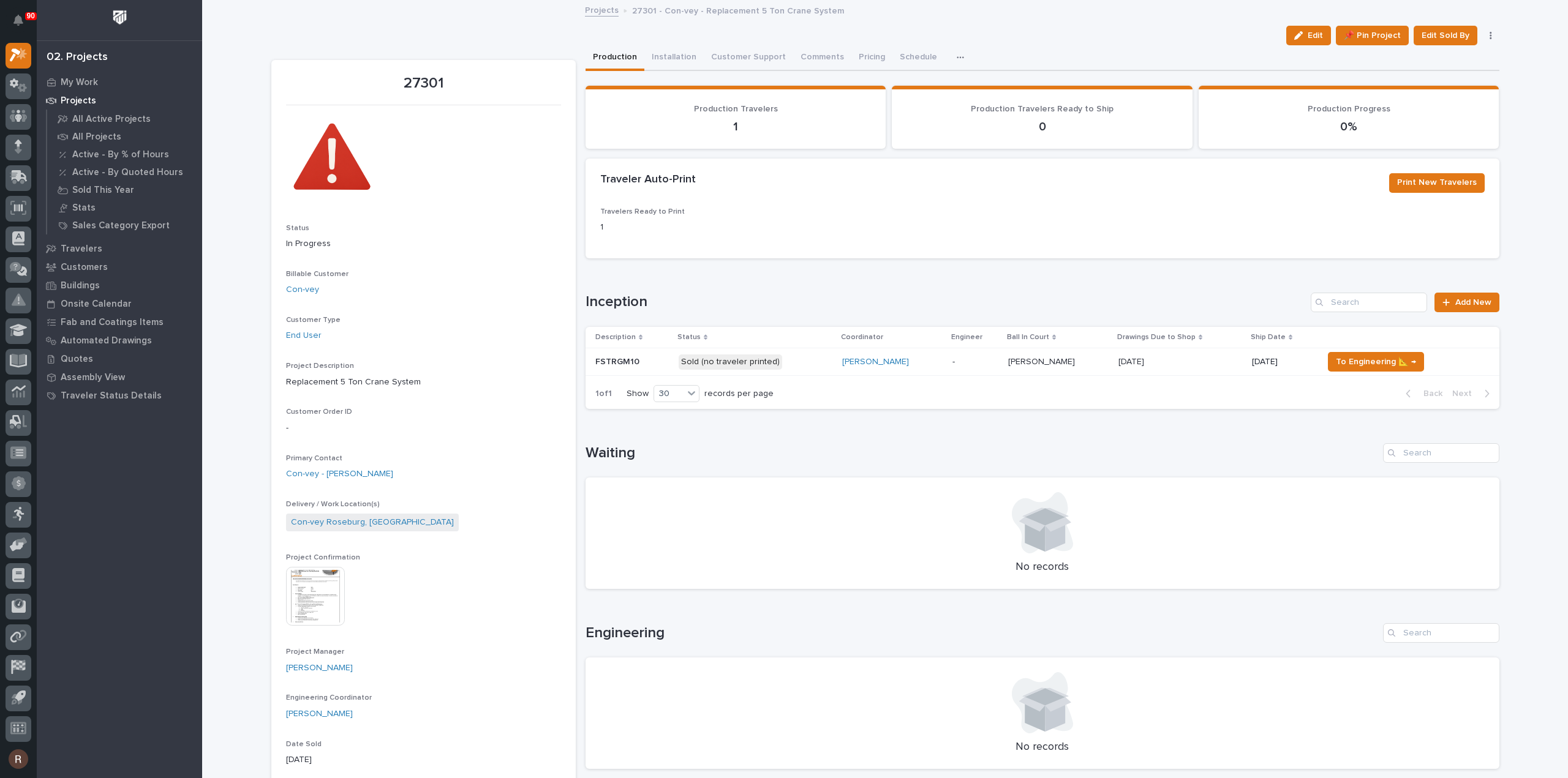
click at [804, 367] on p "Sold (no traveler printed)" at bounding box center [755, 362] width 154 height 15
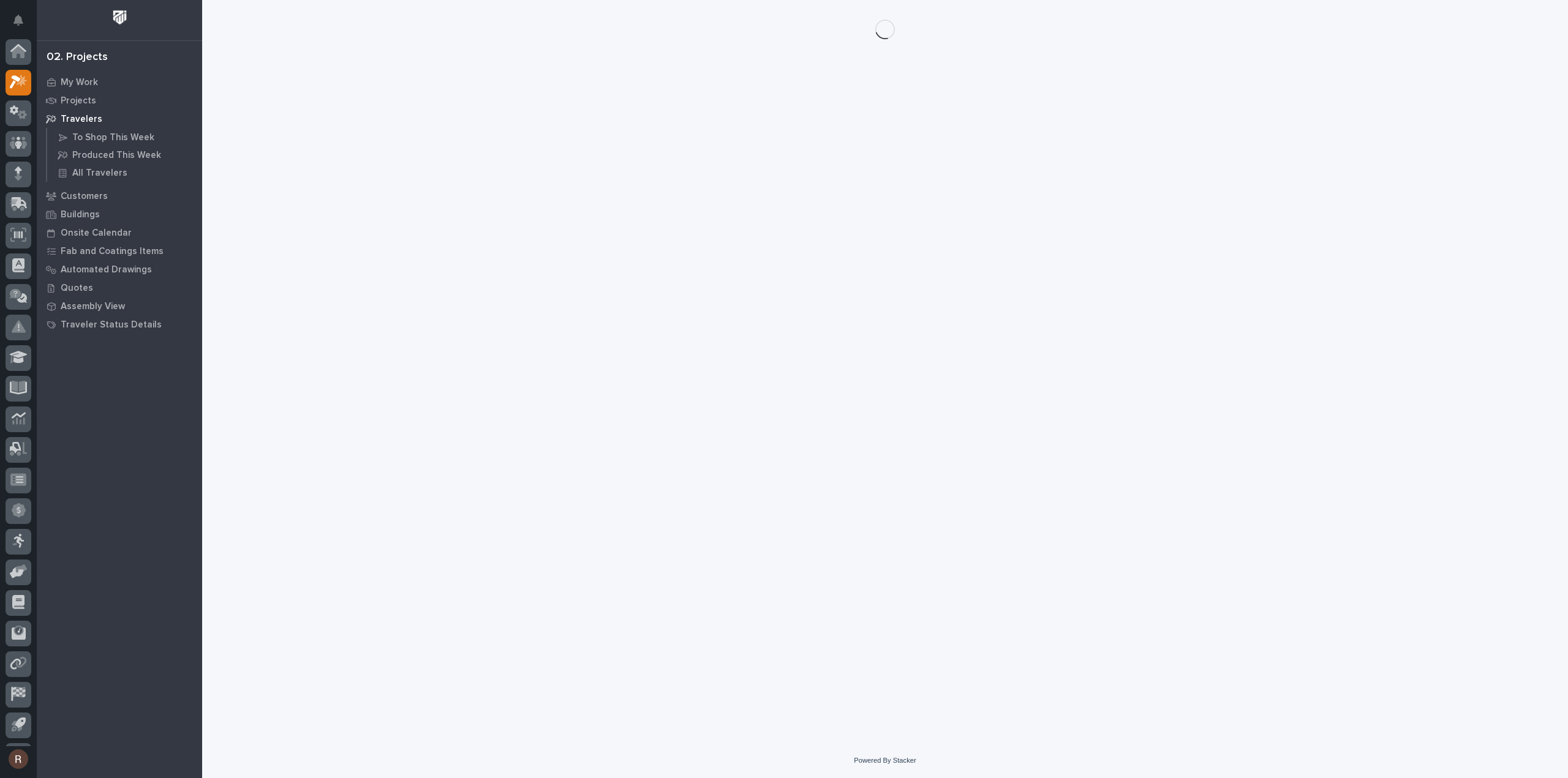
scroll to position [27, 0]
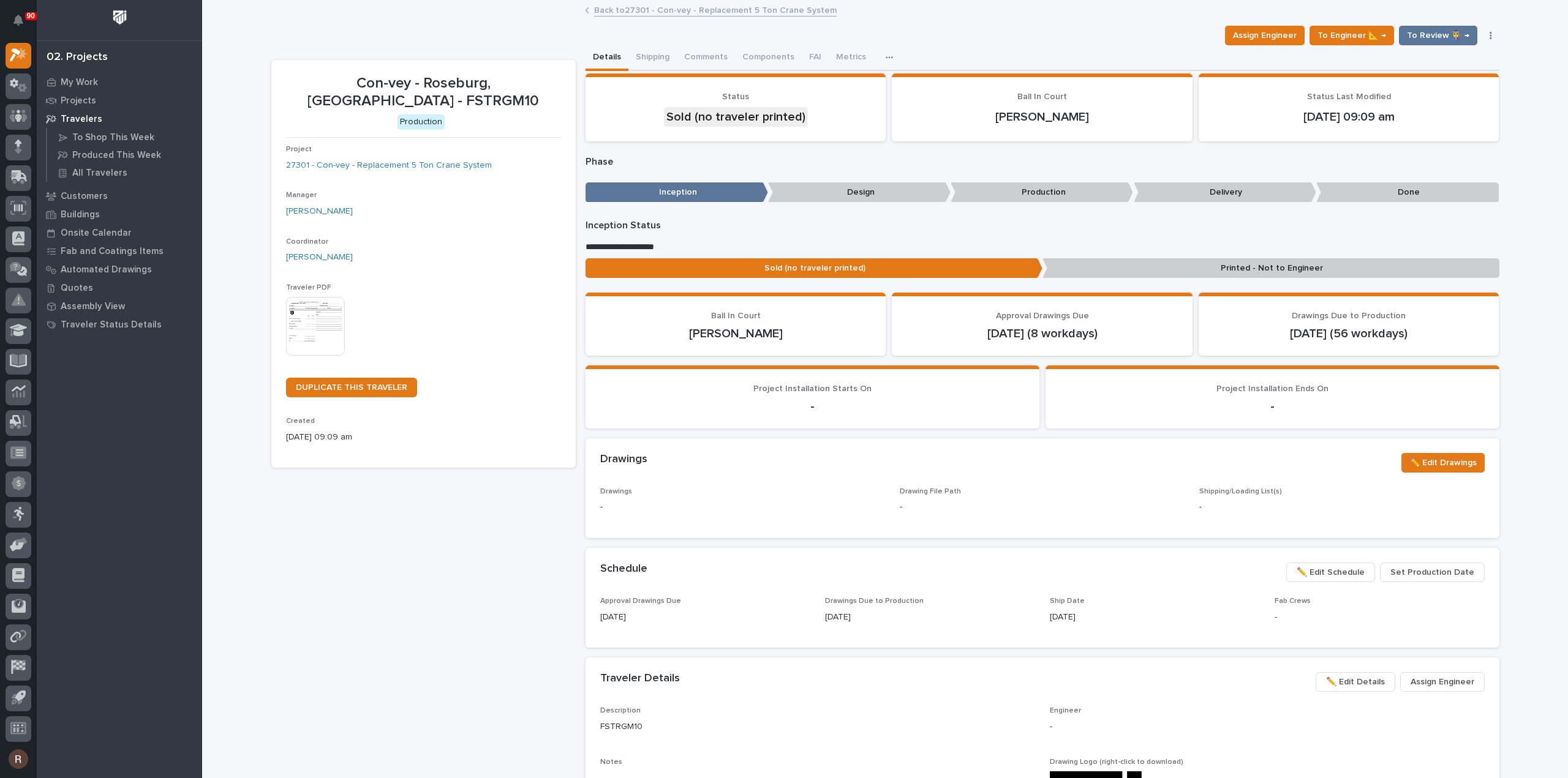
click at [319, 310] on img at bounding box center [316, 327] width 59 height 59
